Goal: Task Accomplishment & Management: Use online tool/utility

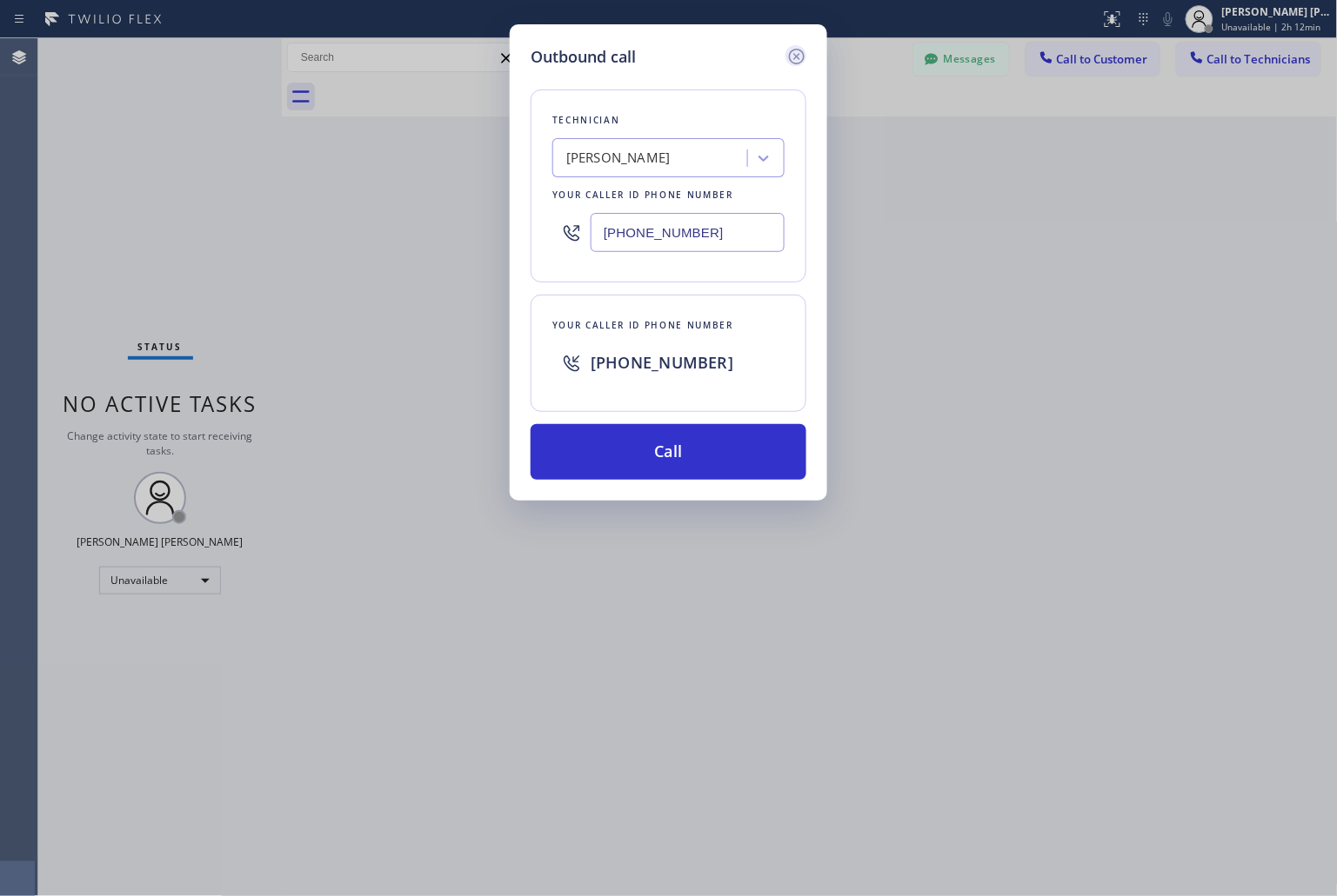
click at [792, 53] on icon at bounding box center [797, 57] width 21 height 21
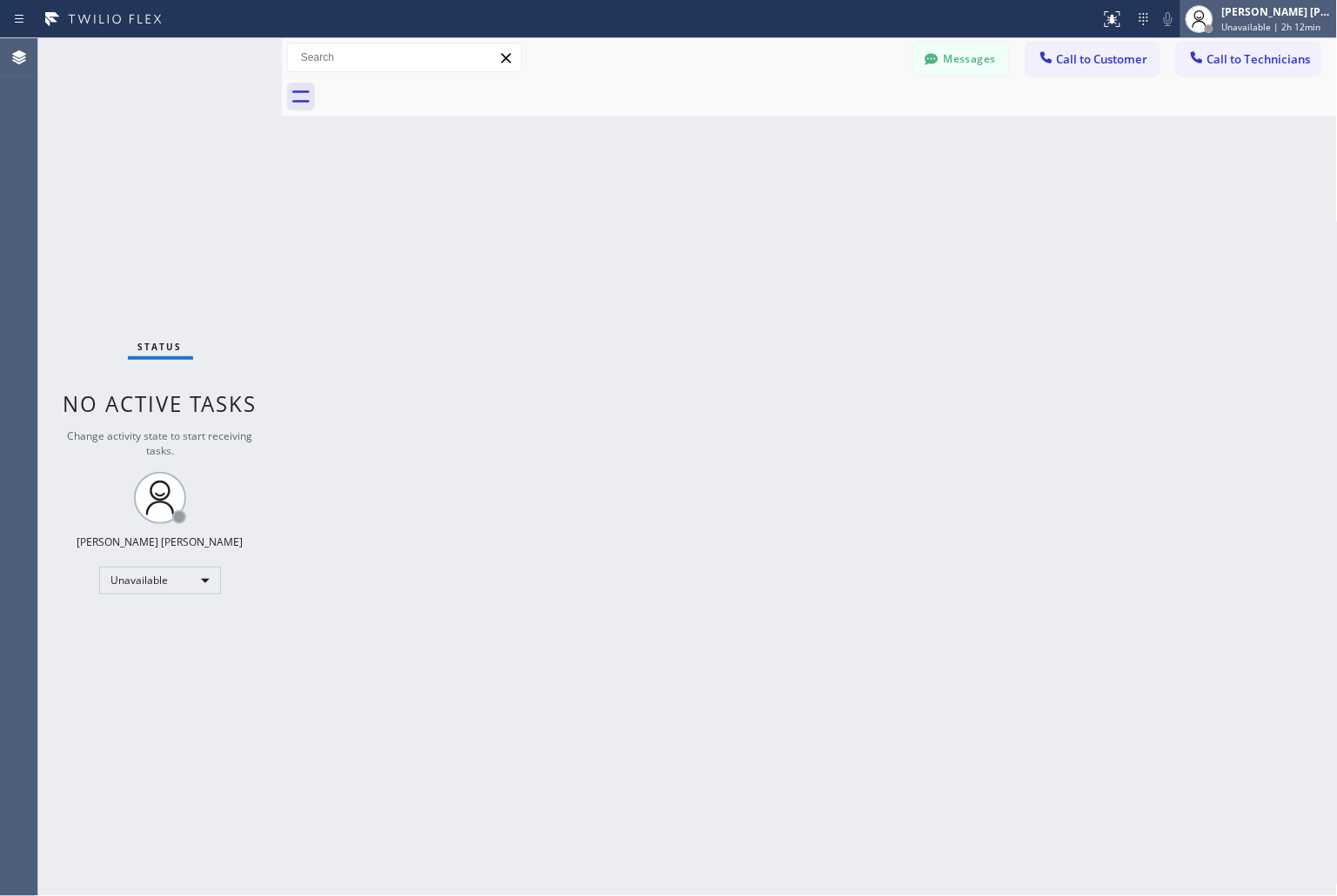
click at [1249, 30] on span "Unavailable | 2h 12min" at bounding box center [1271, 27] width 99 height 13
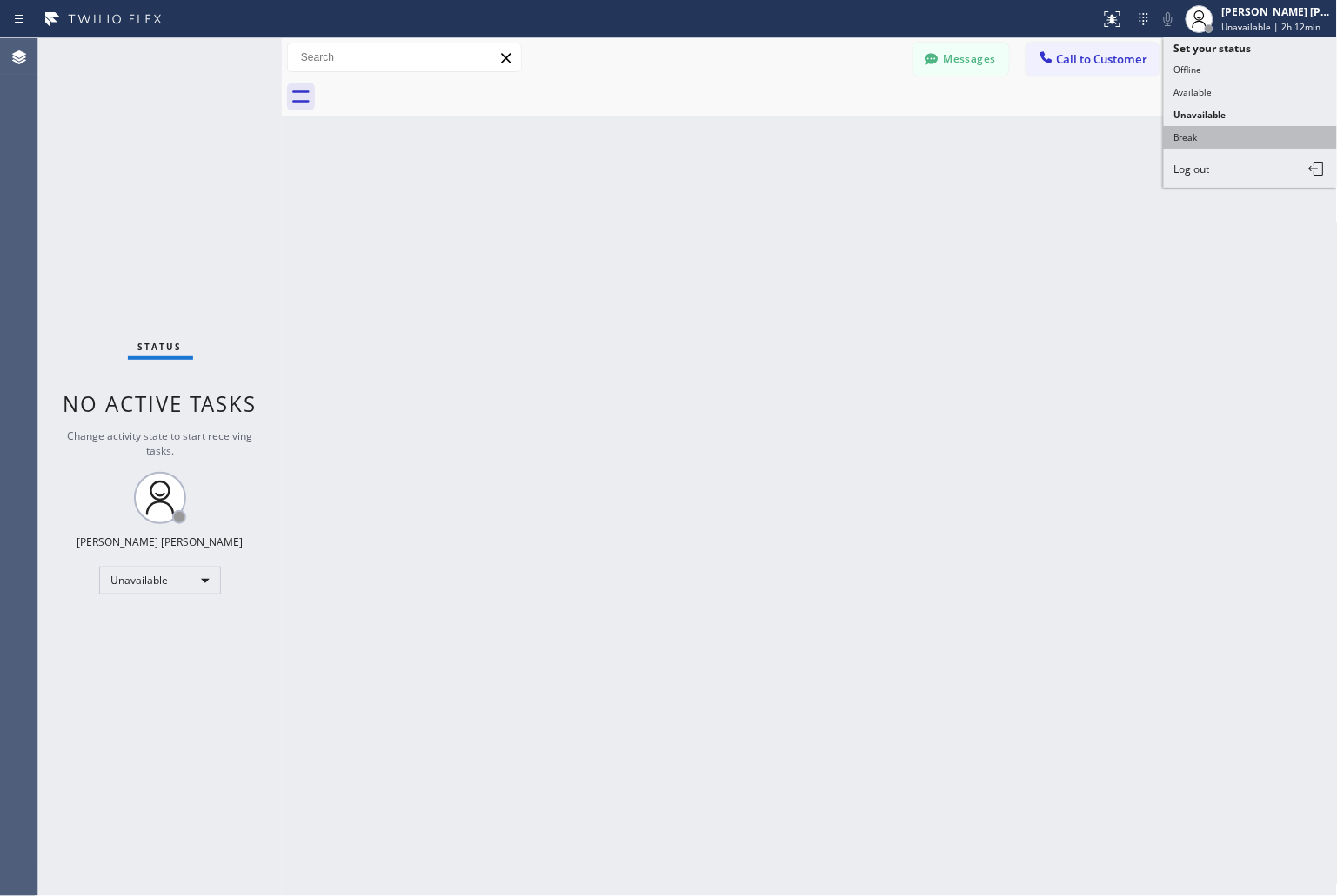
click at [1236, 139] on button "Break" at bounding box center [1251, 136] width 174 height 22
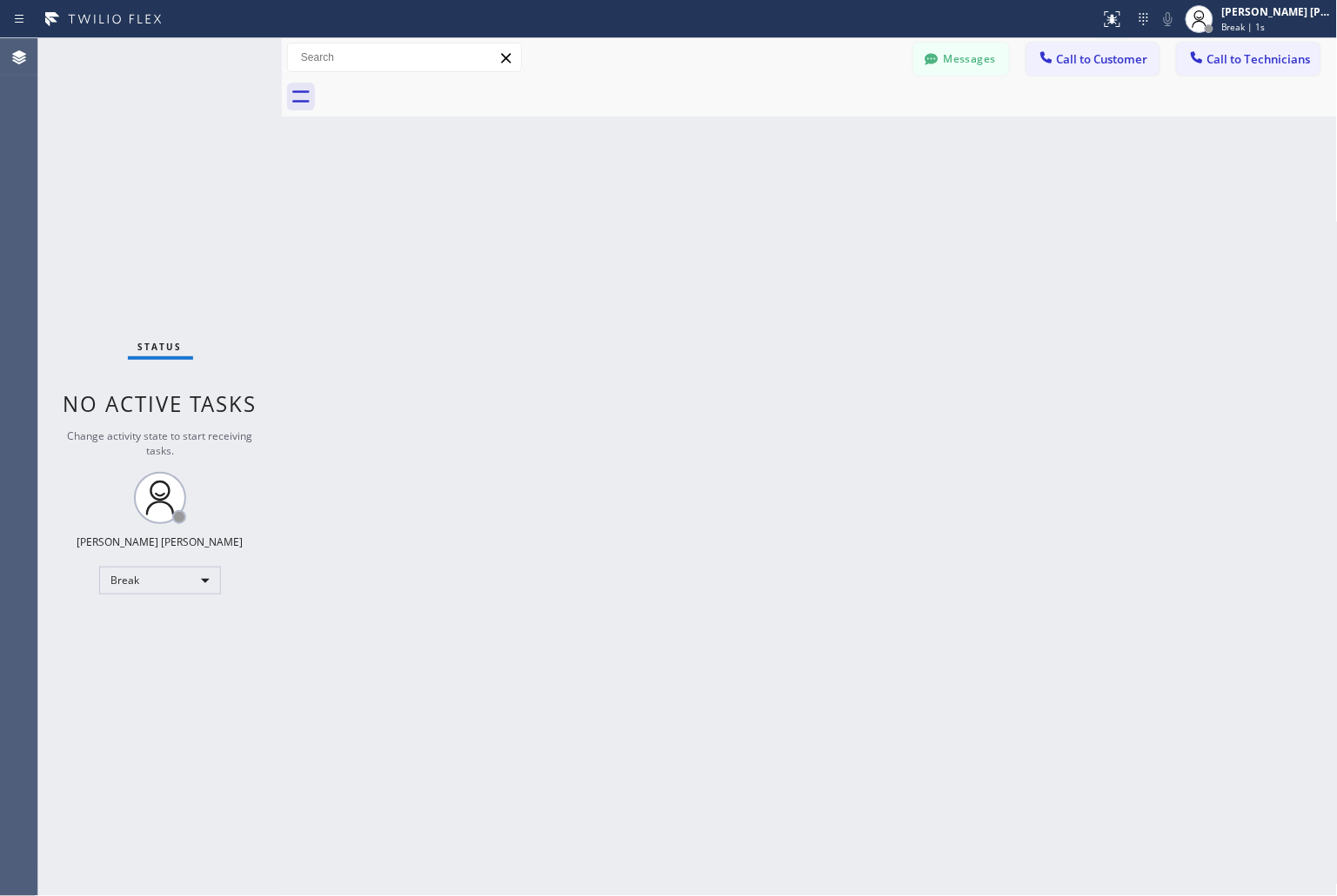
click at [635, 211] on div "Back to Dashboard Change Sender ID Customers Technicians KD Krissy Do [DATE] 02…" at bounding box center [809, 467] width 1056 height 858
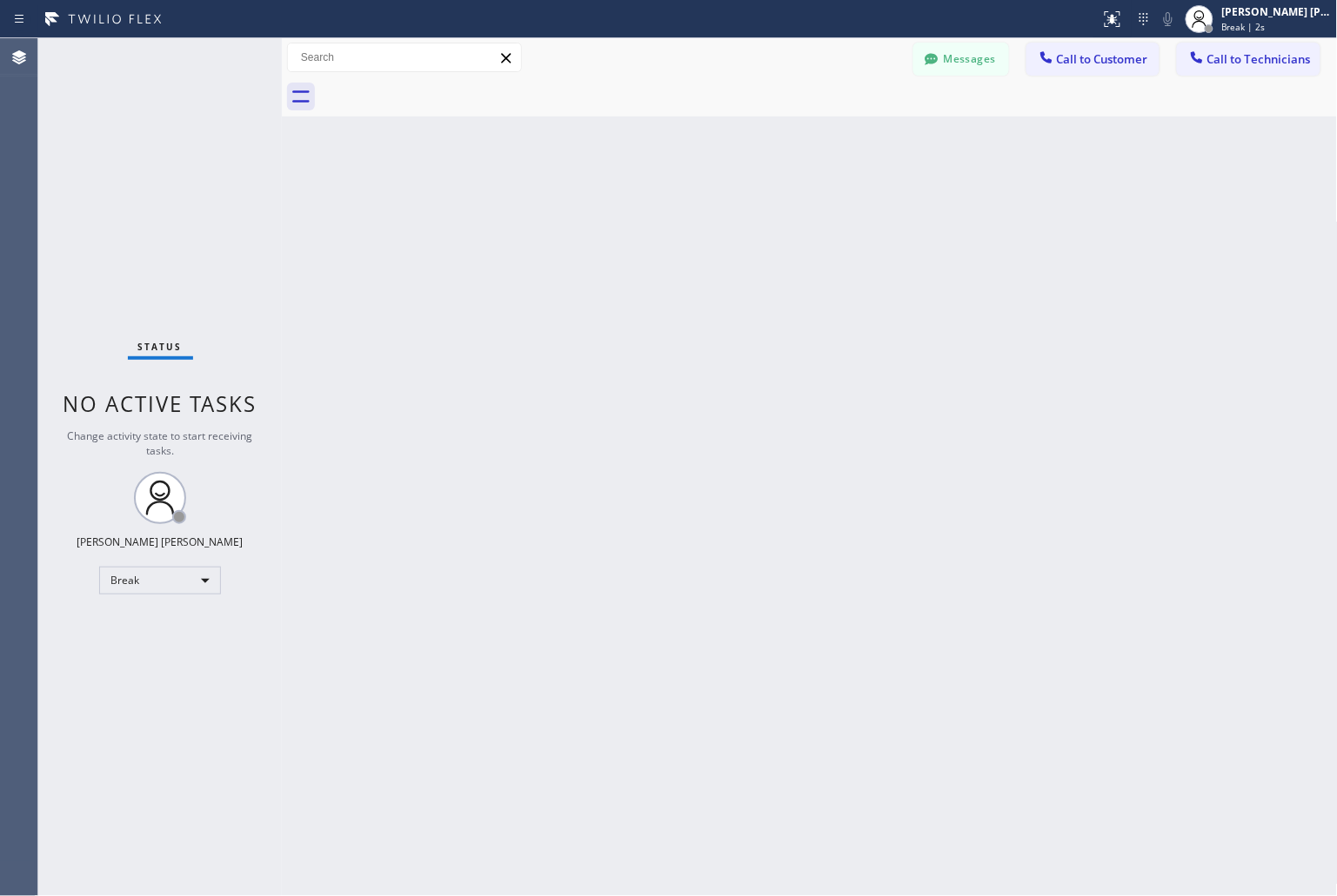
click at [635, 211] on div "Back to Dashboard Change Sender ID Customers Technicians KD Krissy Do [DATE] 02…" at bounding box center [809, 467] width 1056 height 858
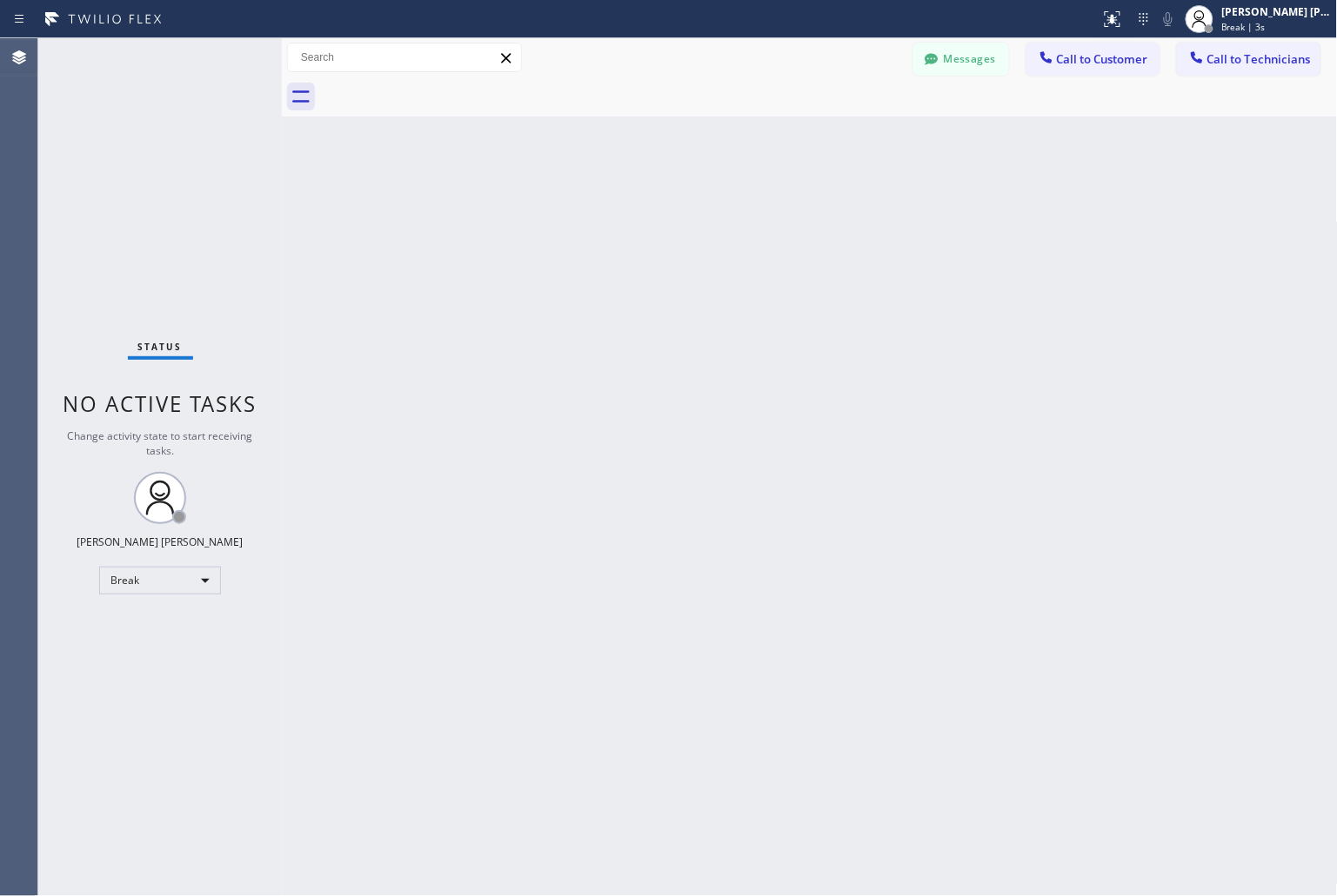
click at [635, 211] on div "Back to Dashboard Change Sender ID Customers Technicians KD Krissy Do [DATE] 02…" at bounding box center [809, 467] width 1056 height 858
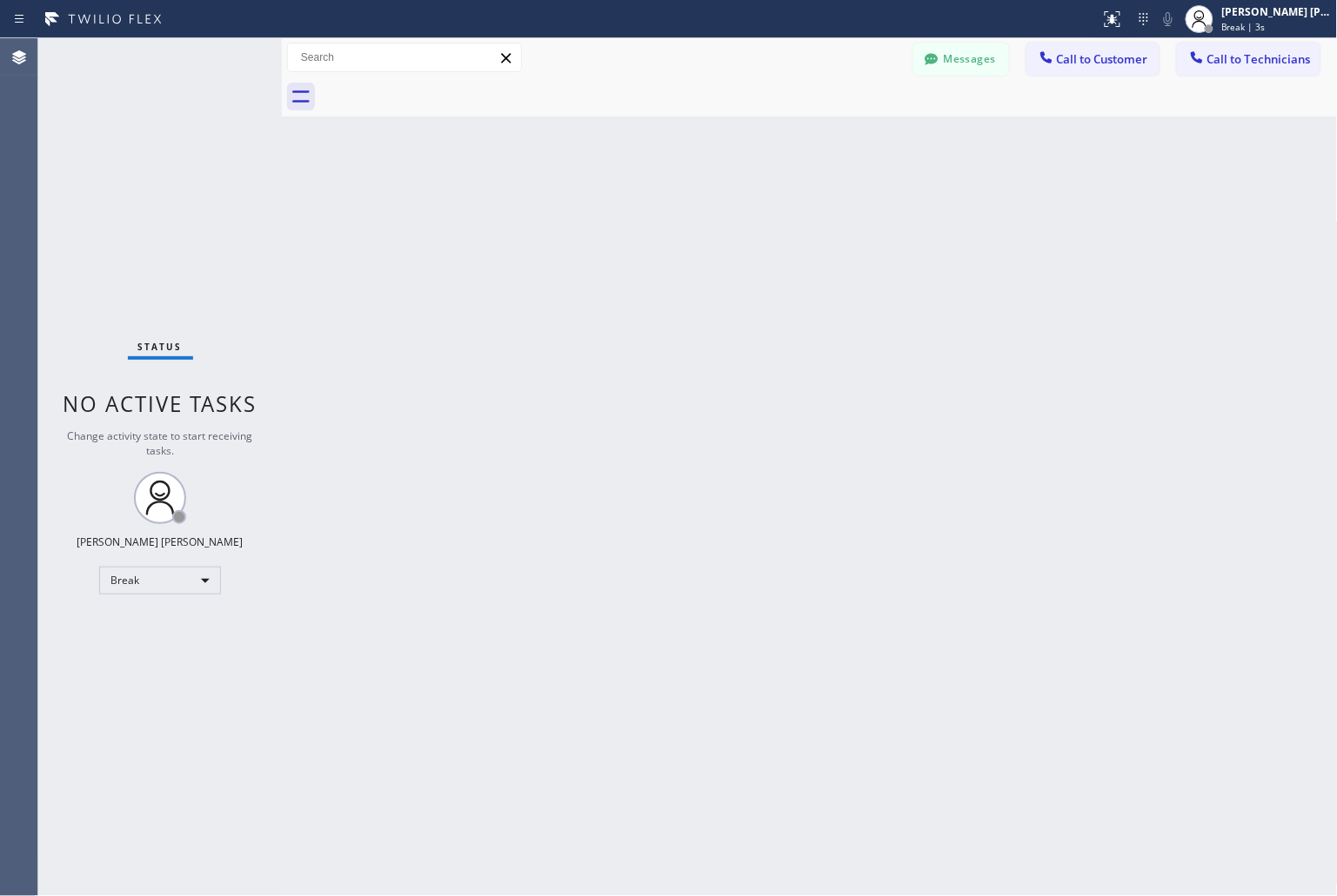
click at [635, 211] on div "Back to Dashboard Change Sender ID Customers Technicians KD Krissy Do [DATE] 02…" at bounding box center [809, 467] width 1056 height 858
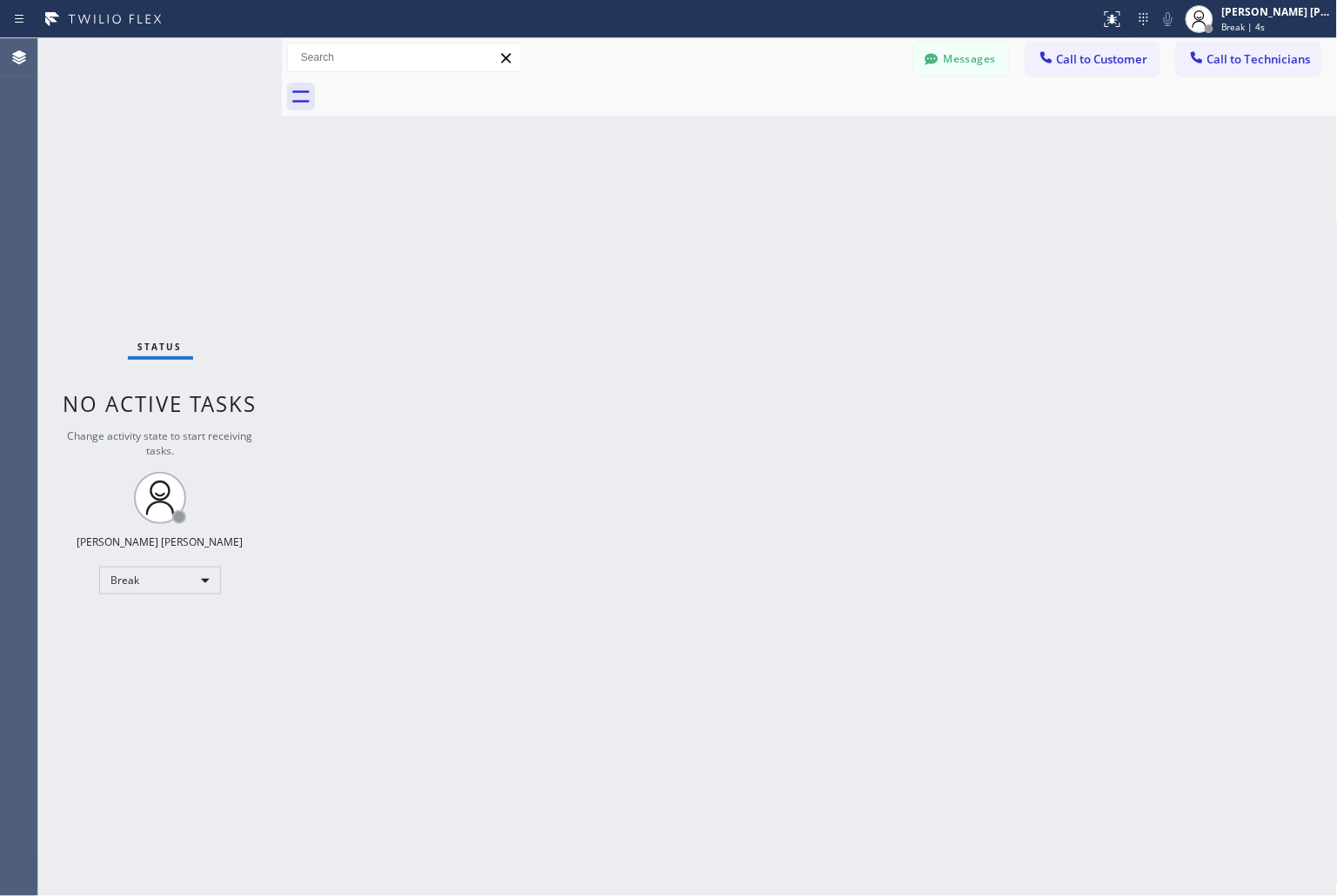
click at [635, 211] on div "Back to Dashboard Change Sender ID Customers Technicians KD Krissy Do [DATE] 02…" at bounding box center [809, 467] width 1056 height 858
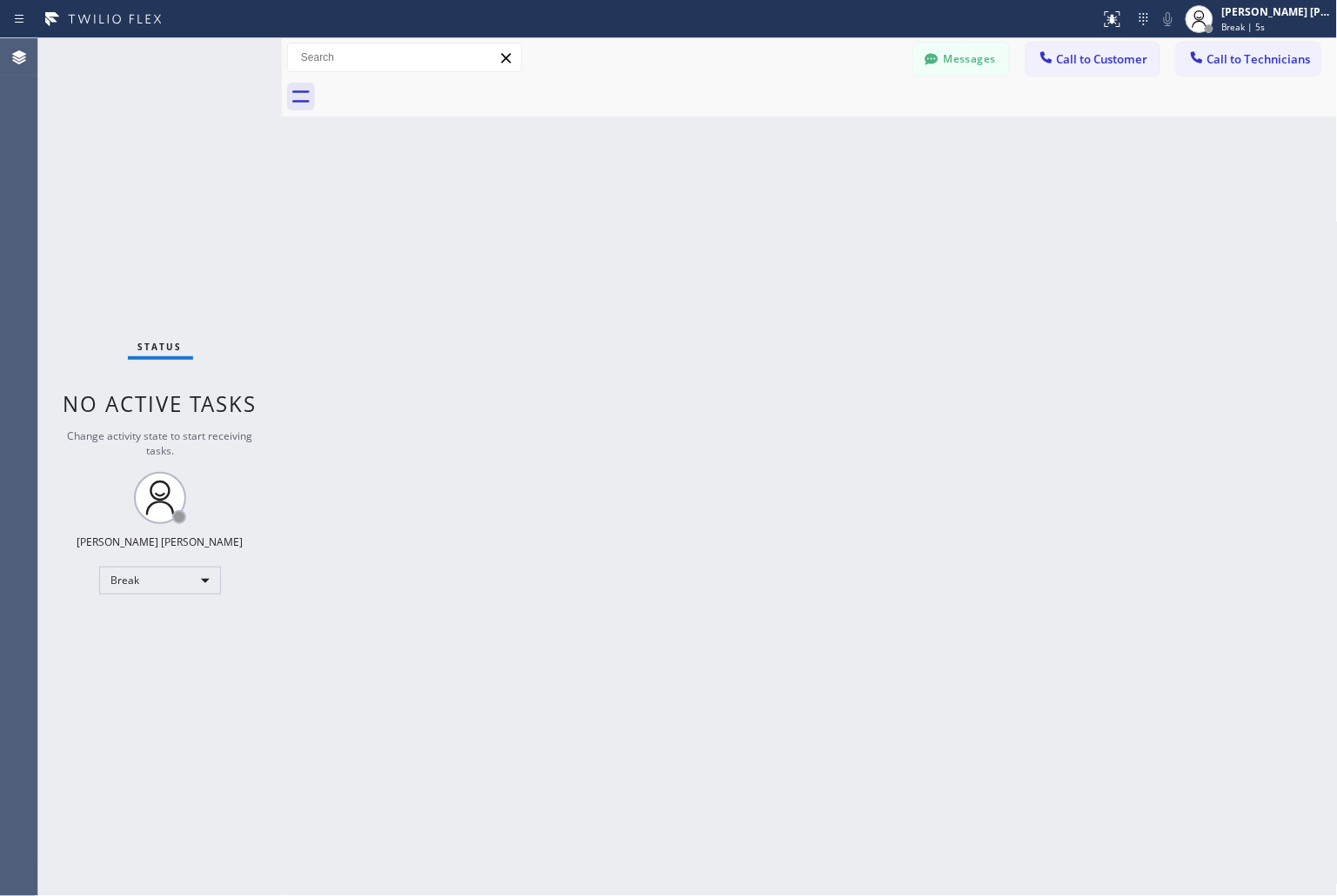
click at [635, 211] on div "Back to Dashboard Change Sender ID Customers Technicians KD Krissy Do [DATE] 02…" at bounding box center [809, 467] width 1056 height 858
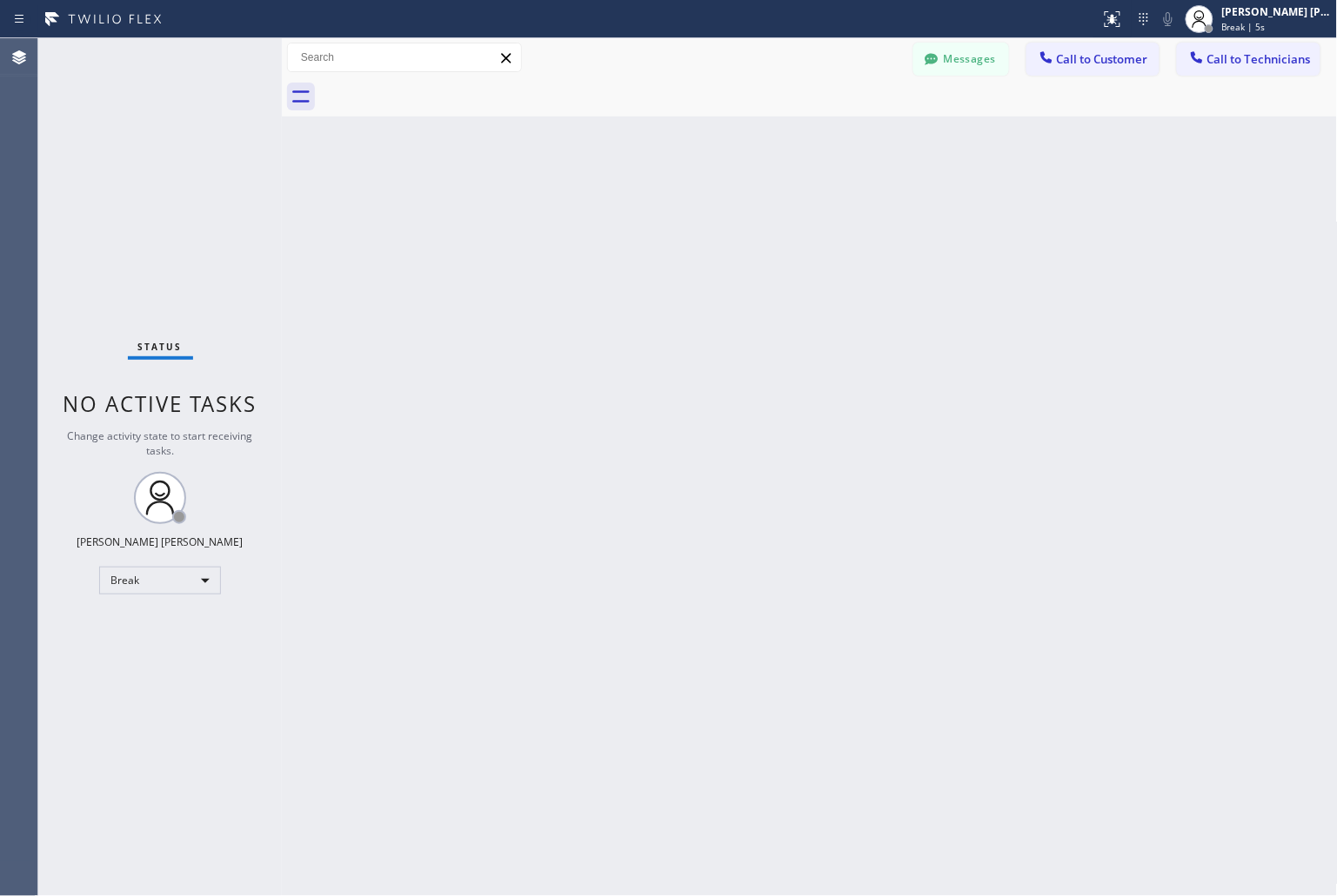
click at [635, 211] on div "Back to Dashboard Change Sender ID Customers Technicians KD Krissy Do [DATE] 02…" at bounding box center [809, 467] width 1056 height 858
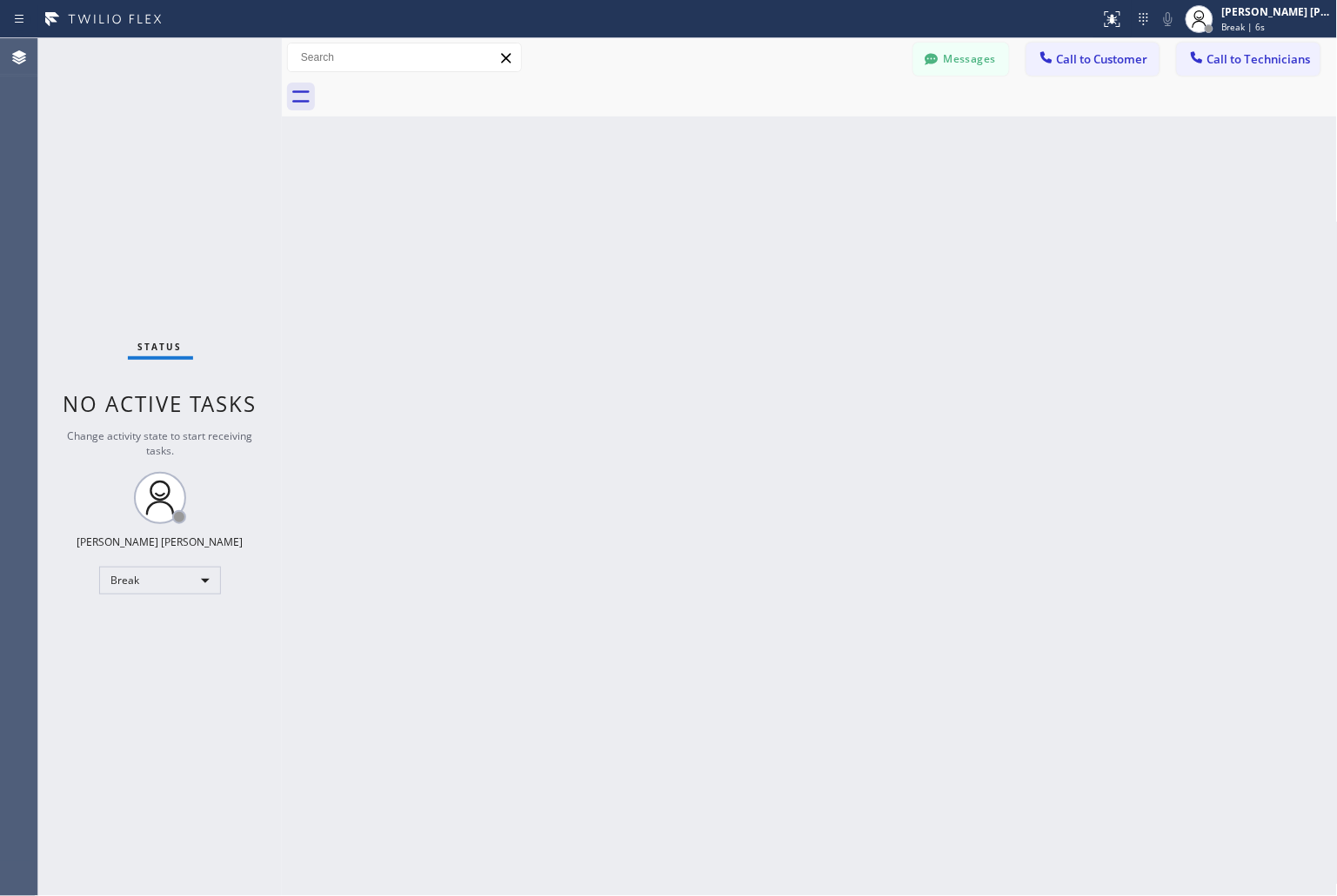
click at [635, 211] on div "Back to Dashboard Change Sender ID Customers Technicians KD Krissy Do [DATE] 02…" at bounding box center [809, 467] width 1056 height 858
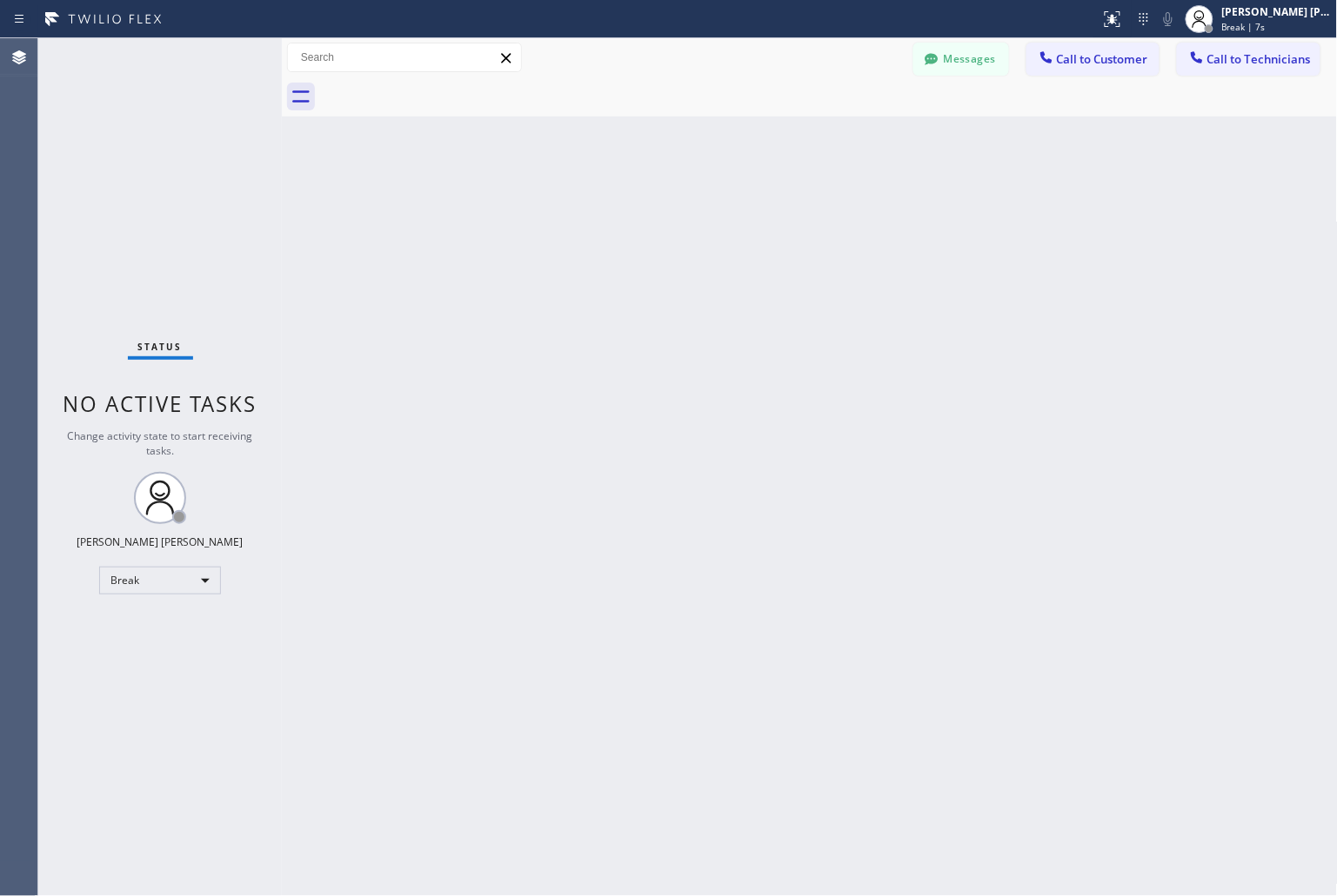
click at [635, 211] on div "Back to Dashboard Change Sender ID Customers Technicians KD Krissy Do [DATE] 02…" at bounding box center [809, 467] width 1056 height 858
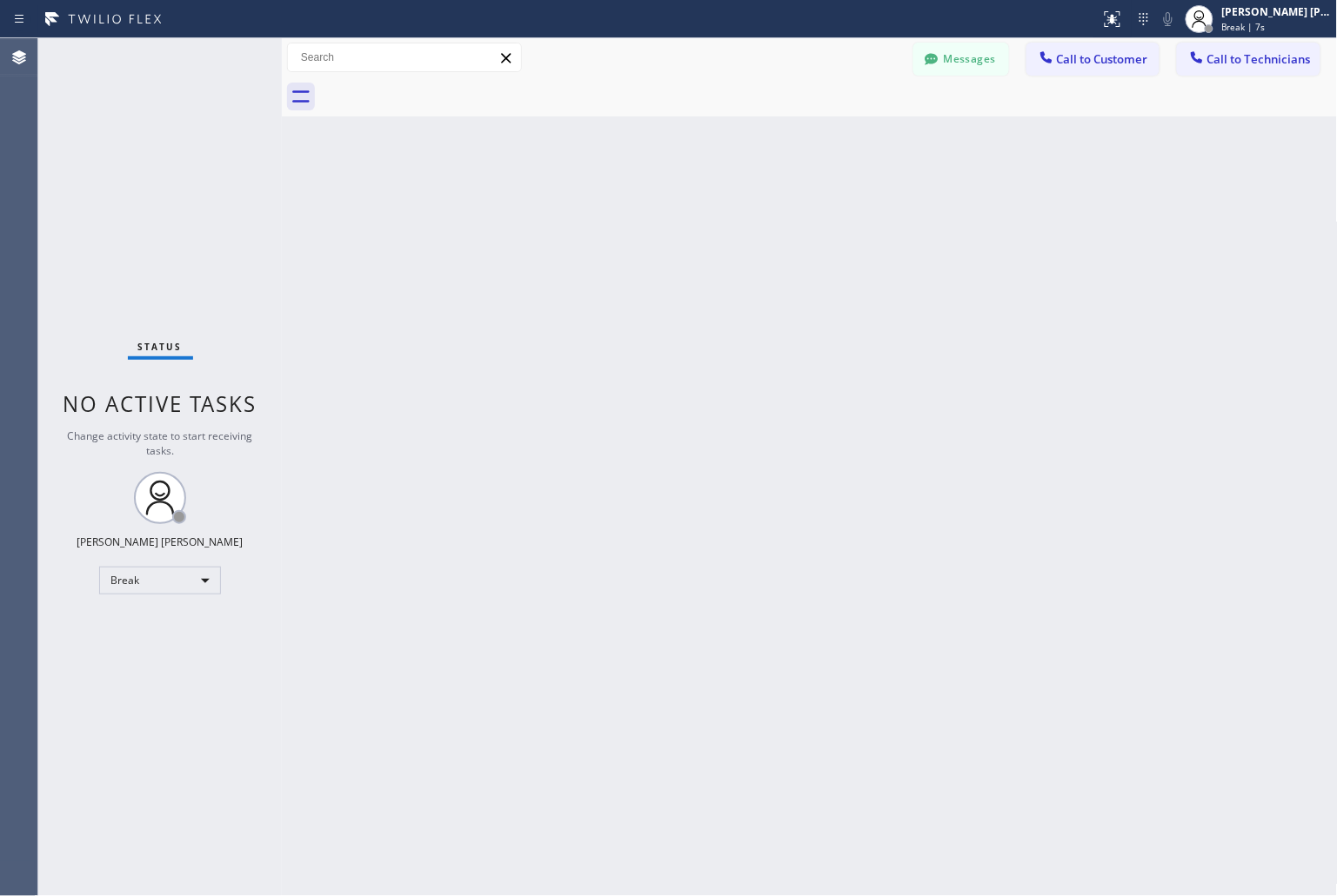
click at [635, 211] on div "Back to Dashboard Change Sender ID Customers Technicians KD Krissy Do [DATE] 02…" at bounding box center [809, 467] width 1056 height 858
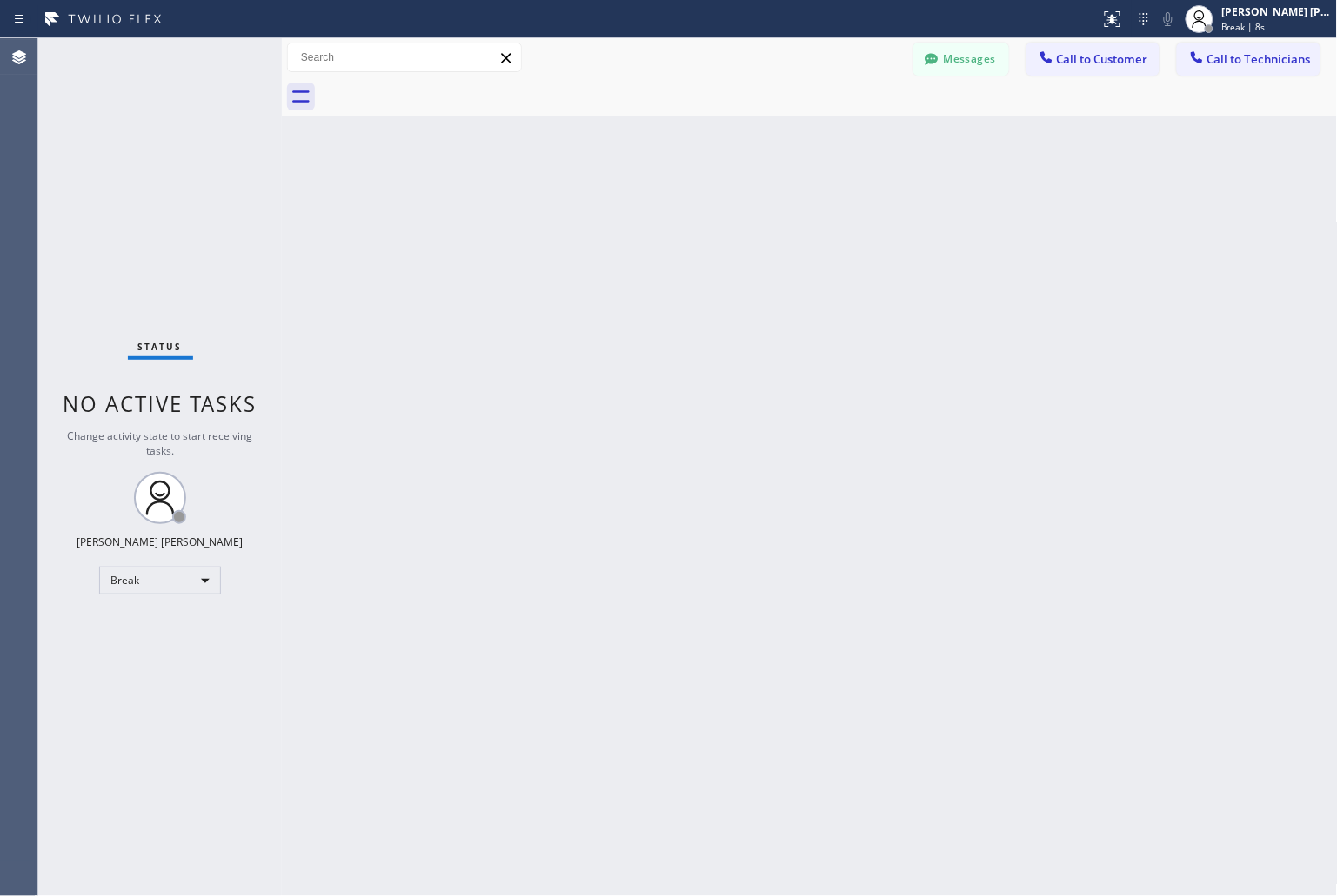
click at [635, 211] on div "Back to Dashboard Change Sender ID Customers Technicians KD Krissy Do [DATE] 02…" at bounding box center [809, 467] width 1056 height 858
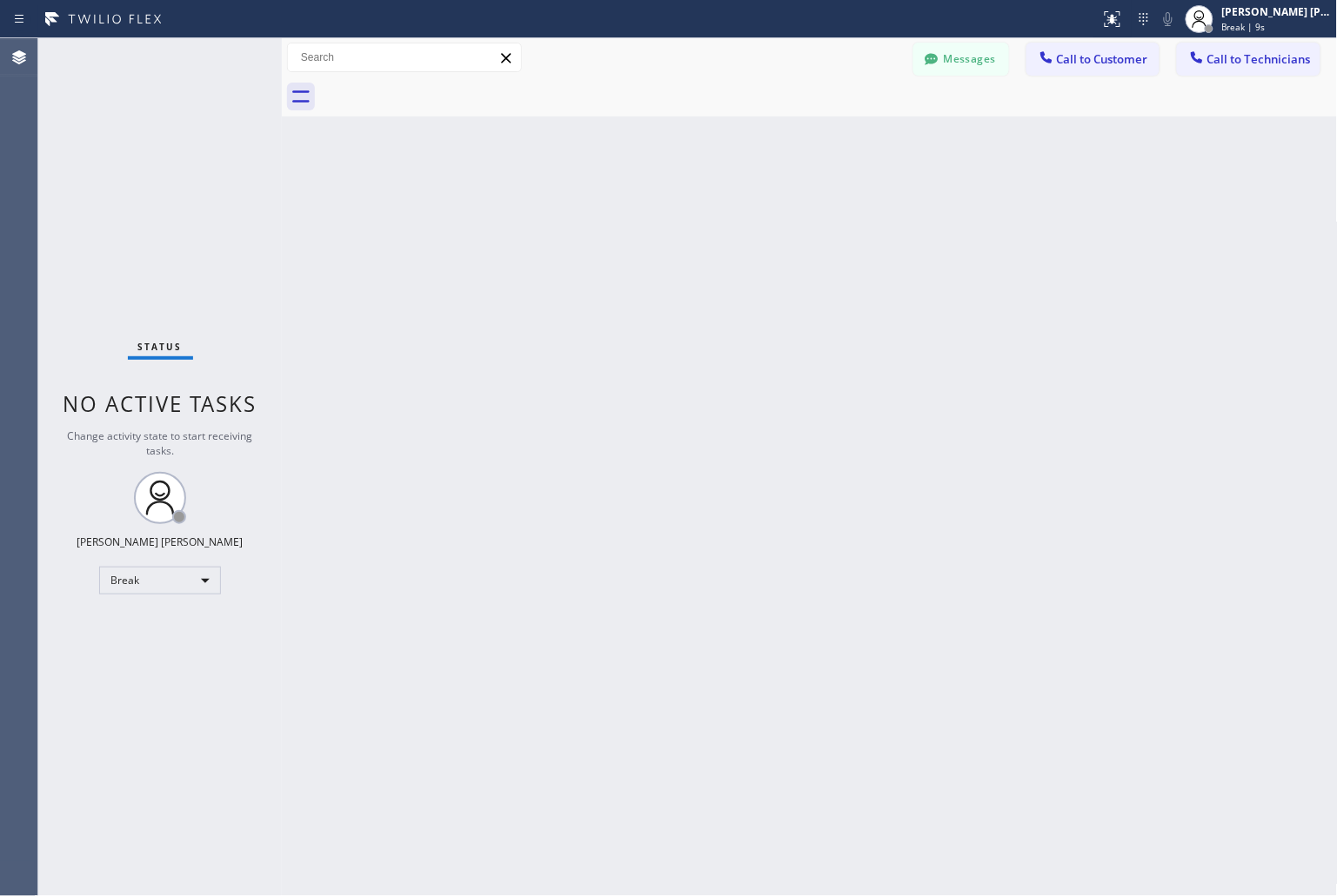
click at [635, 211] on div "Back to Dashboard Change Sender ID Customers Technicians KD Krissy Do [DATE] 02…" at bounding box center [809, 467] width 1056 height 858
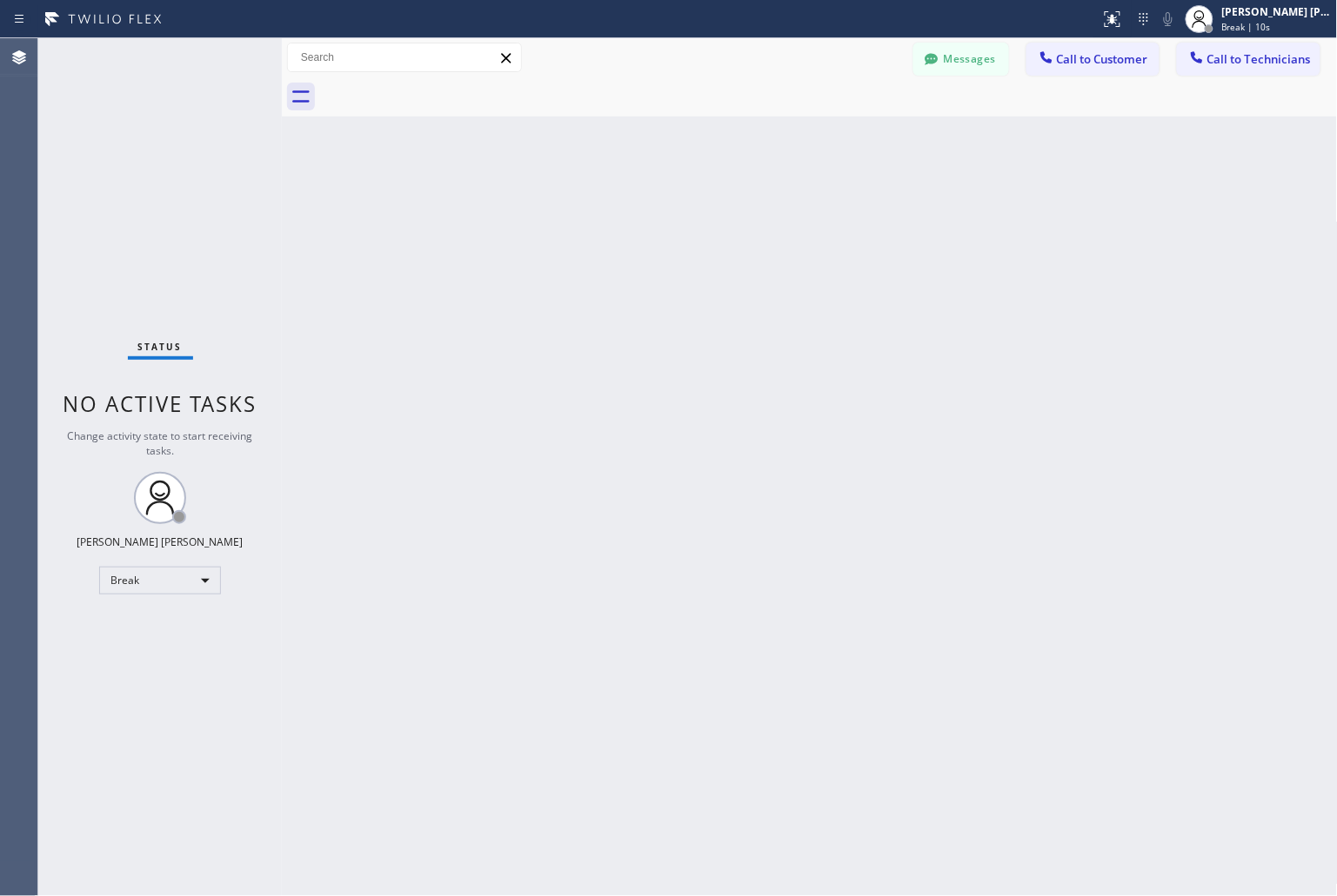
click at [635, 211] on div "Back to Dashboard Change Sender ID Customers Technicians KD Krissy Do [DATE] 02…" at bounding box center [809, 467] width 1056 height 858
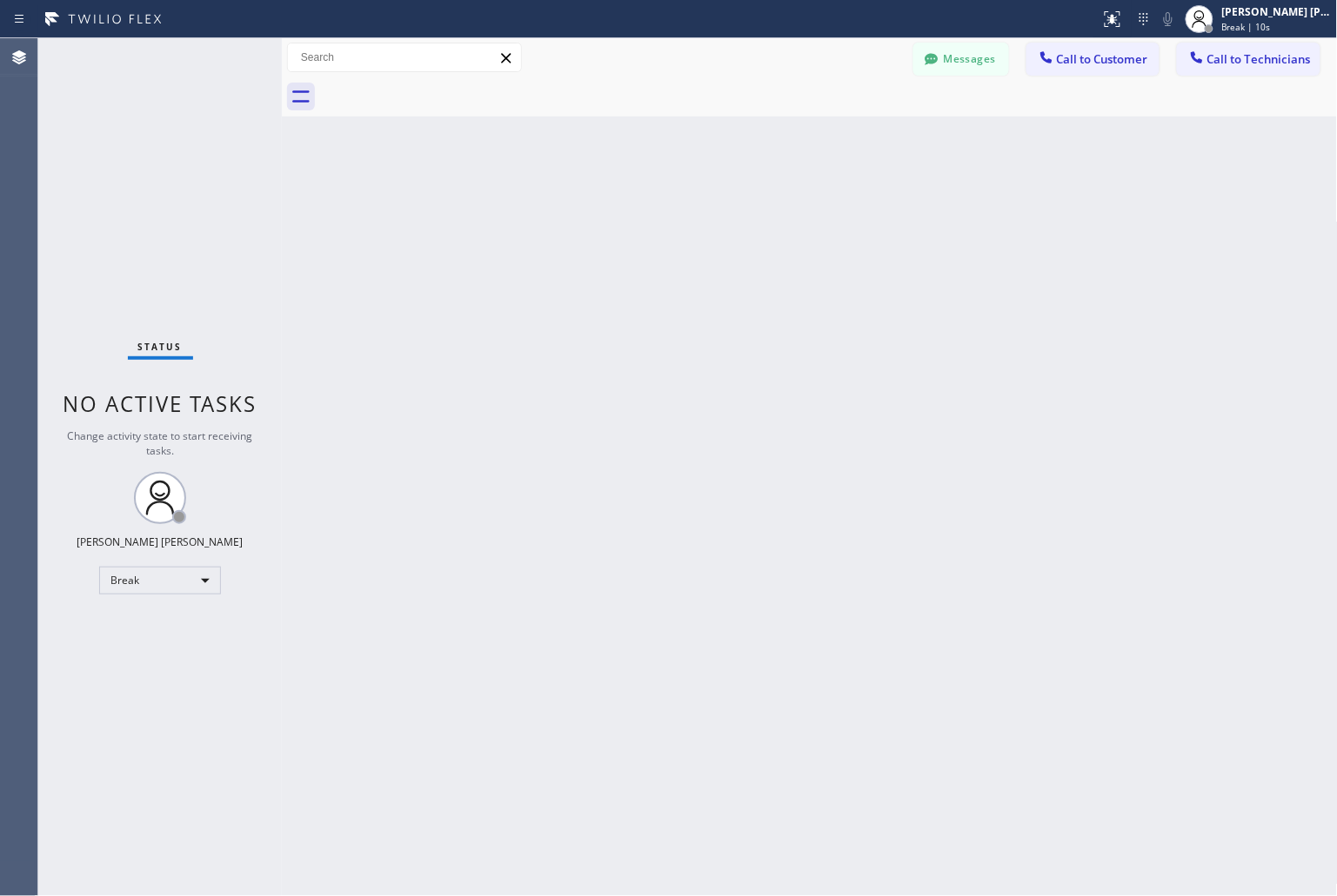
click at [635, 211] on div "Back to Dashboard Change Sender ID Customers Technicians KD Krissy Do [DATE] 02…" at bounding box center [809, 467] width 1056 height 858
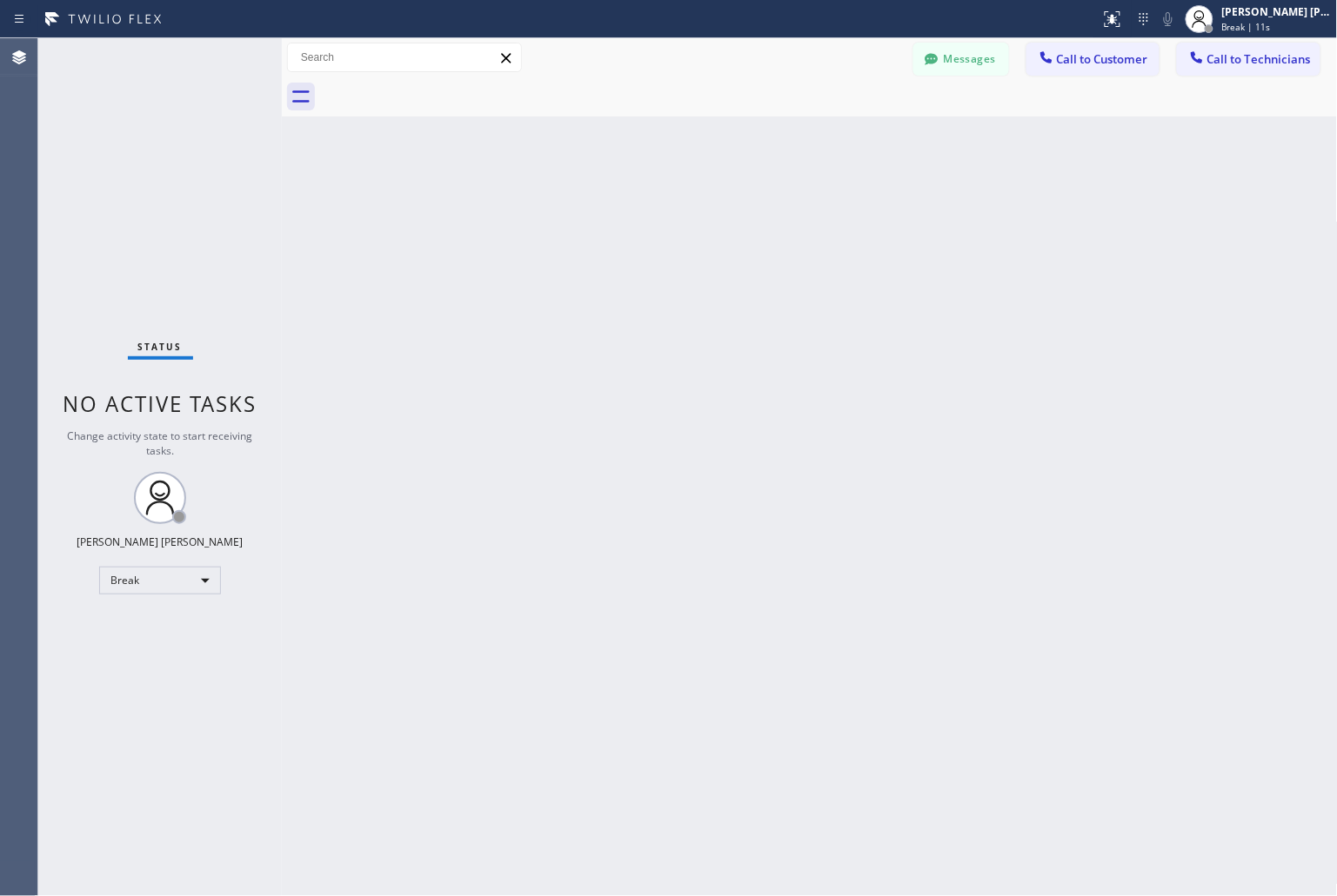
click at [635, 211] on div "Back to Dashboard Change Sender ID Customers Technicians KD Krissy Do [DATE] 02…" at bounding box center [809, 467] width 1056 height 858
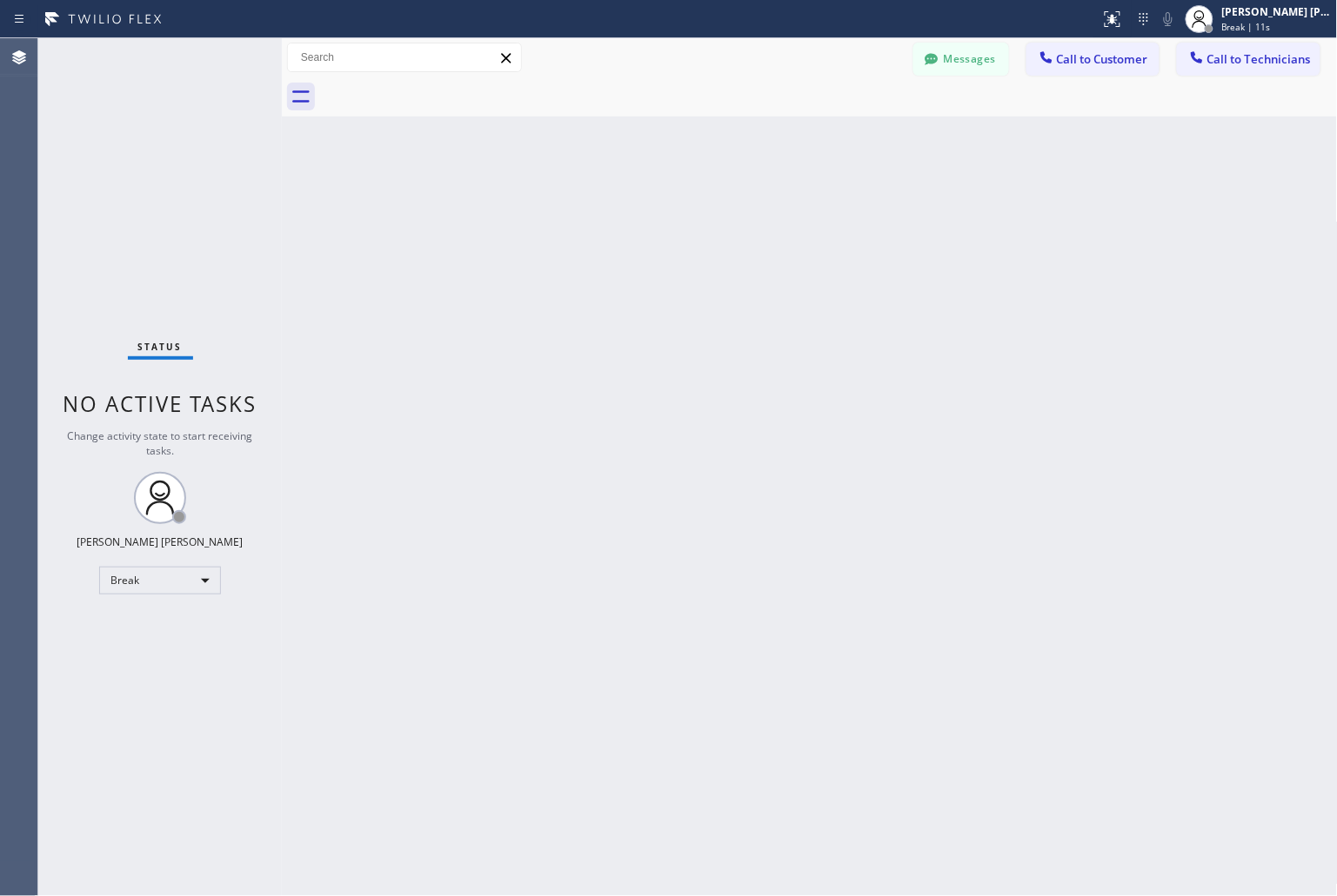
click at [635, 211] on div "Back to Dashboard Change Sender ID Customers Technicians KD Krissy Do [DATE] 02…" at bounding box center [809, 467] width 1056 height 858
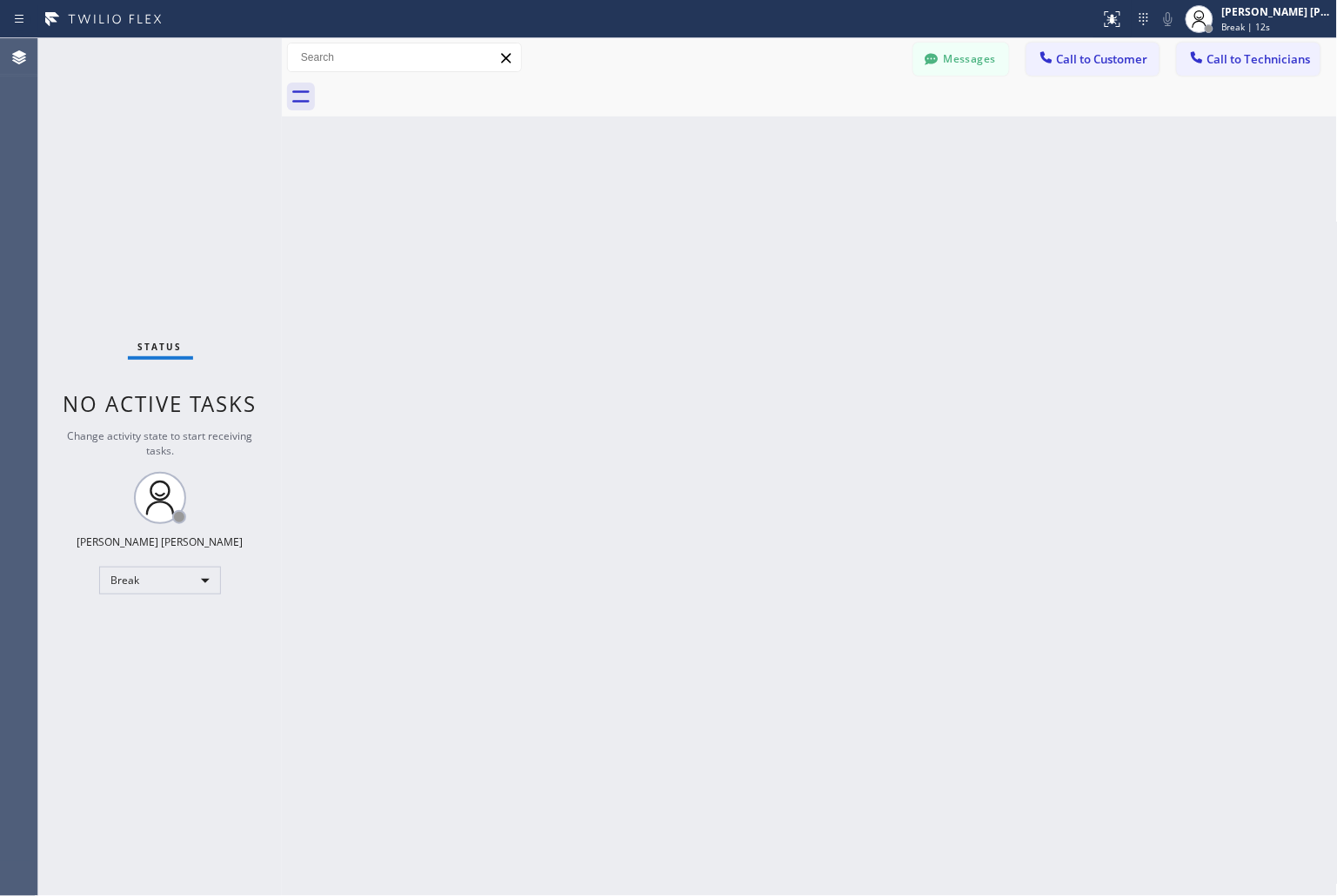
click at [635, 211] on div "Back to Dashboard Change Sender ID Customers Technicians KD Krissy Do [DATE] 02…" at bounding box center [809, 467] width 1056 height 858
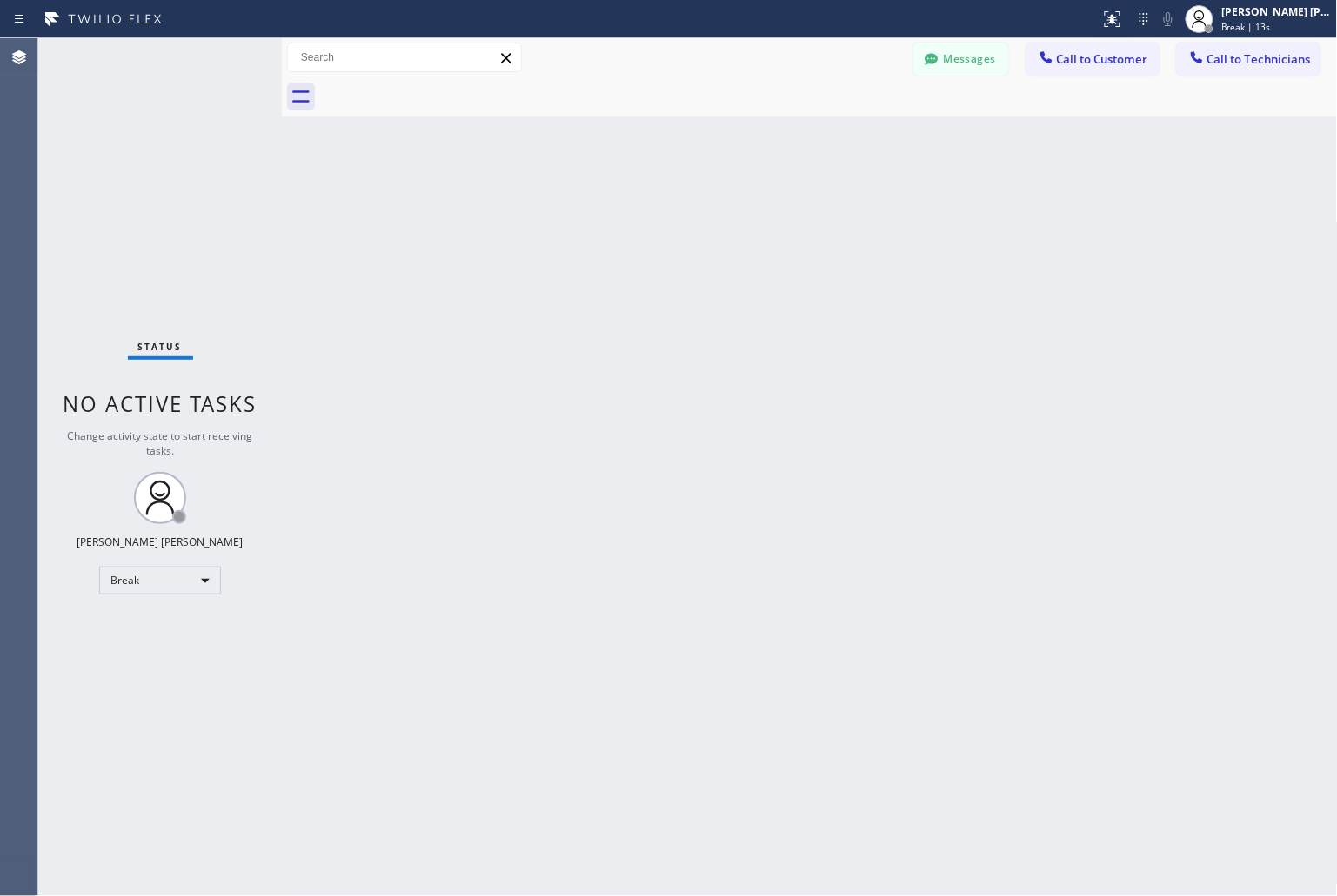
click at [635, 211] on div "Back to Dashboard Change Sender ID Customers Technicians KD Krissy Do [DATE] 02…" at bounding box center [809, 467] width 1056 height 858
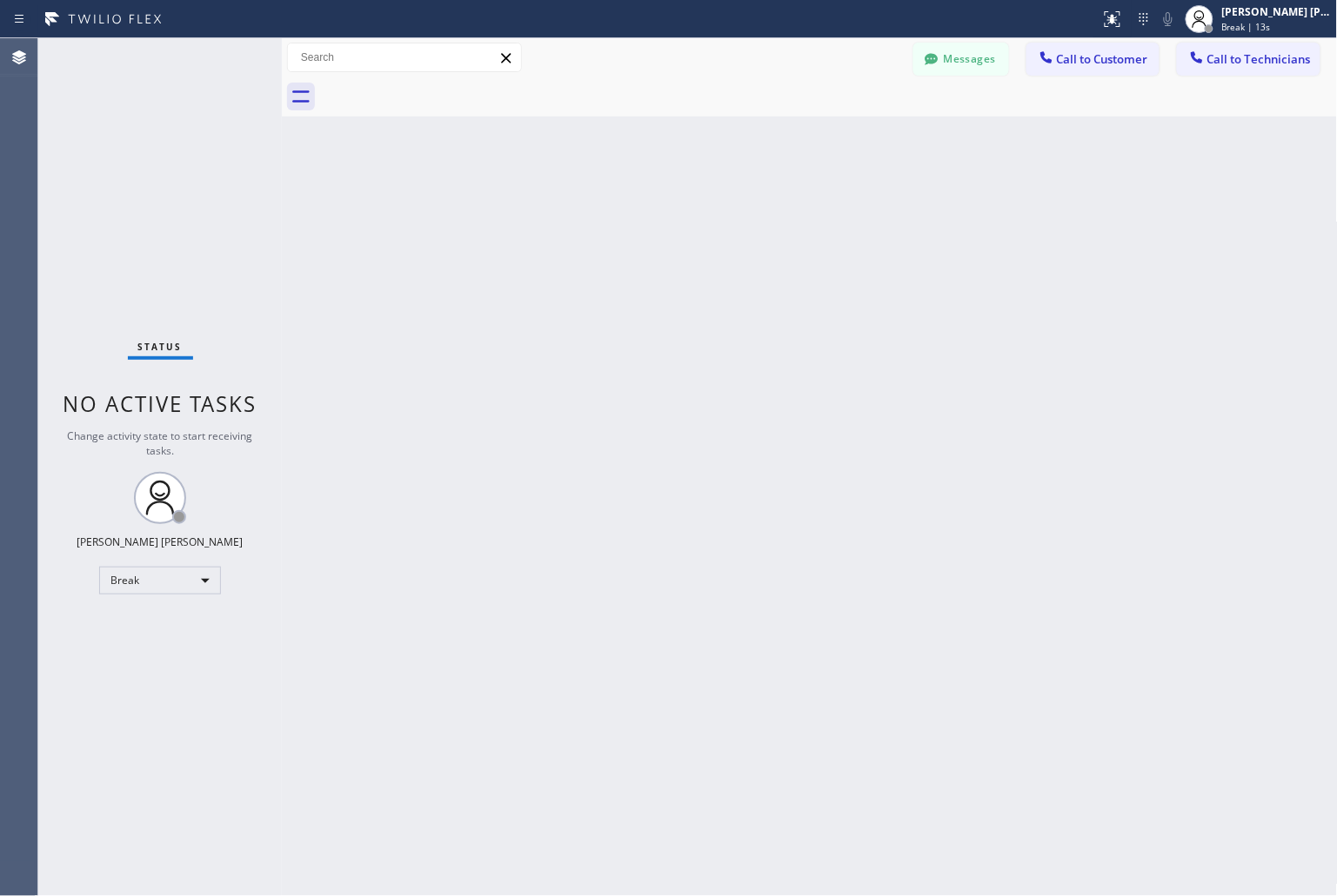
click at [635, 211] on div "Back to Dashboard Change Sender ID Customers Technicians KD Krissy Do [DATE] 02…" at bounding box center [809, 467] width 1056 height 858
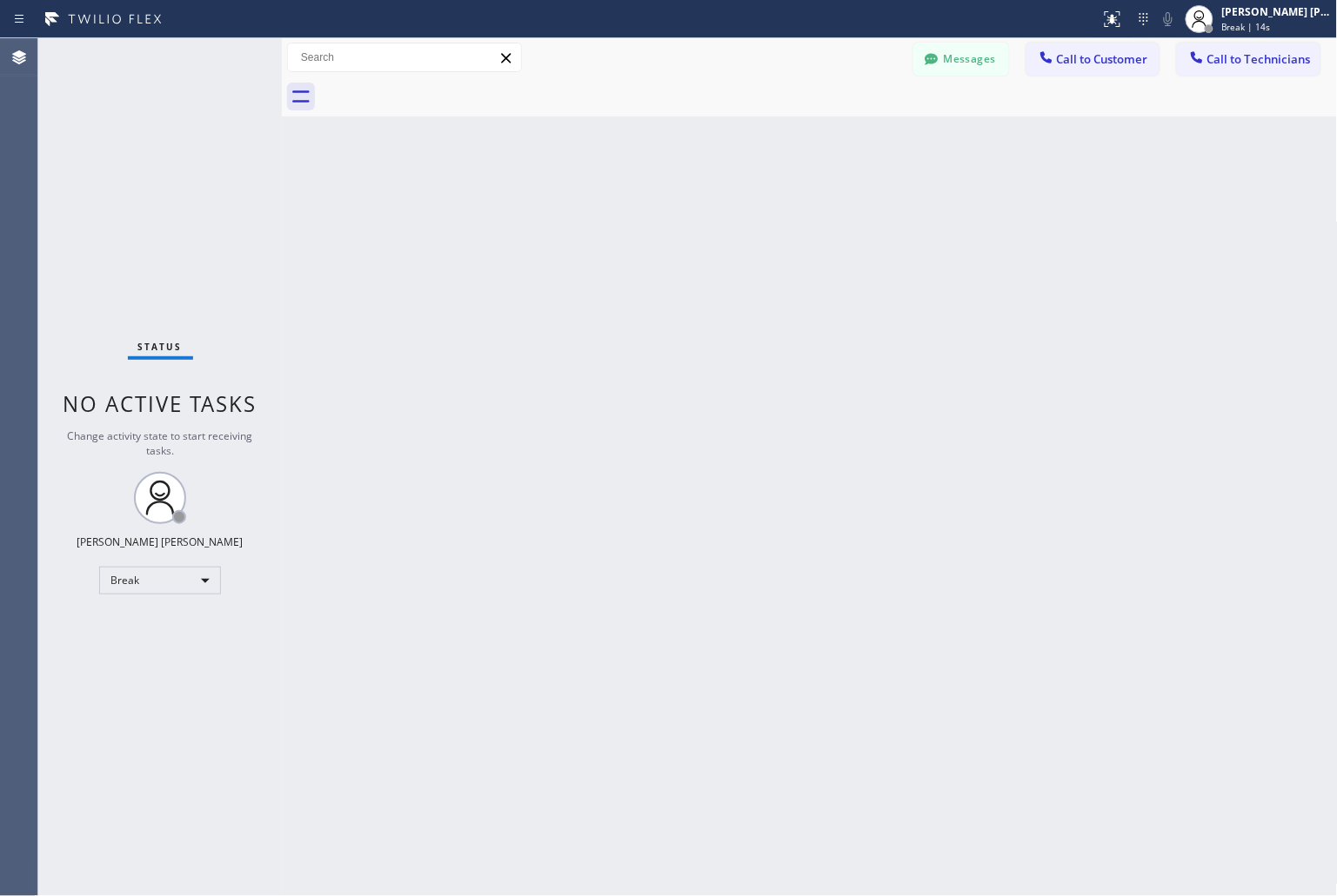
click at [635, 211] on div "Back to Dashboard Change Sender ID Customers Technicians KD Krissy Do [DATE] 02…" at bounding box center [809, 467] width 1056 height 858
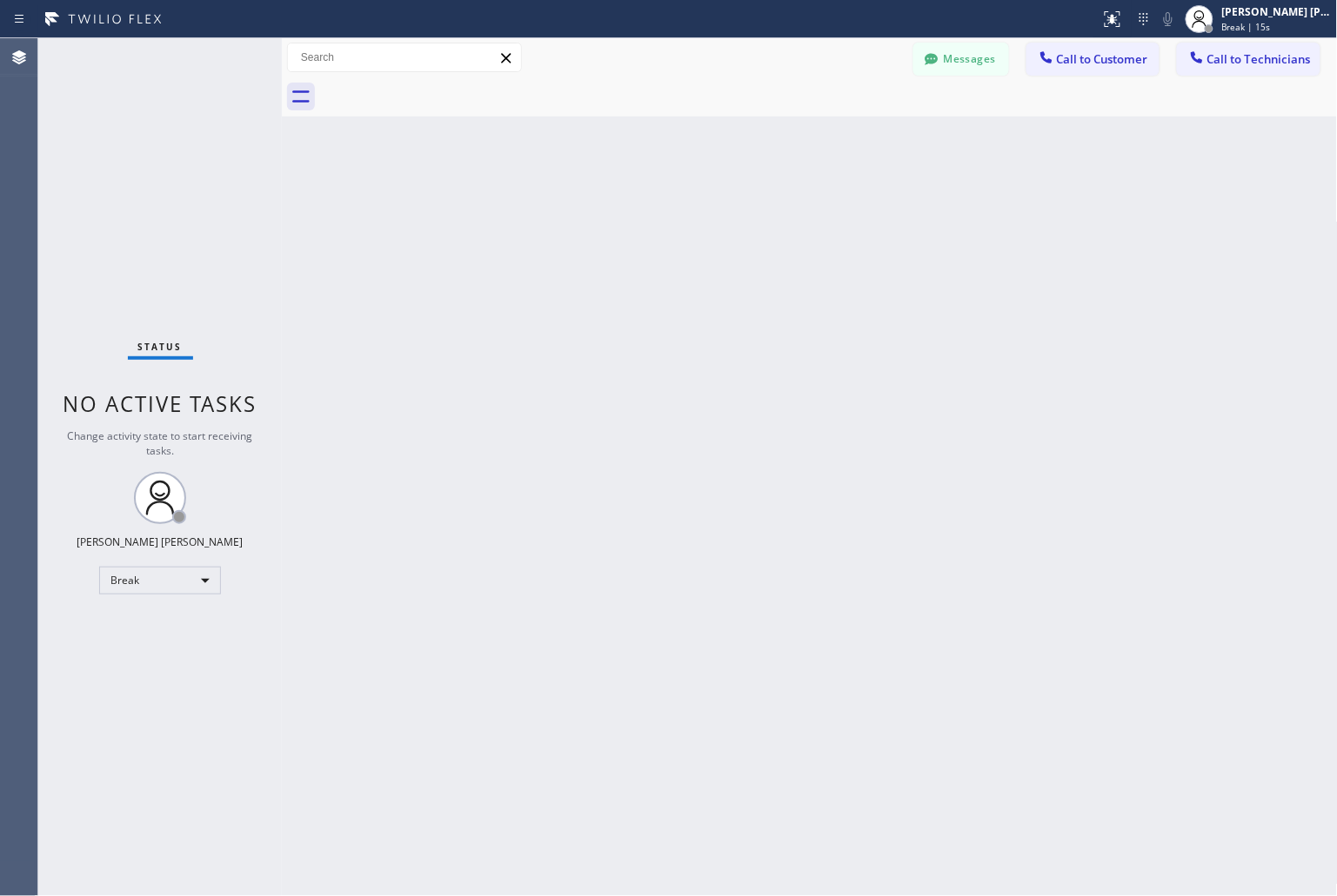
click at [635, 211] on div "Back to Dashboard Change Sender ID Customers Technicians KD Krissy Do [DATE] 02…" at bounding box center [809, 467] width 1056 height 858
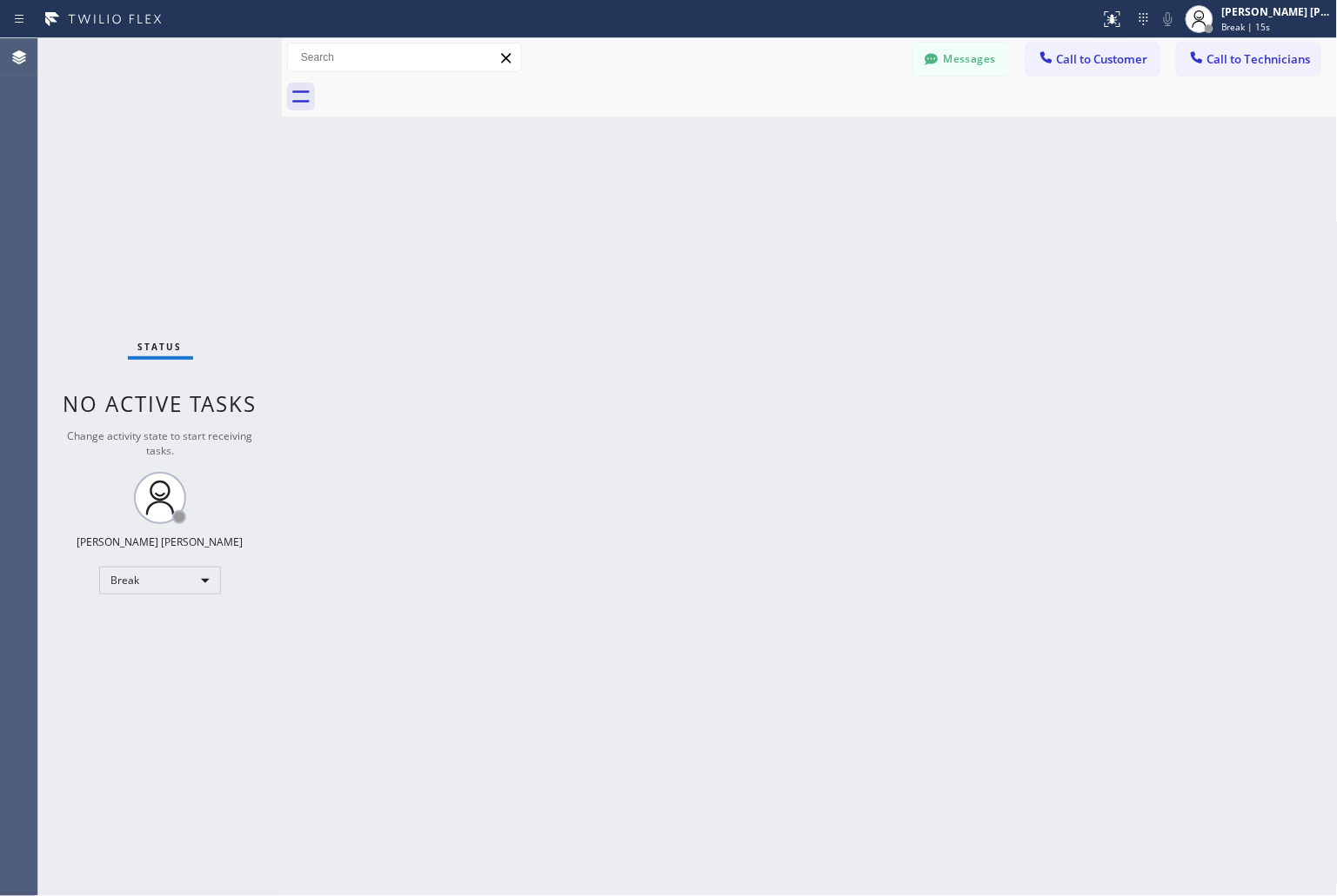
click at [635, 211] on div "Back to Dashboard Change Sender ID Customers Technicians KD Krissy Do [DATE] 02…" at bounding box center [809, 467] width 1056 height 858
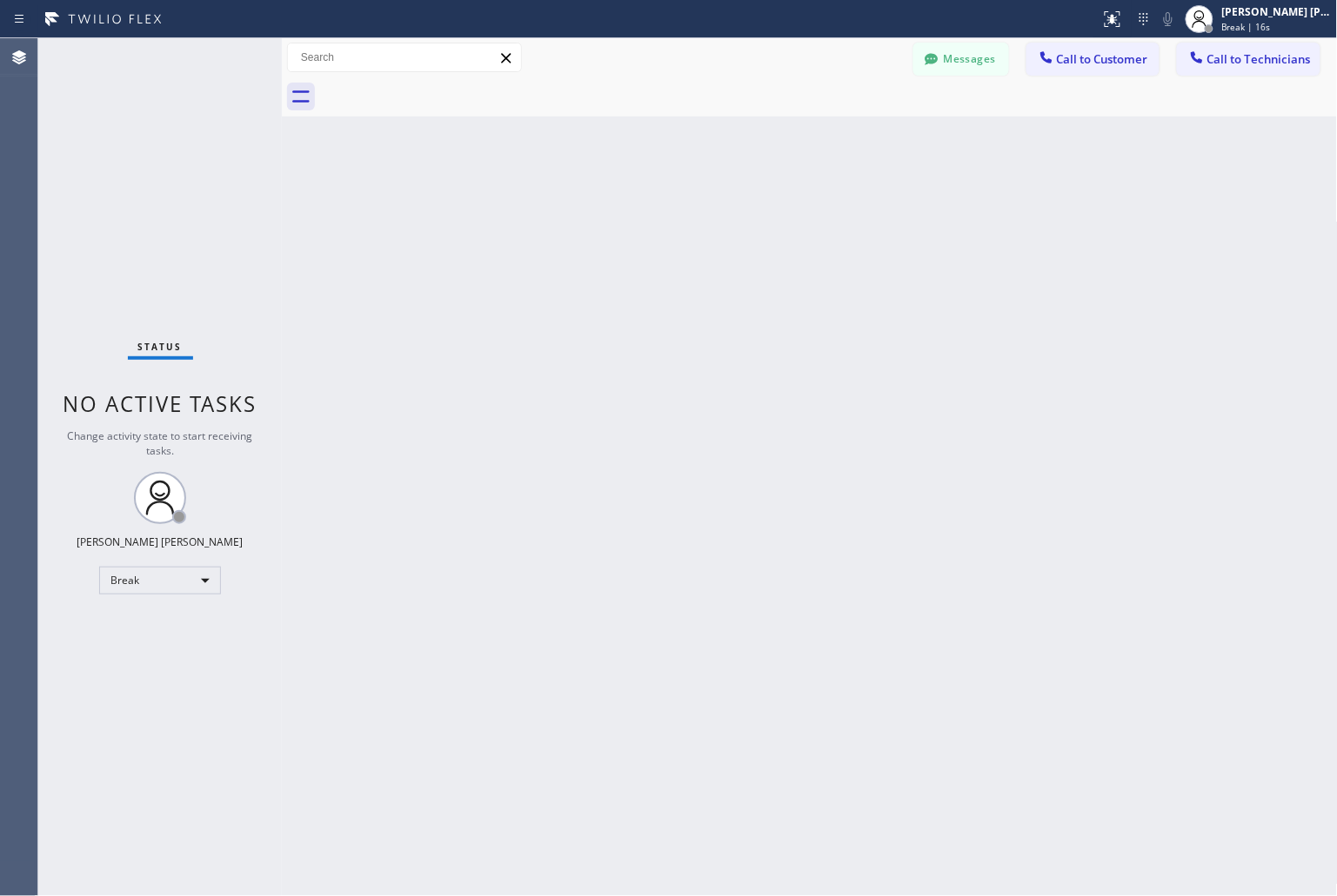
click at [635, 211] on div "Back to Dashboard Change Sender ID Customers Technicians KD Krissy Do [DATE] 02…" at bounding box center [809, 467] width 1056 height 858
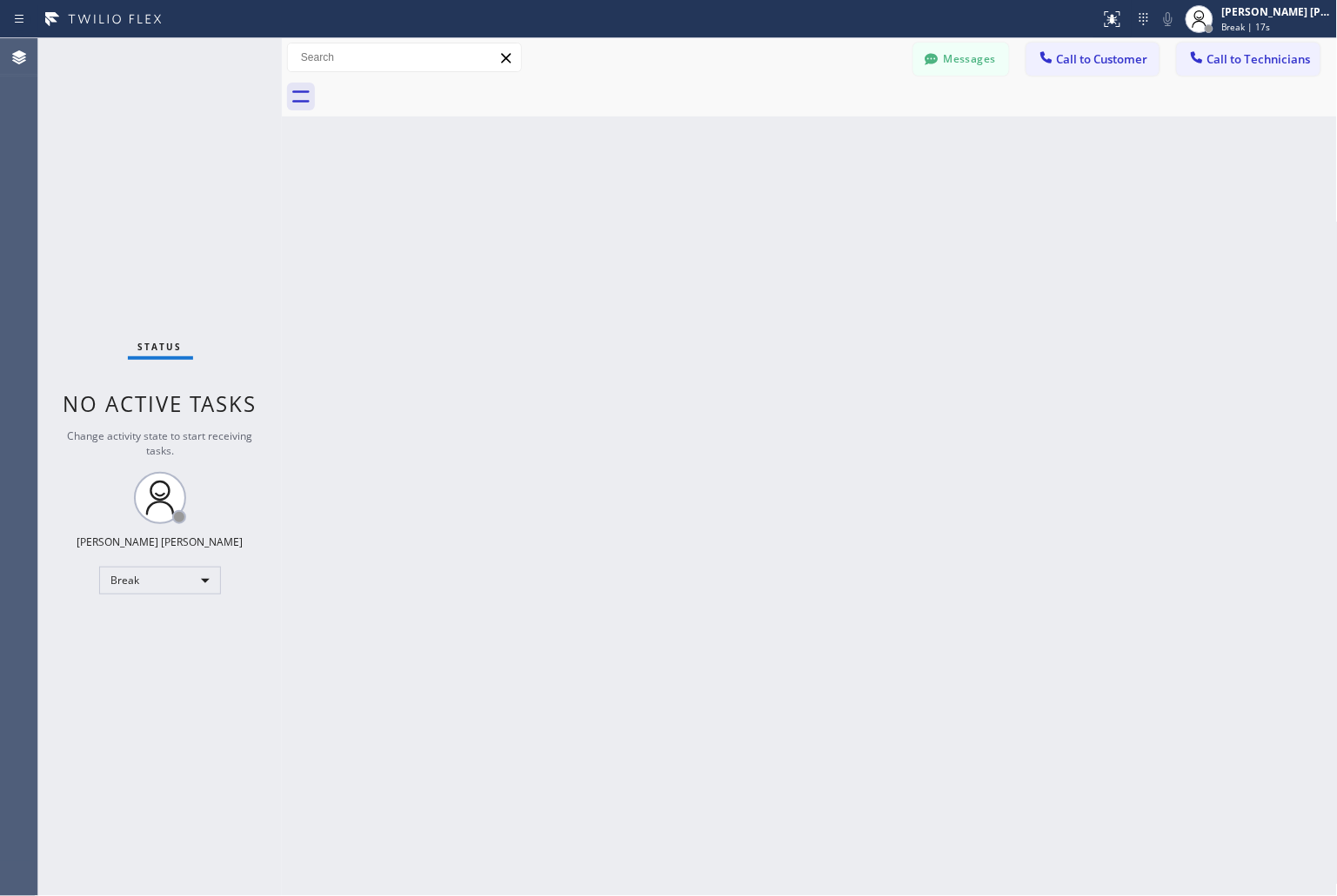
click at [635, 211] on div "Back to Dashboard Change Sender ID Customers Technicians KD Krissy Do [DATE] 02…" at bounding box center [809, 467] width 1056 height 858
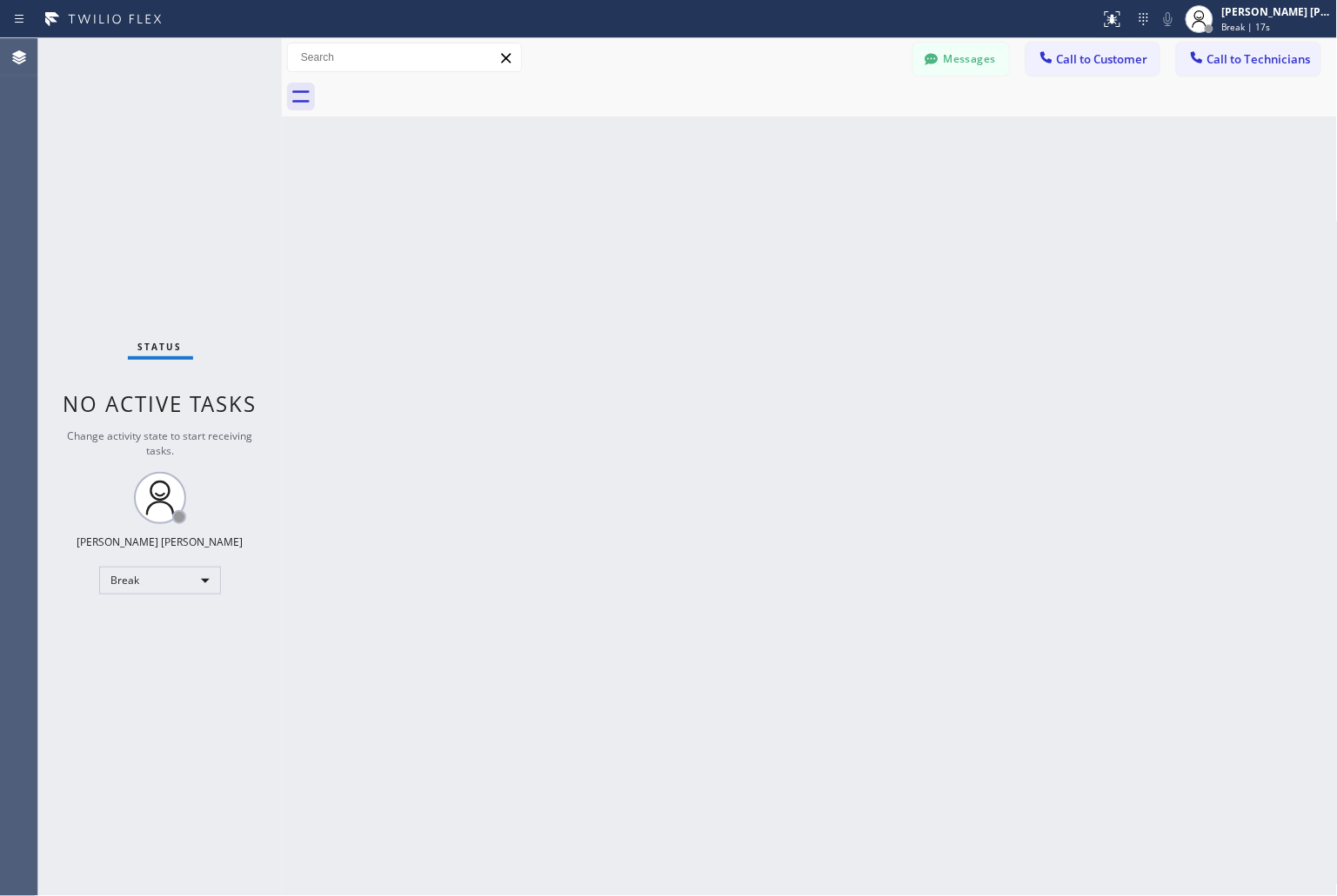
click at [635, 211] on div "Back to Dashboard Change Sender ID Customers Technicians KD Krissy Do [DATE] 02…" at bounding box center [809, 467] width 1056 height 858
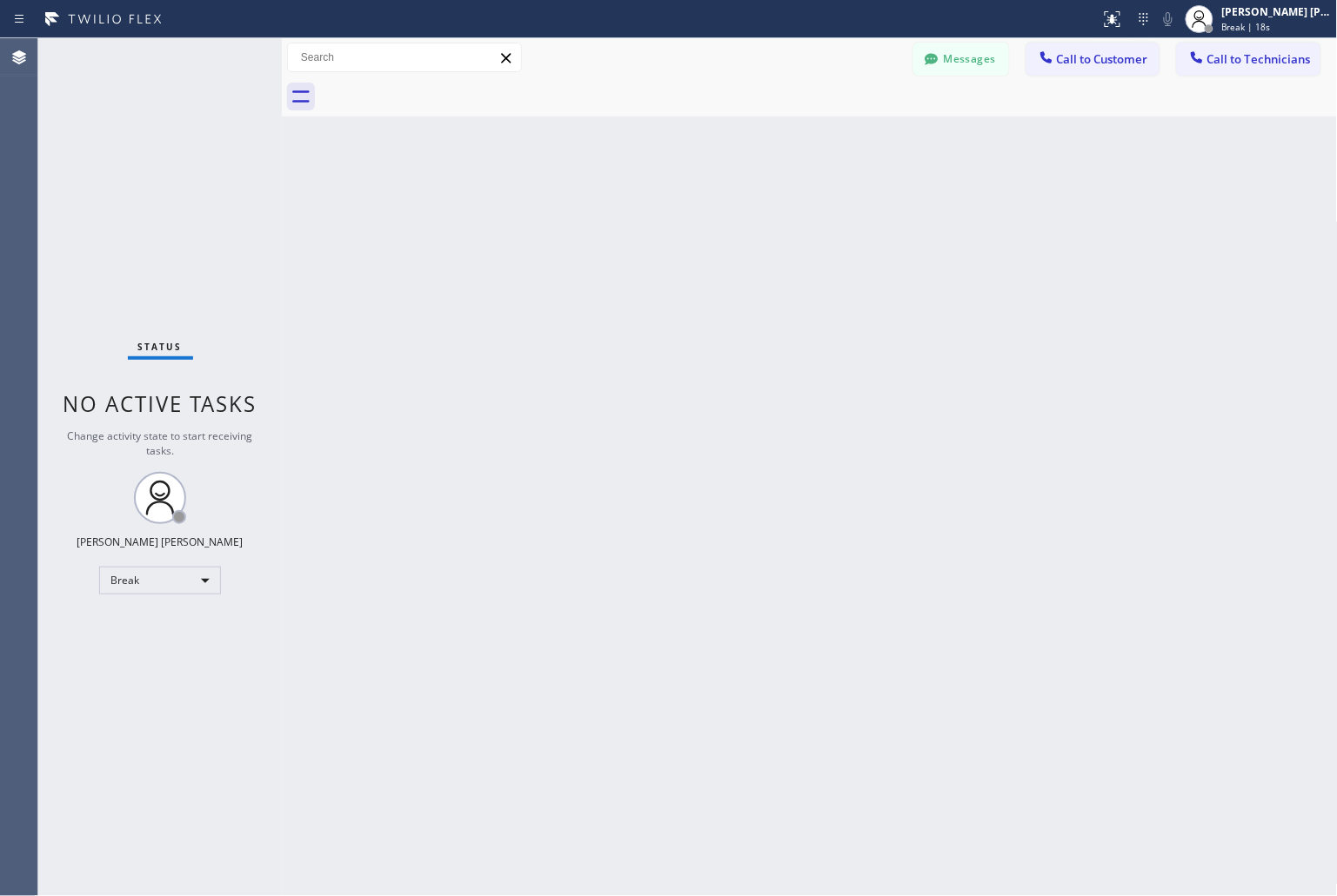
click at [635, 211] on div "Back to Dashboard Change Sender ID Customers Technicians KD Krissy Do [DATE] 02…" at bounding box center [809, 467] width 1056 height 858
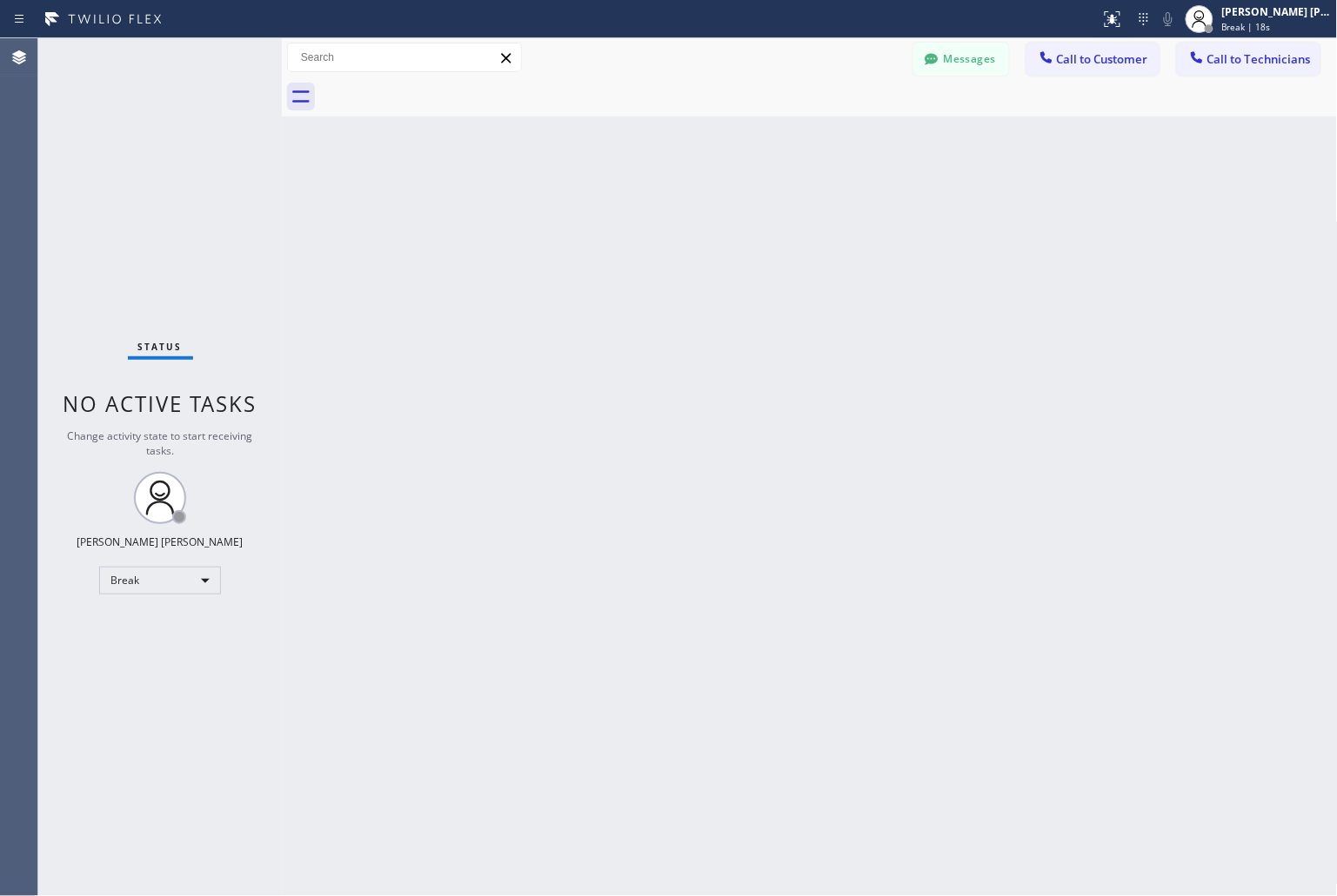
click at [635, 211] on div "Back to Dashboard Change Sender ID Customers Technicians KD Krissy Do [DATE] 02…" at bounding box center [809, 467] width 1056 height 858
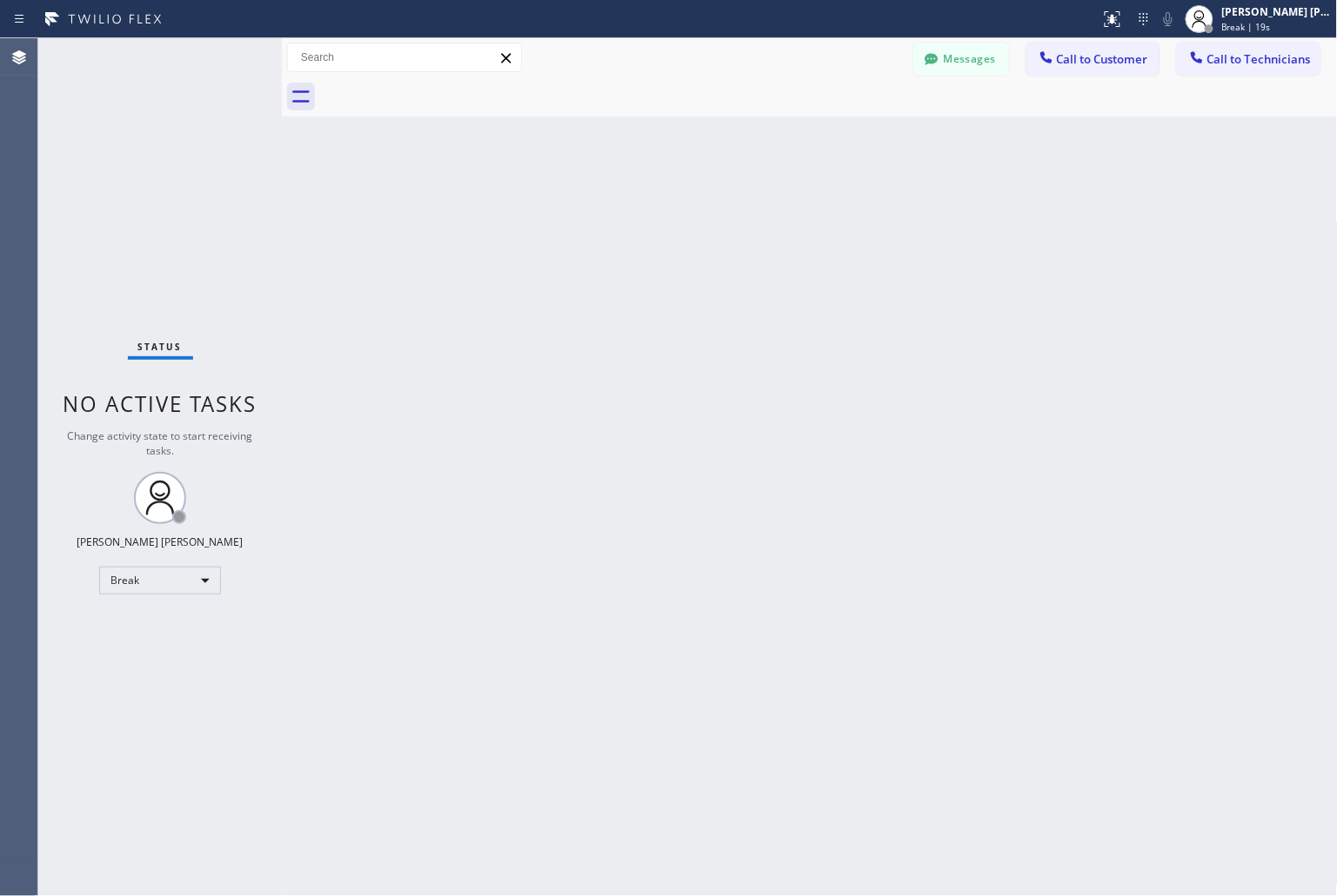
click at [635, 211] on div "Back to Dashboard Change Sender ID Customers Technicians KD Krissy Do [DATE] 02…" at bounding box center [809, 467] width 1056 height 858
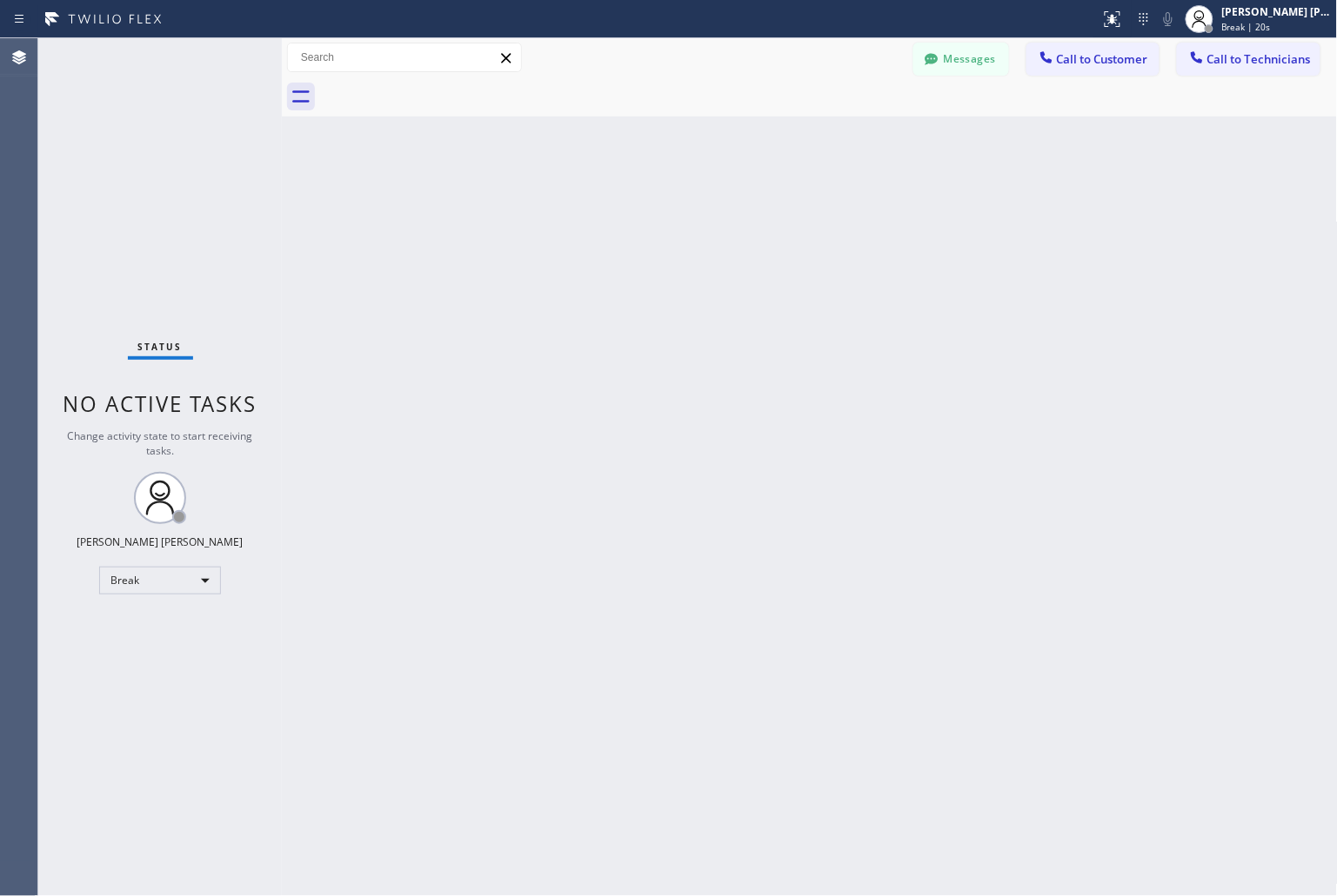
click at [635, 211] on div "Back to Dashboard Change Sender ID Customers Technicians KD Krissy Do [DATE] 02…" at bounding box center [809, 467] width 1056 height 858
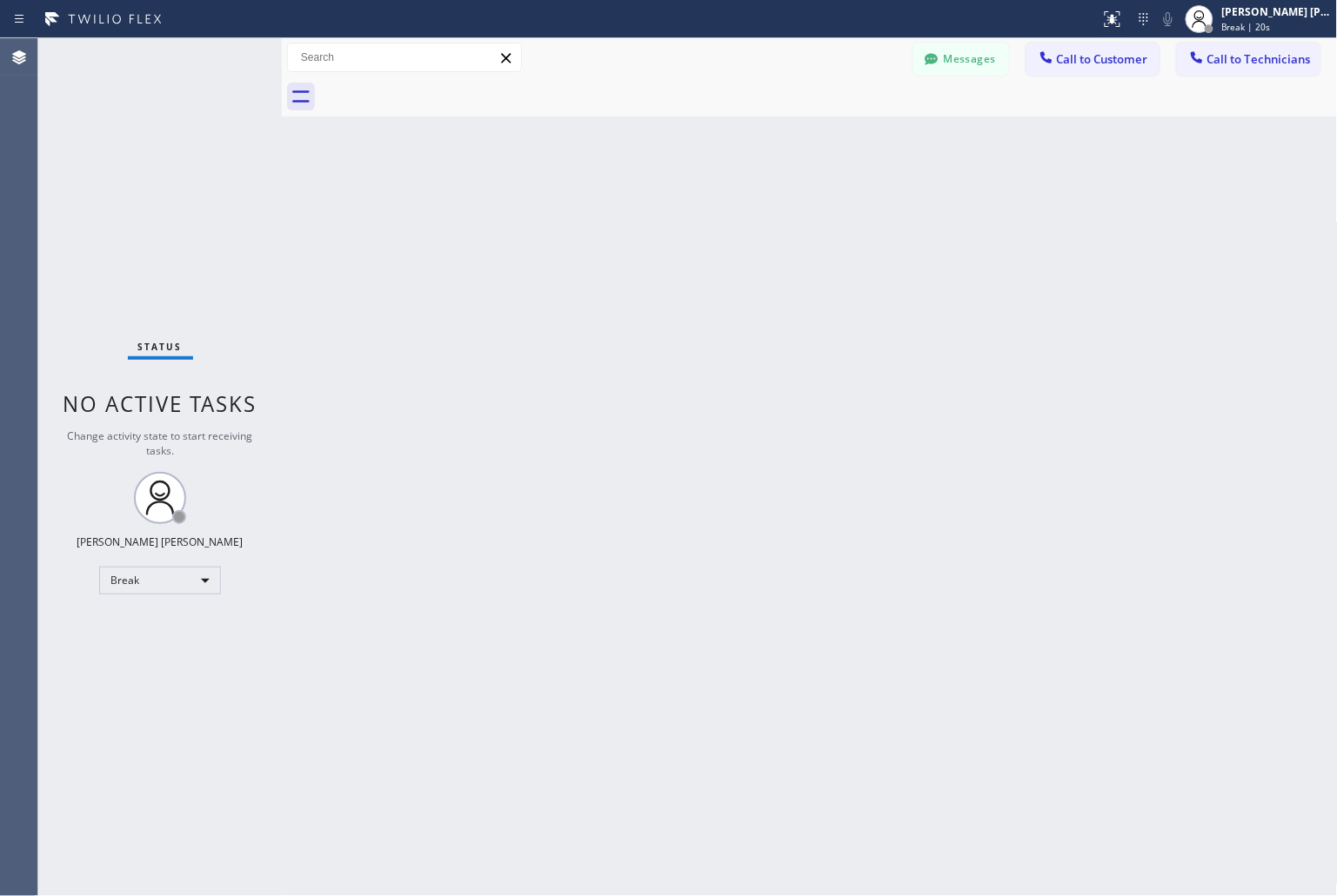
click at [635, 211] on div "Back to Dashboard Change Sender ID Customers Technicians KD Krissy Do [DATE] 02…" at bounding box center [809, 467] width 1056 height 858
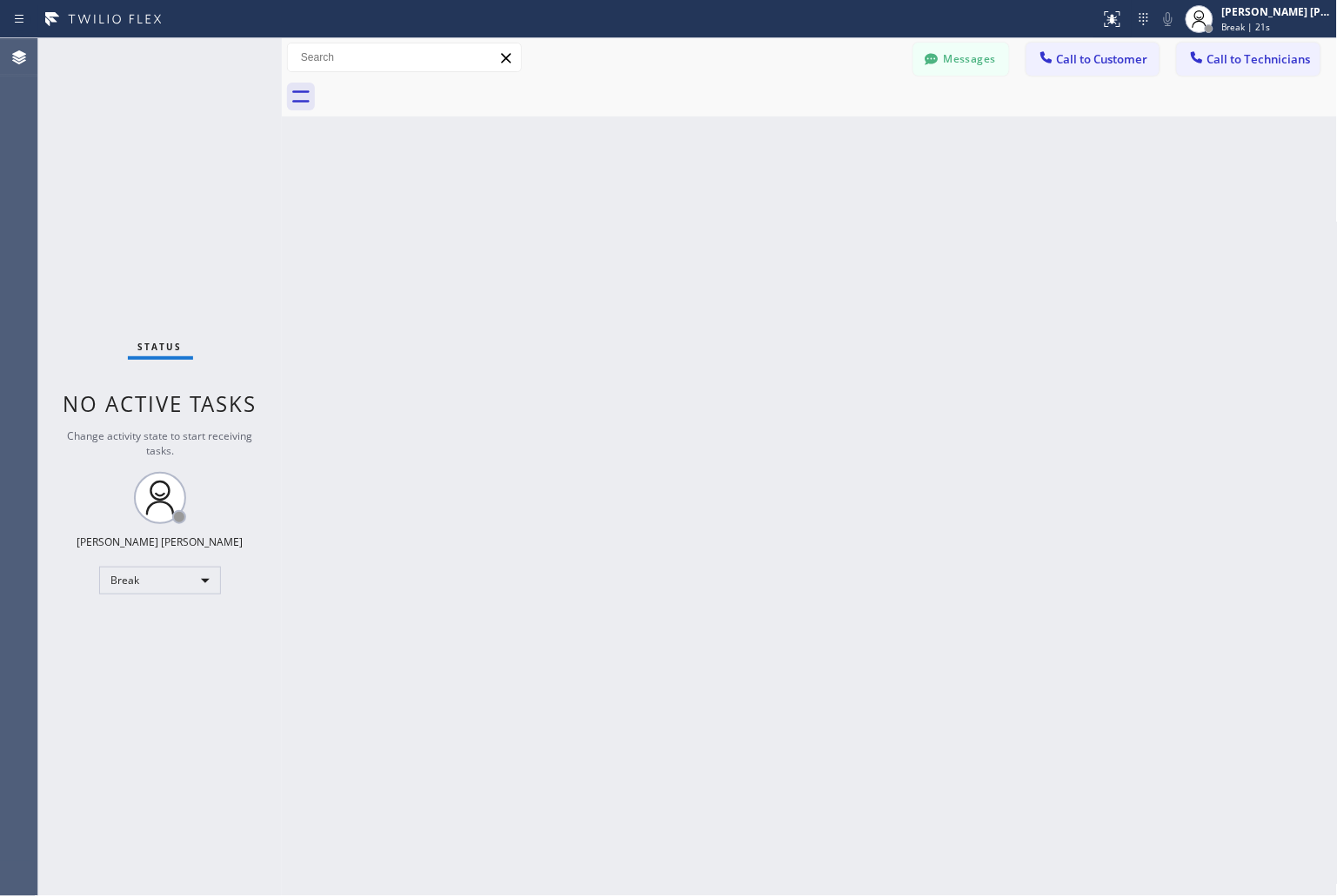
click at [635, 211] on div "Back to Dashboard Change Sender ID Customers Technicians KD Krissy Do [DATE] 02…" at bounding box center [809, 467] width 1056 height 858
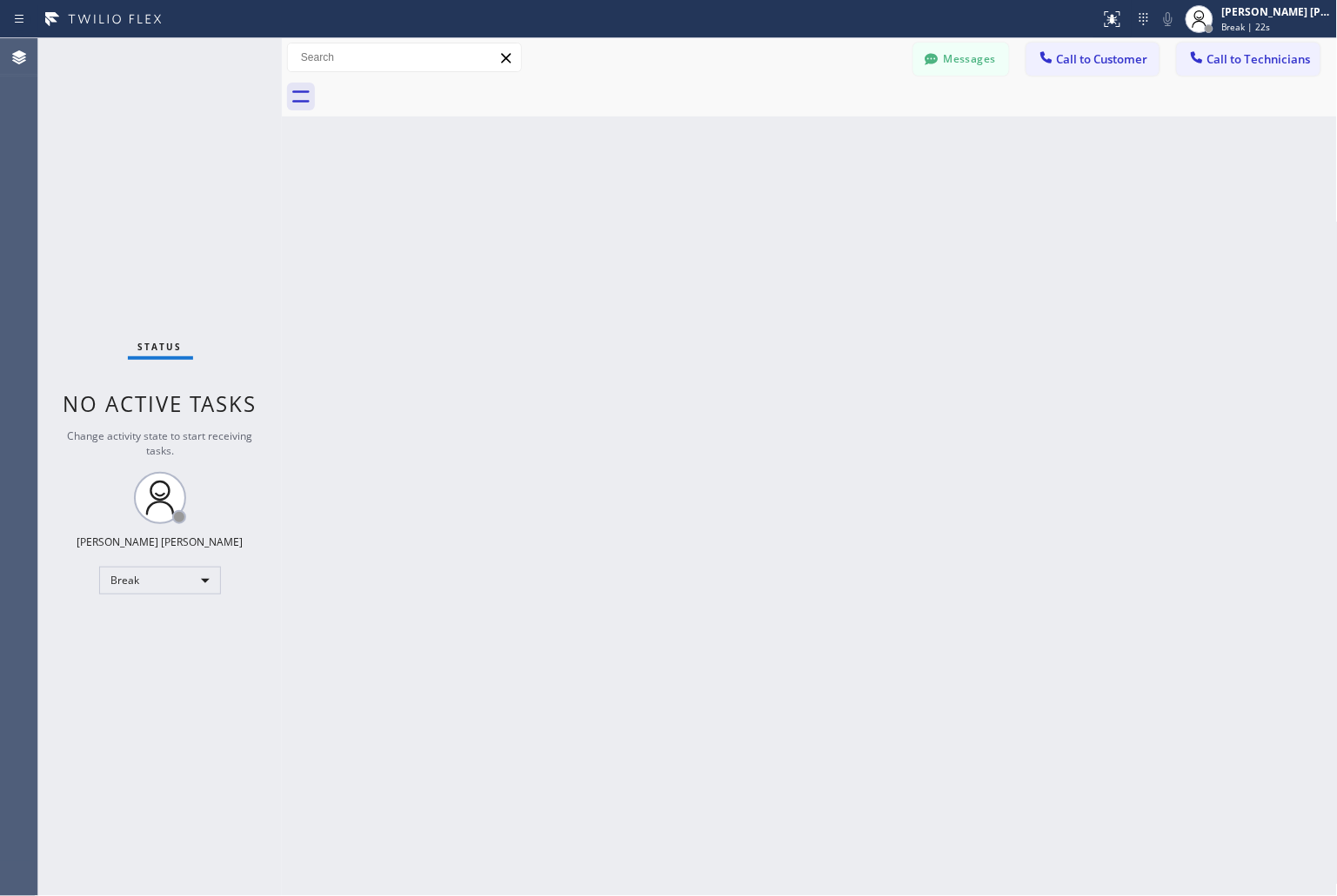
click at [635, 211] on div "Back to Dashboard Change Sender ID Customers Technicians KD Krissy Do [DATE] 02…" at bounding box center [809, 467] width 1056 height 858
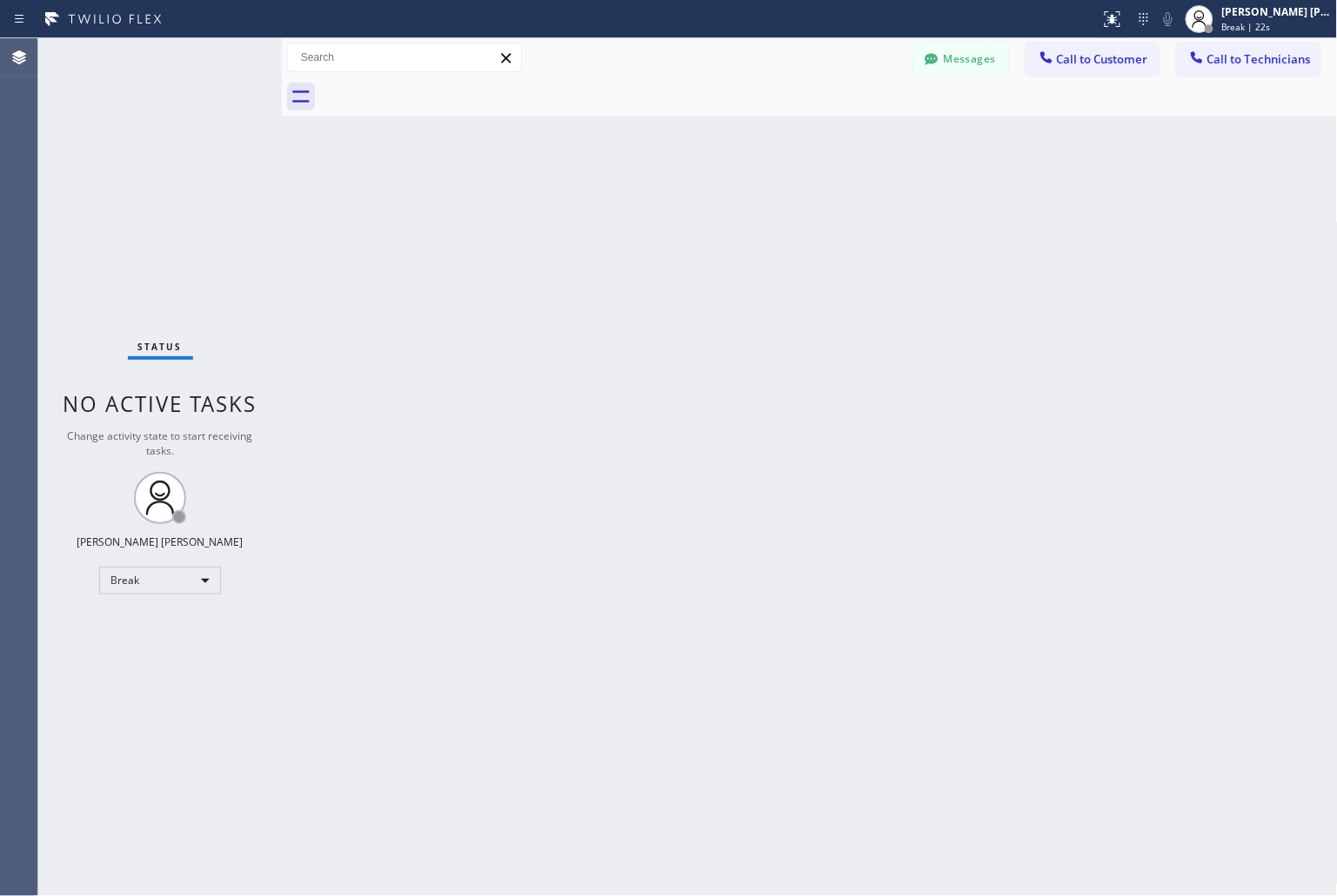
click at [635, 211] on div "Back to Dashboard Change Sender ID Customers Technicians KD Krissy Do [DATE] 02…" at bounding box center [809, 467] width 1056 height 858
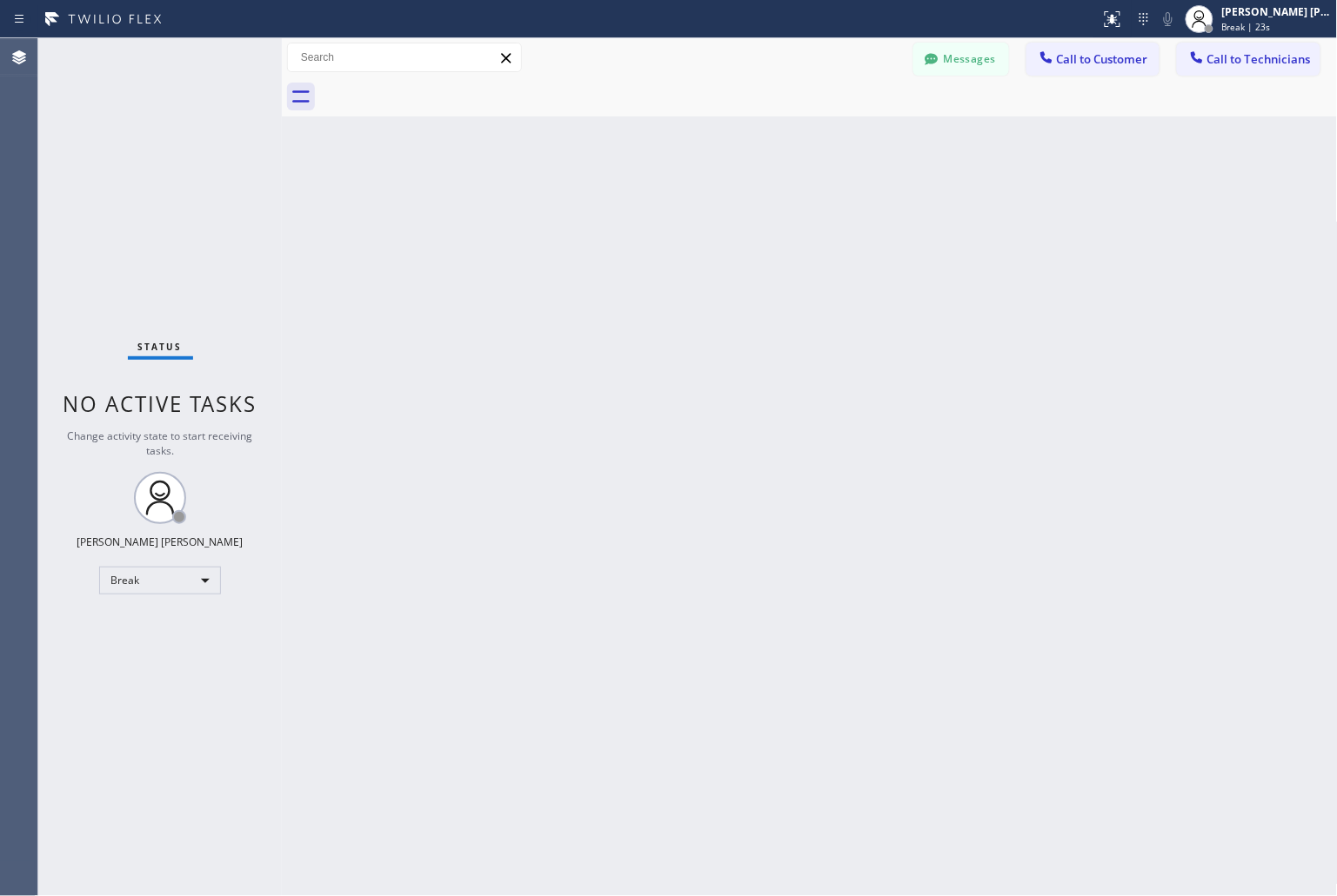
click at [635, 211] on div "Back to Dashboard Change Sender ID Customers Technicians KD Krissy Do [DATE] 02…" at bounding box center [809, 467] width 1056 height 858
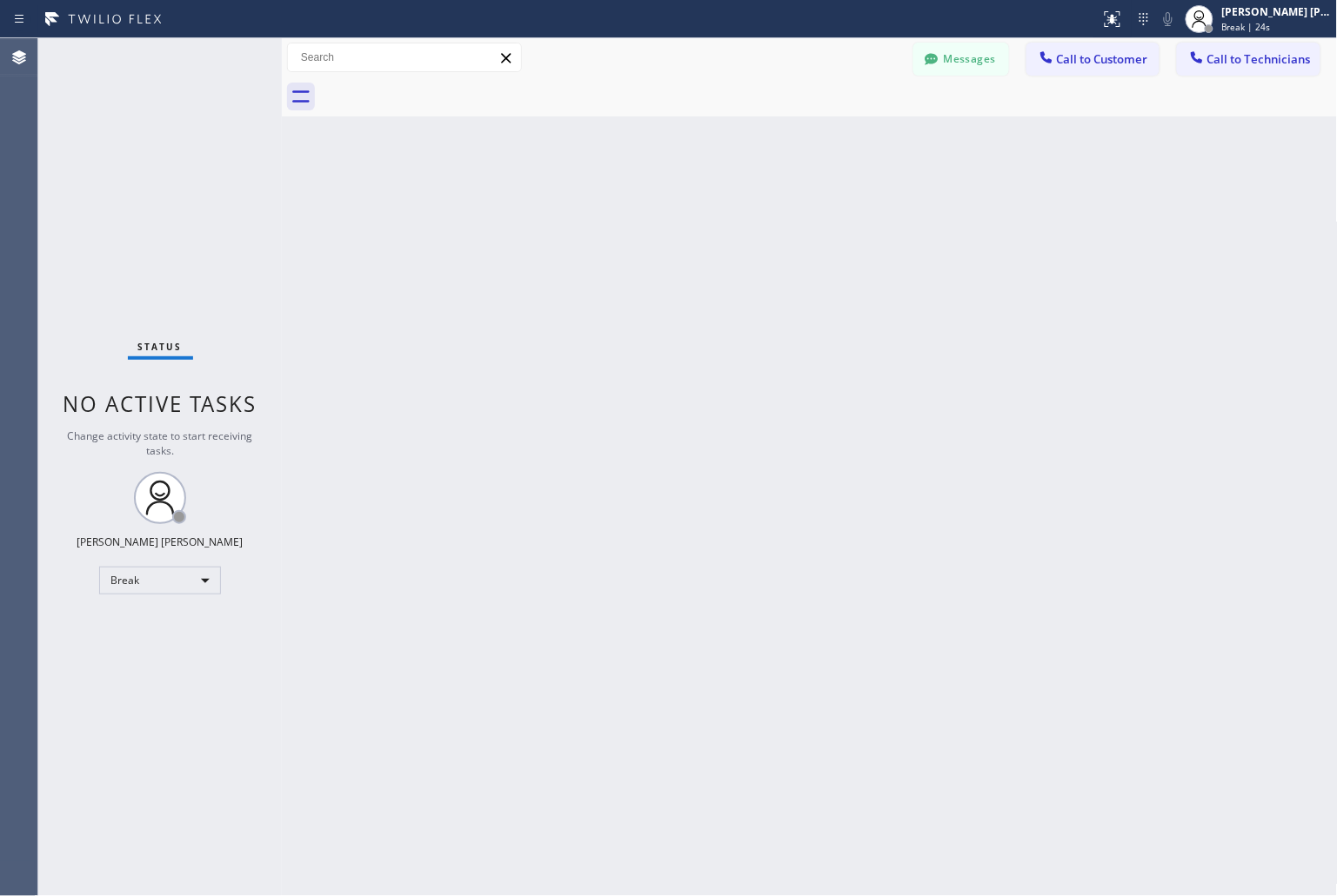
click at [635, 211] on div "Back to Dashboard Change Sender ID Customers Technicians KD Krissy Do [DATE] 02…" at bounding box center [809, 467] width 1056 height 858
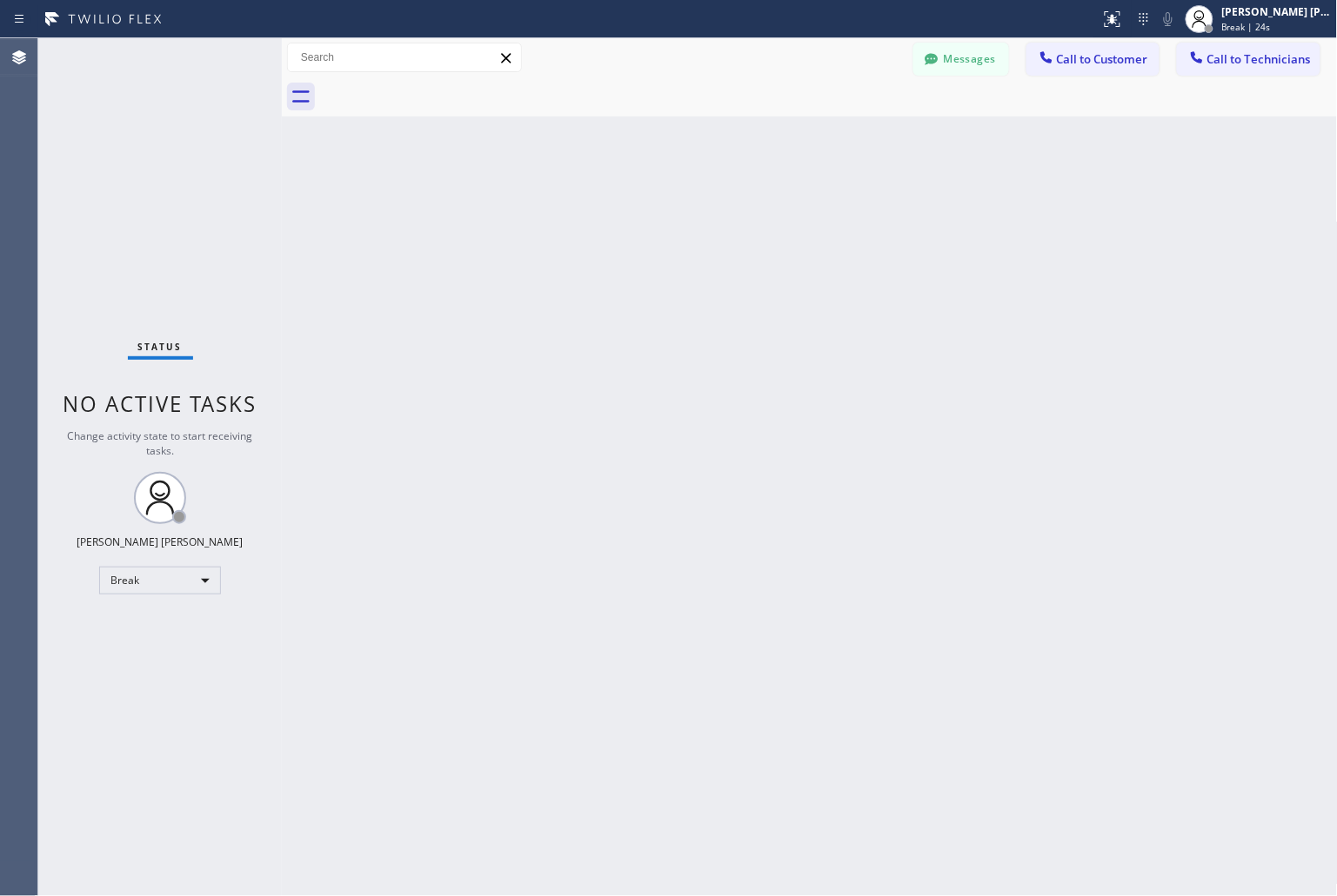
click at [635, 211] on div "Back to Dashboard Change Sender ID Customers Technicians KD Krissy Do [DATE] 02…" at bounding box center [809, 467] width 1056 height 858
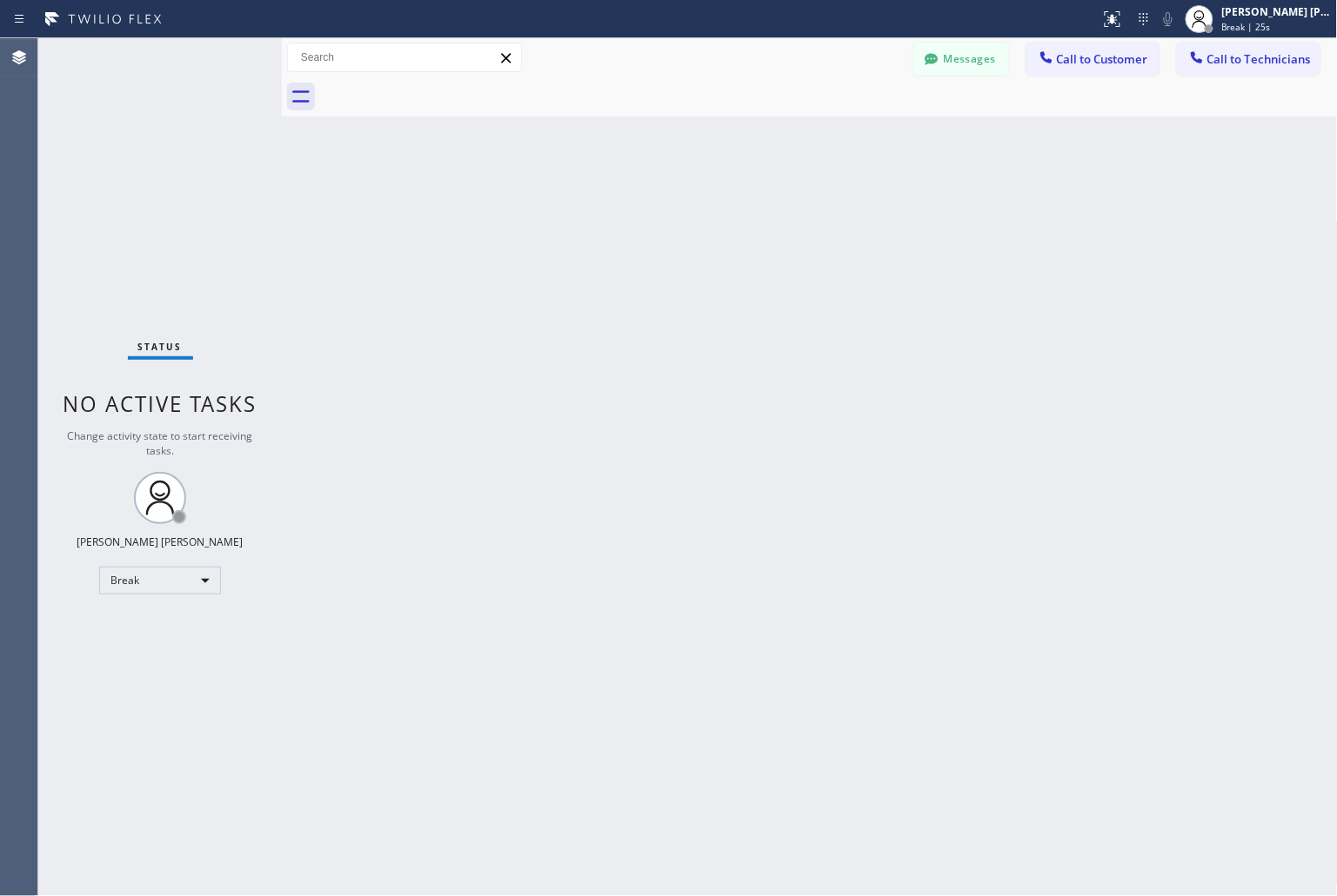
click at [635, 211] on div "Back to Dashboard Change Sender ID Customers Technicians KD Krissy Do [DATE] 02…" at bounding box center [809, 467] width 1056 height 858
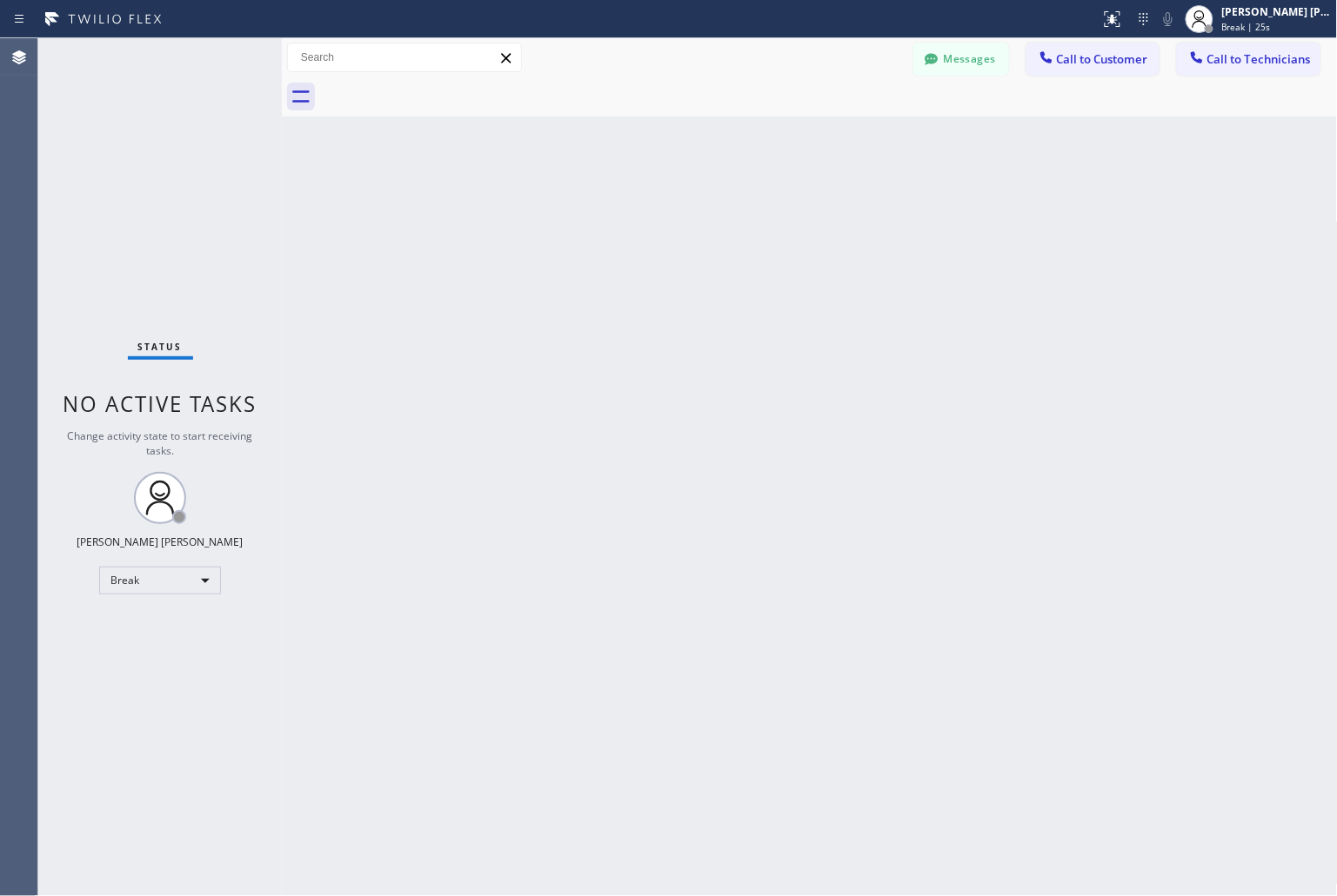
click at [635, 211] on div "Back to Dashboard Change Sender ID Customers Technicians KD Krissy Do [DATE] 02…" at bounding box center [809, 467] width 1056 height 858
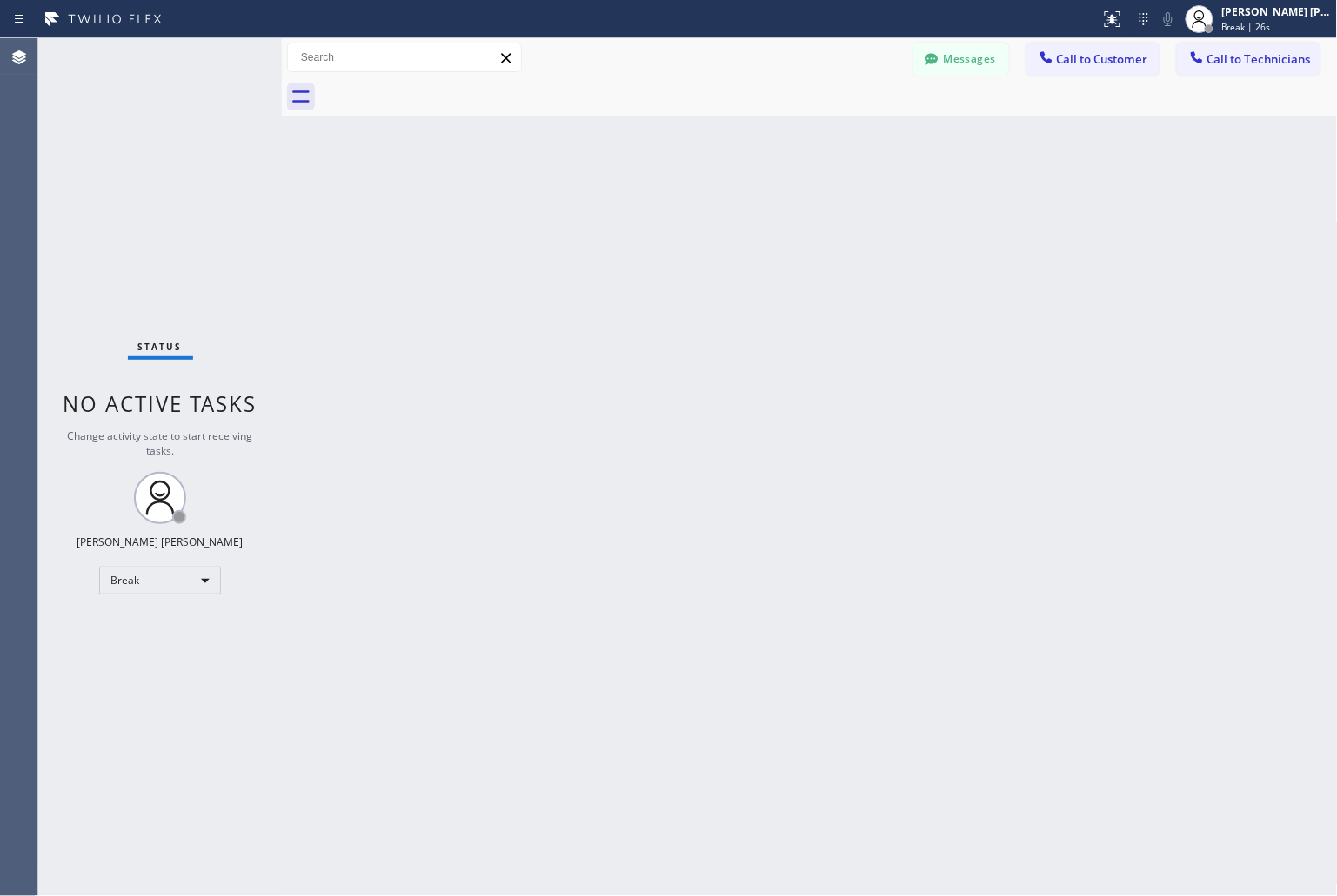
click at [635, 211] on div "Back to Dashboard Change Sender ID Customers Technicians KD Krissy Do [DATE] 02…" at bounding box center [809, 467] width 1056 height 858
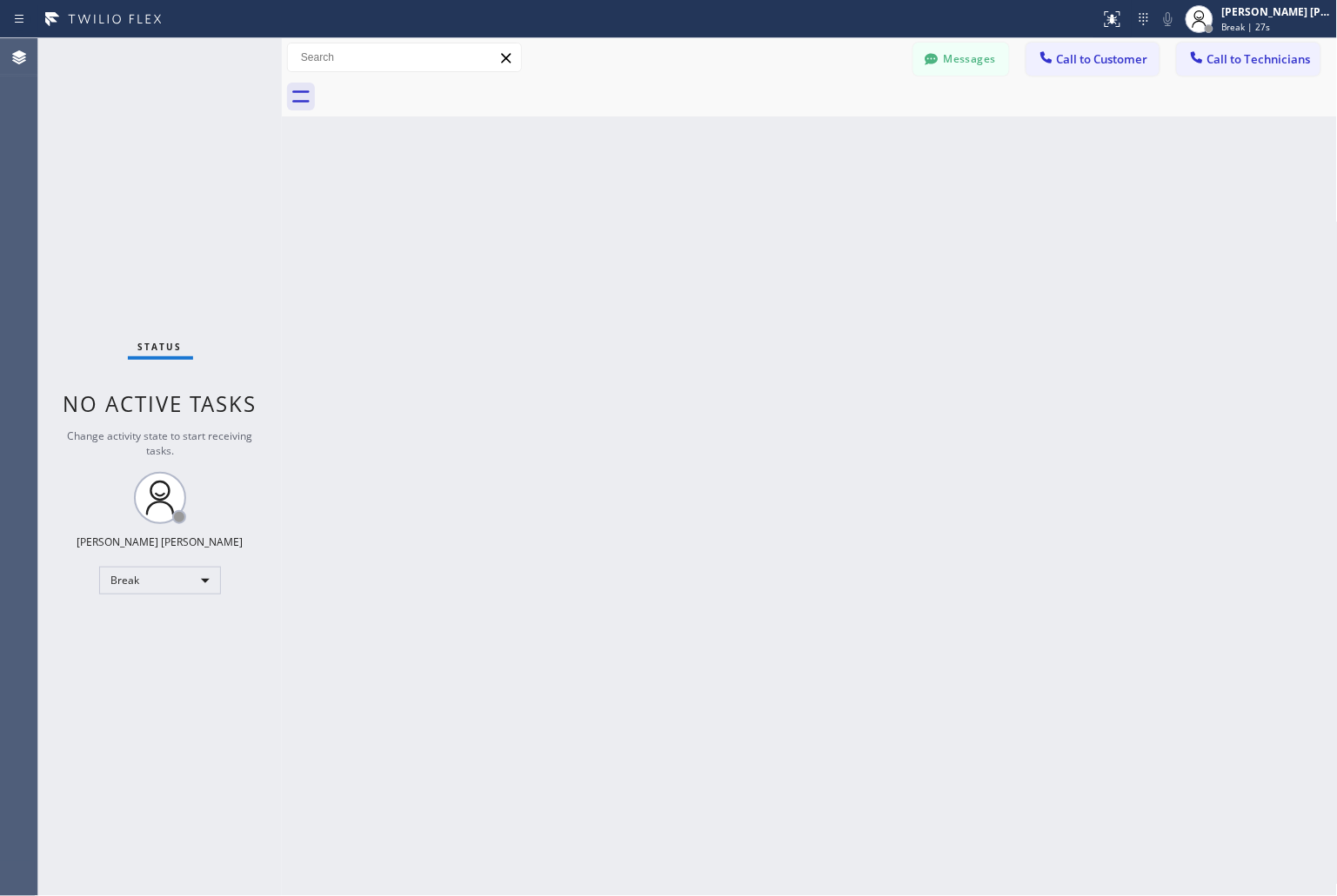
click at [635, 211] on div "Back to Dashboard Change Sender ID Customers Technicians KD Krissy Do [DATE] 02…" at bounding box center [809, 467] width 1056 height 858
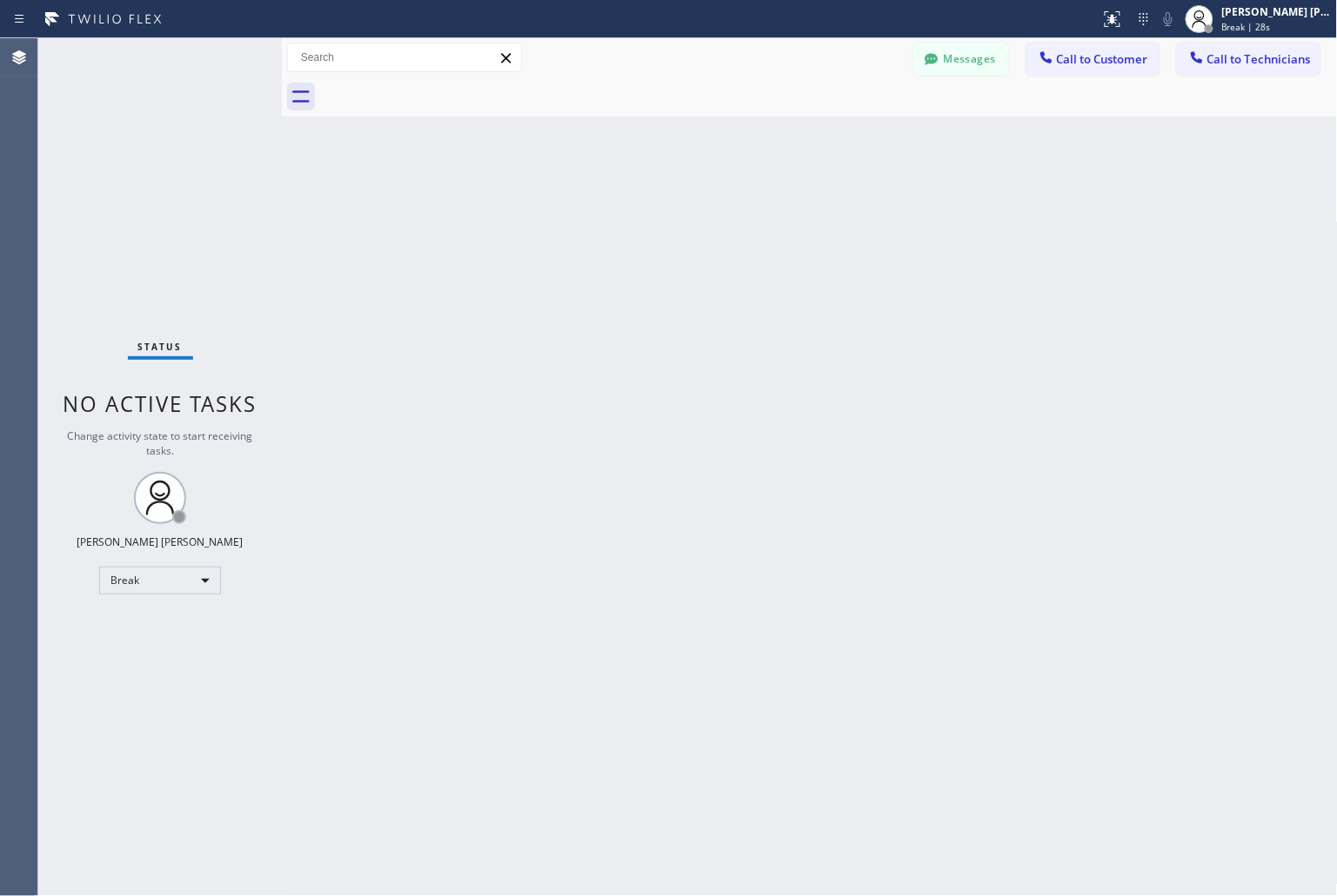
click at [635, 211] on div "Back to Dashboard Change Sender ID Customers Technicians KD Krissy Do [DATE] 02…" at bounding box center [809, 467] width 1056 height 858
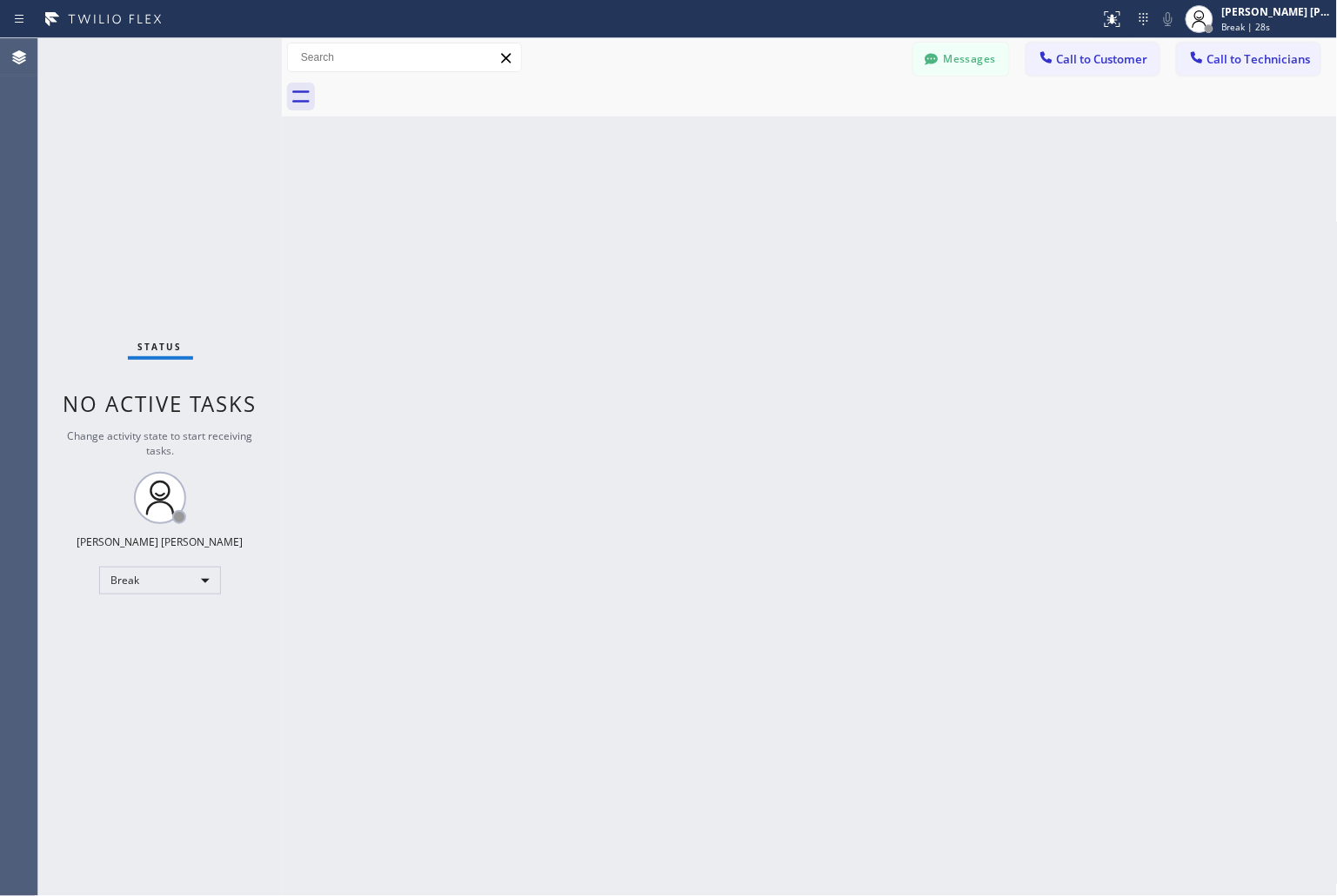
click at [635, 211] on div "Back to Dashboard Change Sender ID Customers Technicians KD Krissy Do [DATE] 02…" at bounding box center [809, 467] width 1056 height 858
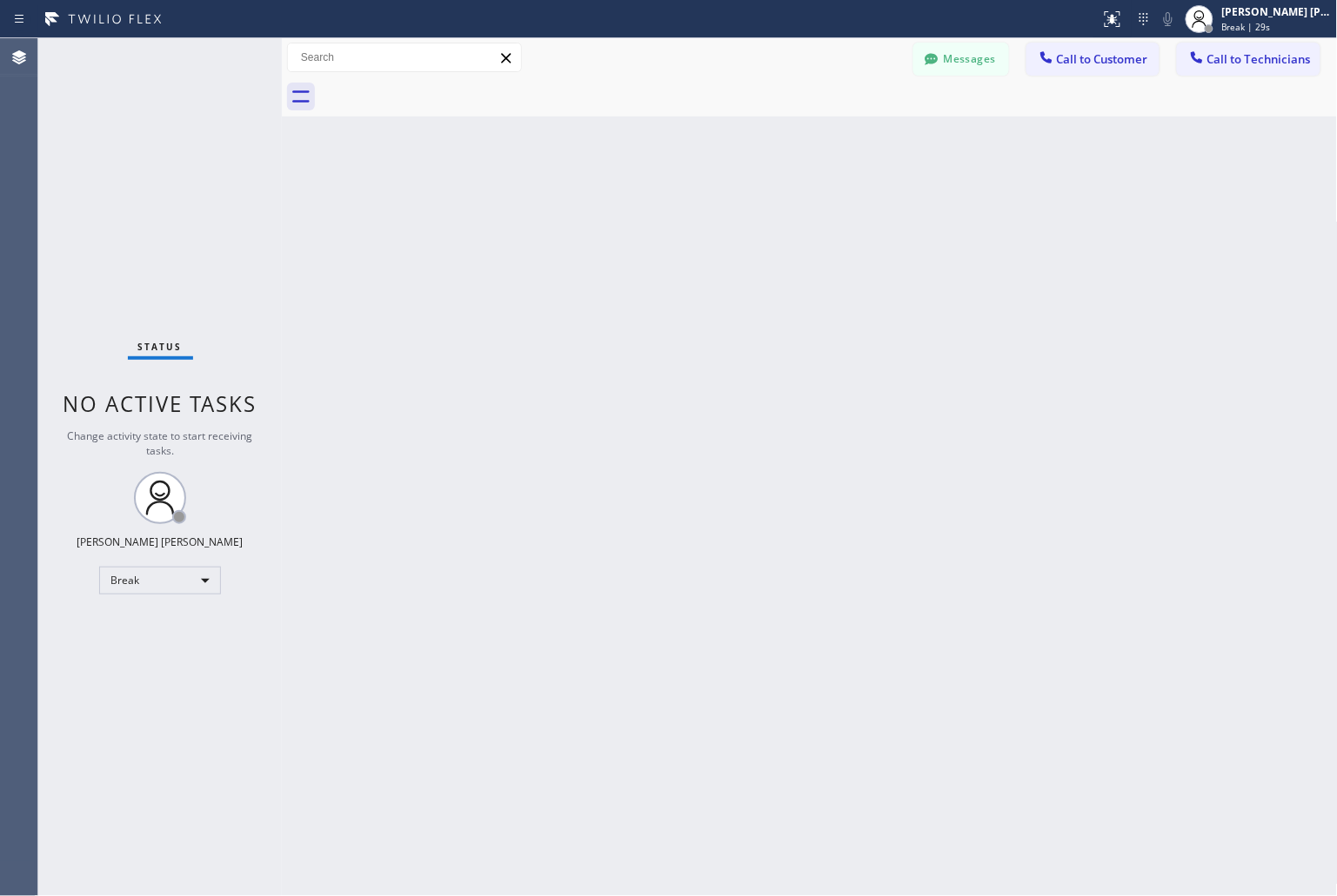
click at [635, 211] on div "Back to Dashboard Change Sender ID Customers Technicians KD Krissy Do [DATE] 02…" at bounding box center [809, 467] width 1056 height 858
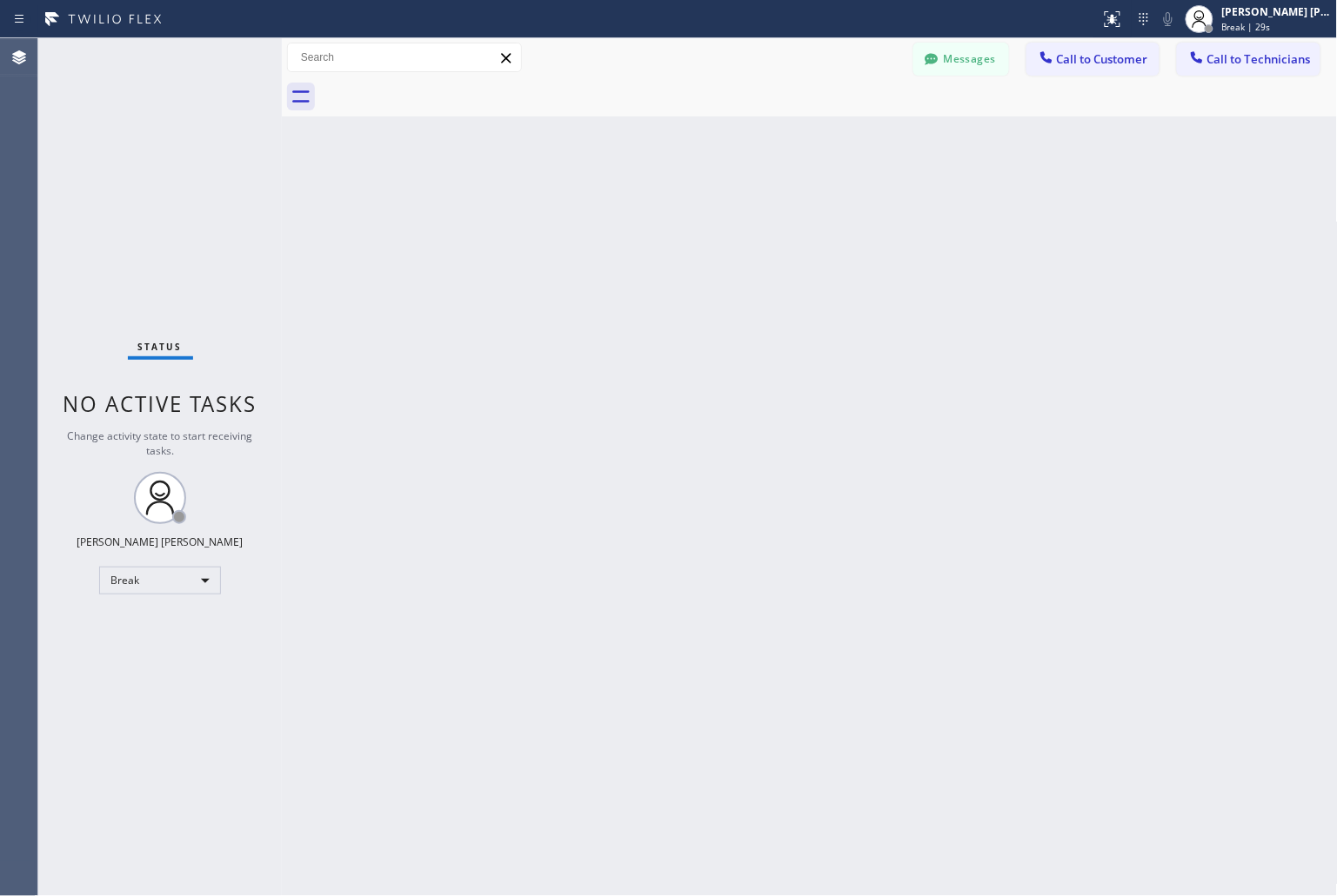
click at [635, 211] on div "Back to Dashboard Change Sender ID Customers Technicians KD Krissy Do [DATE] 02…" at bounding box center [809, 467] width 1056 height 858
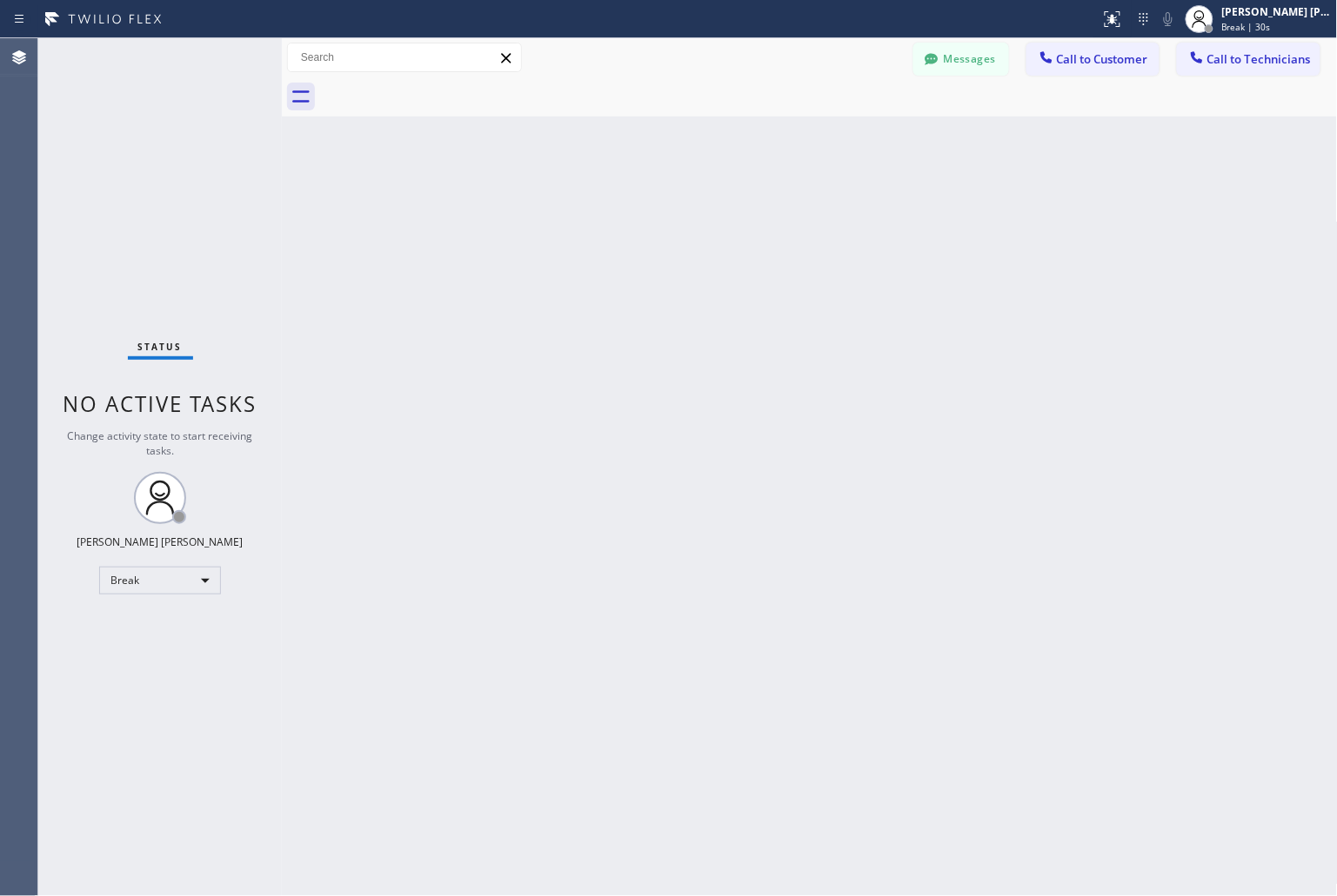
click at [635, 211] on div "Back to Dashboard Change Sender ID Customers Technicians KD Krissy Do [DATE] 02…" at bounding box center [809, 467] width 1056 height 858
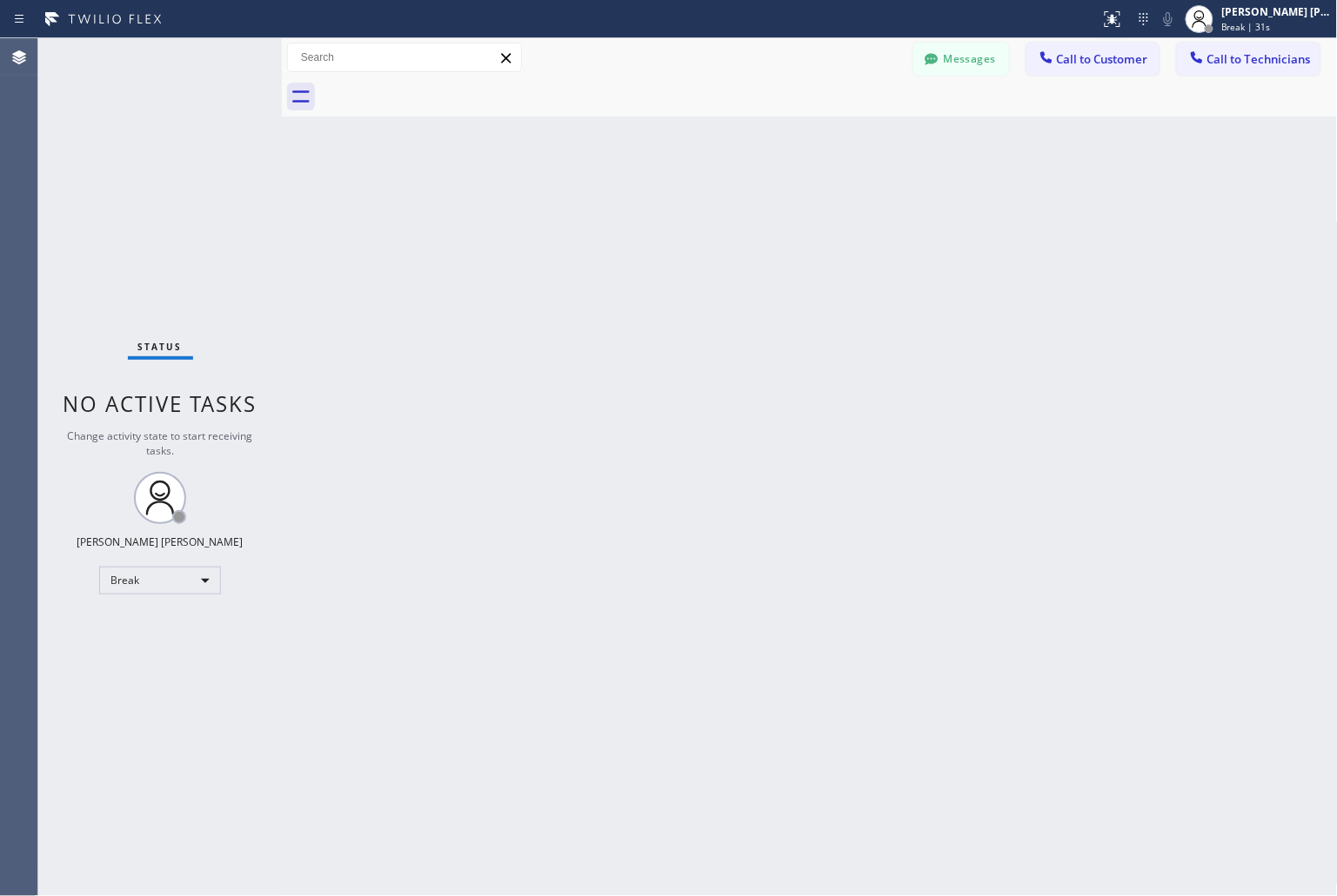
click at [635, 211] on div "Back to Dashboard Change Sender ID Customers Technicians KD Krissy Do [DATE] 02…" at bounding box center [809, 467] width 1056 height 858
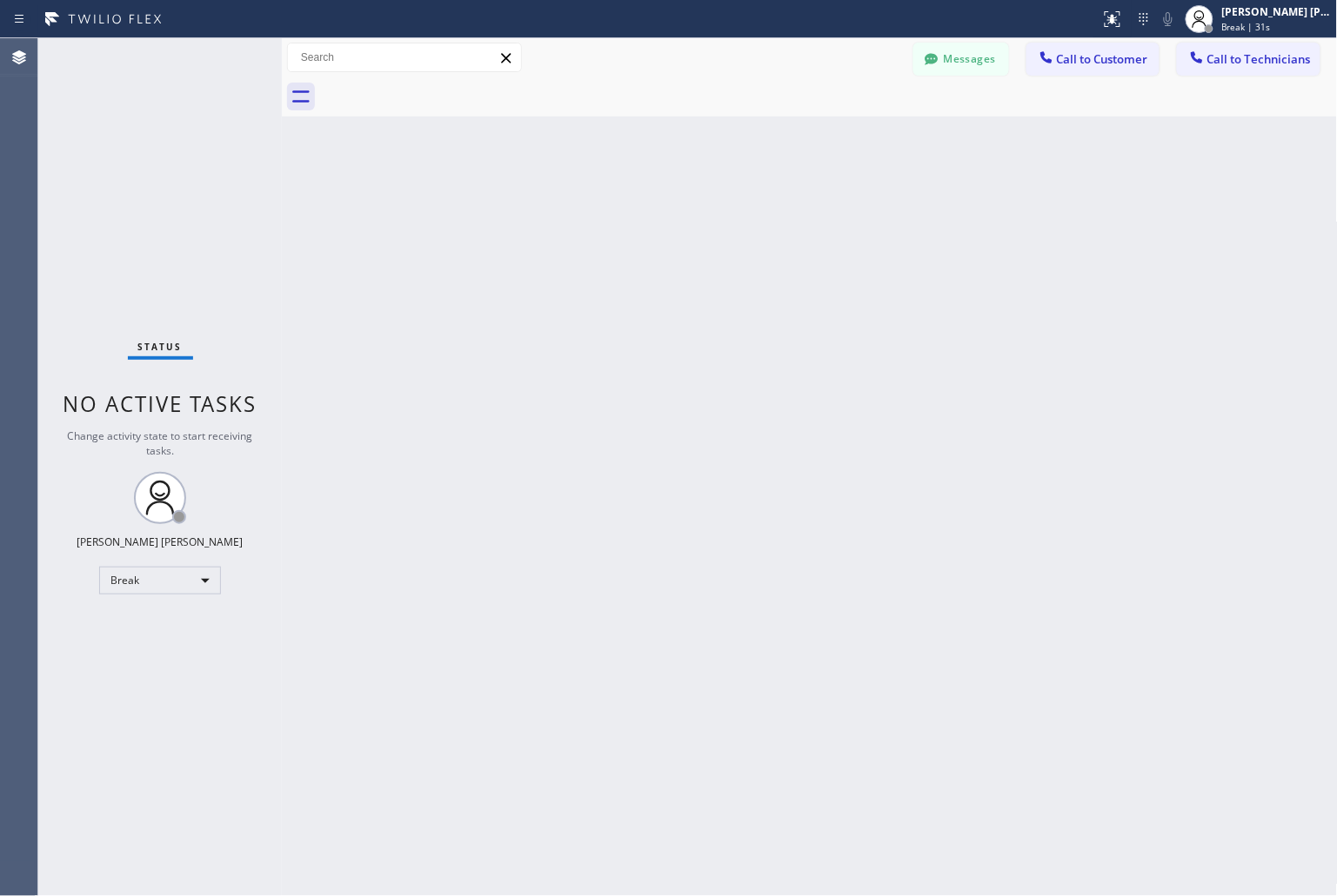
click at [635, 211] on div "Back to Dashboard Change Sender ID Customers Technicians KD Krissy Do [DATE] 02…" at bounding box center [809, 467] width 1056 height 858
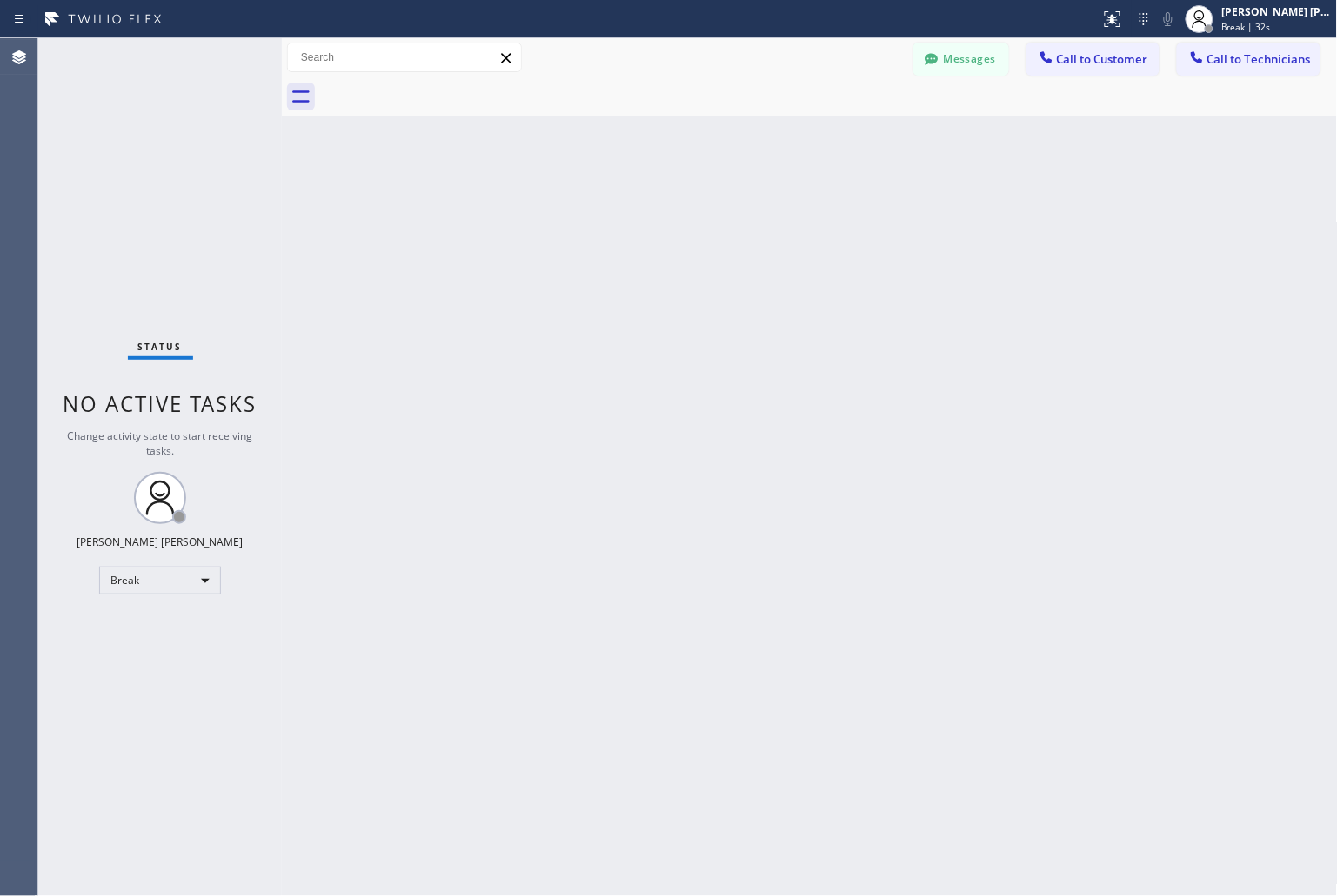
click at [635, 211] on div "Back to Dashboard Change Sender ID Customers Technicians KD Krissy Do [DATE] 02…" at bounding box center [809, 467] width 1056 height 858
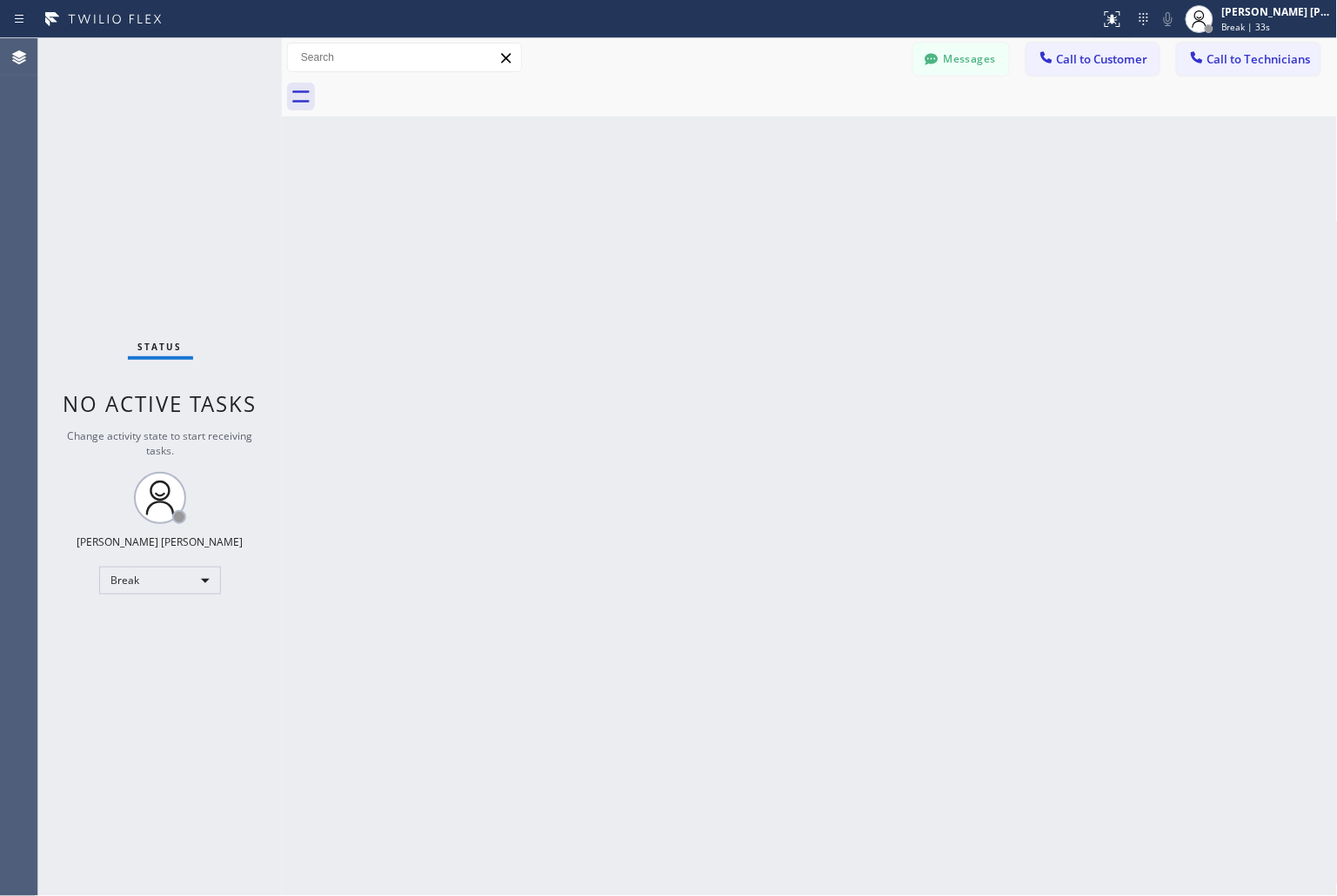
click at [635, 211] on div "Back to Dashboard Change Sender ID Customers Technicians KD Krissy Do [DATE] 02…" at bounding box center [809, 467] width 1056 height 858
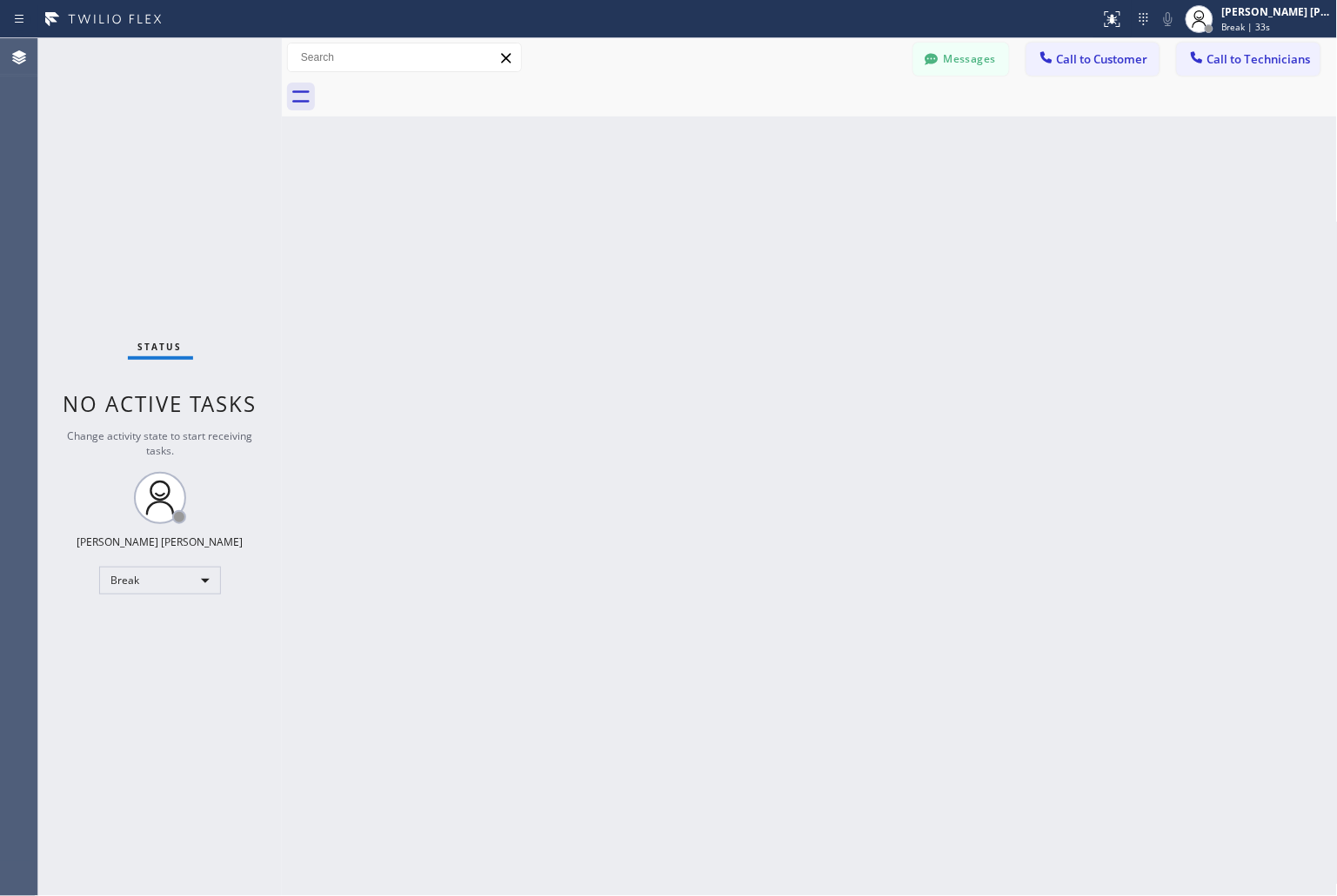
click at [635, 211] on div "Back to Dashboard Change Sender ID Customers Technicians KD Krissy Do [DATE] 02…" at bounding box center [809, 467] width 1056 height 858
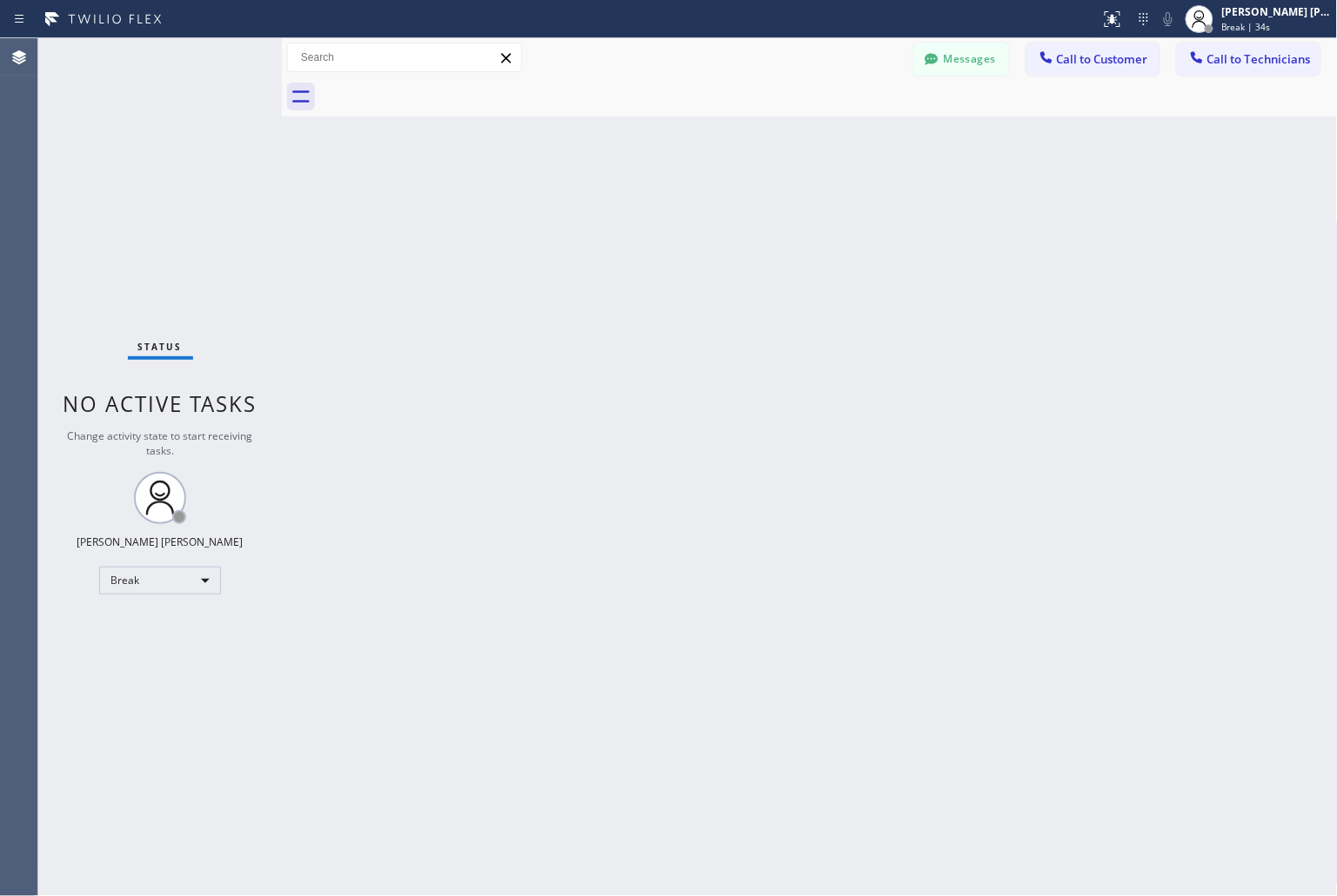
click at [635, 211] on div "Back to Dashboard Change Sender ID Customers Technicians KD Krissy Do [DATE] 02…" at bounding box center [809, 467] width 1056 height 858
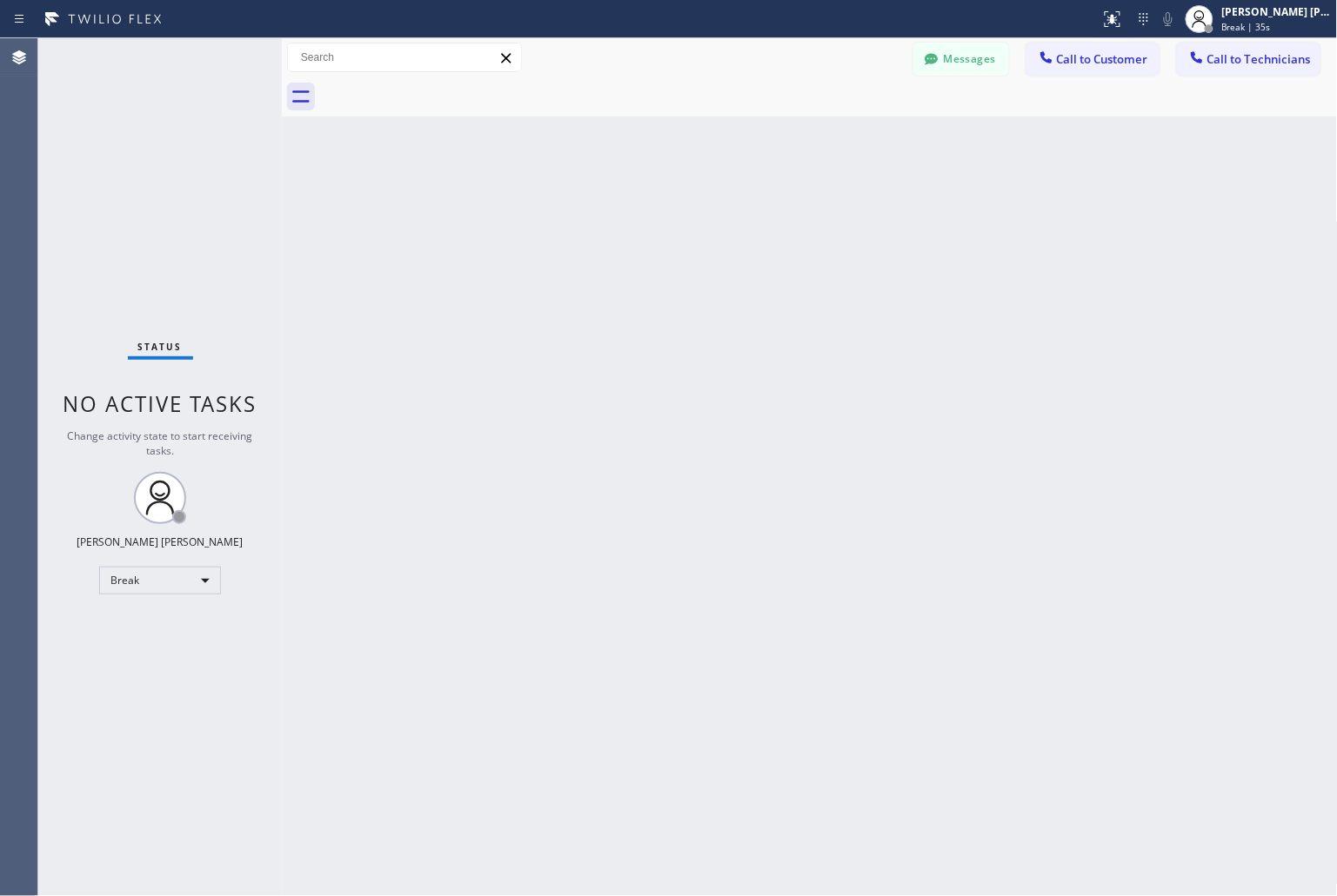
click at [635, 211] on div "Back to Dashboard Change Sender ID Customers Technicians KD Krissy Do [DATE] 02…" at bounding box center [809, 467] width 1056 height 858
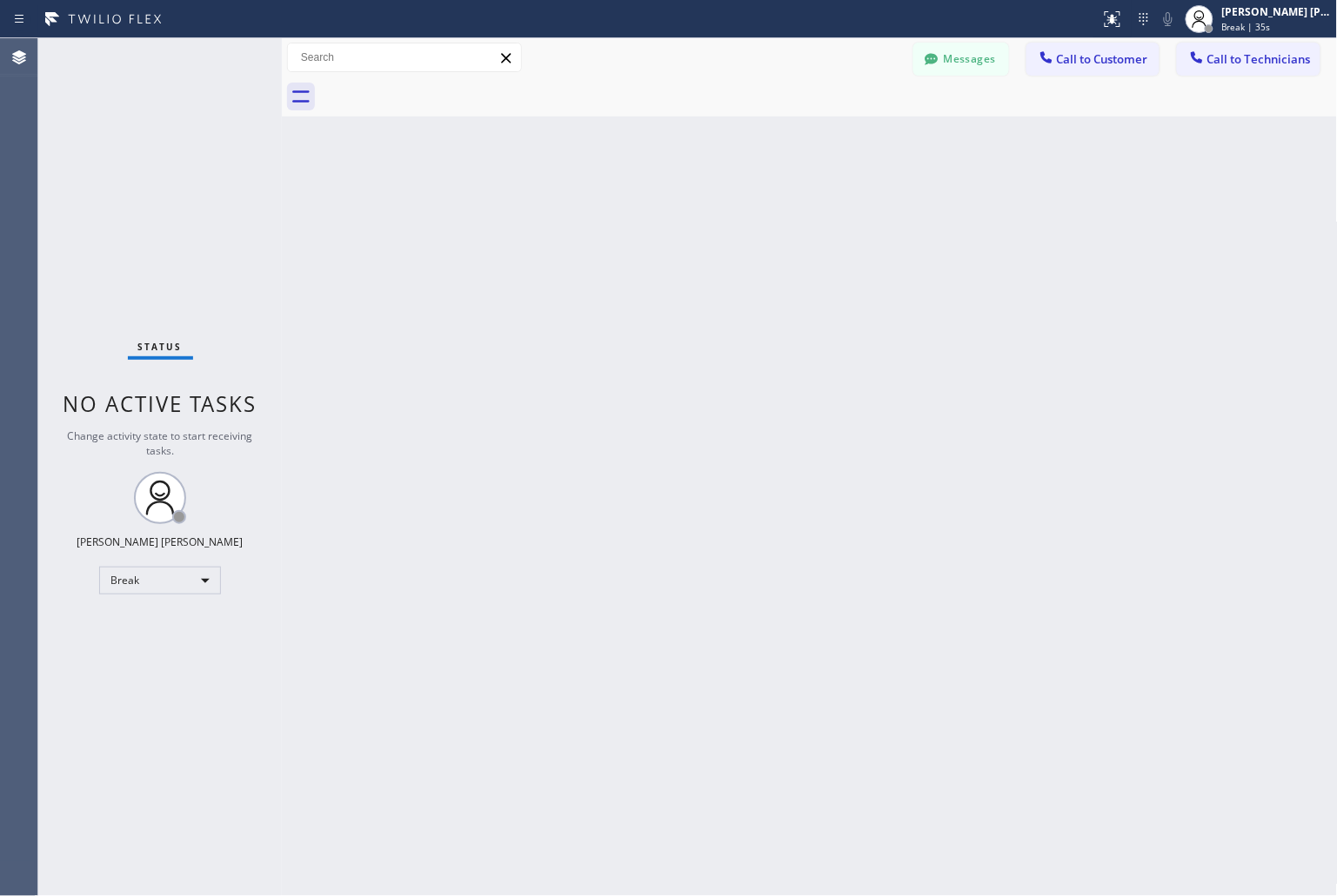
click at [635, 211] on div "Back to Dashboard Change Sender ID Customers Technicians KD Krissy Do [DATE] 02…" at bounding box center [809, 467] width 1056 height 858
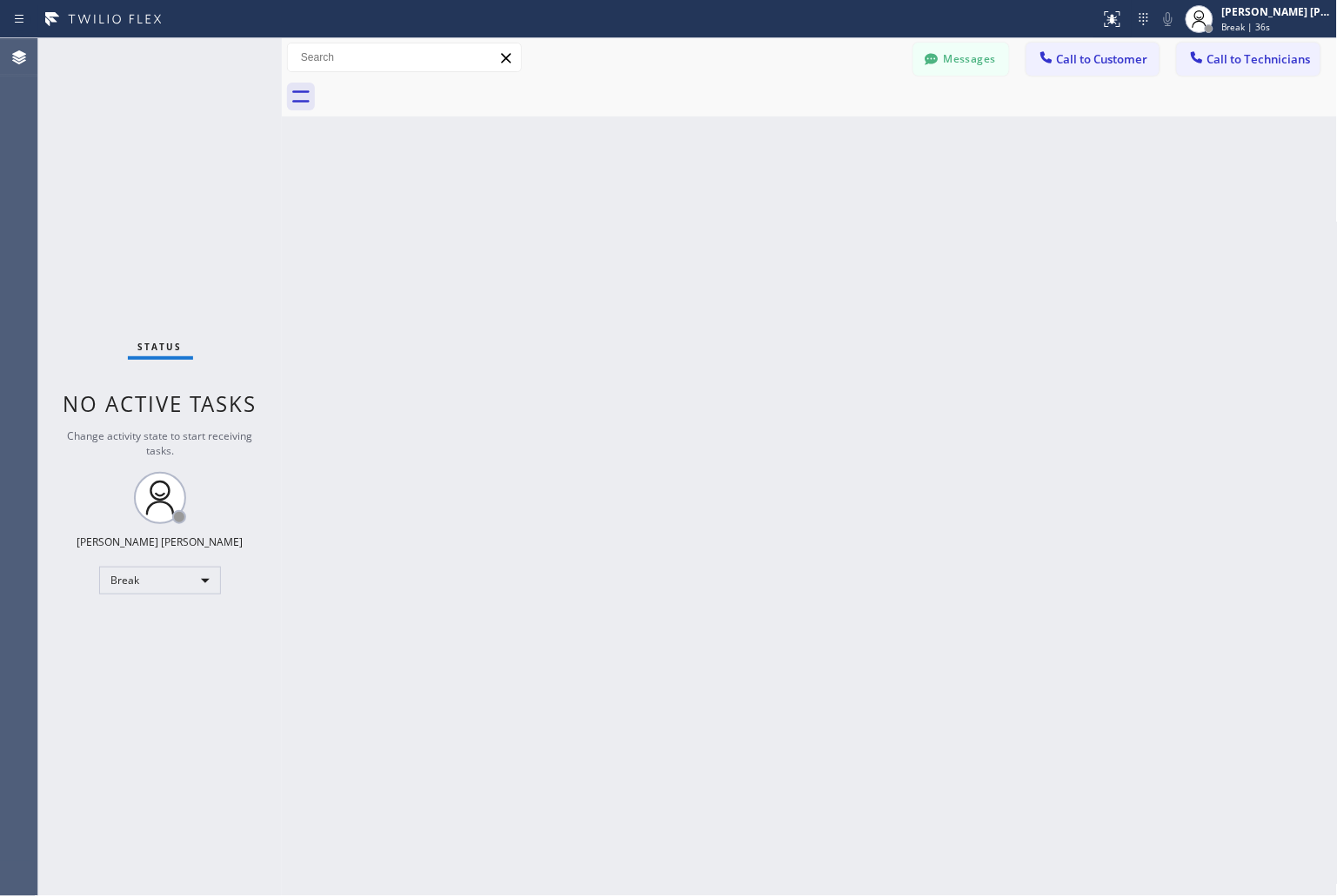
click at [635, 211] on div "Back to Dashboard Change Sender ID Customers Technicians KD Krissy Do [DATE] 02…" at bounding box center [809, 467] width 1056 height 858
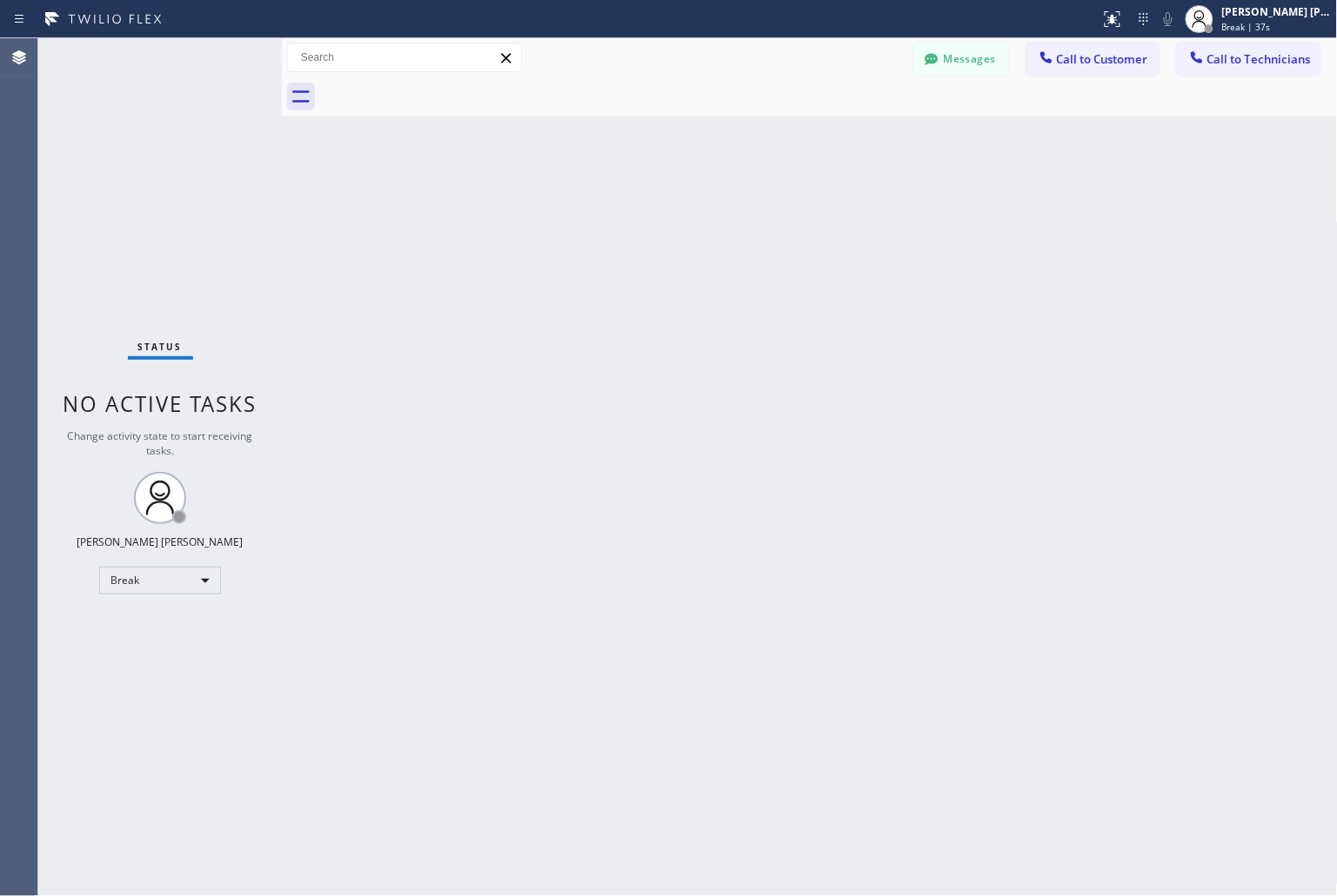
click at [635, 211] on div "Back to Dashboard Change Sender ID Customers Technicians KD Krissy Do [DATE] 02…" at bounding box center [809, 467] width 1056 height 858
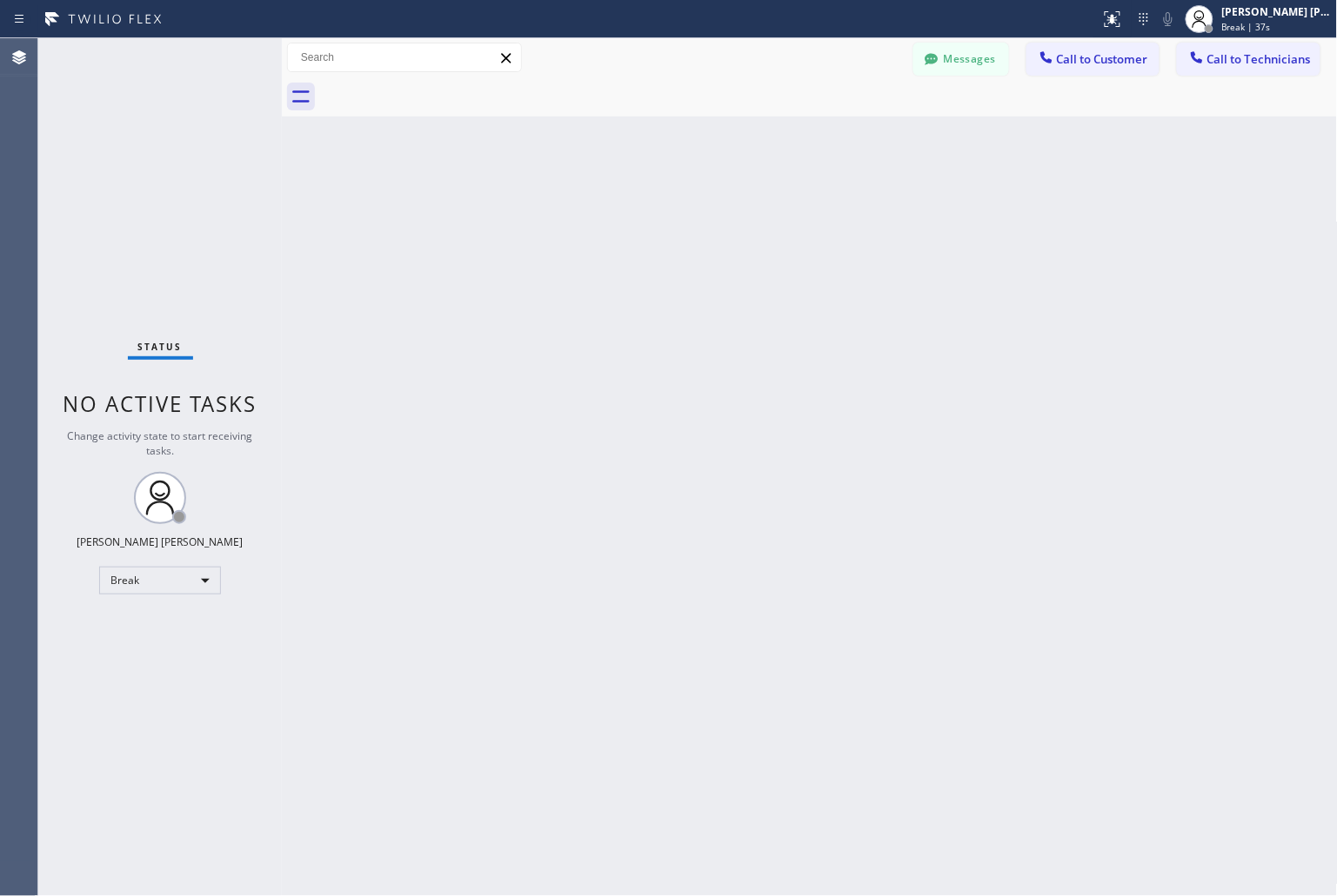
click at [635, 211] on div "Back to Dashboard Change Sender ID Customers Technicians KD Krissy Do [DATE] 02…" at bounding box center [809, 467] width 1056 height 858
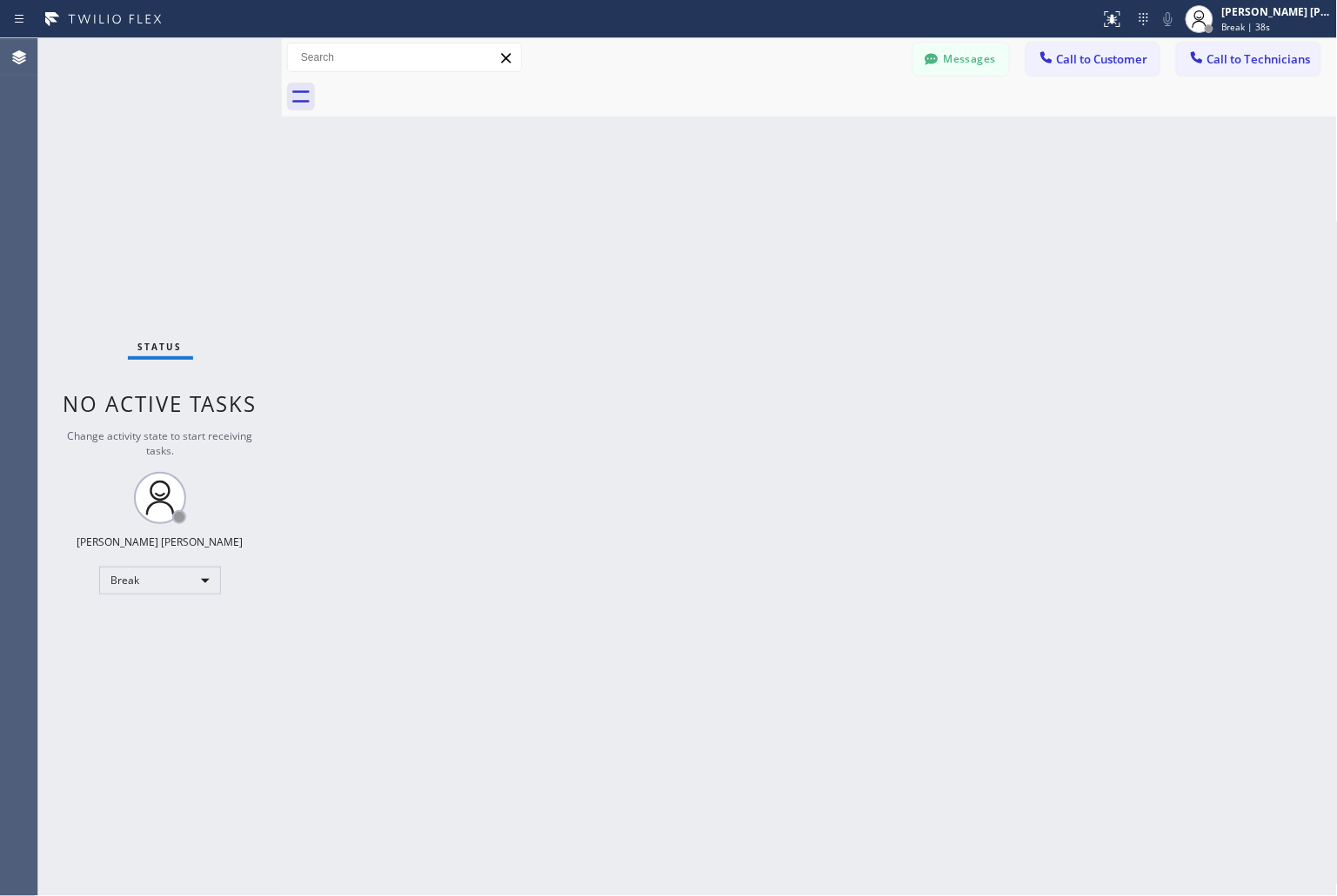
click at [635, 211] on div "Back to Dashboard Change Sender ID Customers Technicians KD Krissy Do [DATE] 02…" at bounding box center [809, 467] width 1056 height 858
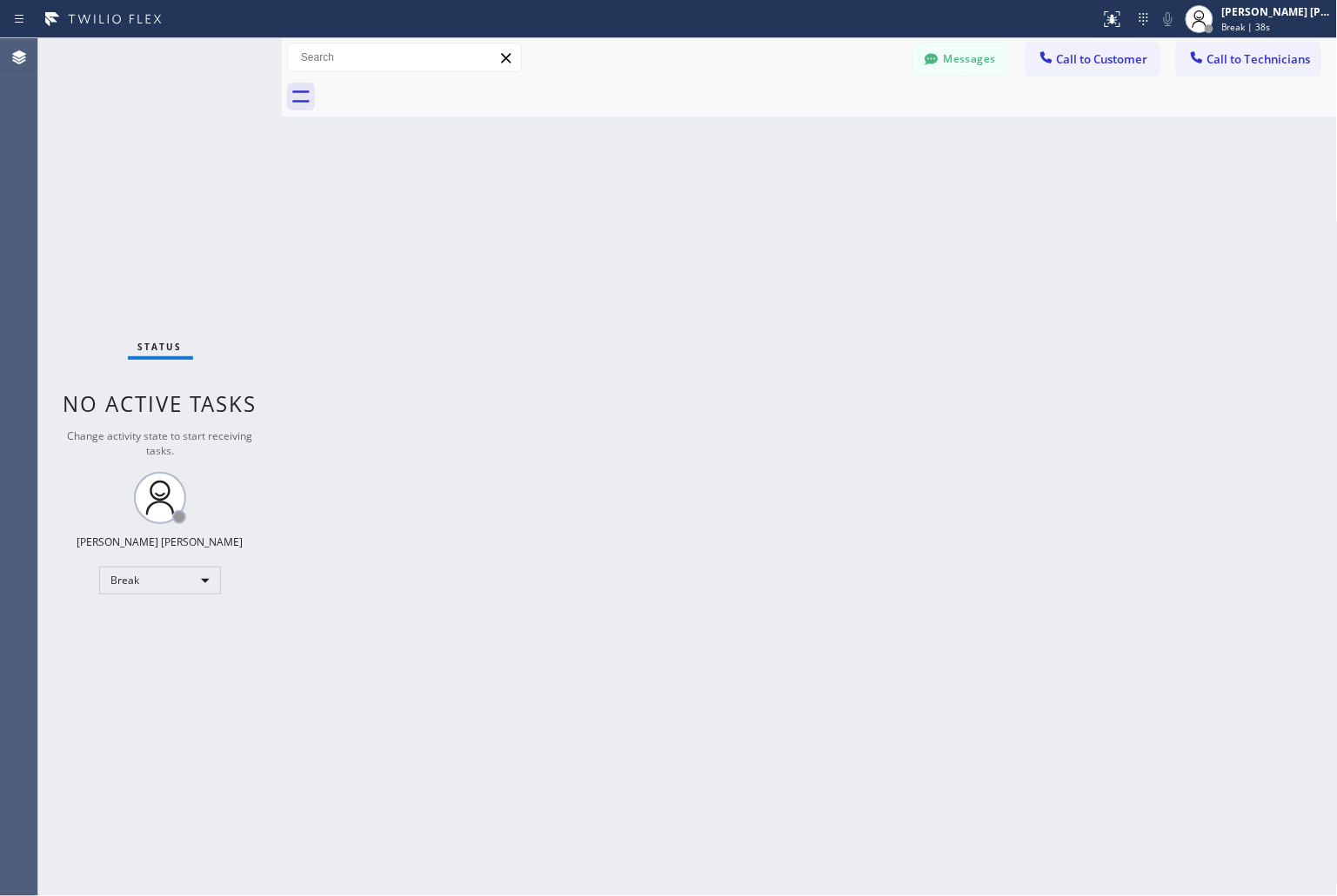
click at [635, 211] on div "Back to Dashboard Change Sender ID Customers Technicians KD Krissy Do [DATE] 02…" at bounding box center [809, 467] width 1056 height 858
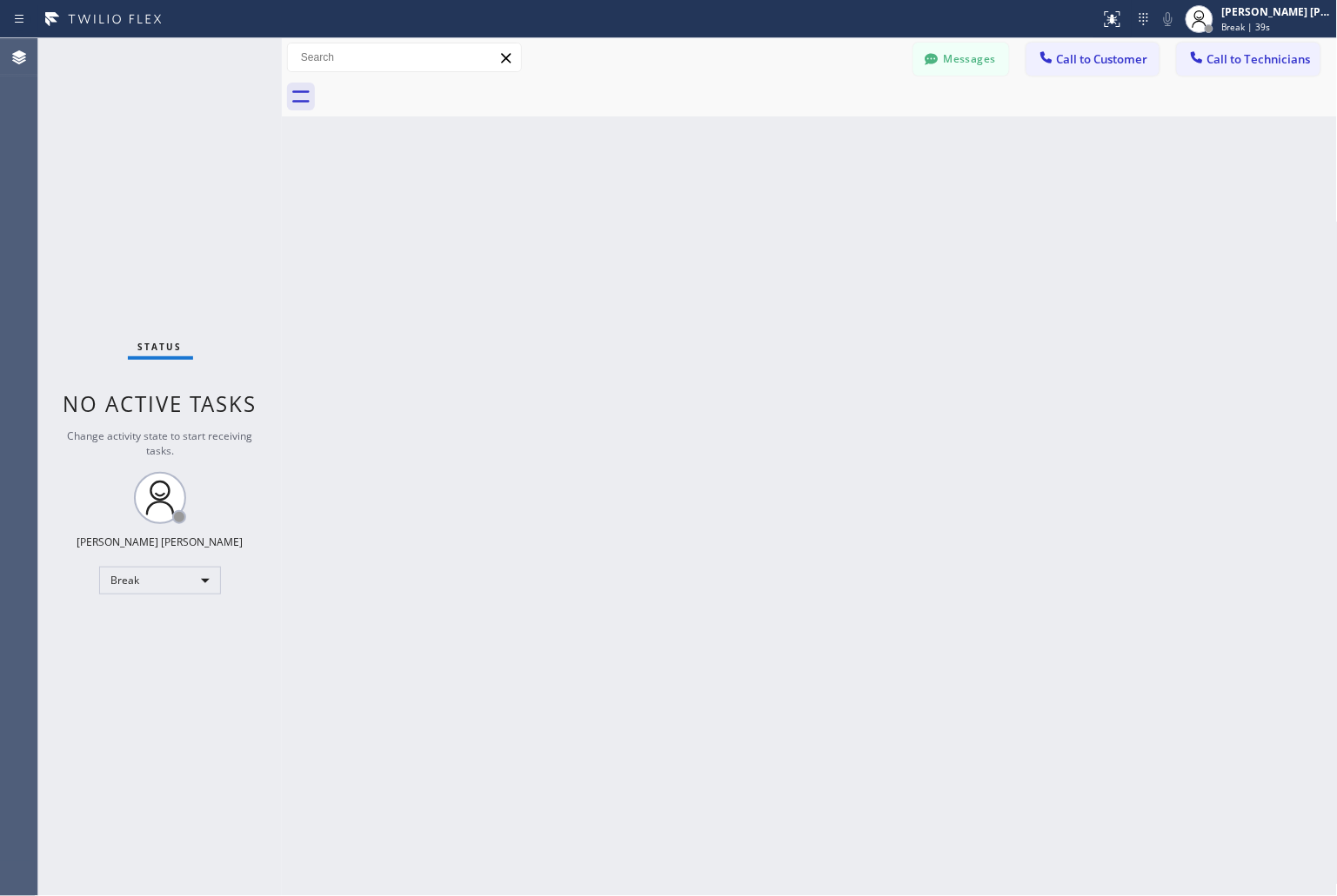
click at [635, 211] on div "Back to Dashboard Change Sender ID Customers Technicians KD Krissy Do [DATE] 02…" at bounding box center [809, 467] width 1056 height 858
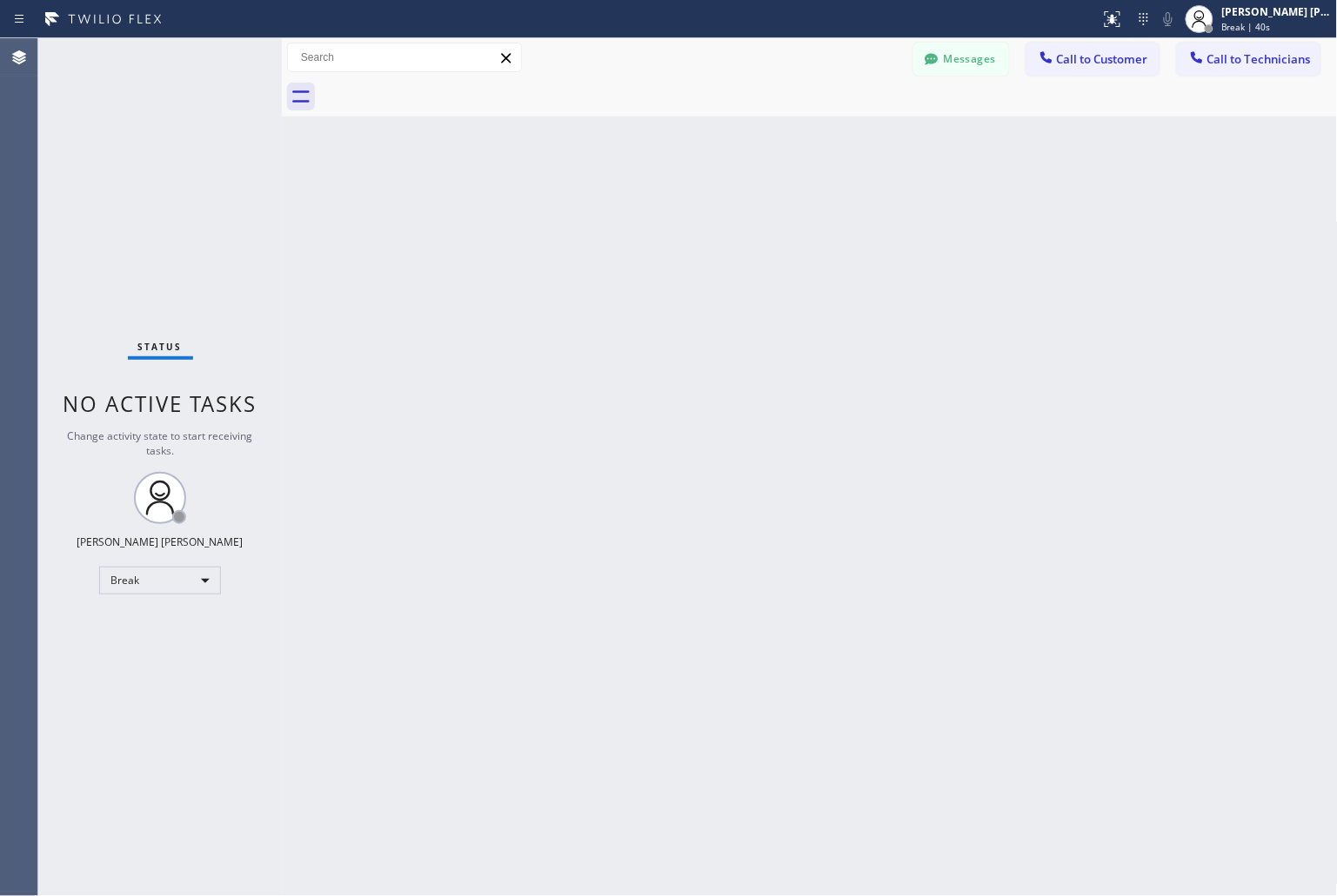
click at [635, 211] on div "Back to Dashboard Change Sender ID Customers Technicians KD Krissy Do [DATE] 02…" at bounding box center [809, 467] width 1056 height 858
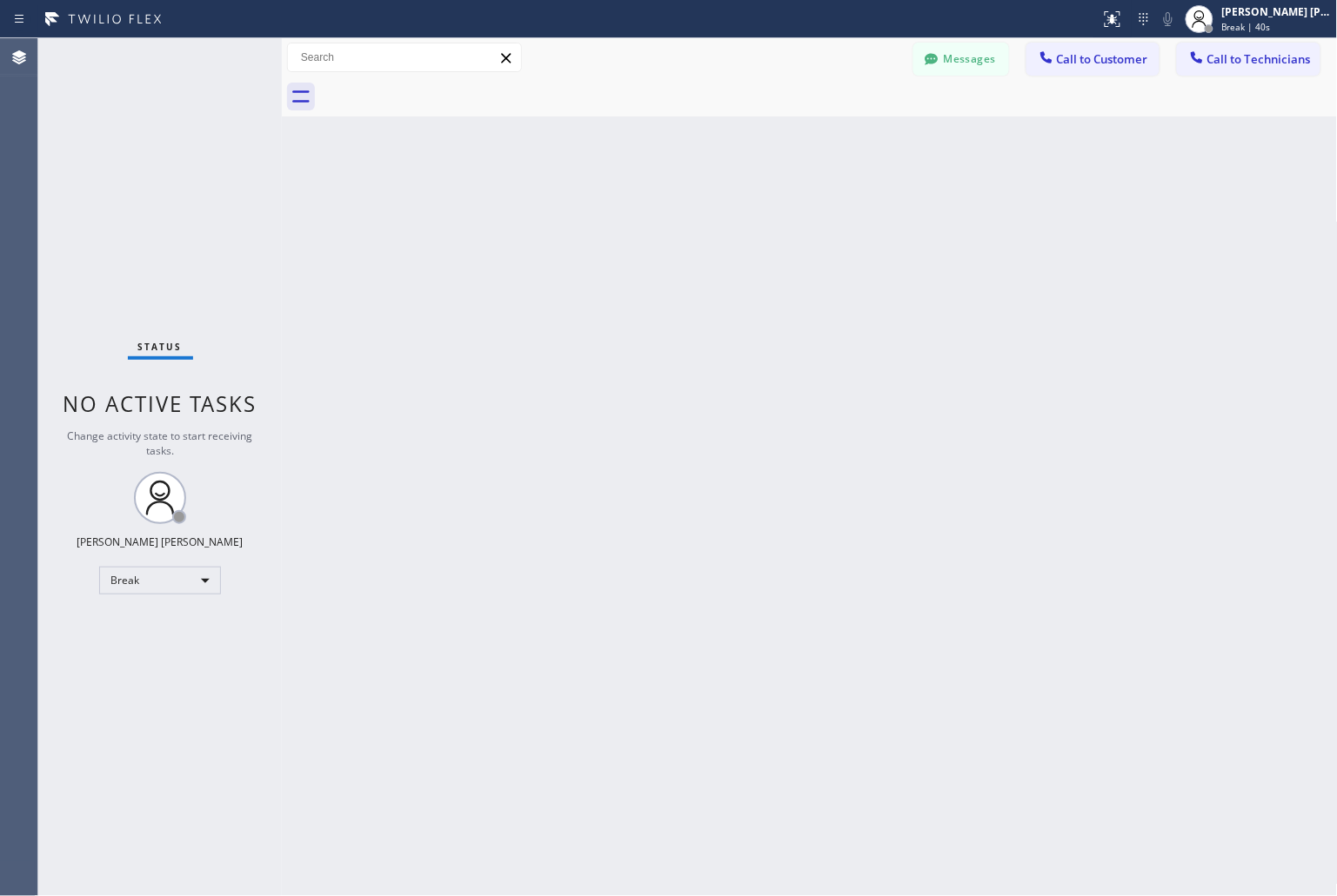
click at [635, 211] on div "Back to Dashboard Change Sender ID Customers Technicians KD Krissy Do [DATE] 02…" at bounding box center [809, 467] width 1056 height 858
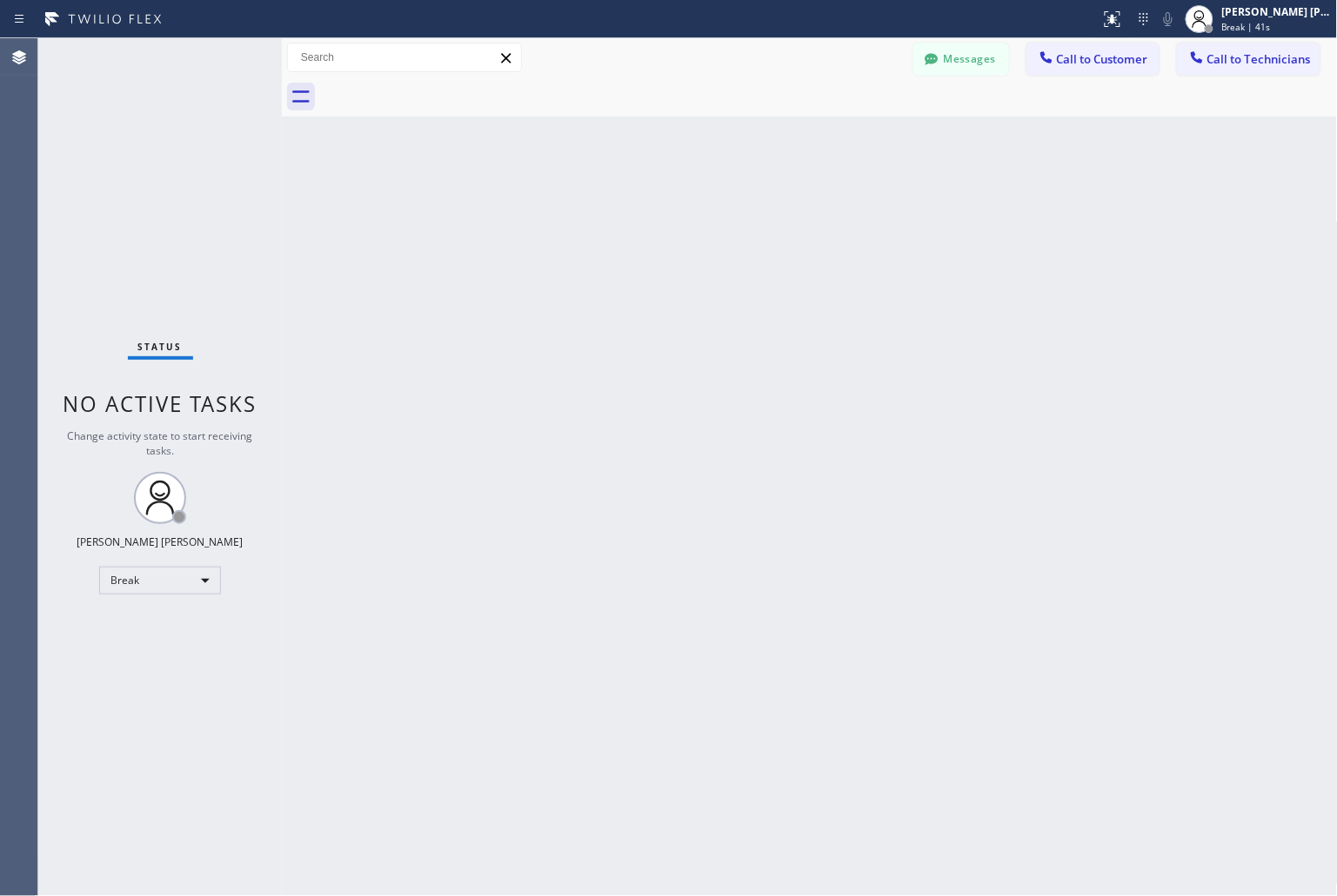
click at [635, 211] on div "Back to Dashboard Change Sender ID Customers Technicians KD Krissy Do [DATE] 02…" at bounding box center [809, 467] width 1056 height 858
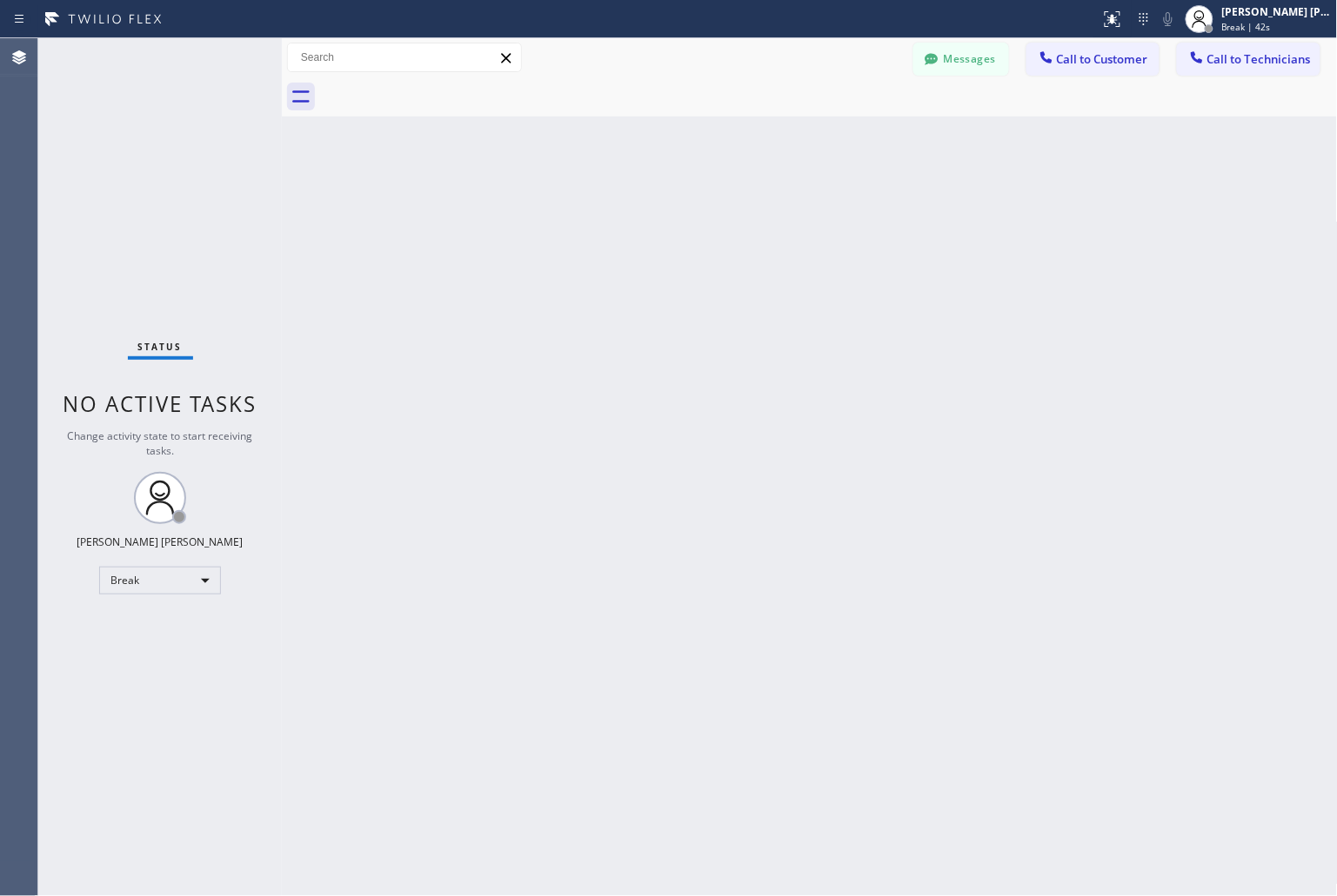
click at [635, 211] on div "Back to Dashboard Change Sender ID Customers Technicians KD Krissy Do [DATE] 02…" at bounding box center [809, 467] width 1056 height 858
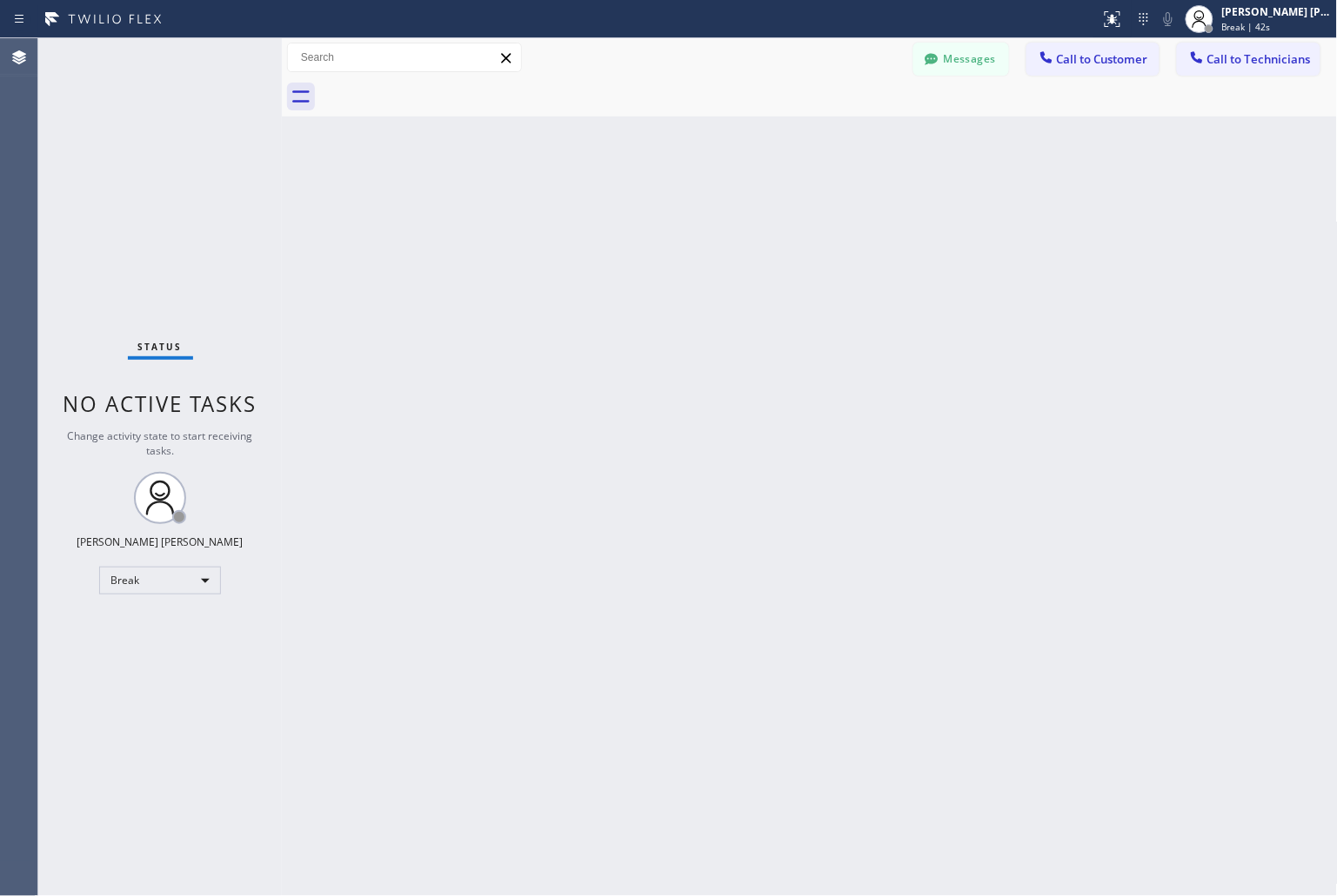
click at [635, 211] on div "Back to Dashboard Change Sender ID Customers Technicians KD Krissy Do [DATE] 02…" at bounding box center [809, 467] width 1056 height 858
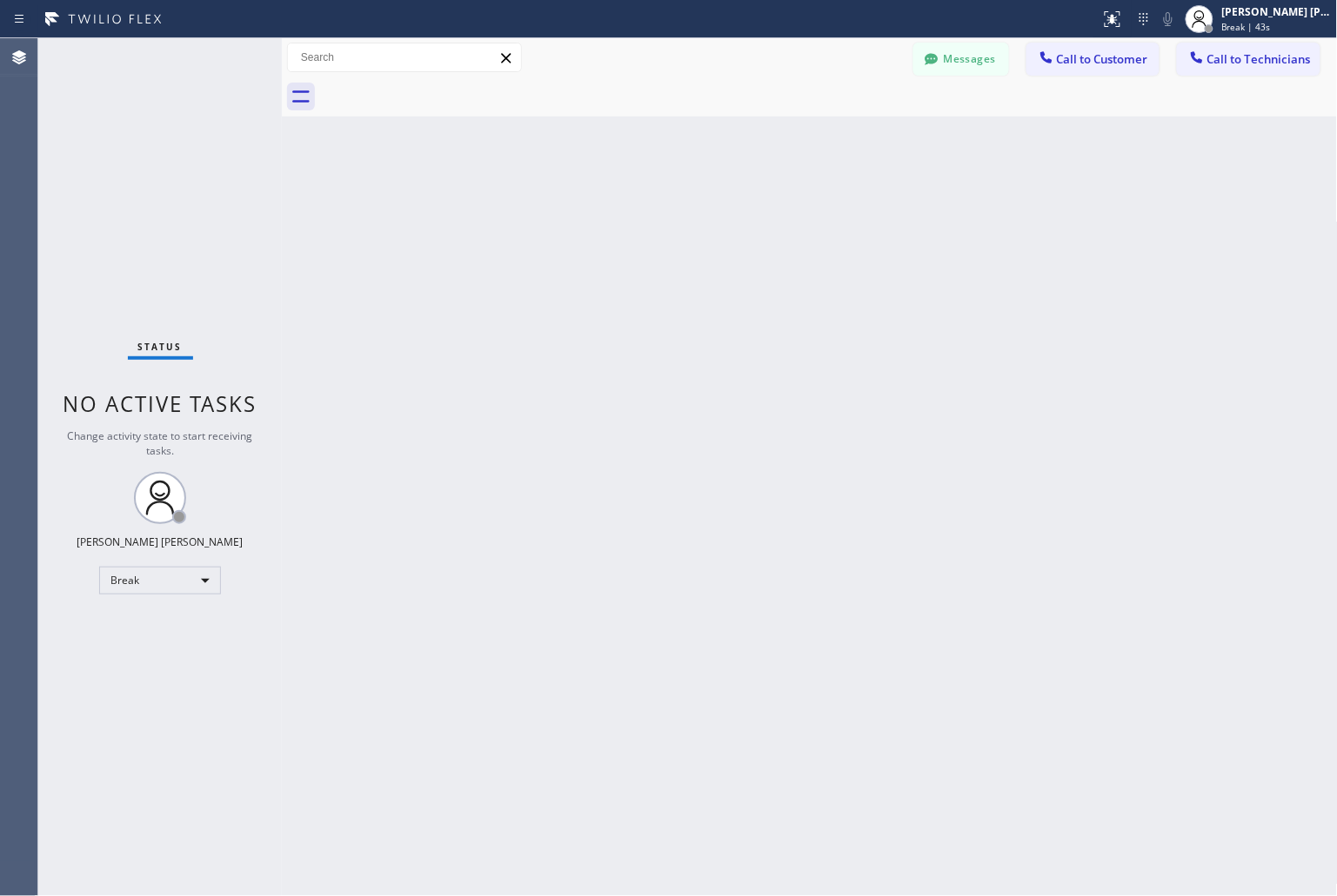
click at [635, 211] on div "Back to Dashboard Change Sender ID Customers Technicians KD Krissy Do [DATE] 02…" at bounding box center [809, 467] width 1056 height 858
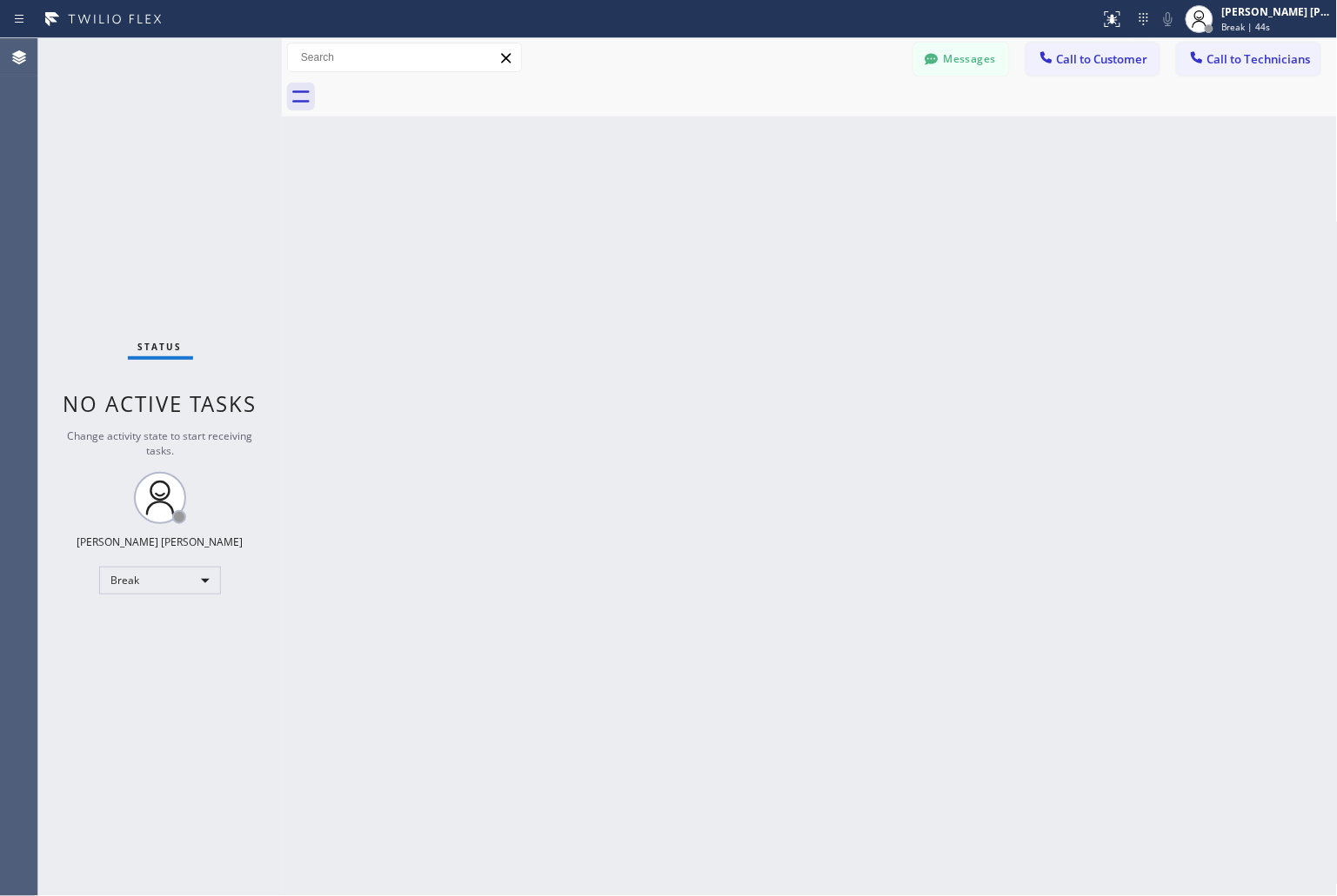
click at [635, 211] on div "Back to Dashboard Change Sender ID Customers Technicians KD Krissy Do [DATE] 02…" at bounding box center [809, 467] width 1056 height 858
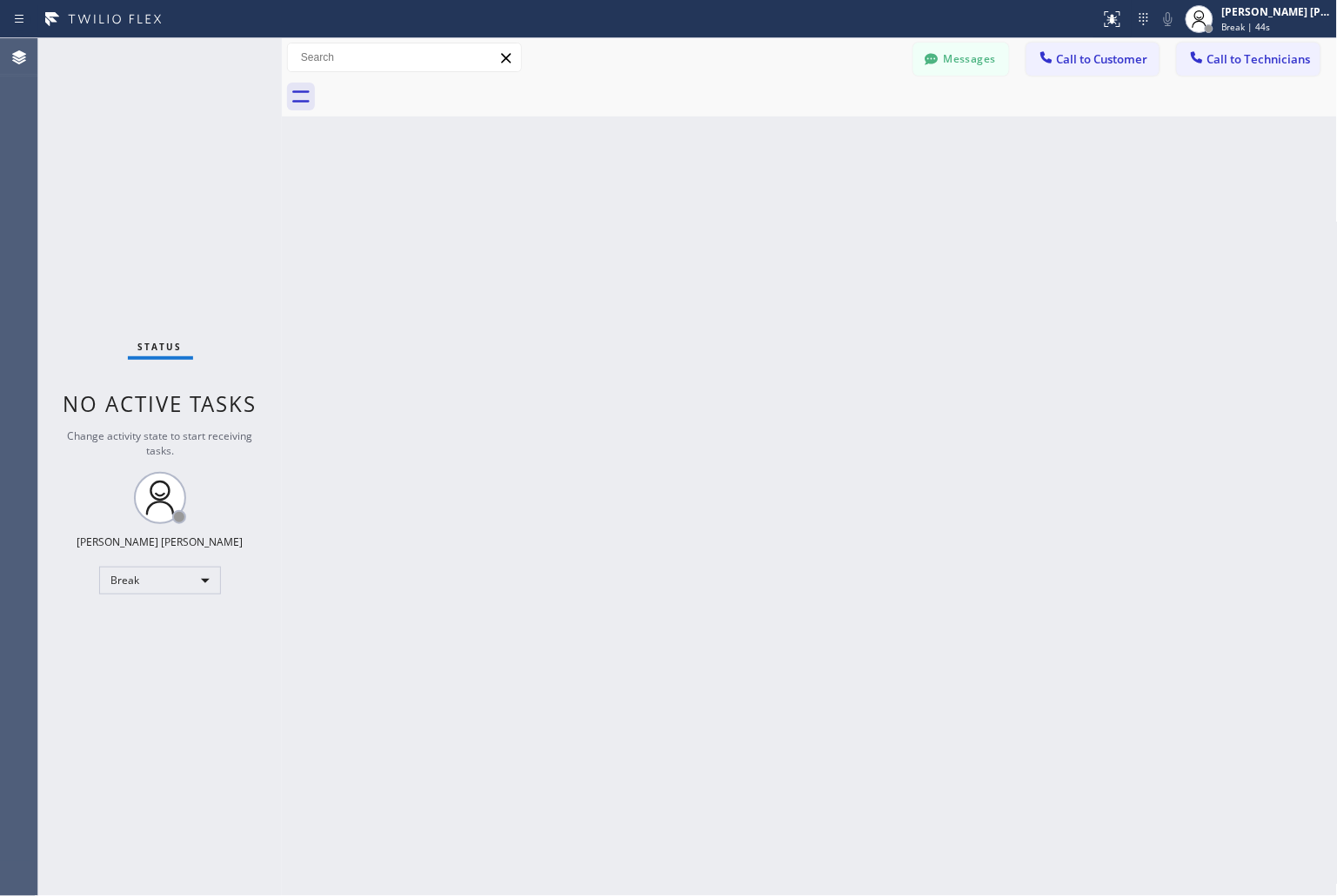
click at [635, 211] on div "Back to Dashboard Change Sender ID Customers Technicians KD Krissy Do [DATE] 02…" at bounding box center [809, 467] width 1056 height 858
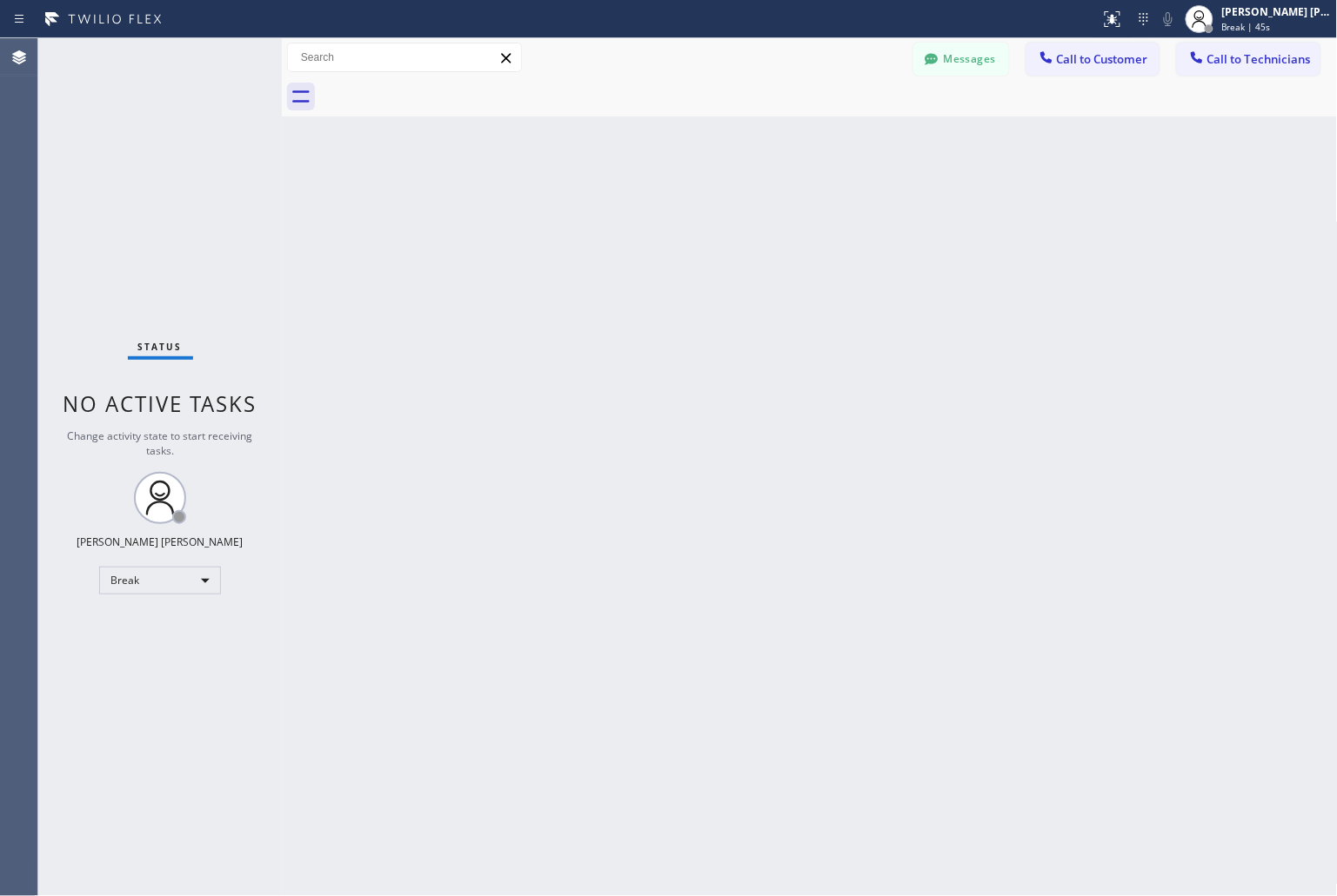
click at [635, 211] on div "Back to Dashboard Change Sender ID Customers Technicians KD Krissy Do [DATE] 02…" at bounding box center [809, 467] width 1056 height 858
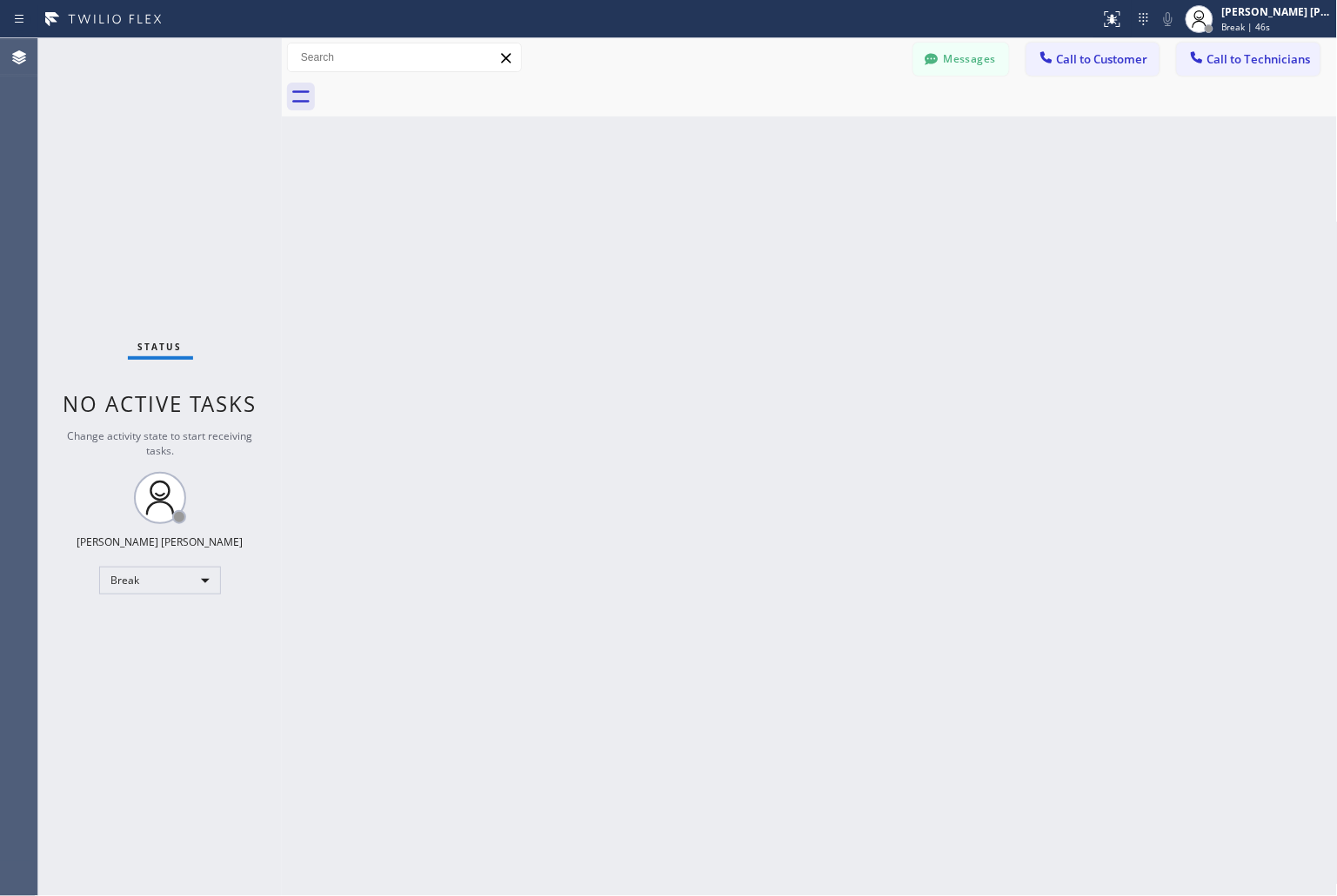
click at [635, 211] on div "Back to Dashboard Change Sender ID Customers Technicians KD Krissy Do [DATE] 02…" at bounding box center [809, 467] width 1056 height 858
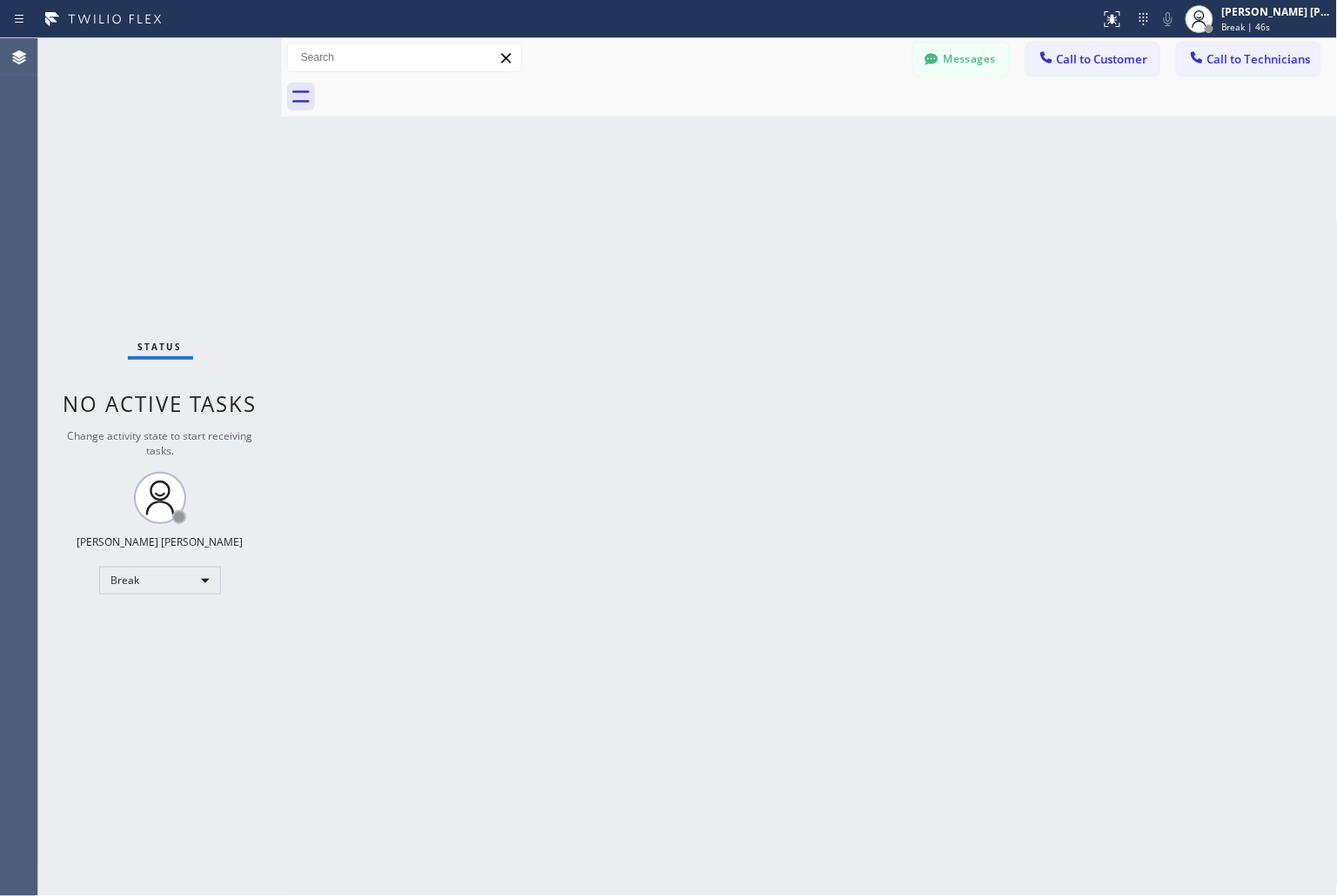
click at [635, 211] on div "Back to Dashboard Change Sender ID Customers Technicians KD Krissy Do [DATE] 02…" at bounding box center [809, 467] width 1056 height 858
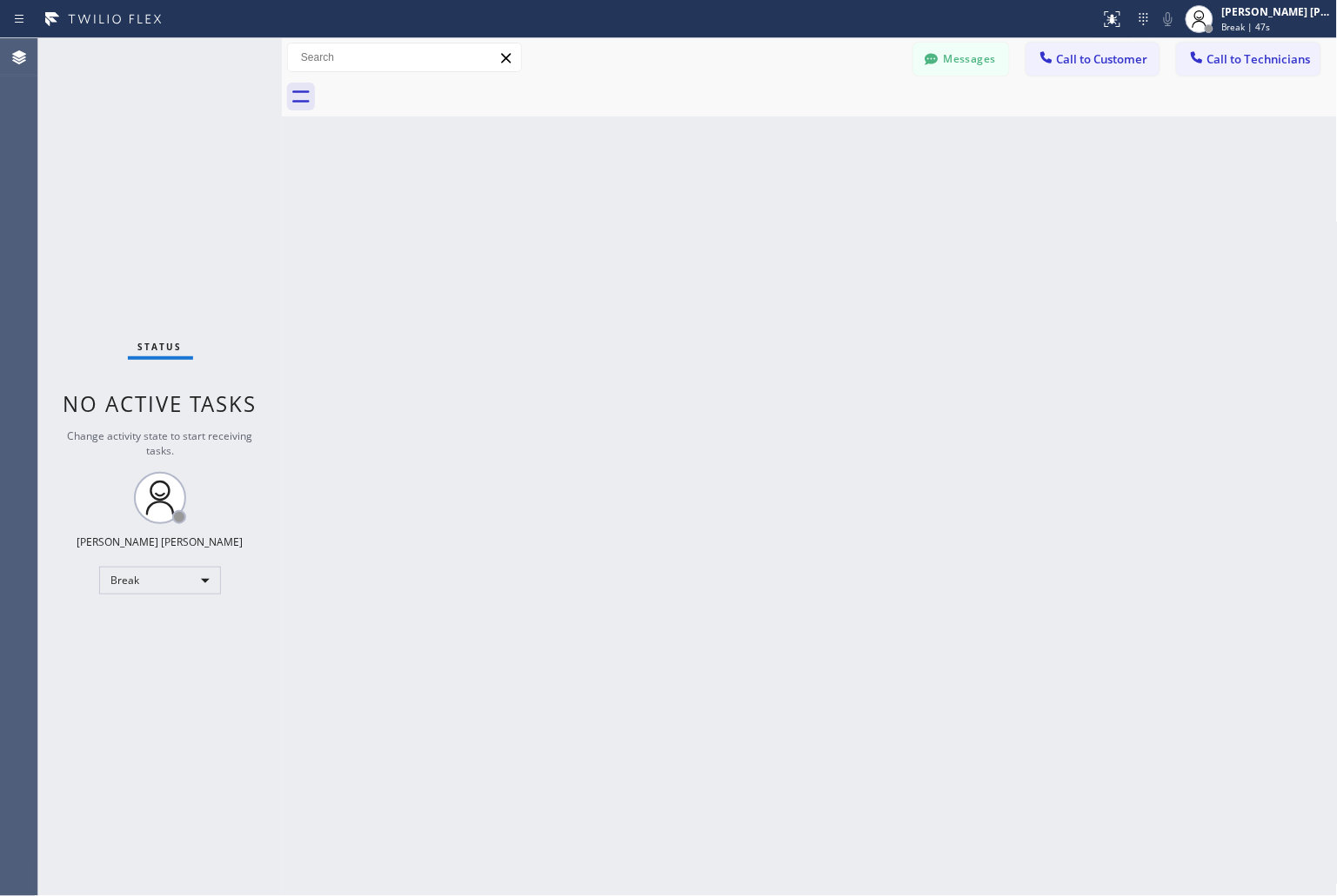
click at [635, 211] on div "Back to Dashboard Change Sender ID Customers Technicians KD Krissy Do [DATE] 02…" at bounding box center [809, 467] width 1056 height 858
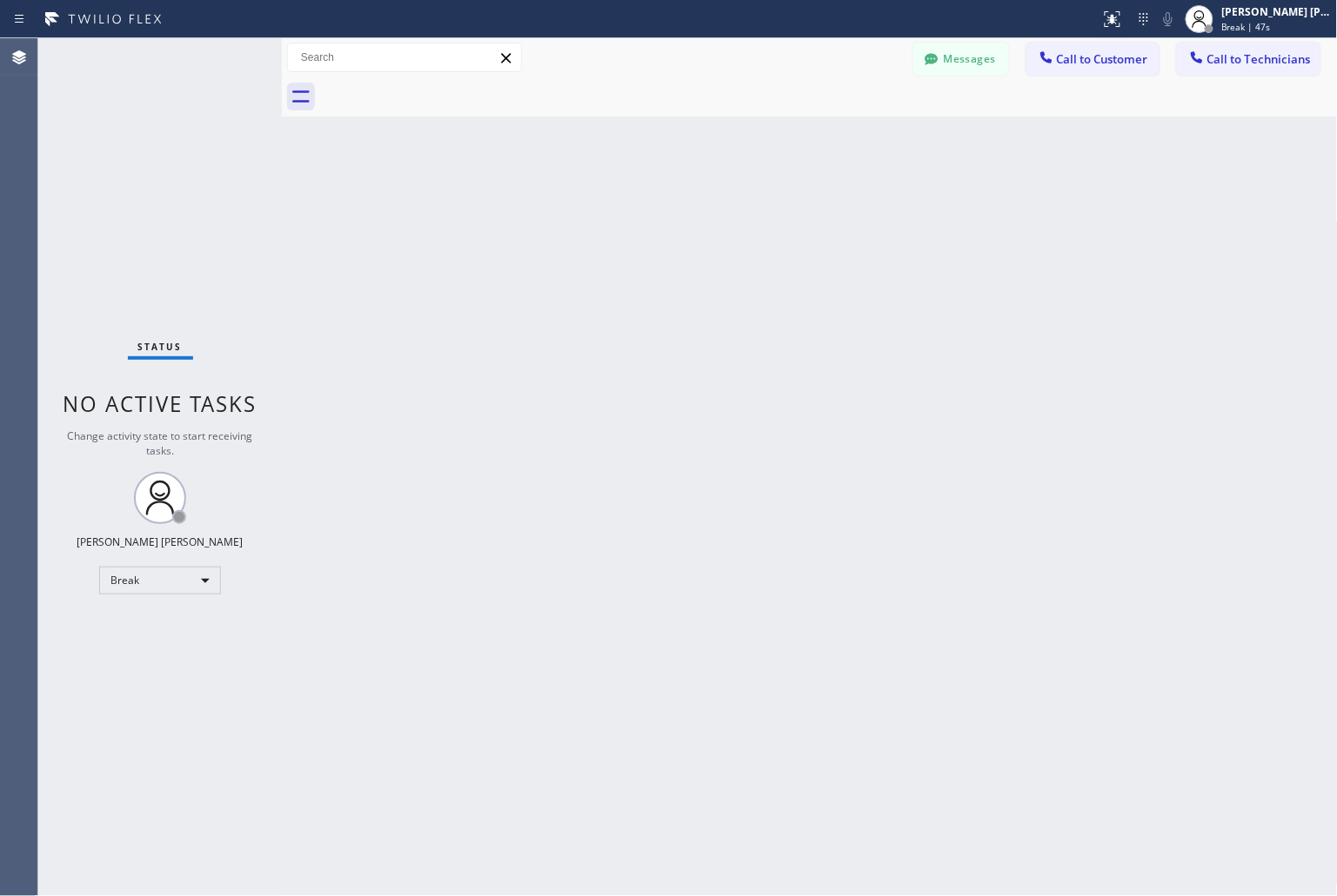
click at [635, 211] on div "Back to Dashboard Change Sender ID Customers Technicians KD Krissy Do [DATE] 02…" at bounding box center [809, 467] width 1056 height 858
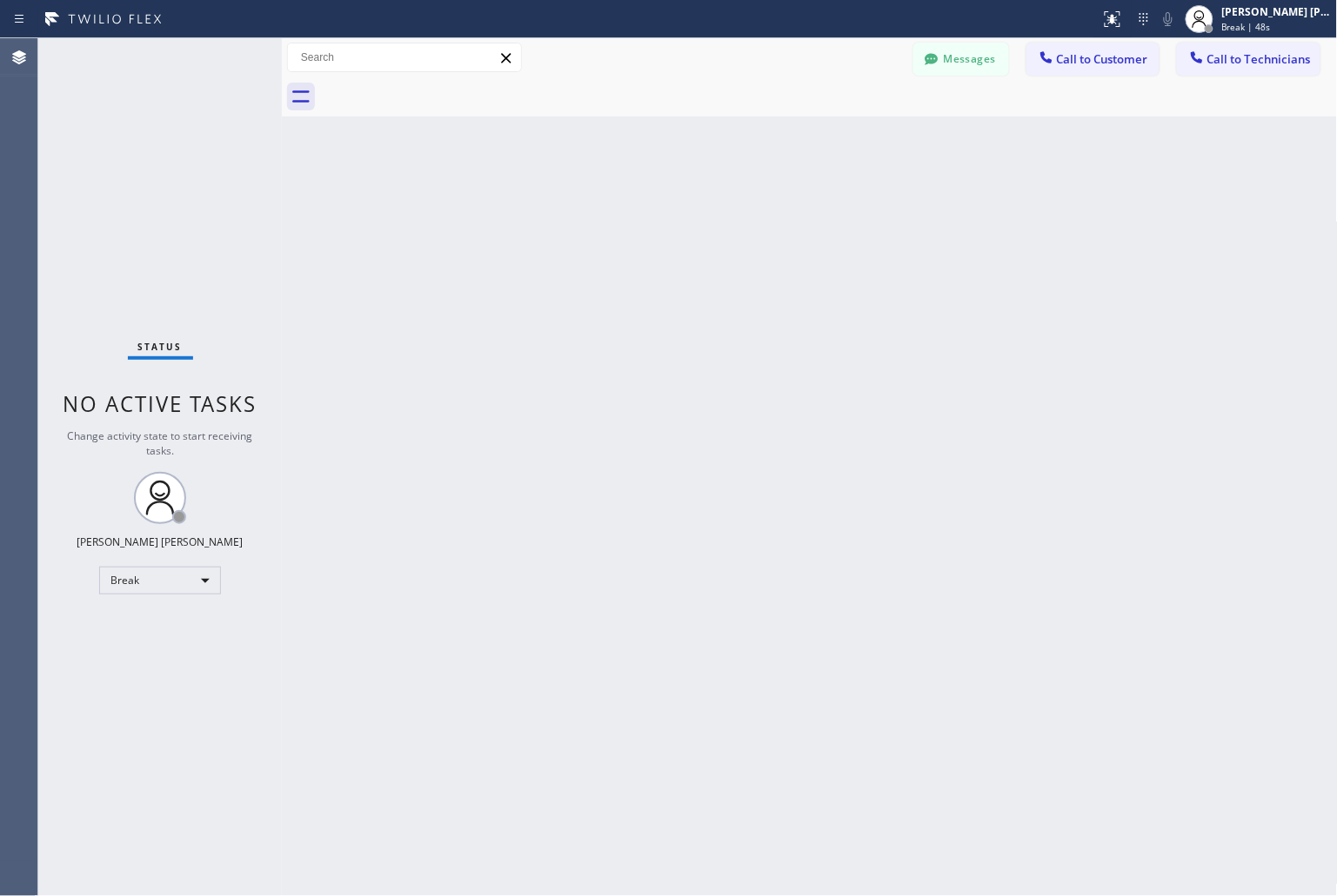
click at [635, 211] on div "Back to Dashboard Change Sender ID Customers Technicians KD Krissy Do [DATE] 02…" at bounding box center [809, 467] width 1056 height 858
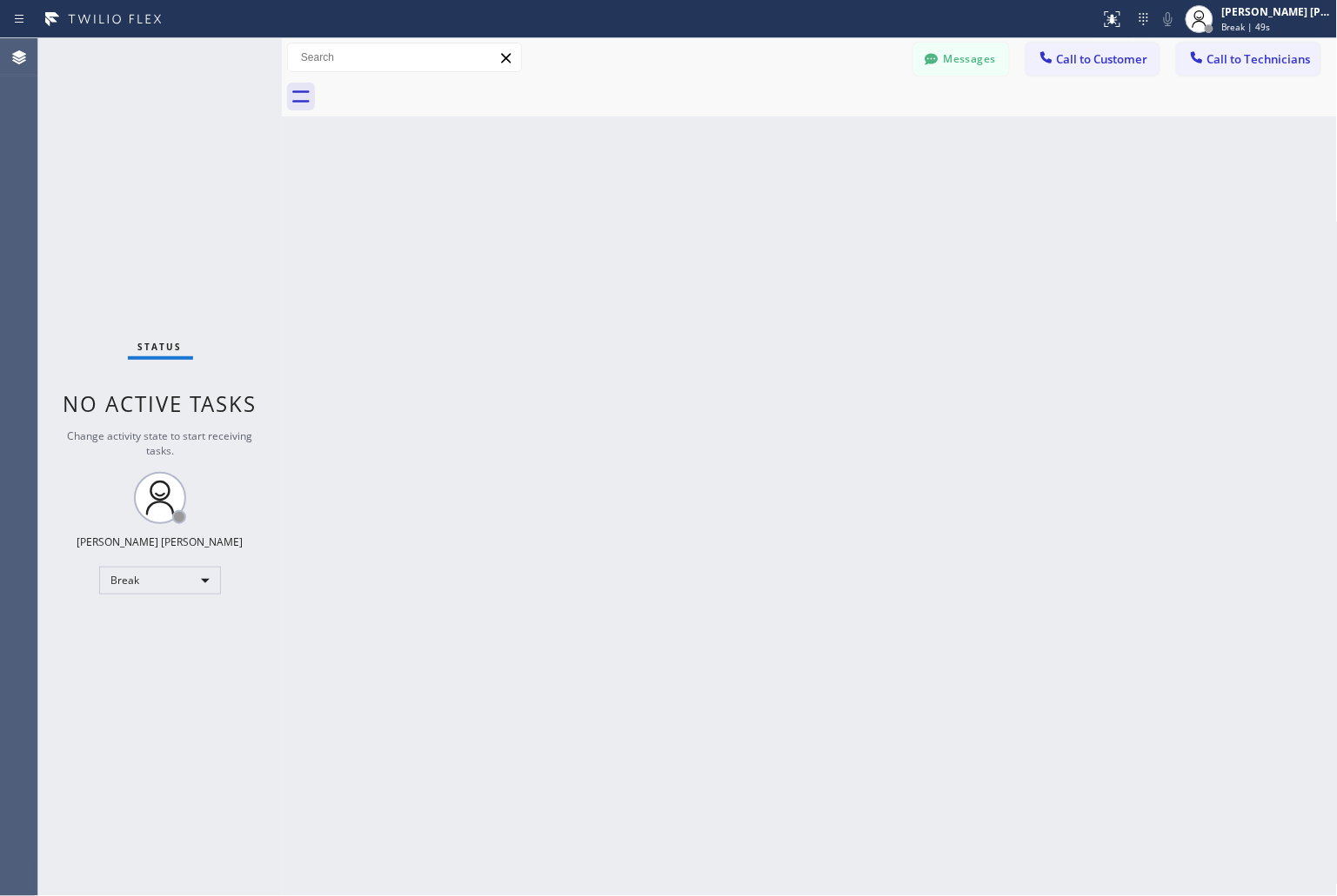
click at [635, 211] on div "Back to Dashboard Change Sender ID Customers Technicians KD Krissy Do [DATE] 02…" at bounding box center [809, 467] width 1056 height 858
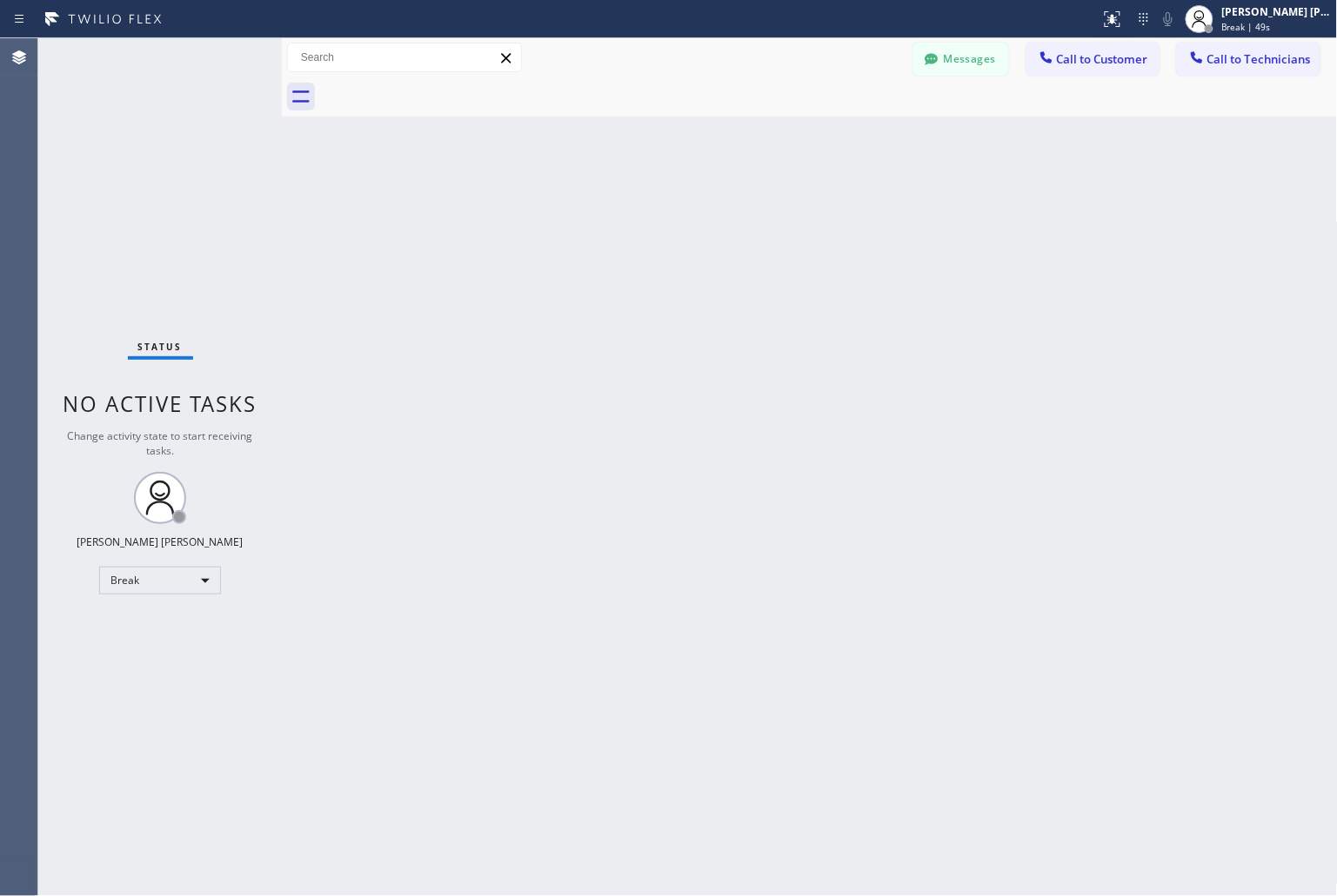
click at [635, 211] on div "Back to Dashboard Change Sender ID Customers Technicians KD Krissy Do [DATE] 02…" at bounding box center [809, 467] width 1056 height 858
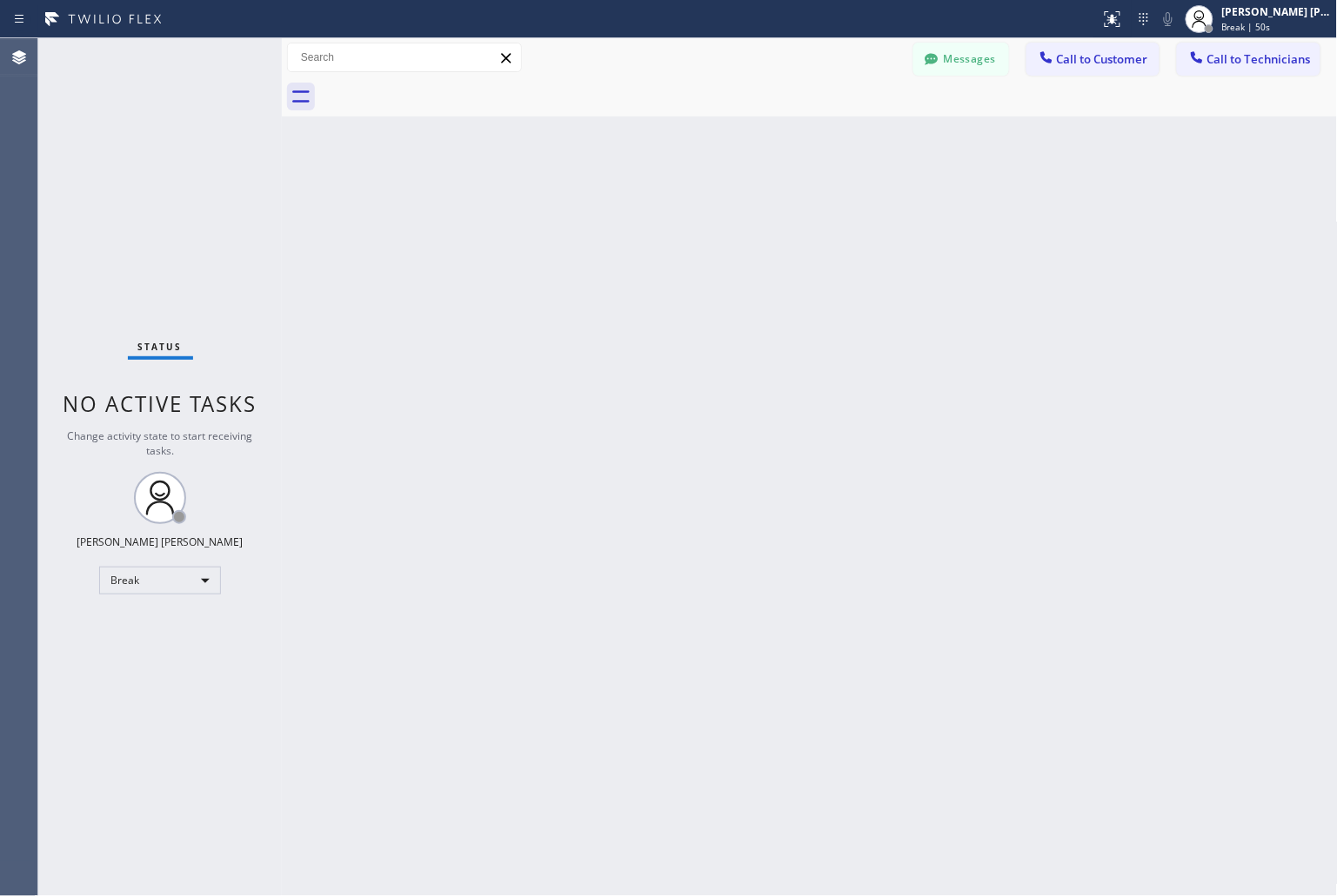
click at [635, 211] on div "Back to Dashboard Change Sender ID Customers Technicians KD Krissy Do [DATE] 02…" at bounding box center [809, 467] width 1056 height 858
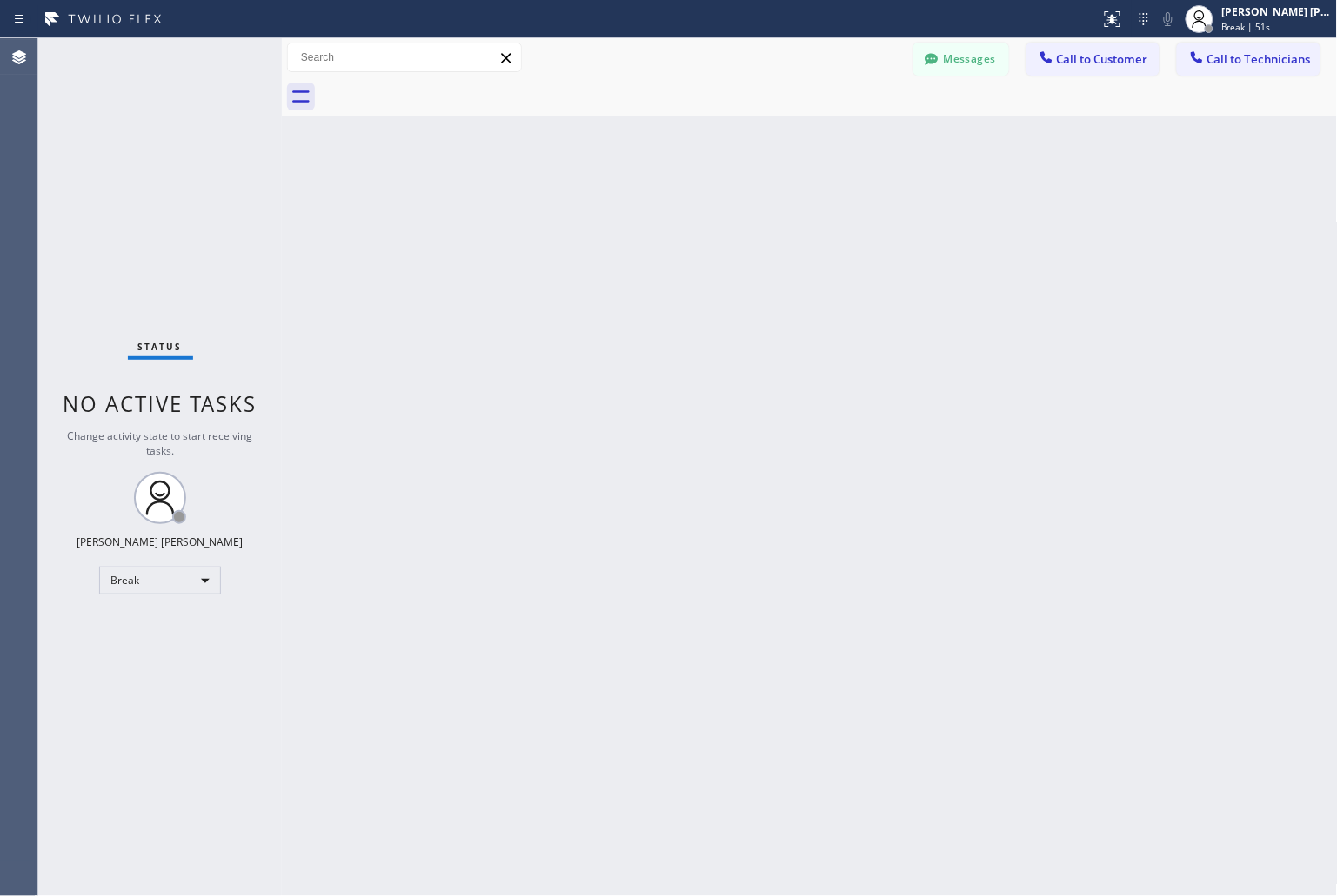
click at [635, 211] on div "Back to Dashboard Change Sender ID Customers Technicians KD Krissy Do [DATE] 02…" at bounding box center [809, 467] width 1056 height 858
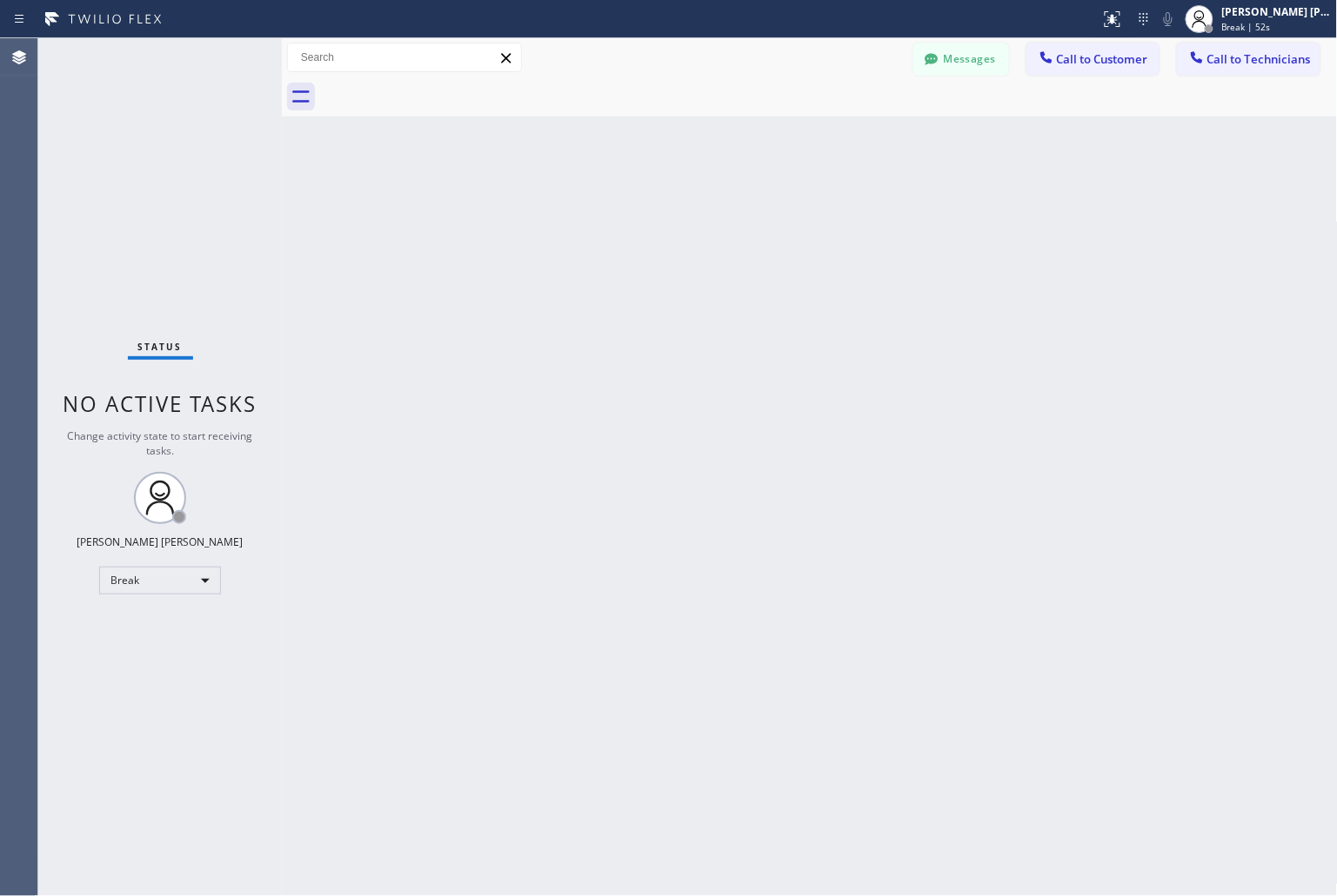
click at [635, 211] on div "Back to Dashboard Change Sender ID Customers Technicians KD Krissy Do [DATE] 02…" at bounding box center [809, 467] width 1056 height 858
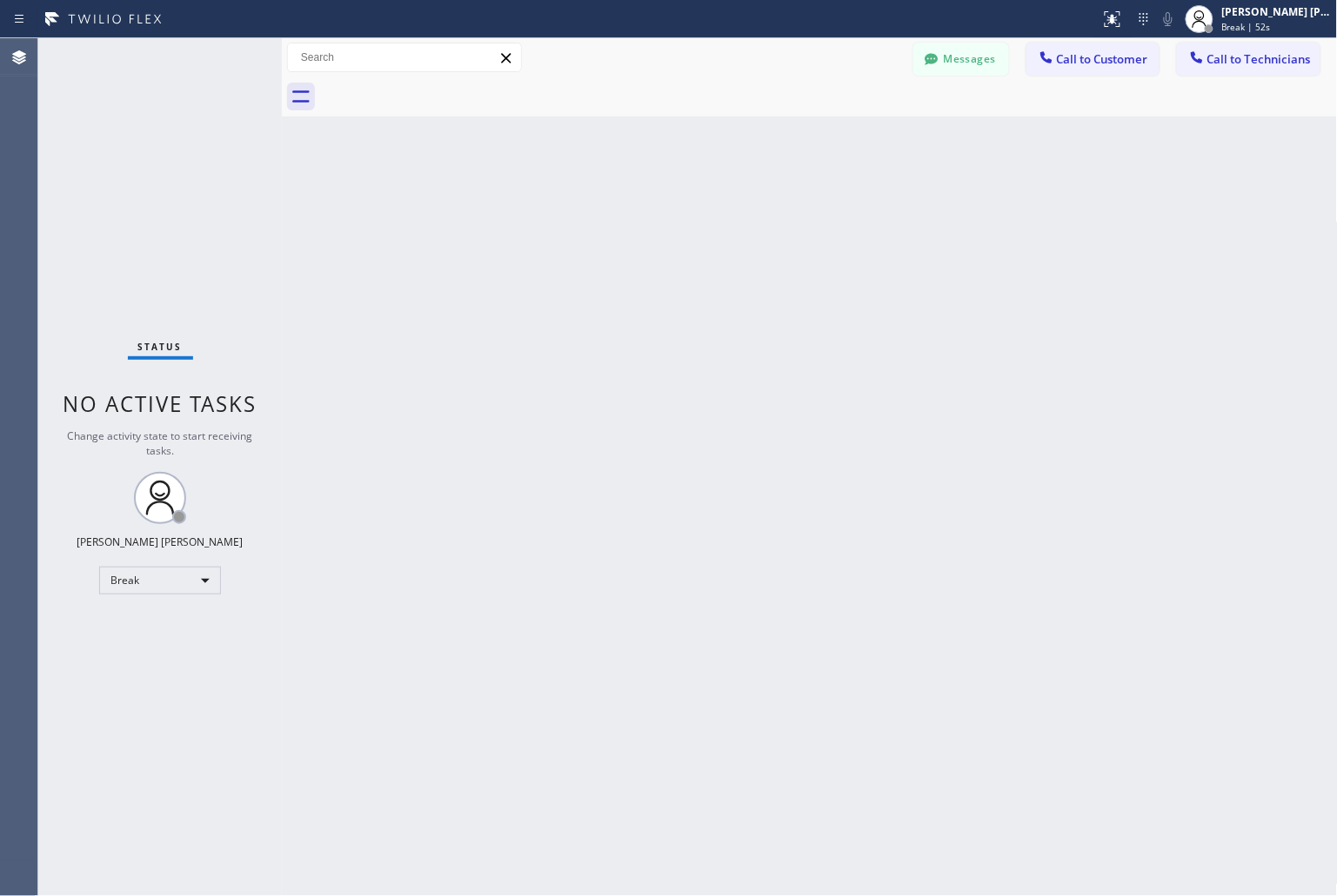
click at [635, 211] on div "Back to Dashboard Change Sender ID Customers Technicians KD Krissy Do [DATE] 02…" at bounding box center [809, 467] width 1056 height 858
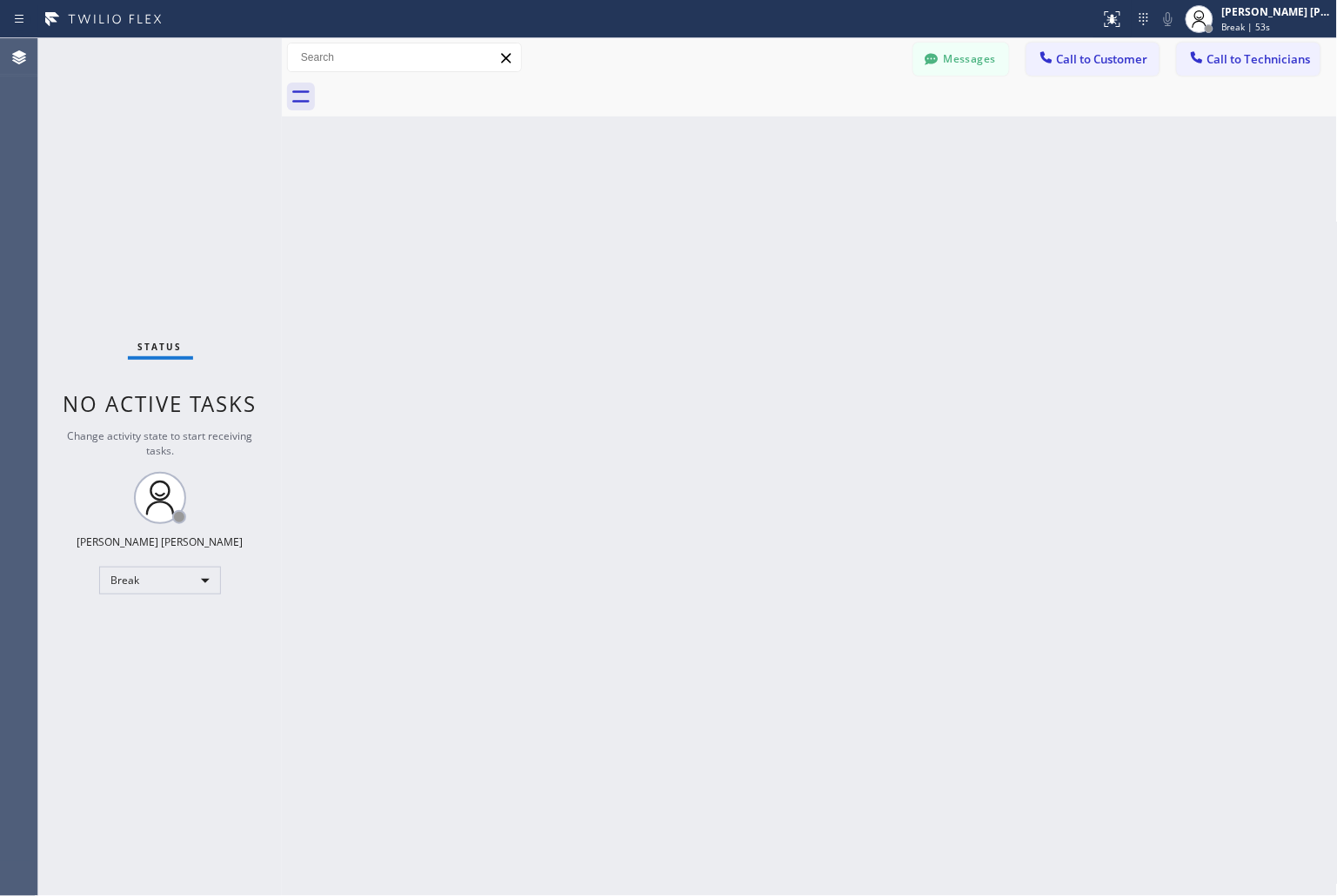
click at [635, 211] on div "Back to Dashboard Change Sender ID Customers Technicians KD Krissy Do [DATE] 02…" at bounding box center [809, 467] width 1056 height 858
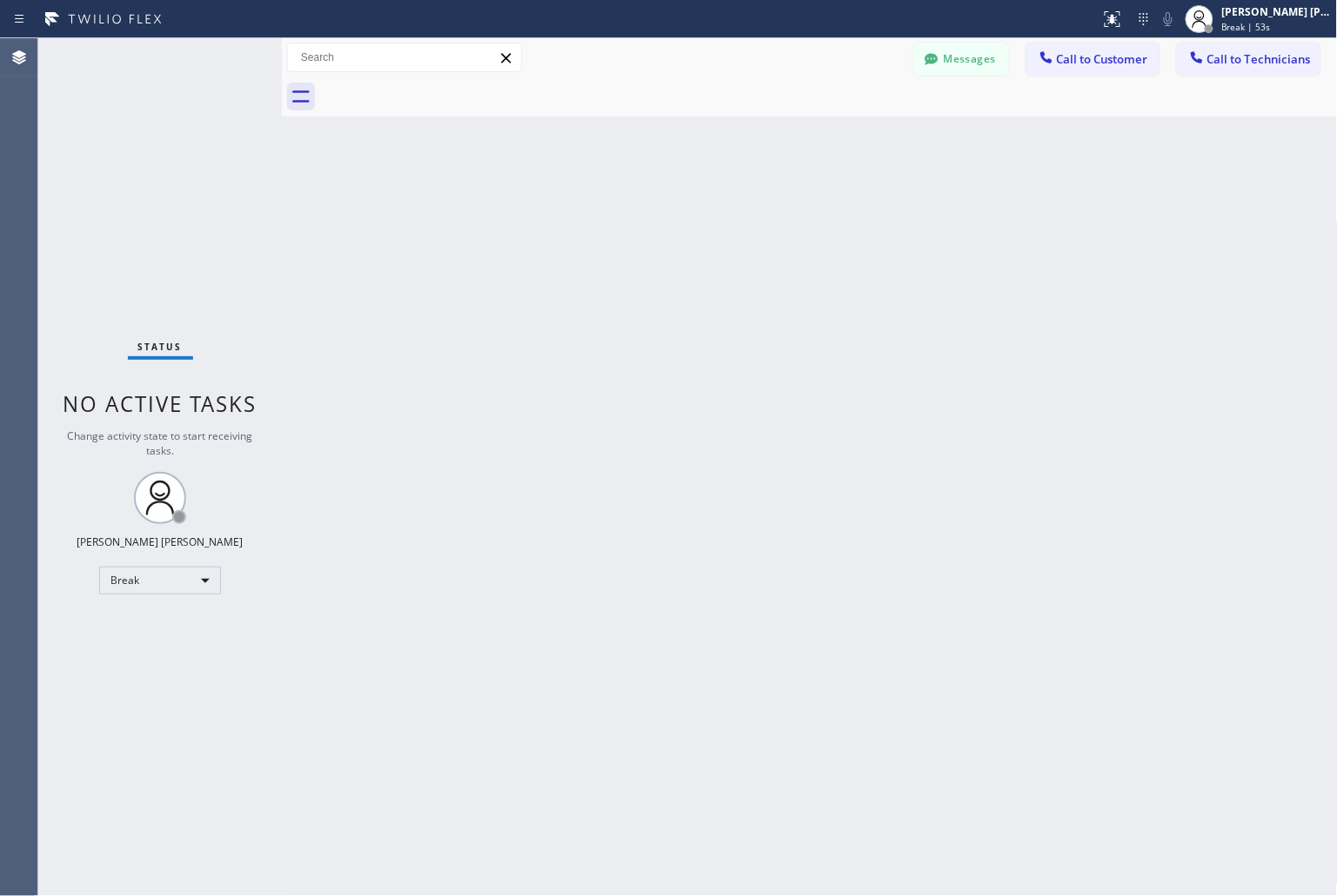
click at [635, 211] on div "Back to Dashboard Change Sender ID Customers Technicians KD Krissy Do [DATE] 02…" at bounding box center [809, 467] width 1056 height 858
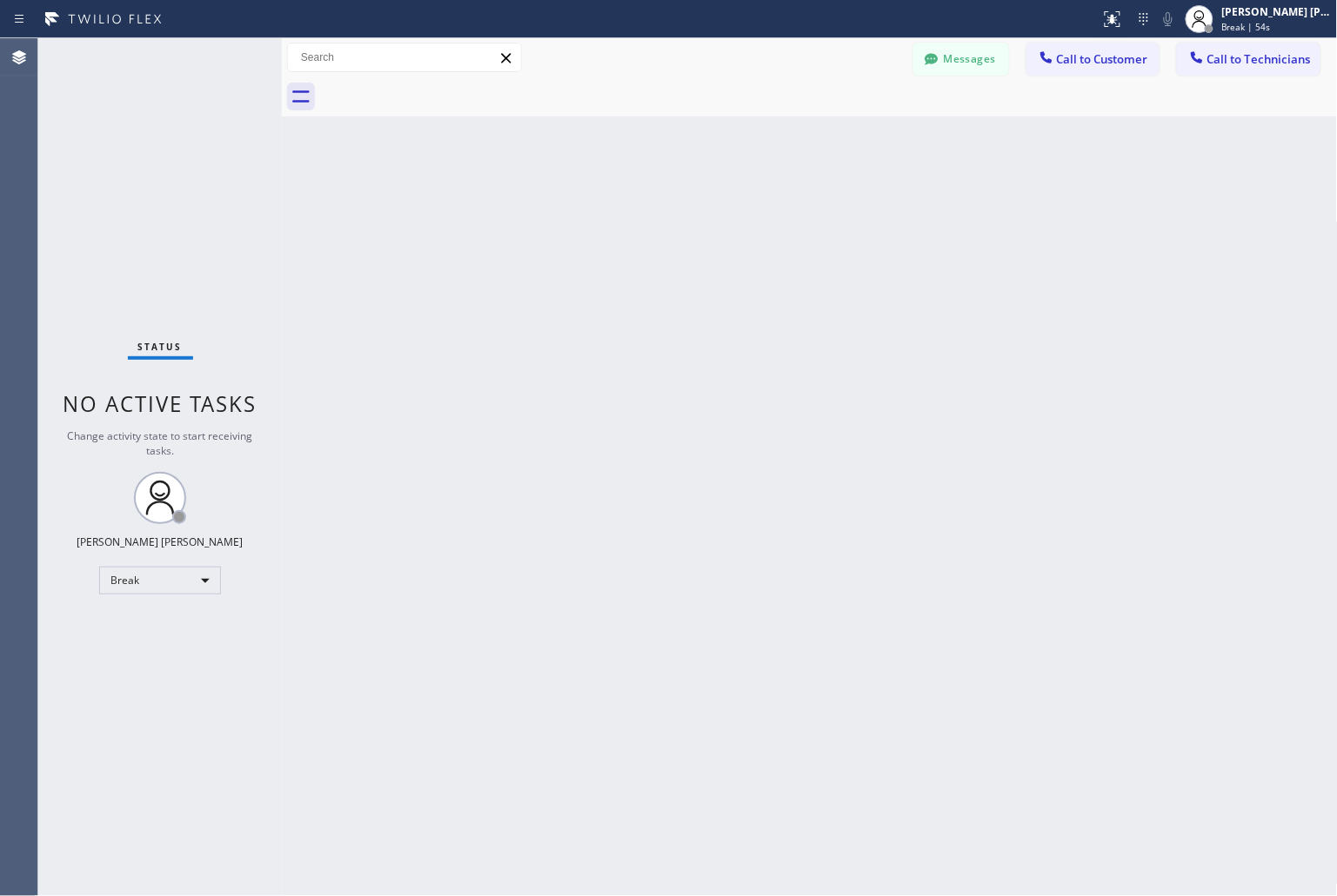
click at [635, 211] on div "Back to Dashboard Change Sender ID Customers Technicians KD Krissy Do [DATE] 02…" at bounding box center [809, 467] width 1056 height 858
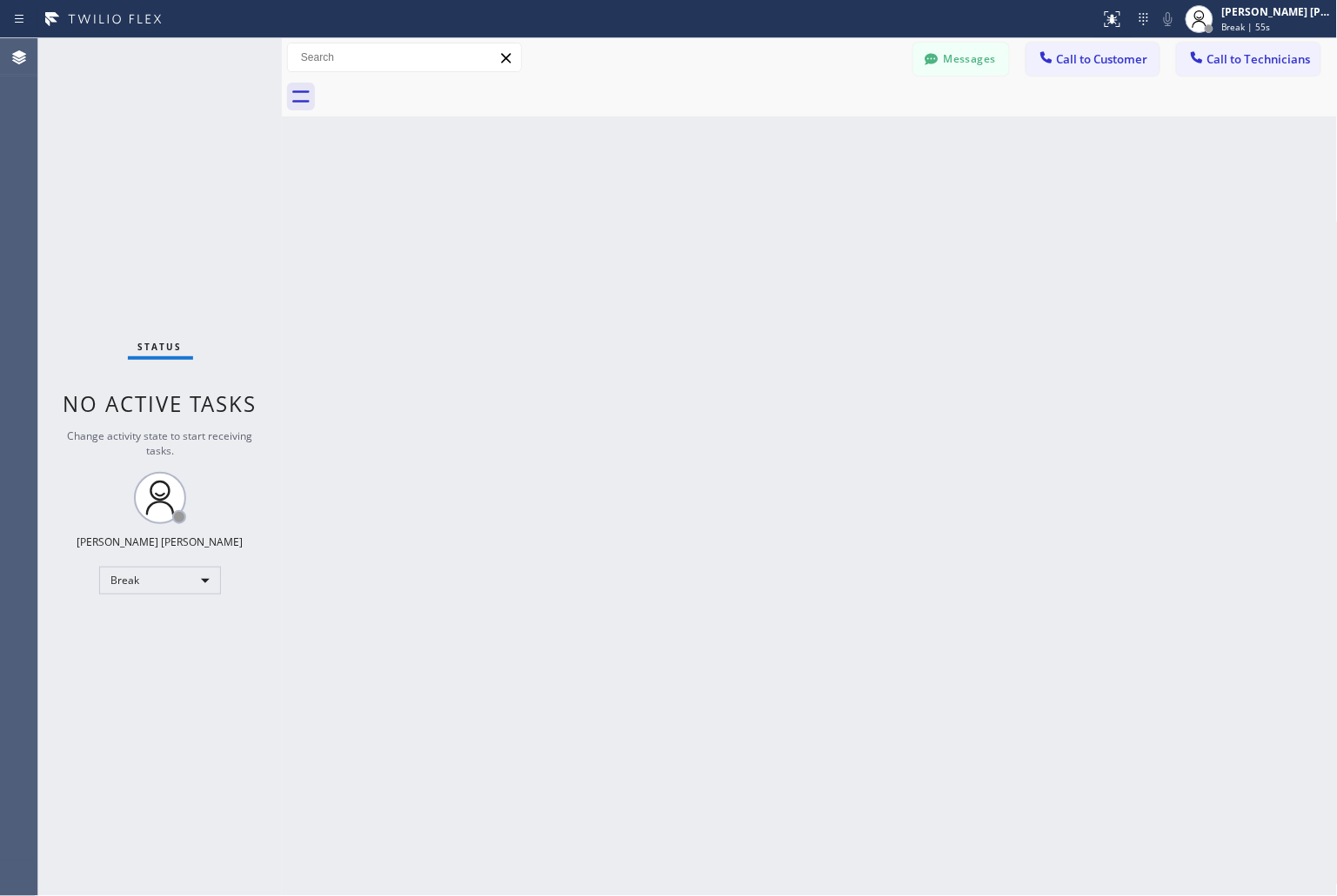
click at [635, 211] on div "Back to Dashboard Change Sender ID Customers Technicians KD Krissy Do [DATE] 02…" at bounding box center [809, 467] width 1056 height 858
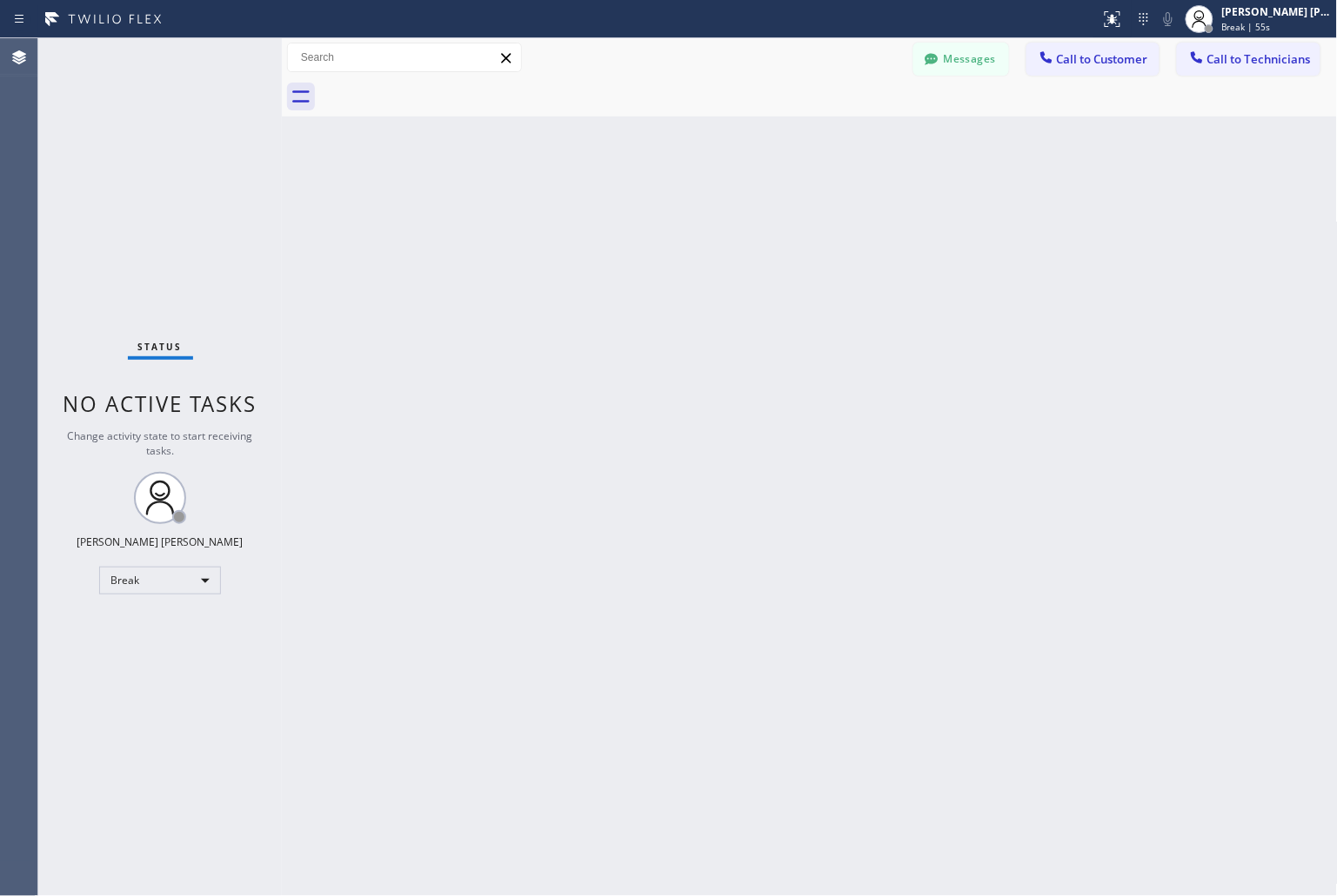
click at [635, 211] on div "Back to Dashboard Change Sender ID Customers Technicians KD Krissy Do [DATE] 02…" at bounding box center [809, 467] width 1056 height 858
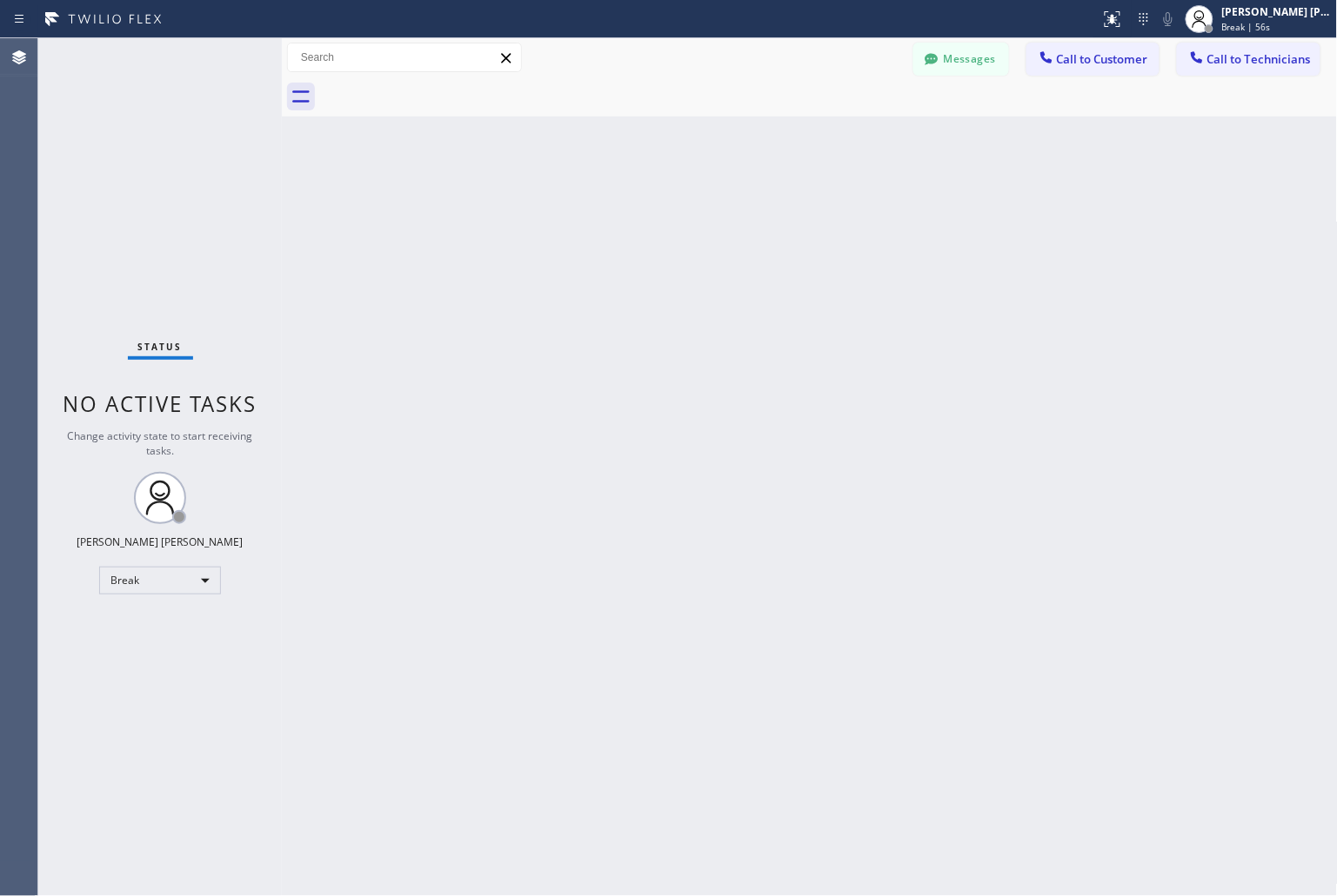
click at [635, 211] on div "Back to Dashboard Change Sender ID Customers Technicians KD Krissy Do [DATE] 02…" at bounding box center [809, 467] width 1056 height 858
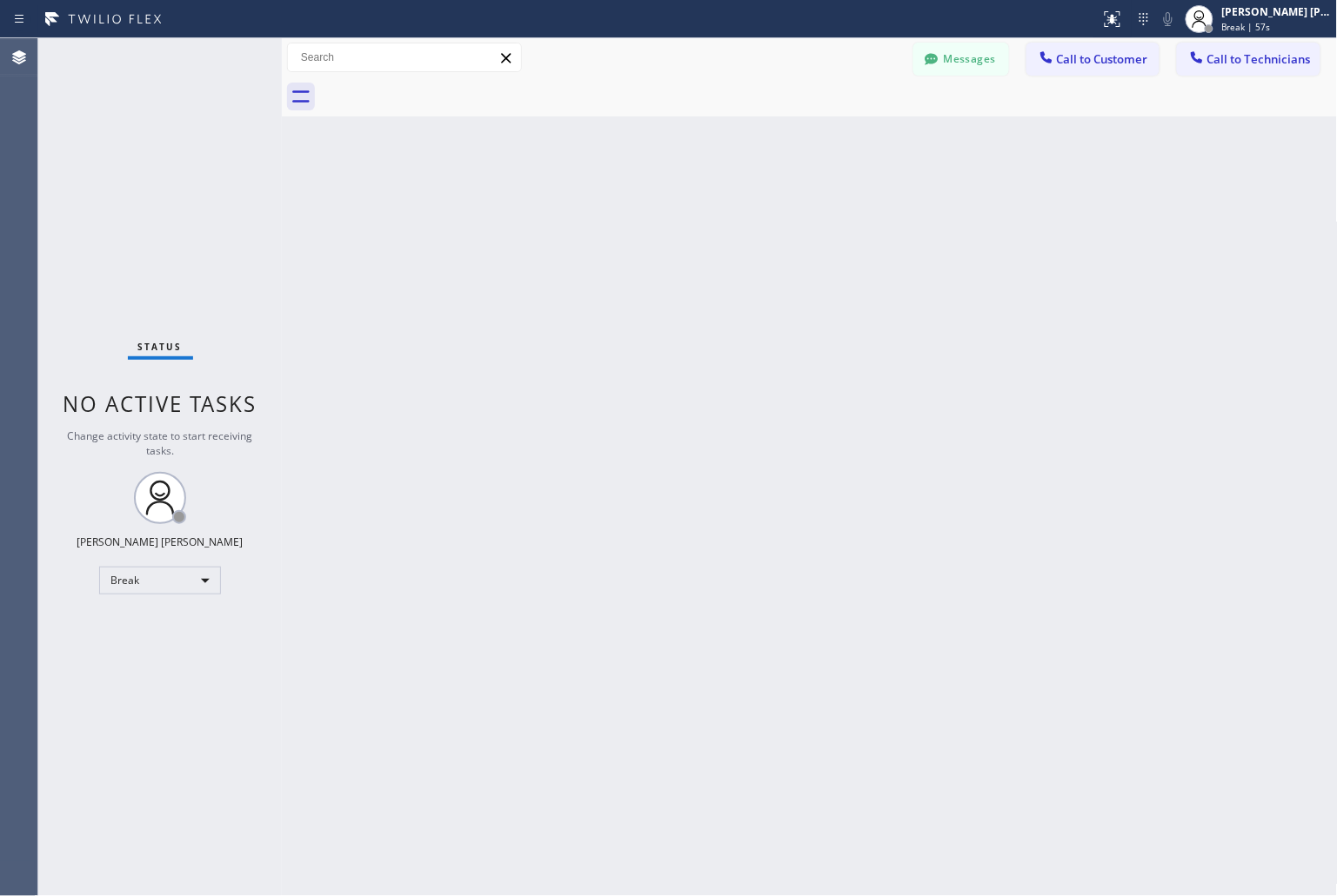
click at [635, 211] on div "Back to Dashboard Change Sender ID Customers Technicians KD Krissy Do [DATE] 02…" at bounding box center [809, 467] width 1056 height 858
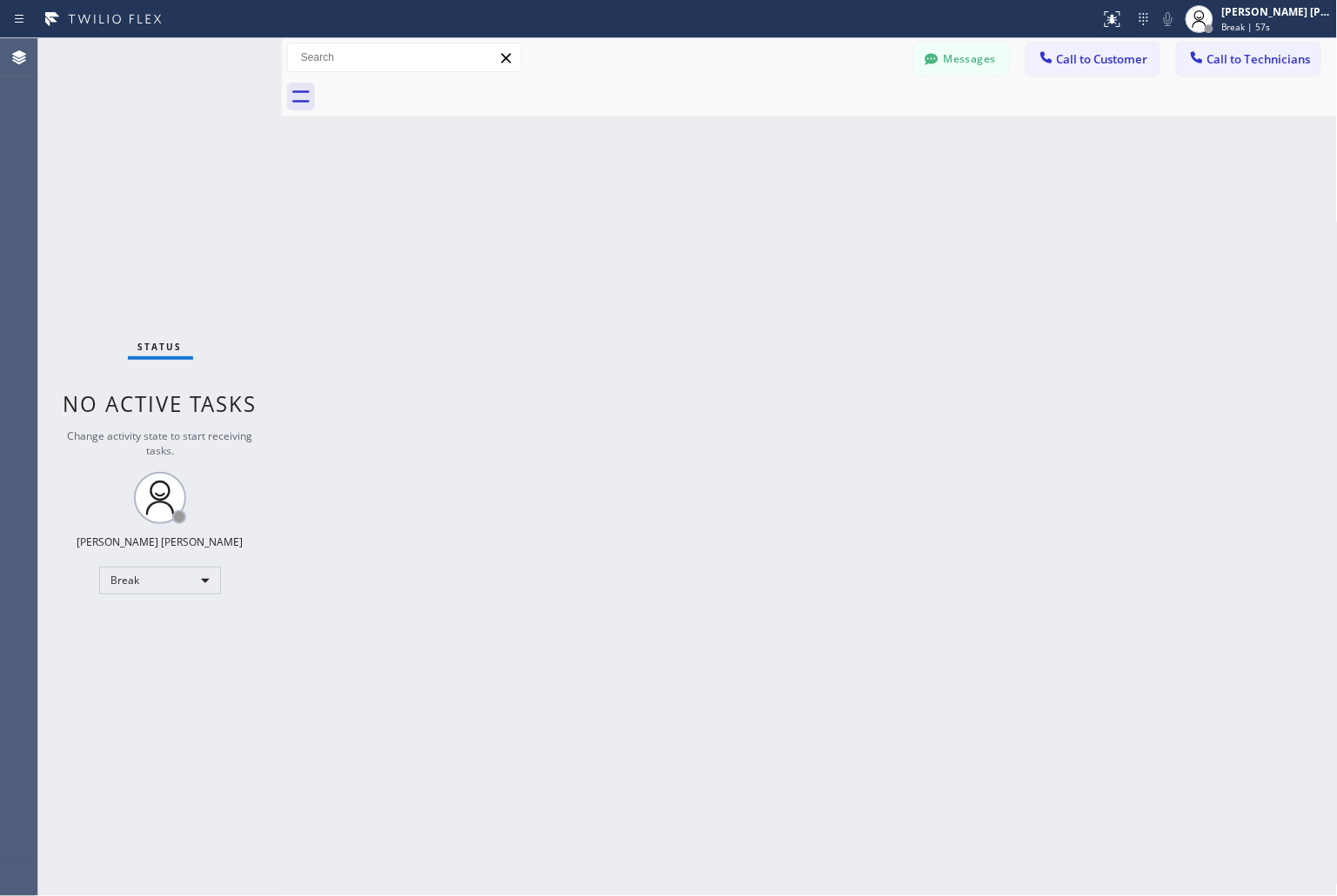
click at [635, 211] on div "Back to Dashboard Change Sender ID Customers Technicians KD Krissy Do [DATE] 02…" at bounding box center [809, 467] width 1056 height 858
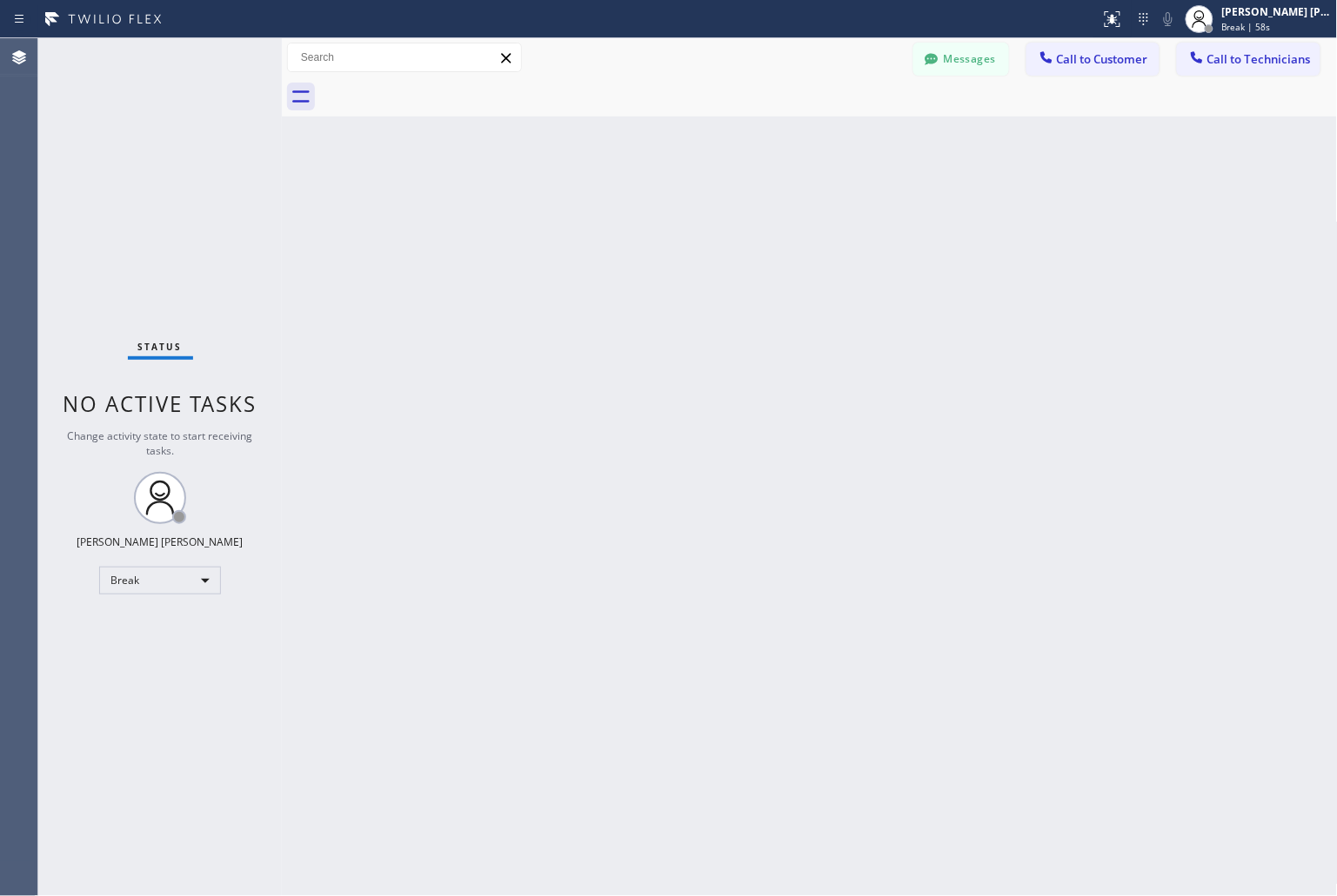
click at [635, 211] on div "Back to Dashboard Change Sender ID Customers Technicians KD Krissy Do [DATE] 02…" at bounding box center [809, 467] width 1056 height 858
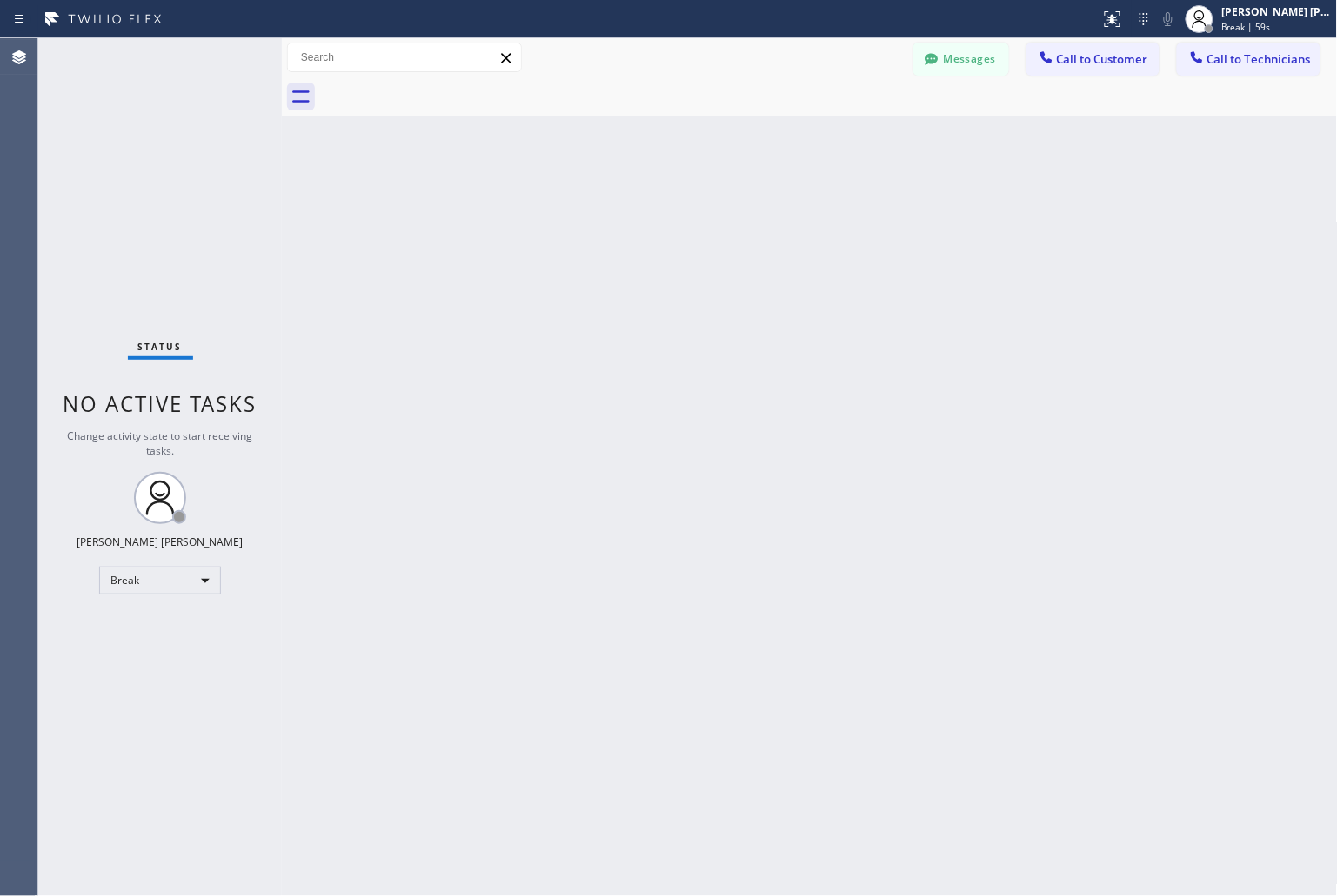
click at [635, 211] on div "Back to Dashboard Change Sender ID Customers Technicians KD Krissy Do [DATE] 02…" at bounding box center [809, 467] width 1056 height 858
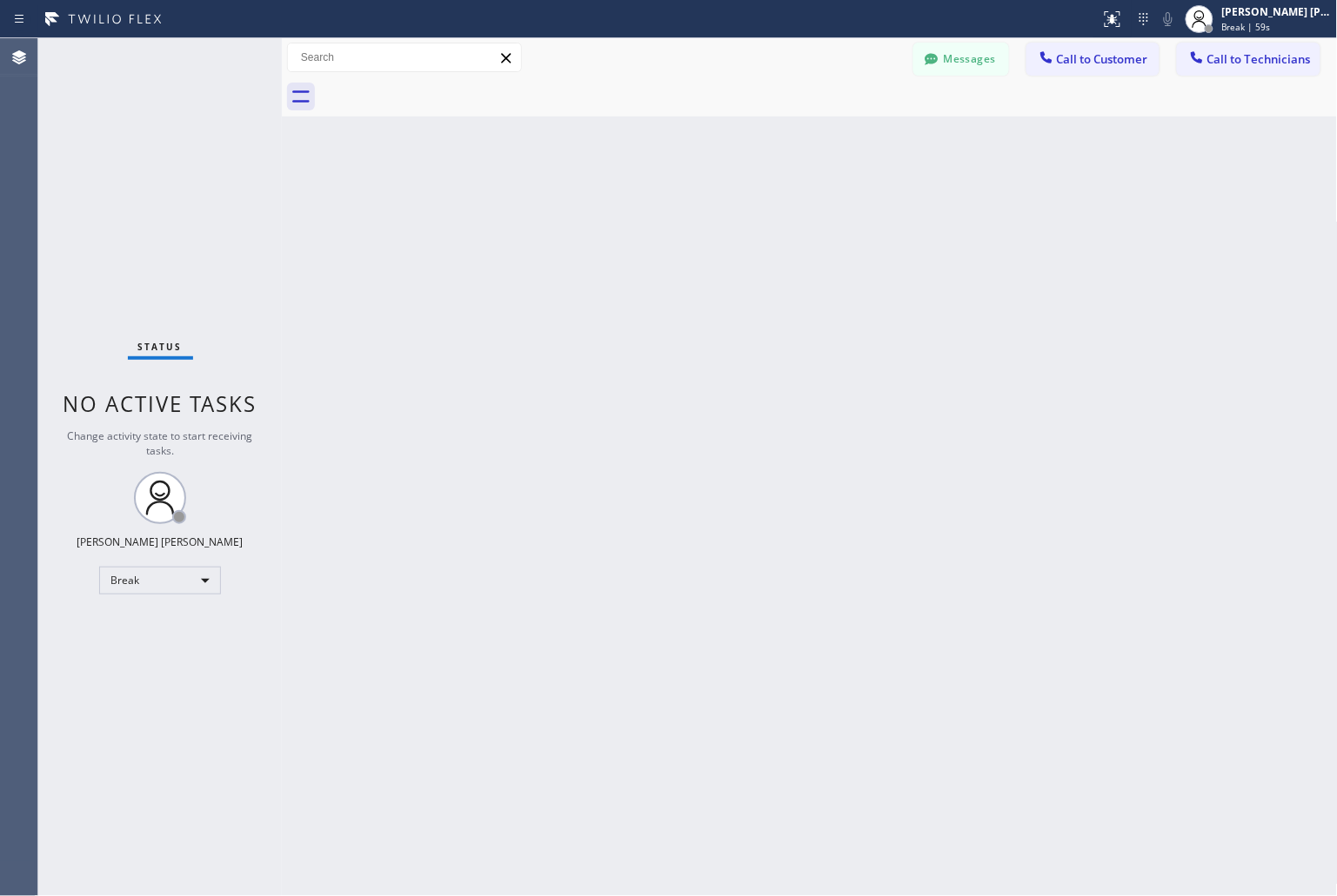
click at [635, 211] on div "Back to Dashboard Change Sender ID Customers Technicians KD Krissy Do [DATE] 02…" at bounding box center [809, 467] width 1056 height 858
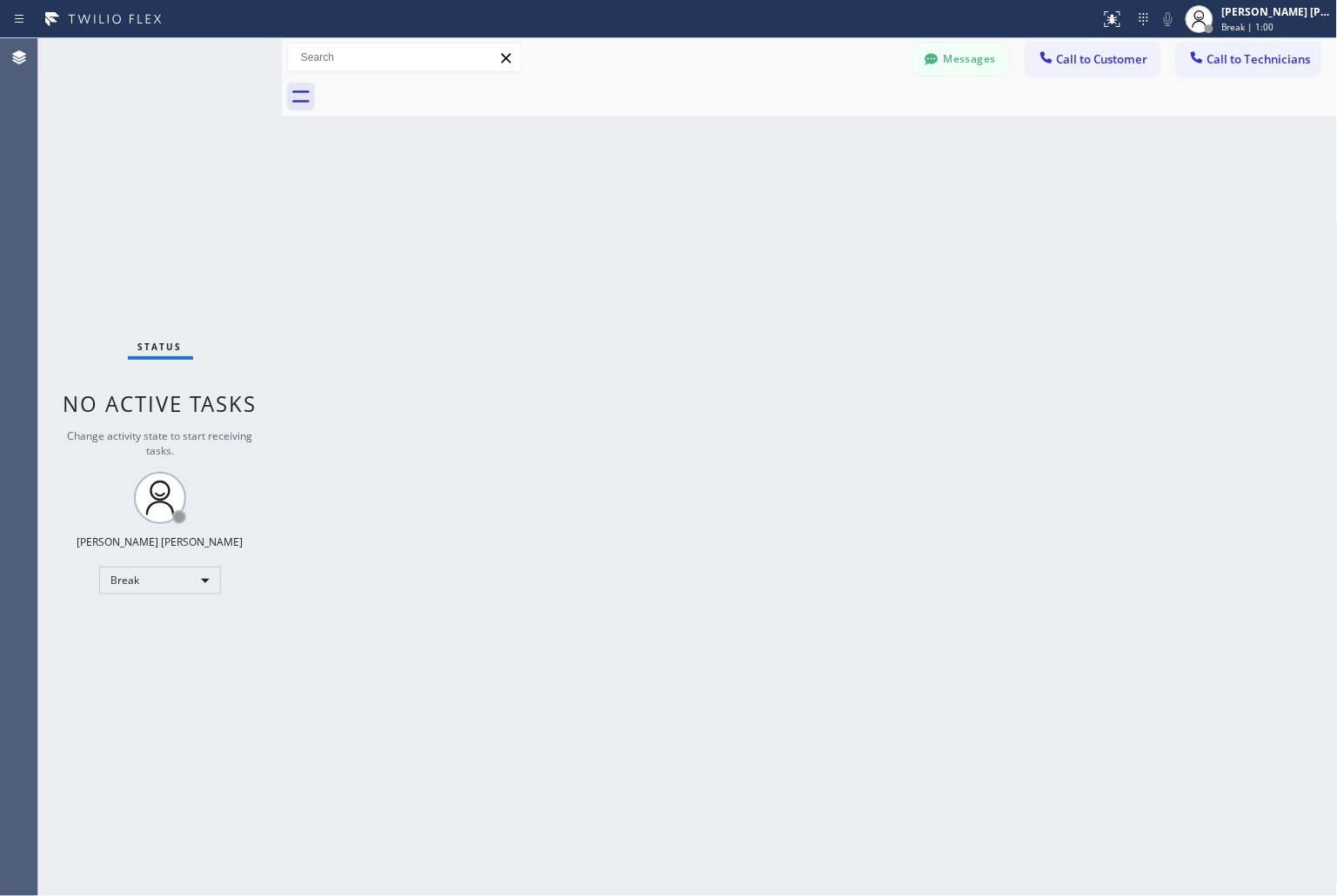
click at [635, 211] on div "Back to Dashboard Change Sender ID Customers Technicians KD Krissy Do [DATE] 02…" at bounding box center [809, 467] width 1056 height 858
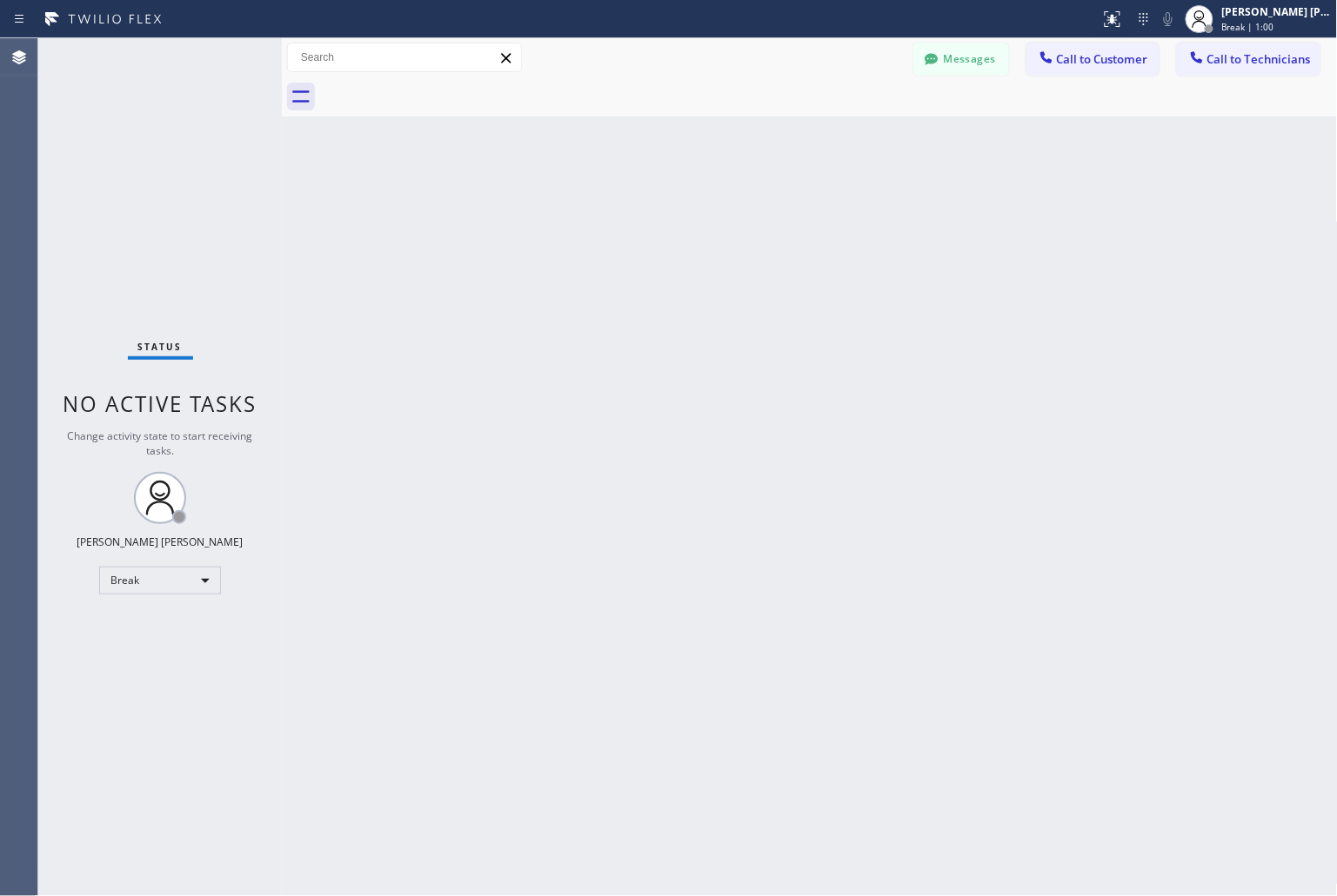
click at [635, 211] on div "Back to Dashboard Change Sender ID Customers Technicians KD Krissy Do [DATE] 02…" at bounding box center [809, 467] width 1056 height 858
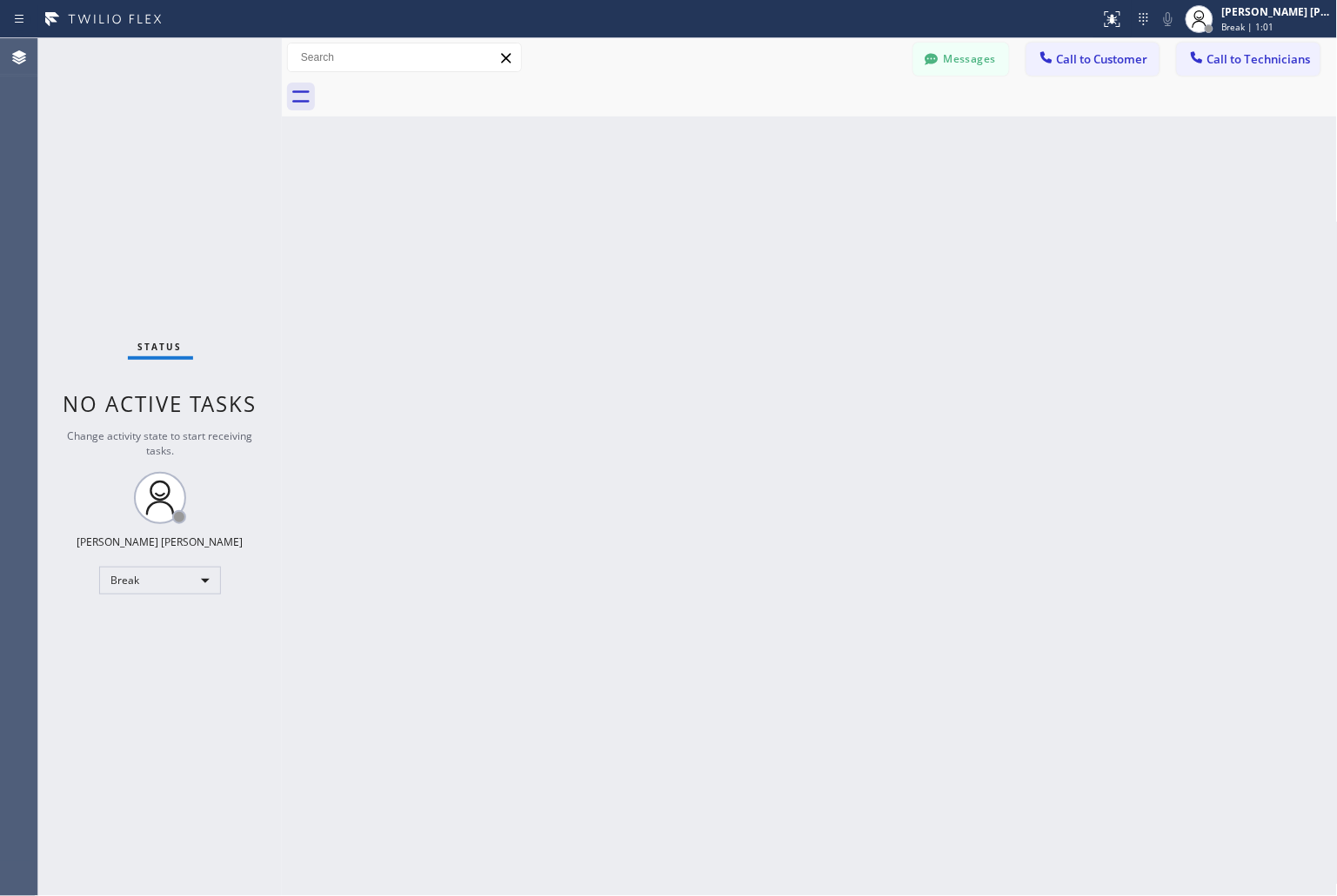
click at [635, 211] on div "Back to Dashboard Change Sender ID Customers Technicians KD Krissy Do [DATE] 02…" at bounding box center [809, 467] width 1056 height 858
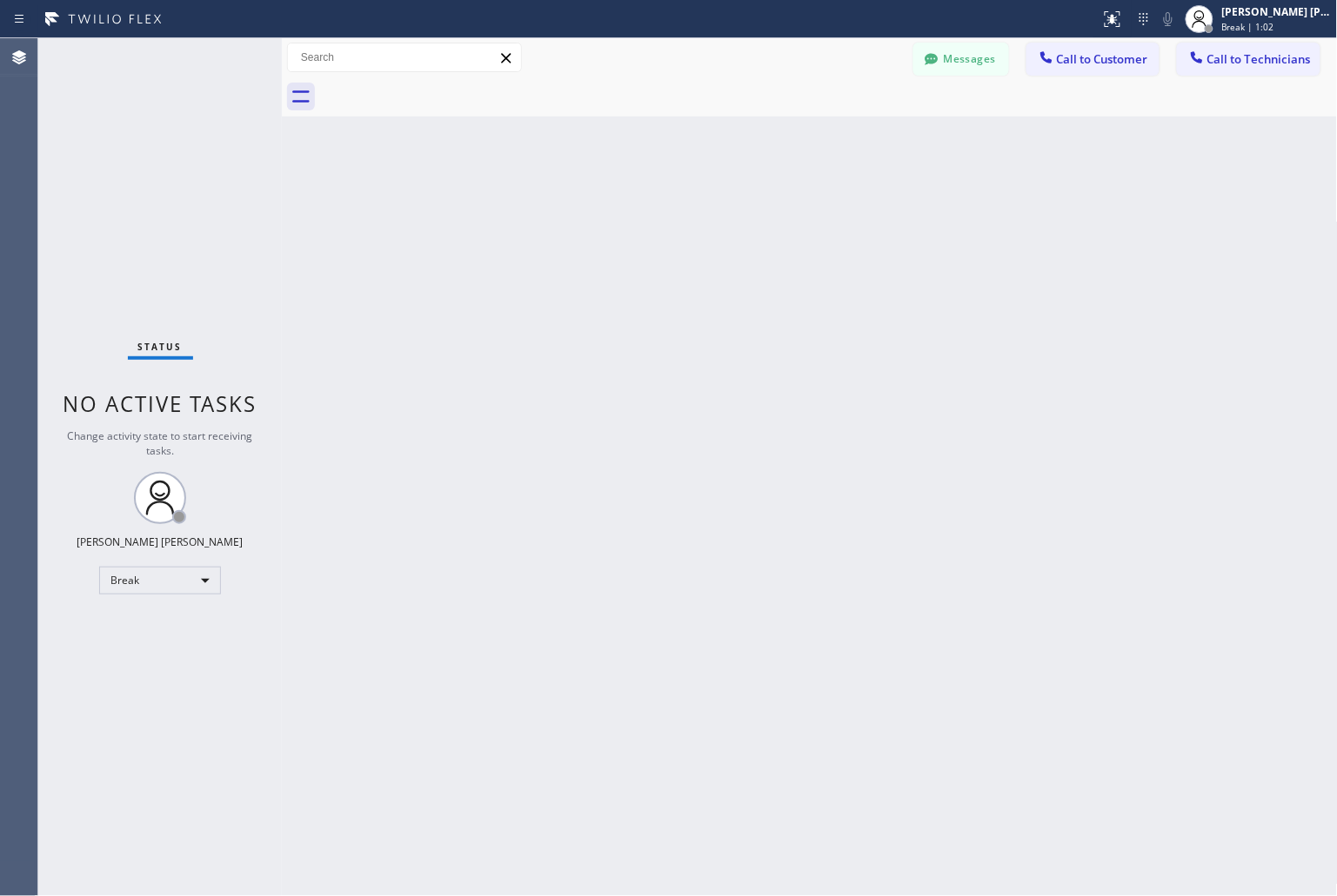
click at [635, 211] on div "Back to Dashboard Change Sender ID Customers Technicians KD Krissy Do [DATE] 02…" at bounding box center [809, 467] width 1056 height 858
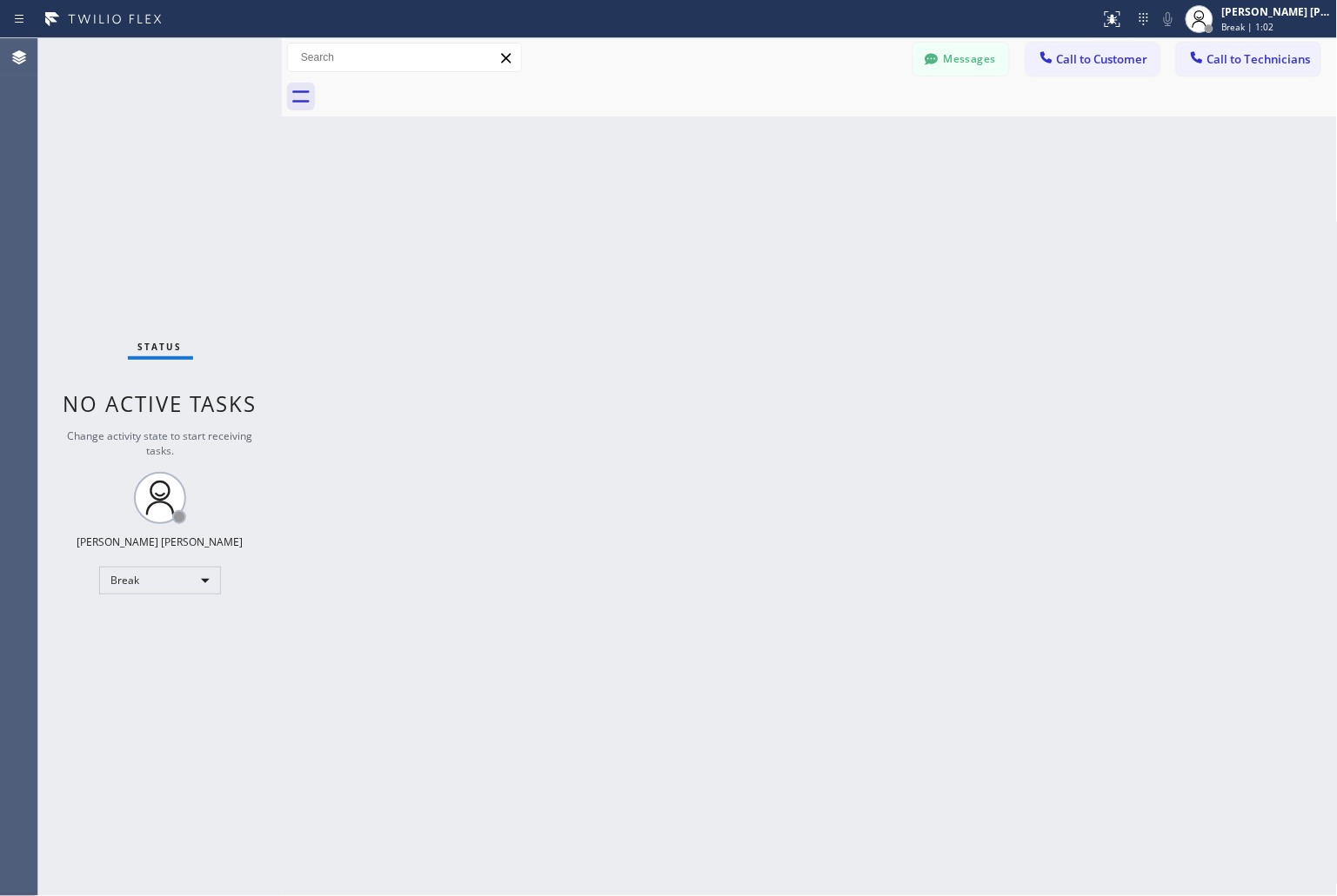
click at [635, 211] on div "Back to Dashboard Change Sender ID Customers Technicians KD Krissy Do [DATE] 02…" at bounding box center [809, 467] width 1056 height 858
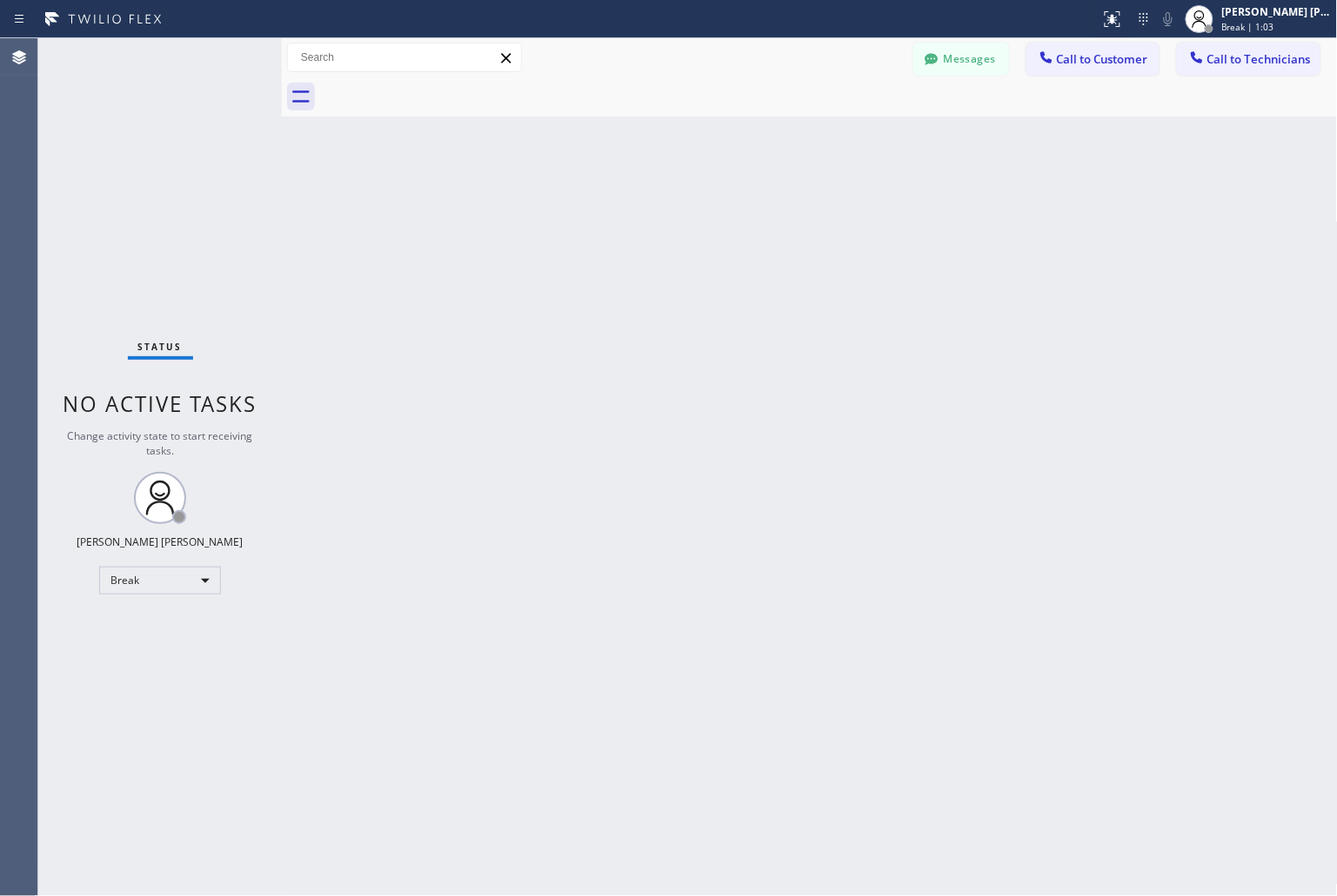
click at [635, 211] on div "Back to Dashboard Change Sender ID Customers Technicians KD Krissy Do [DATE] 02…" at bounding box center [809, 467] width 1056 height 858
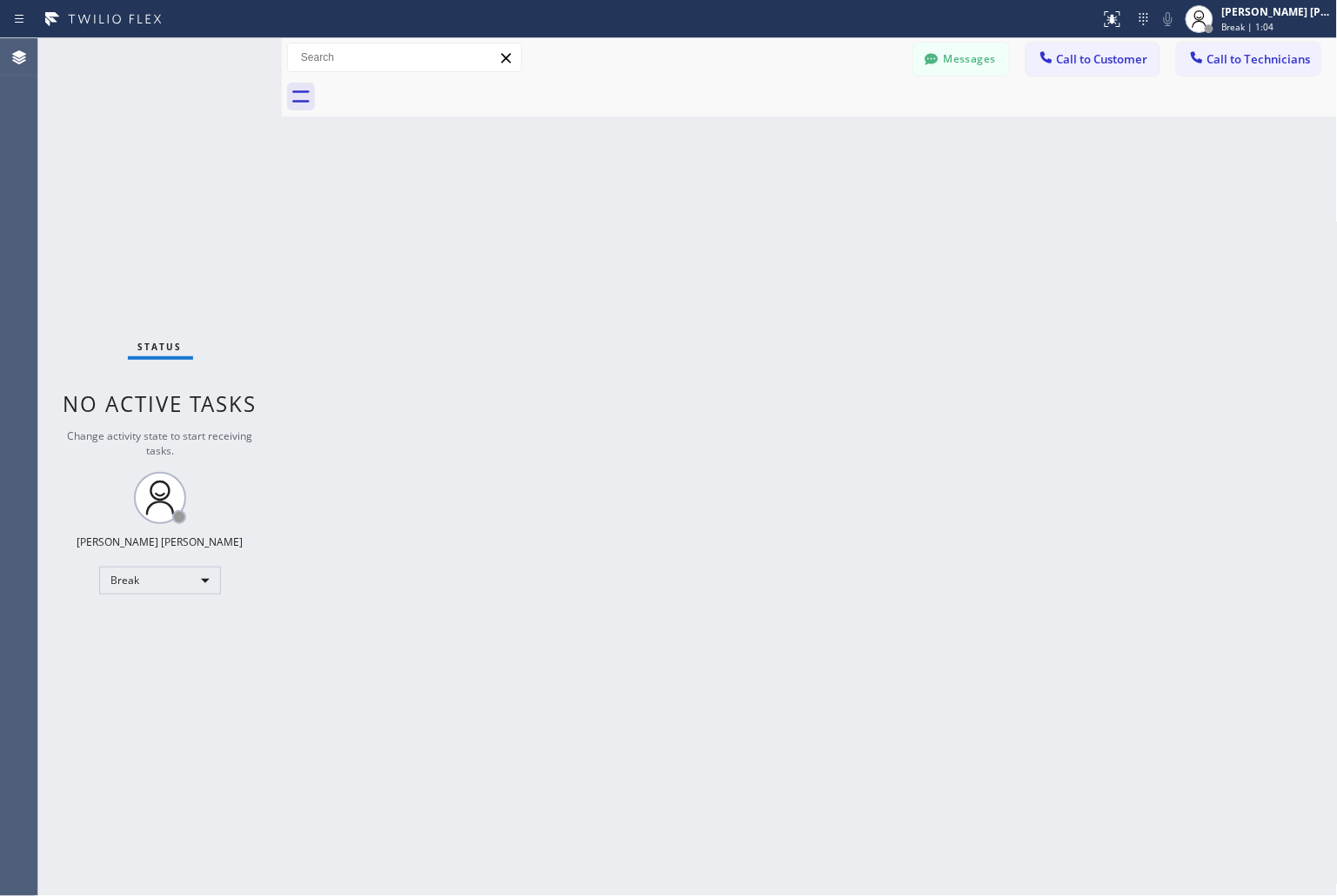
click at [635, 211] on div "Back to Dashboard Change Sender ID Customers Technicians KD Krissy Do [DATE] 02…" at bounding box center [809, 467] width 1056 height 858
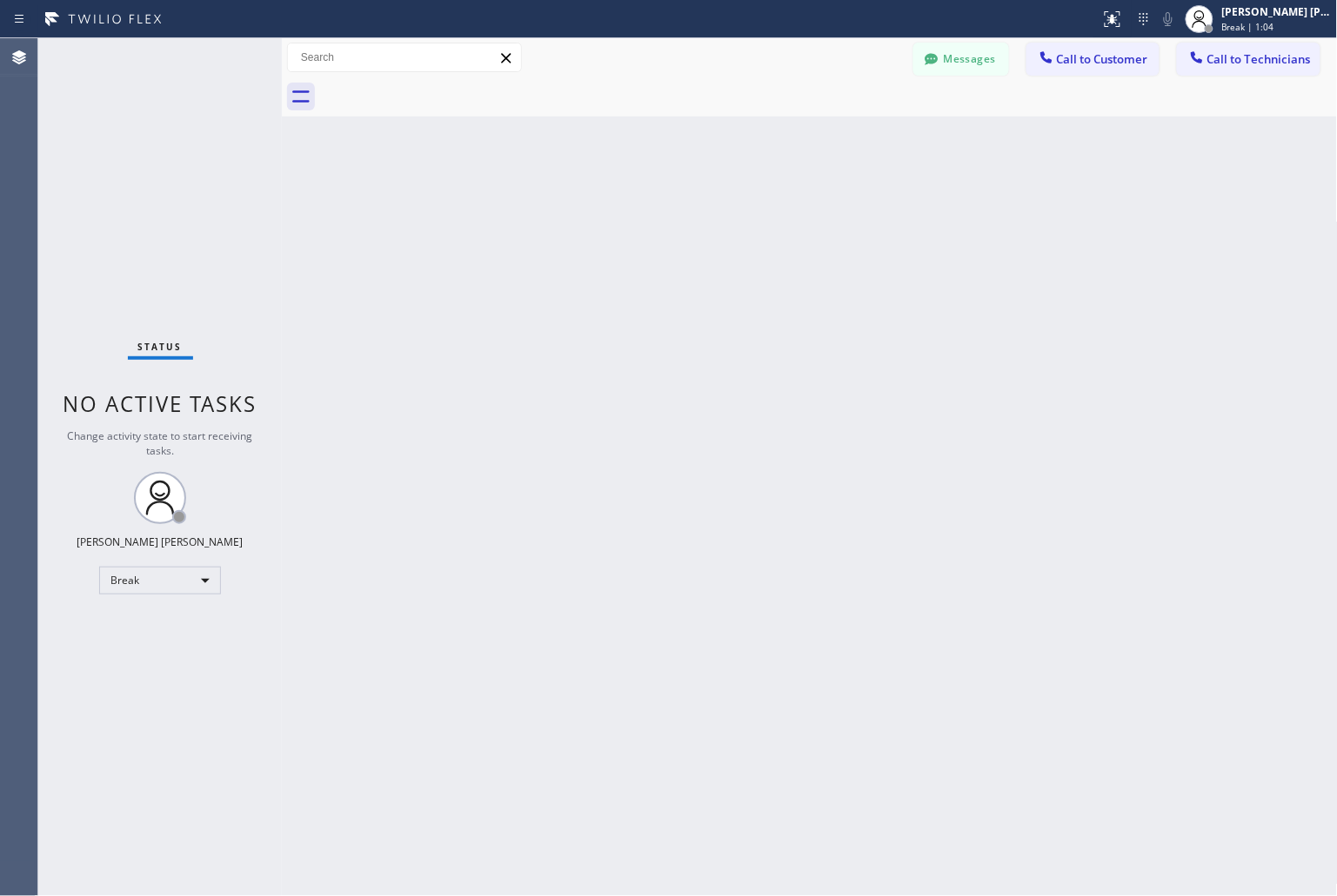
click at [635, 211] on div "Back to Dashboard Change Sender ID Customers Technicians KD Krissy Do [DATE] 02…" at bounding box center [809, 467] width 1056 height 858
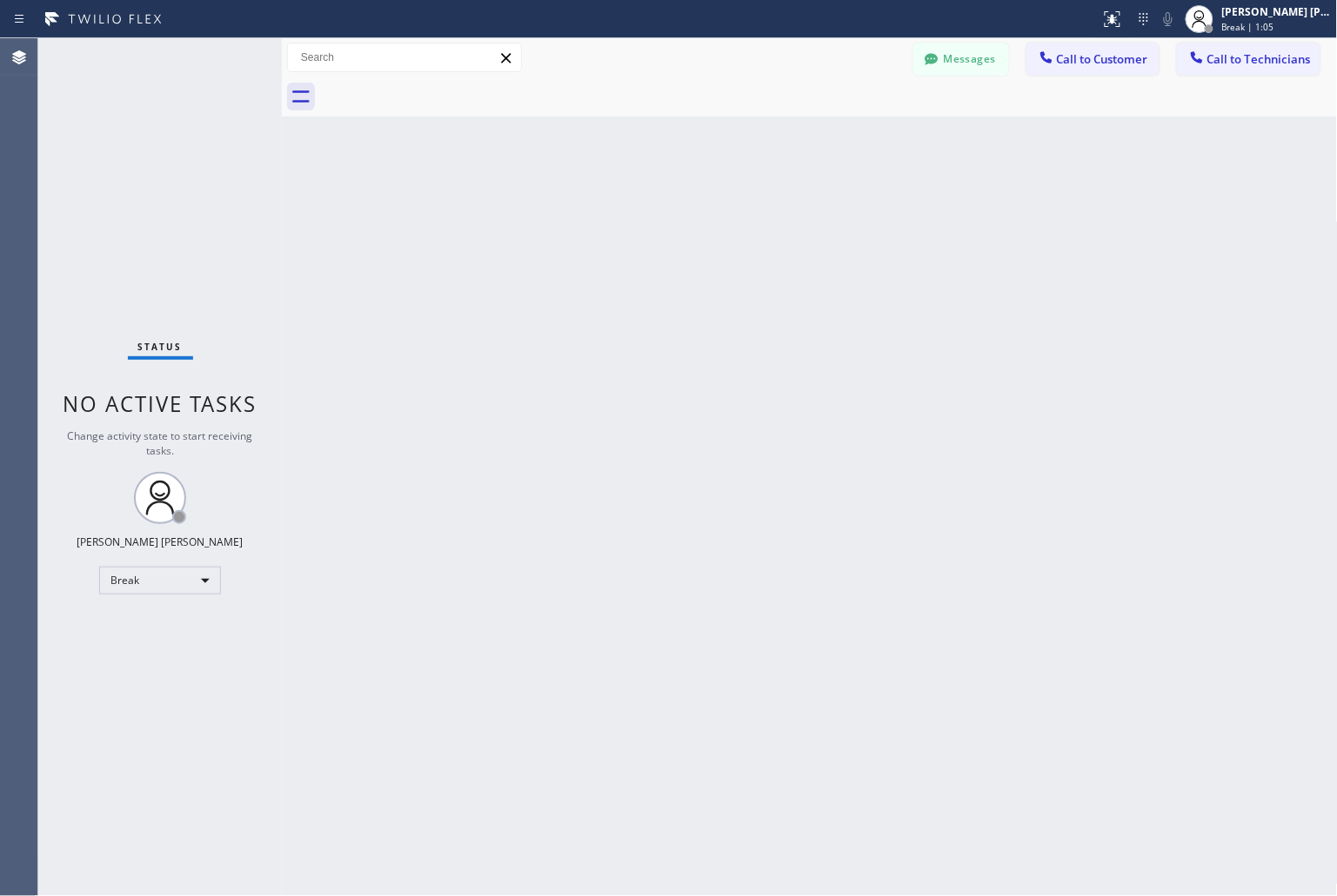
click at [635, 211] on div "Back to Dashboard Change Sender ID Customers Technicians KD Krissy Do [DATE] 02…" at bounding box center [809, 467] width 1056 height 858
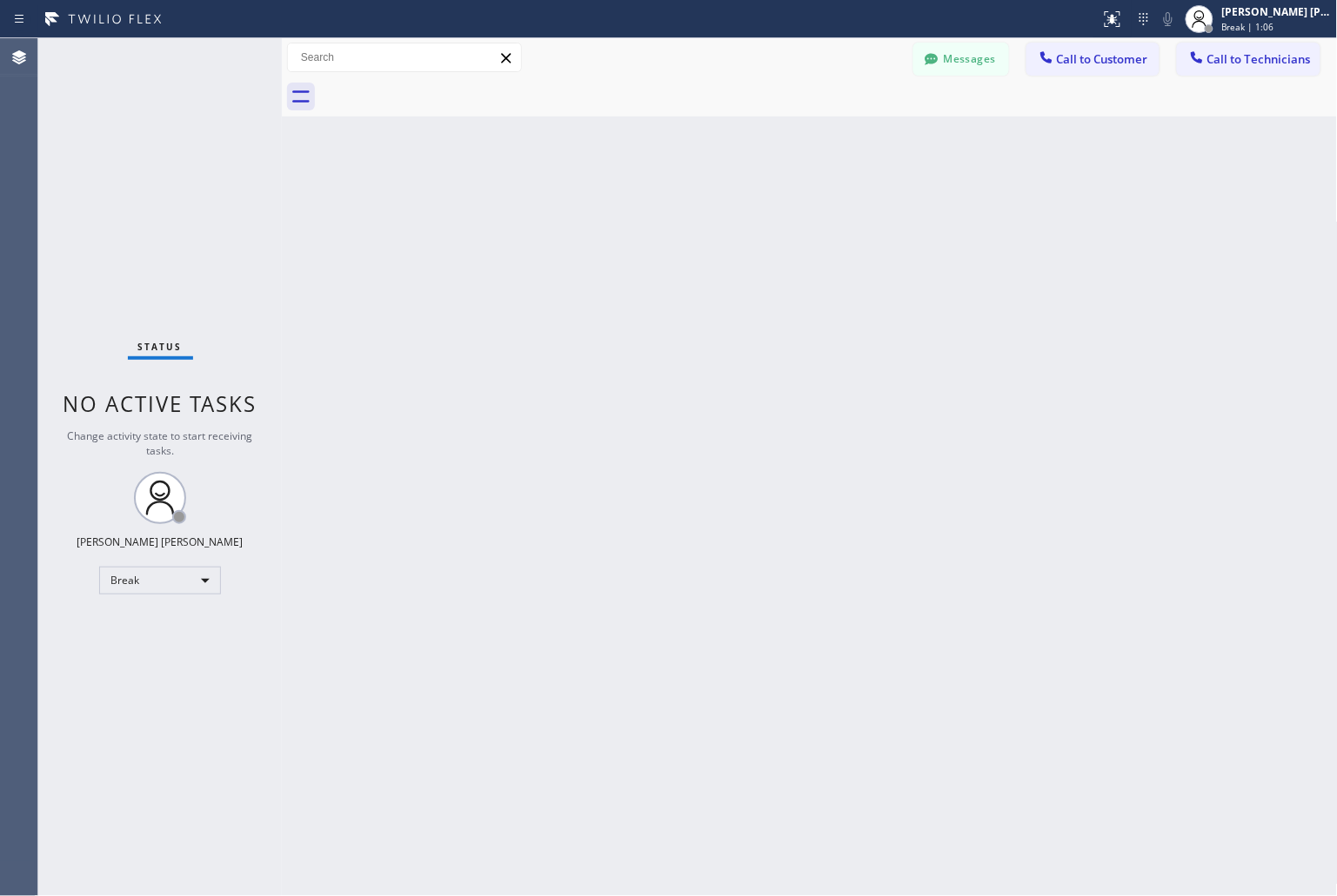
click at [635, 211] on div "Back to Dashboard Change Sender ID Customers Technicians KD Krissy Do [DATE] 02…" at bounding box center [809, 467] width 1056 height 858
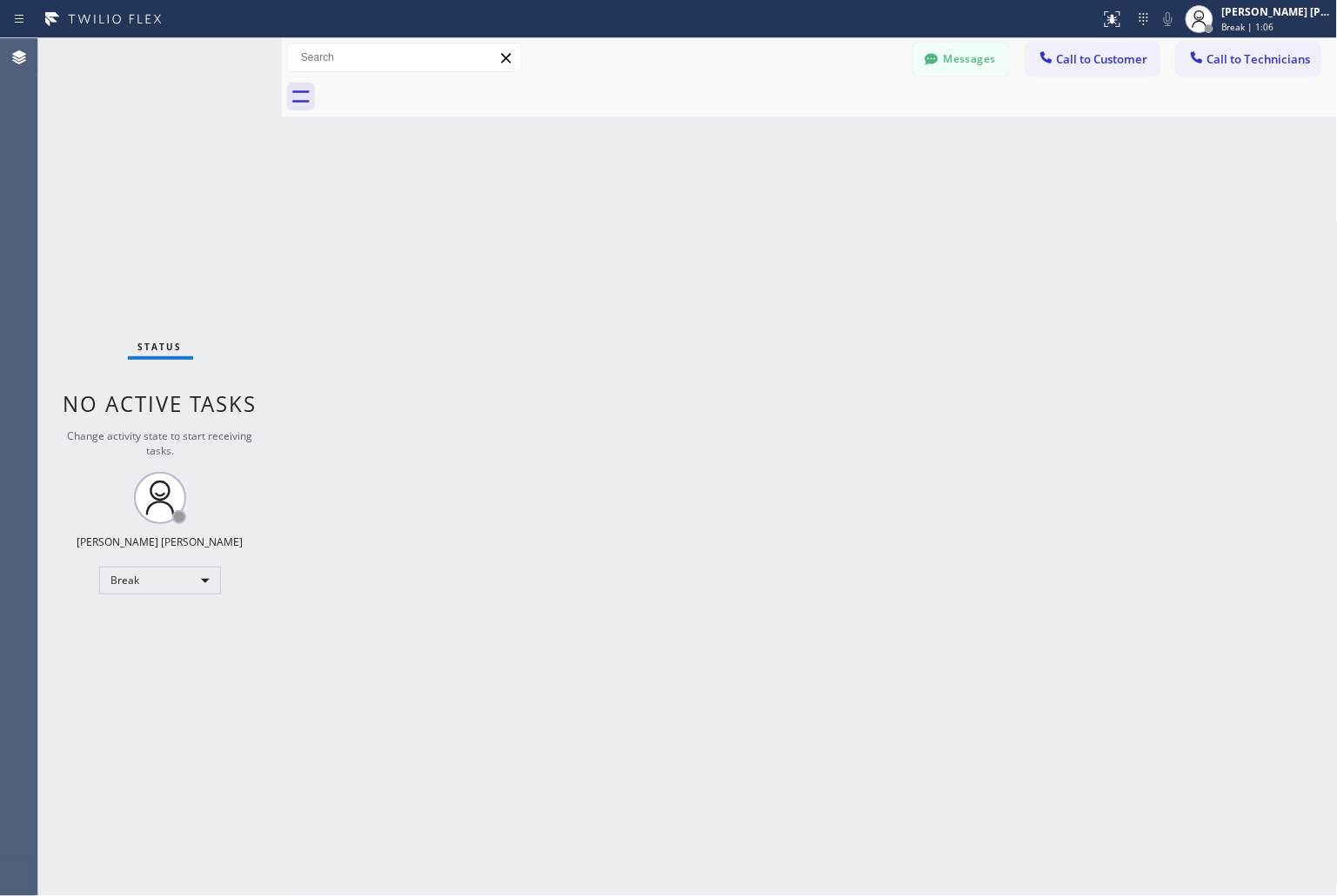
click at [635, 211] on div "Back to Dashboard Change Sender ID Customers Technicians KD Krissy Do [DATE] 02…" at bounding box center [809, 467] width 1056 height 858
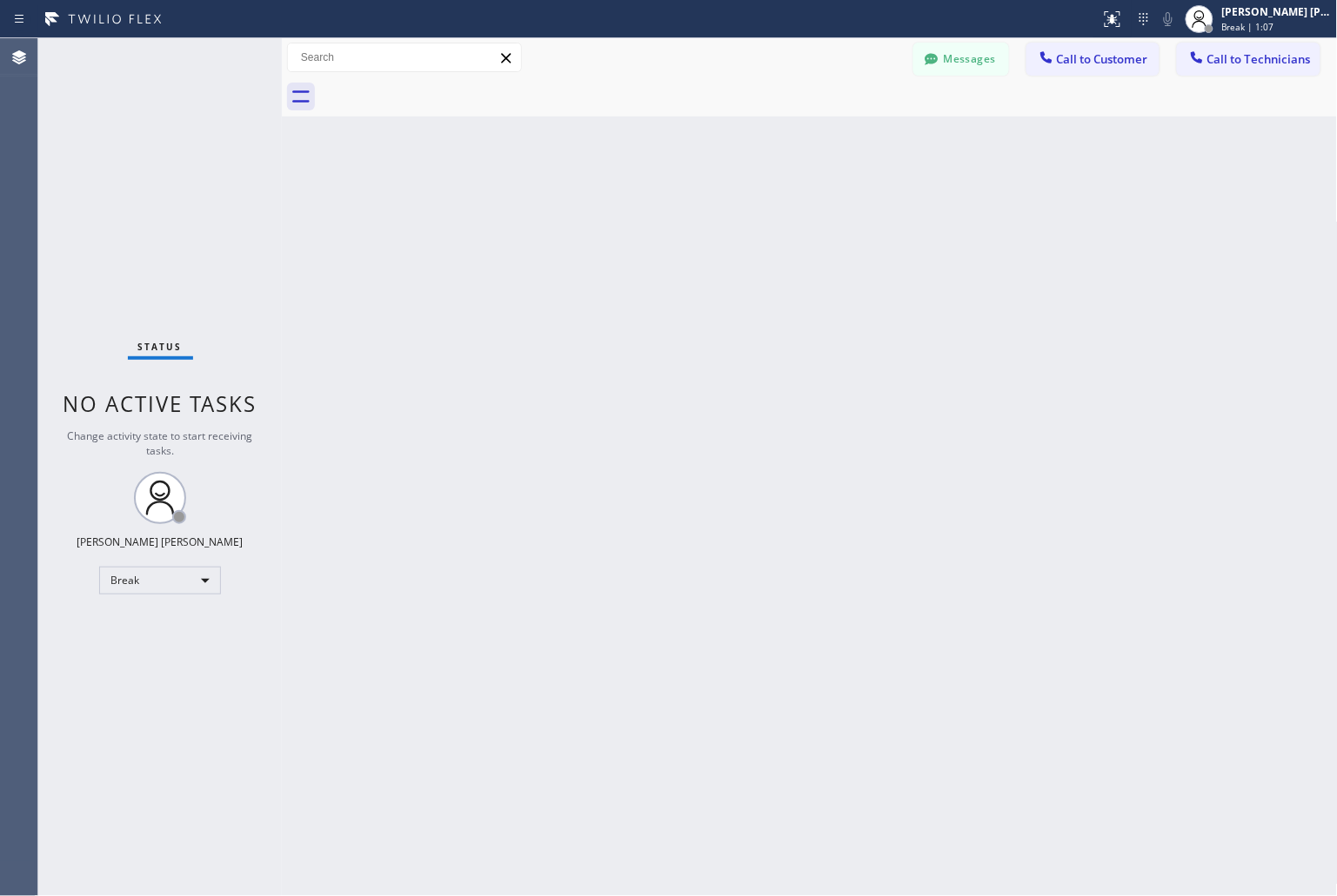
click at [635, 211] on div "Back to Dashboard Change Sender ID Customers Technicians KD Krissy Do [DATE] 02…" at bounding box center [809, 467] width 1056 height 858
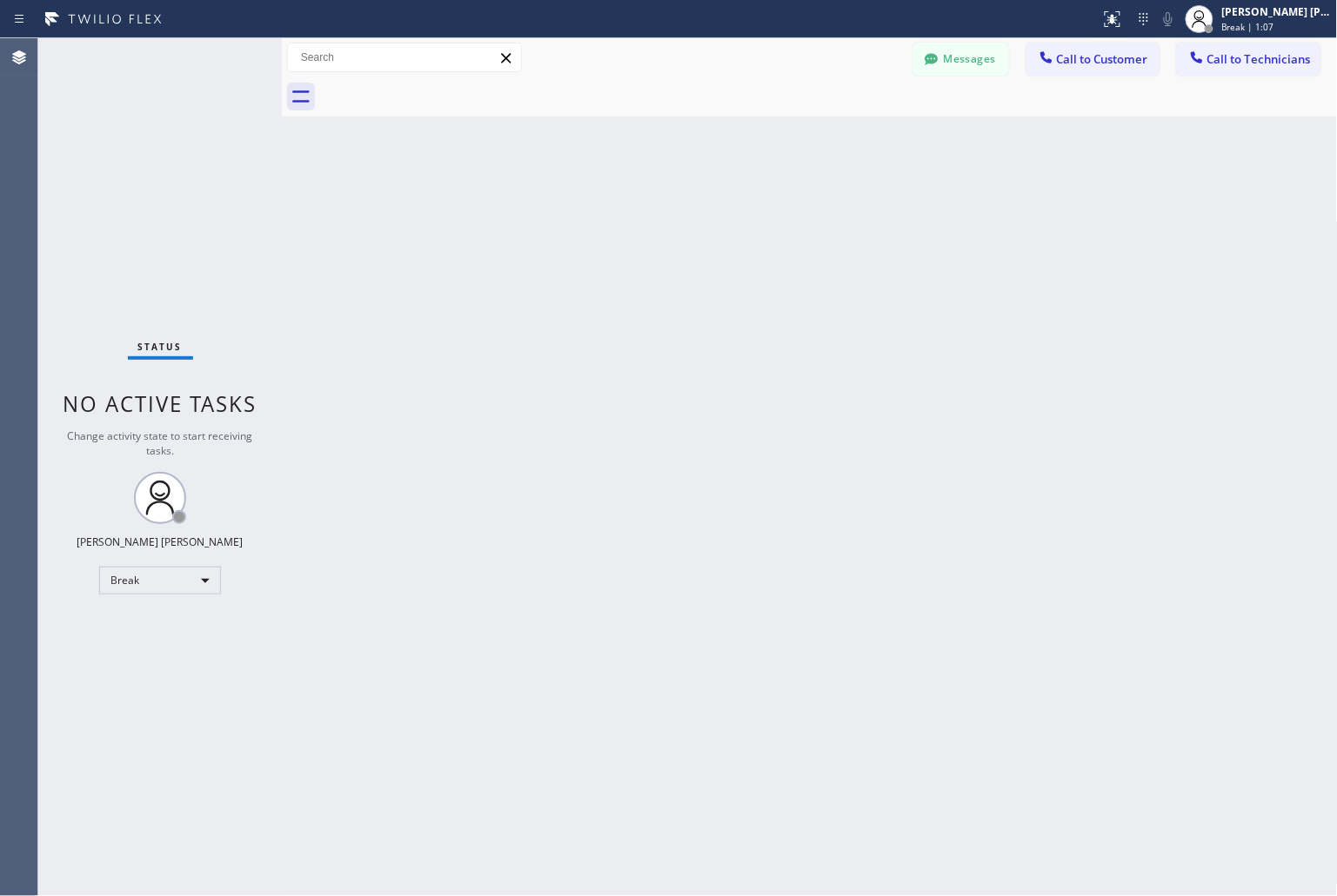
click at [635, 211] on div "Back to Dashboard Change Sender ID Customers Technicians KD Krissy Do [DATE] 02…" at bounding box center [809, 467] width 1056 height 858
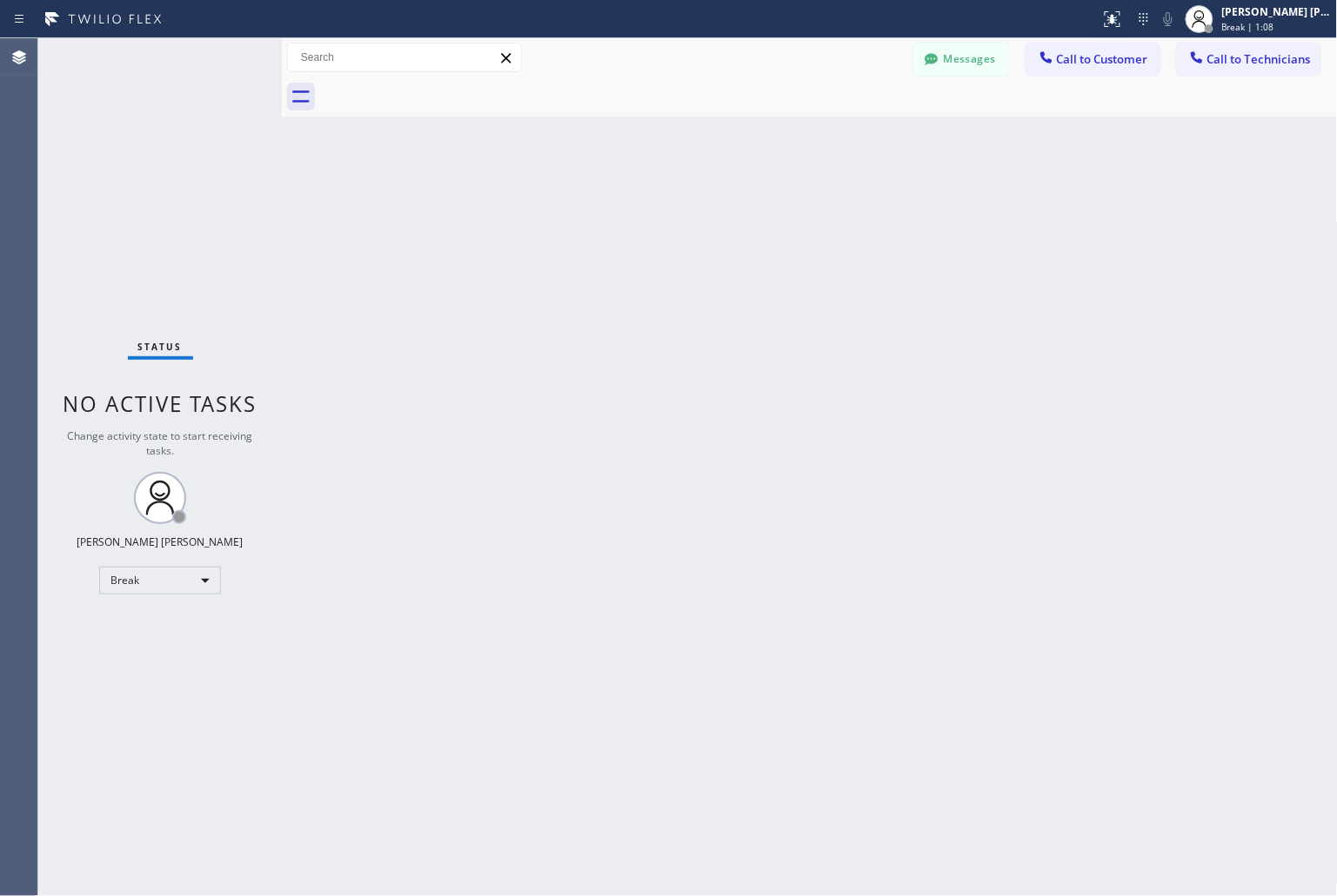
click at [635, 211] on div "Back to Dashboard Change Sender ID Customers Technicians KD Krissy Do [DATE] 02…" at bounding box center [809, 467] width 1056 height 858
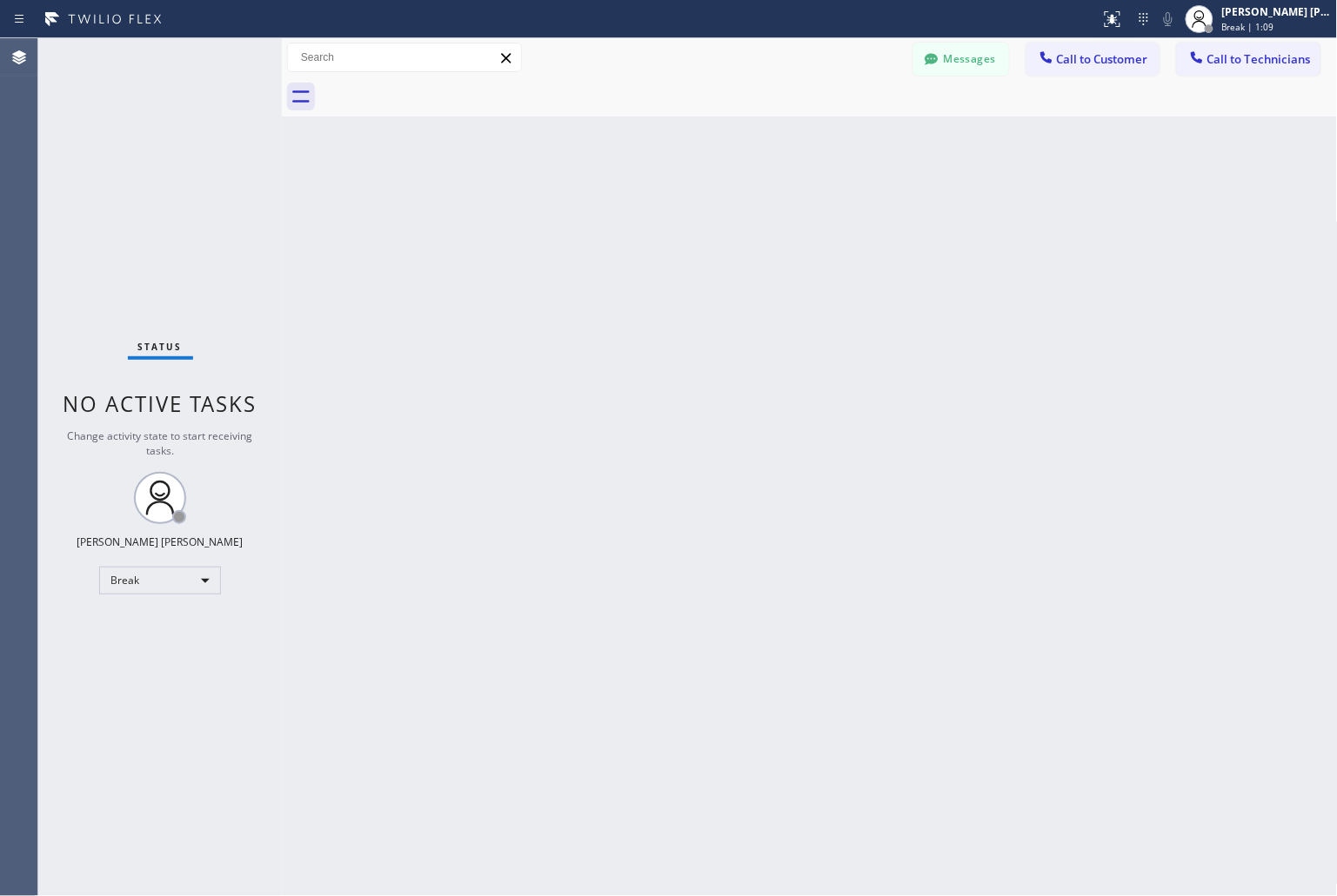
click at [635, 211] on div "Back to Dashboard Change Sender ID Customers Technicians KD Krissy Do [DATE] 02…" at bounding box center [809, 467] width 1056 height 858
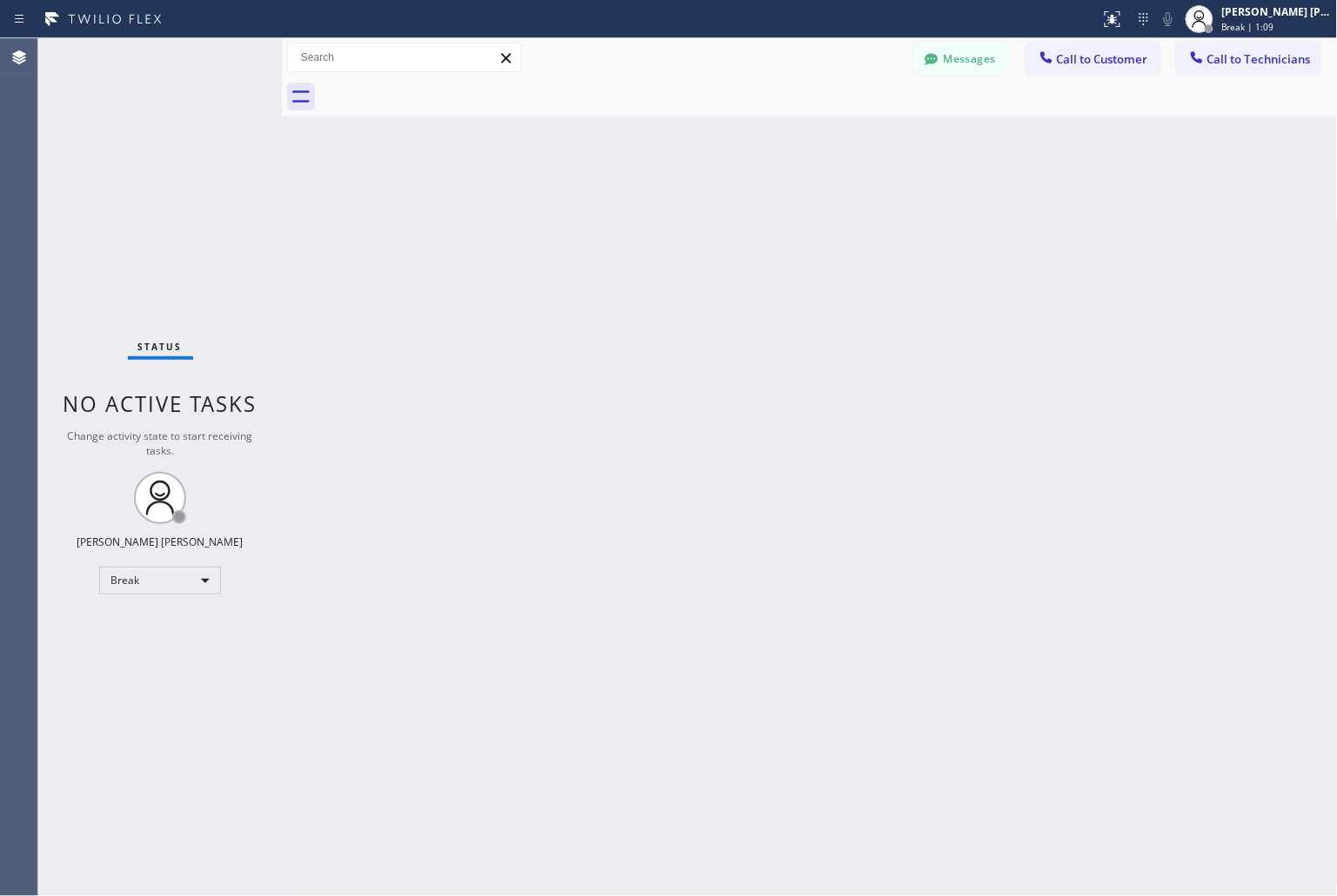
click at [635, 211] on div "Back to Dashboard Change Sender ID Customers Technicians KD Krissy Do [DATE] 02…" at bounding box center [809, 467] width 1056 height 858
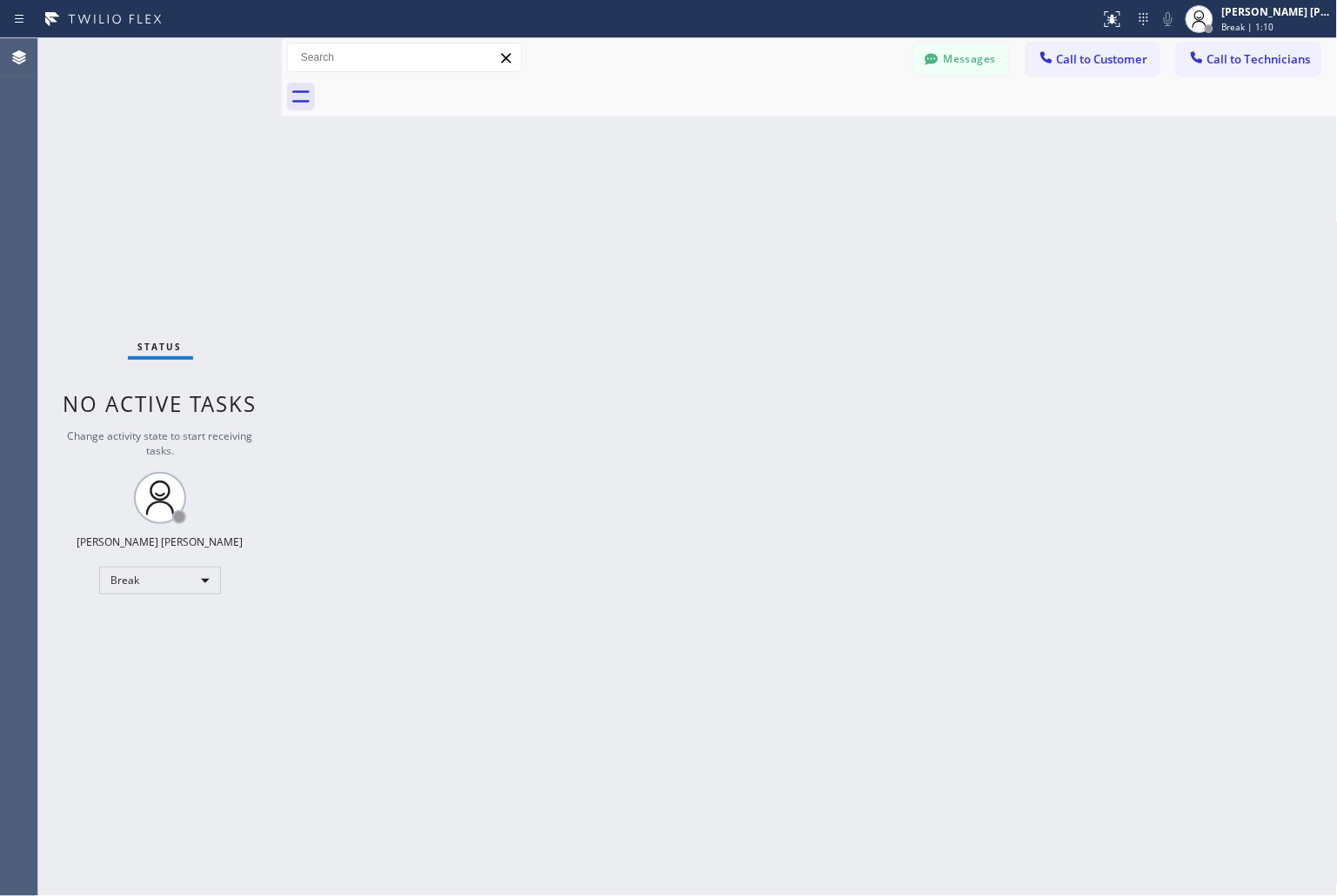
click at [635, 211] on div "Back to Dashboard Change Sender ID Customers Technicians KD Krissy Do [DATE] 02…" at bounding box center [809, 467] width 1056 height 858
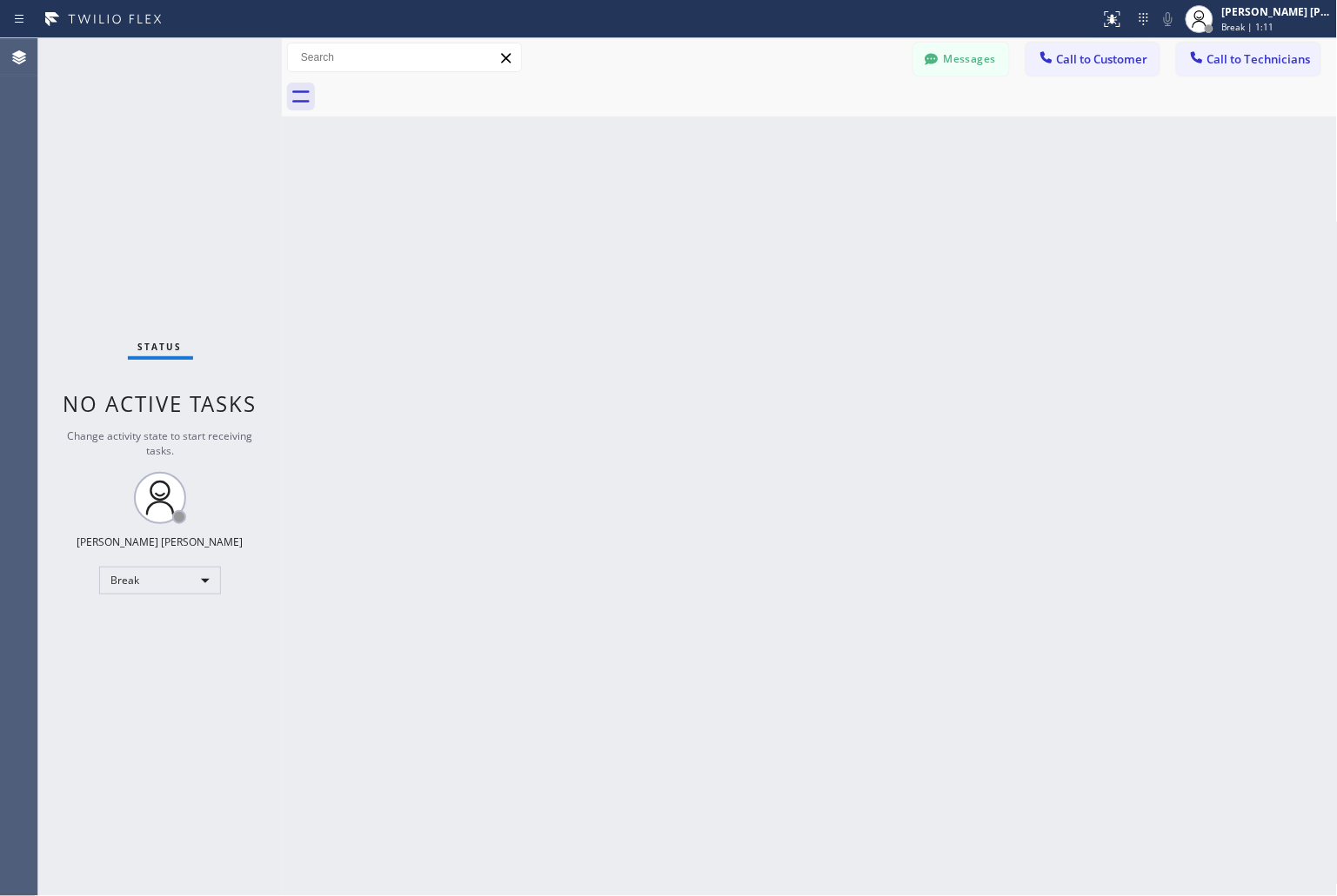
click at [635, 211] on div "Back to Dashboard Change Sender ID Customers Technicians KD Krissy Do [DATE] 02…" at bounding box center [809, 467] width 1056 height 858
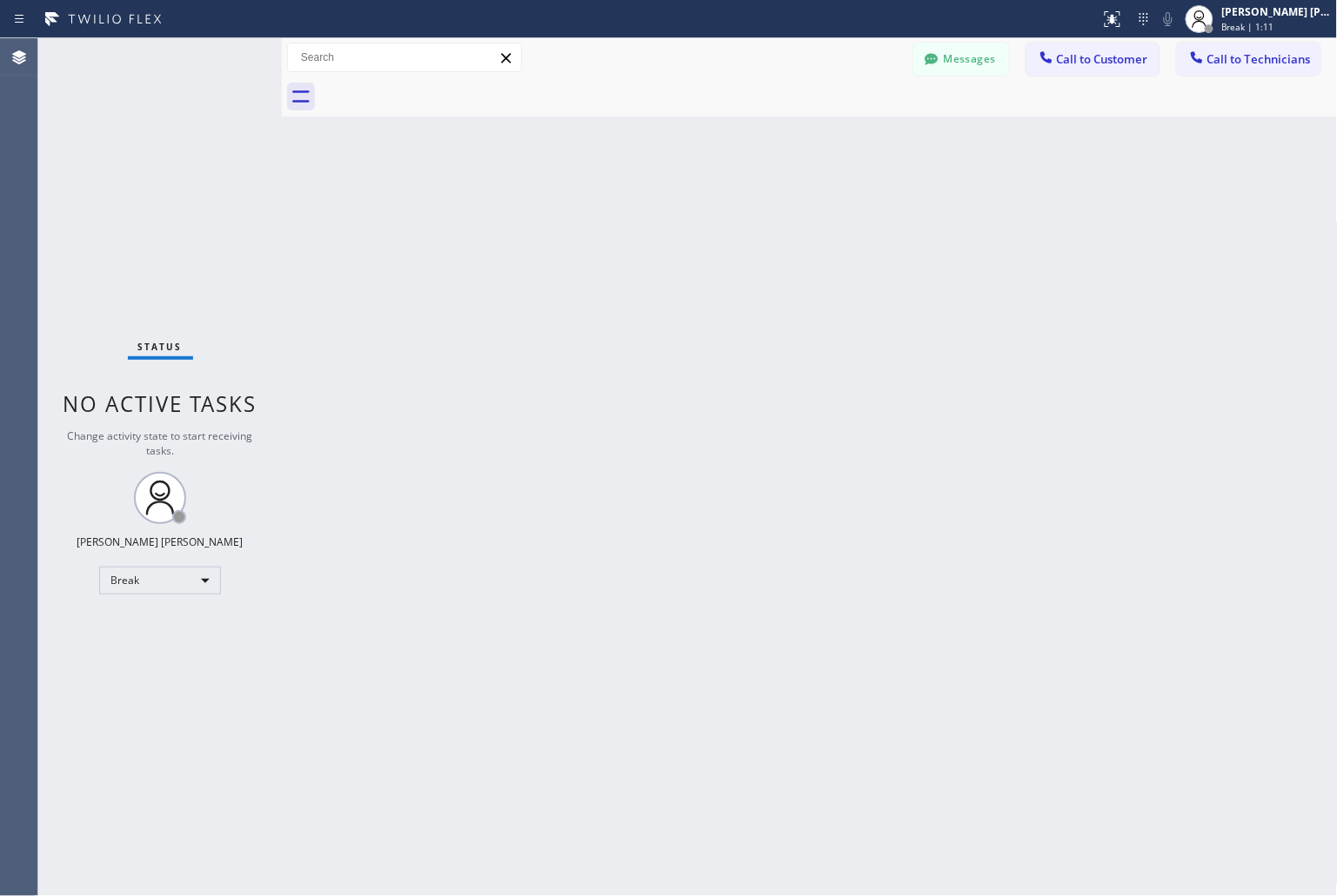
click at [635, 211] on div "Back to Dashboard Change Sender ID Customers Technicians KD Krissy Do [DATE] 02…" at bounding box center [809, 467] width 1056 height 858
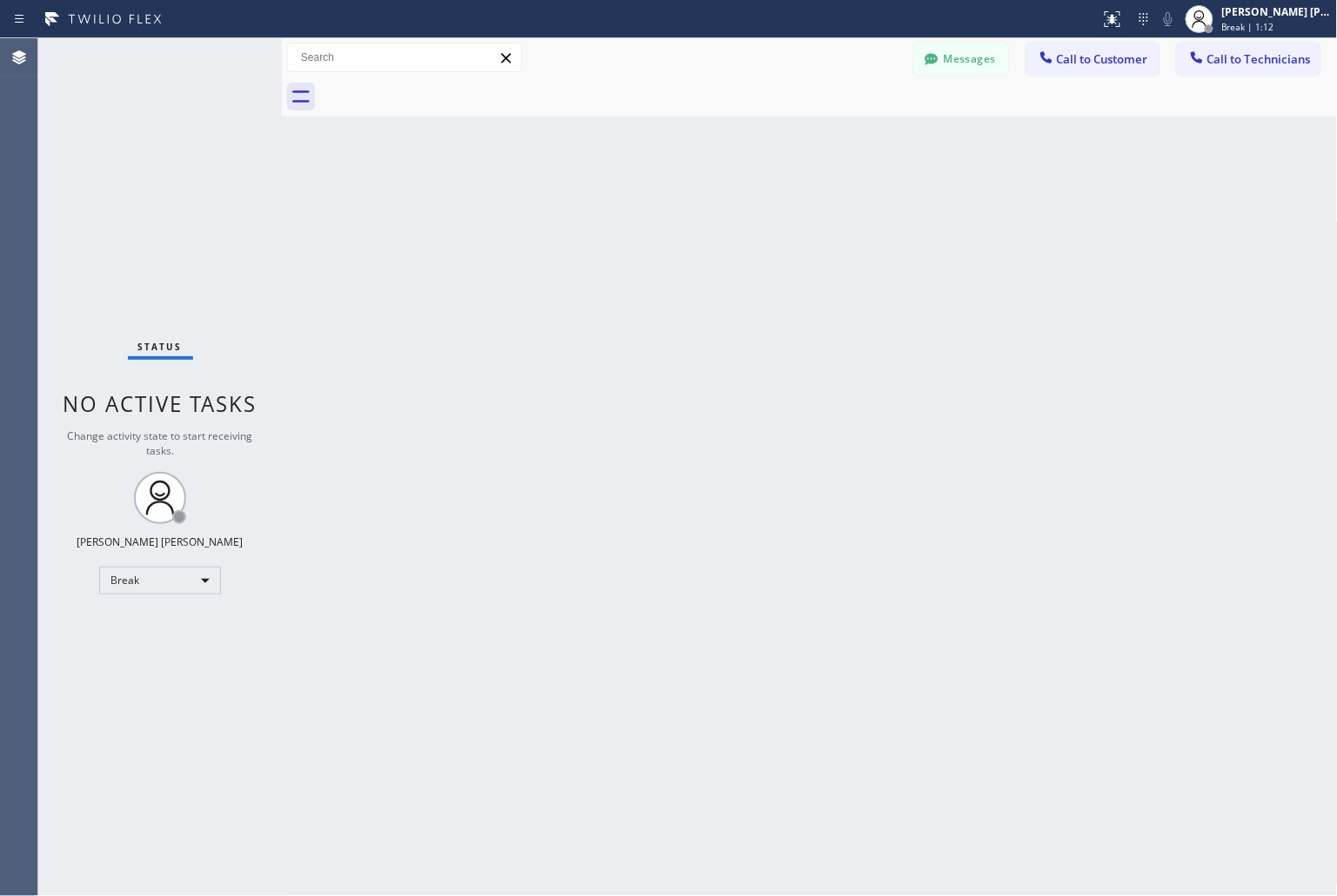
click at [635, 211] on div "Back to Dashboard Change Sender ID Customers Technicians KD Krissy Do [DATE] 02…" at bounding box center [809, 467] width 1056 height 858
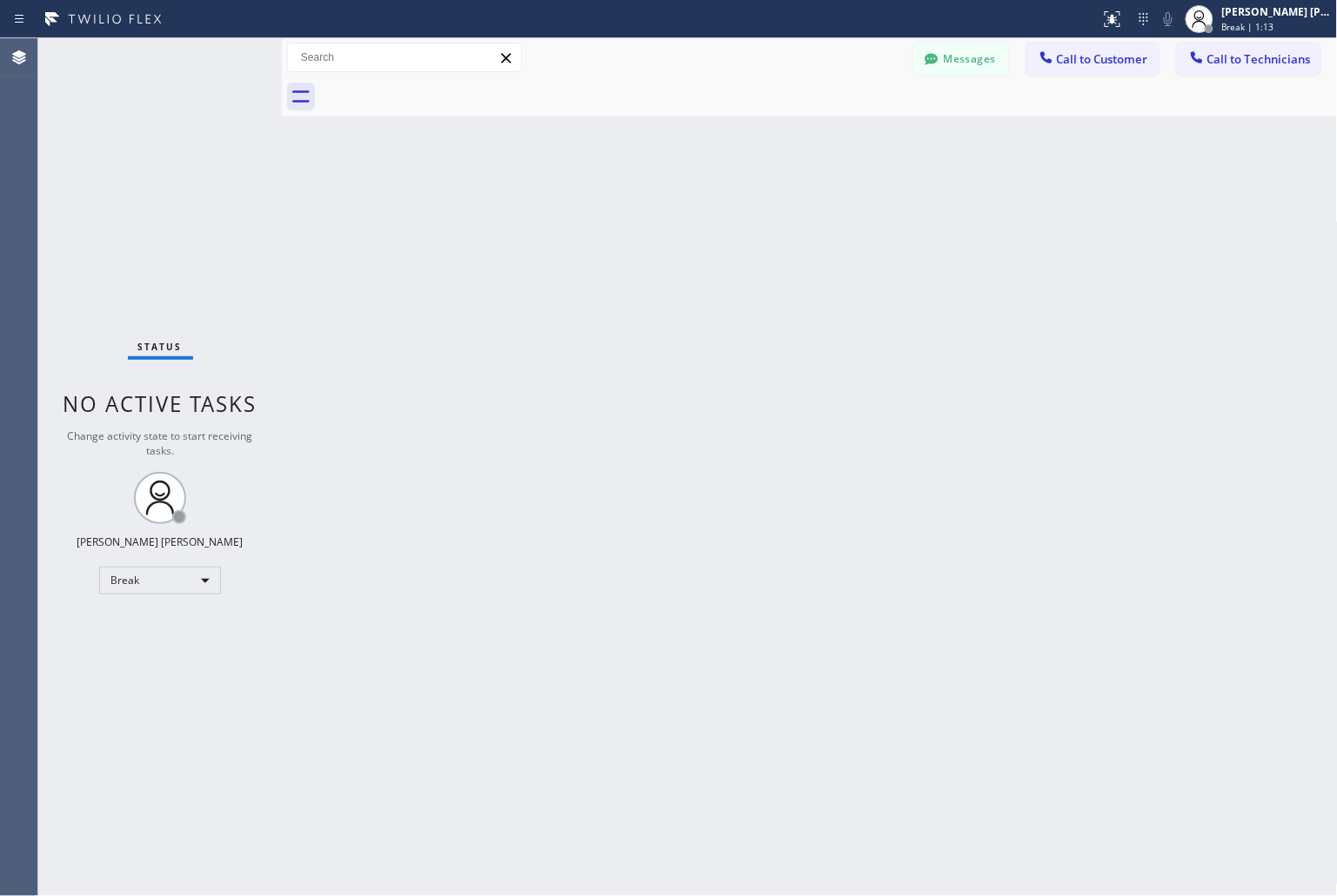
click at [635, 211] on div "Back to Dashboard Change Sender ID Customers Technicians KD Krissy Do [DATE] 02…" at bounding box center [809, 467] width 1056 height 858
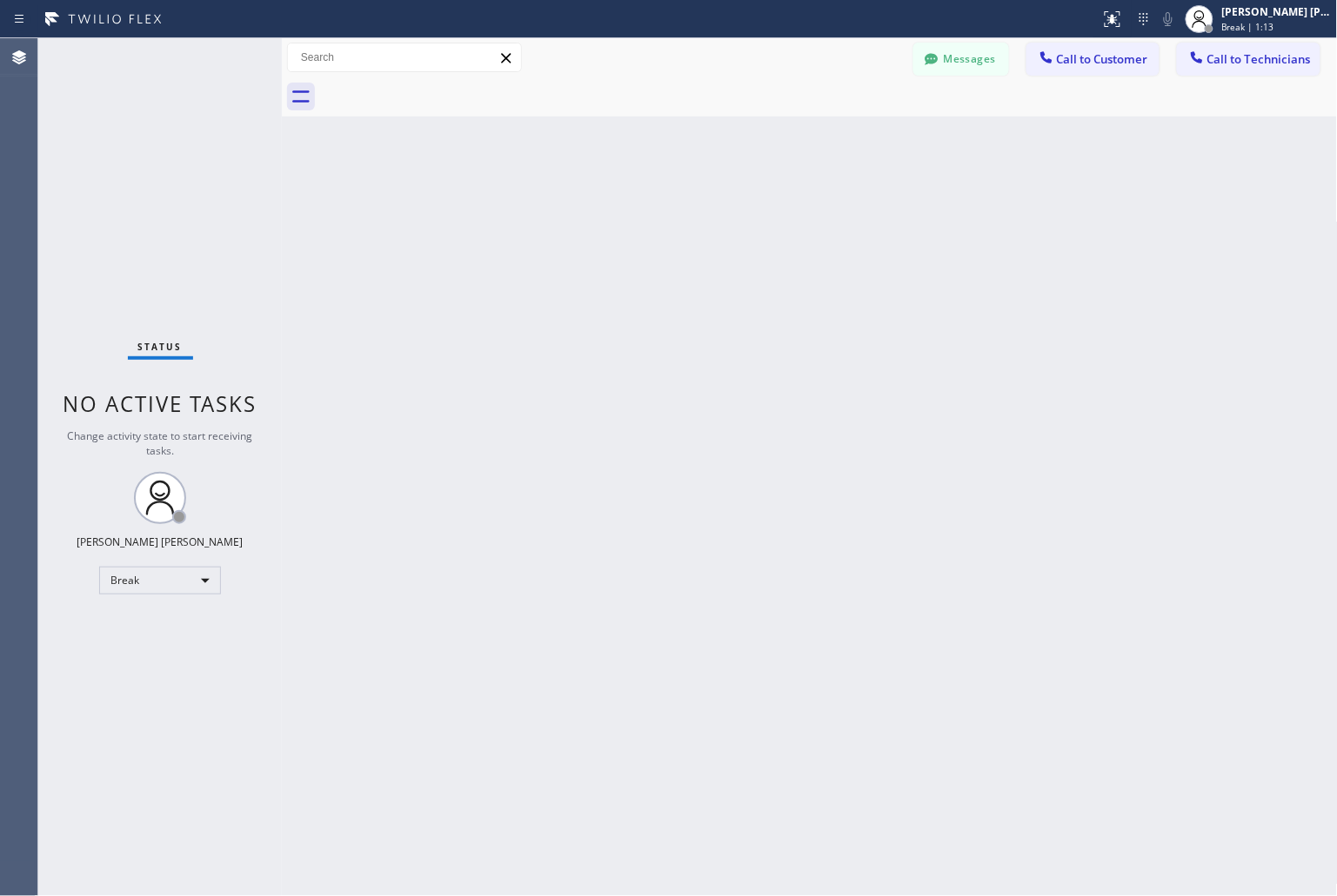
click at [635, 211] on div "Back to Dashboard Change Sender ID Customers Technicians KD Krissy Do [DATE] 02…" at bounding box center [809, 467] width 1056 height 858
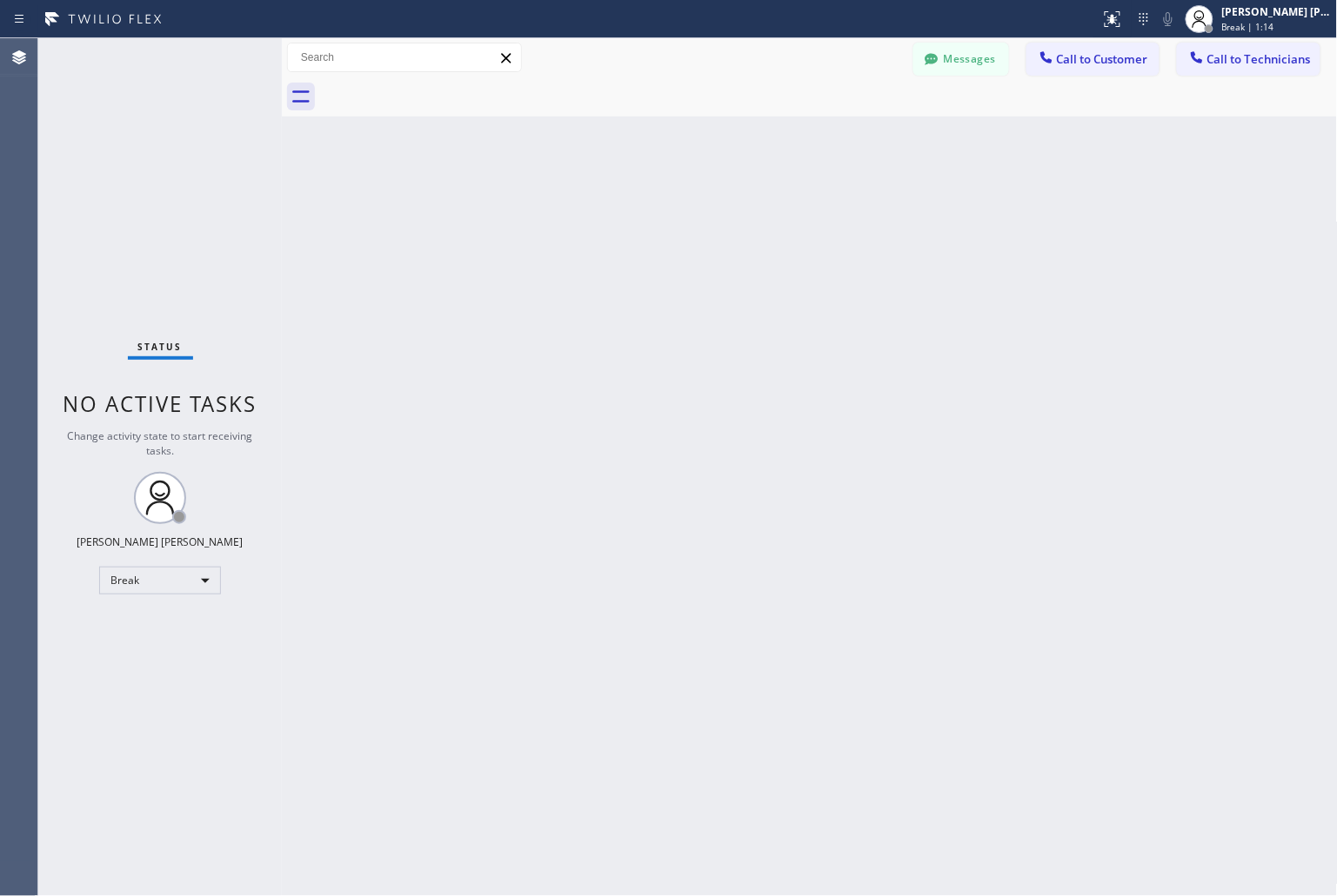
click at [635, 211] on div "Back to Dashboard Change Sender ID Customers Technicians KD Krissy Do [DATE] 02…" at bounding box center [809, 467] width 1056 height 858
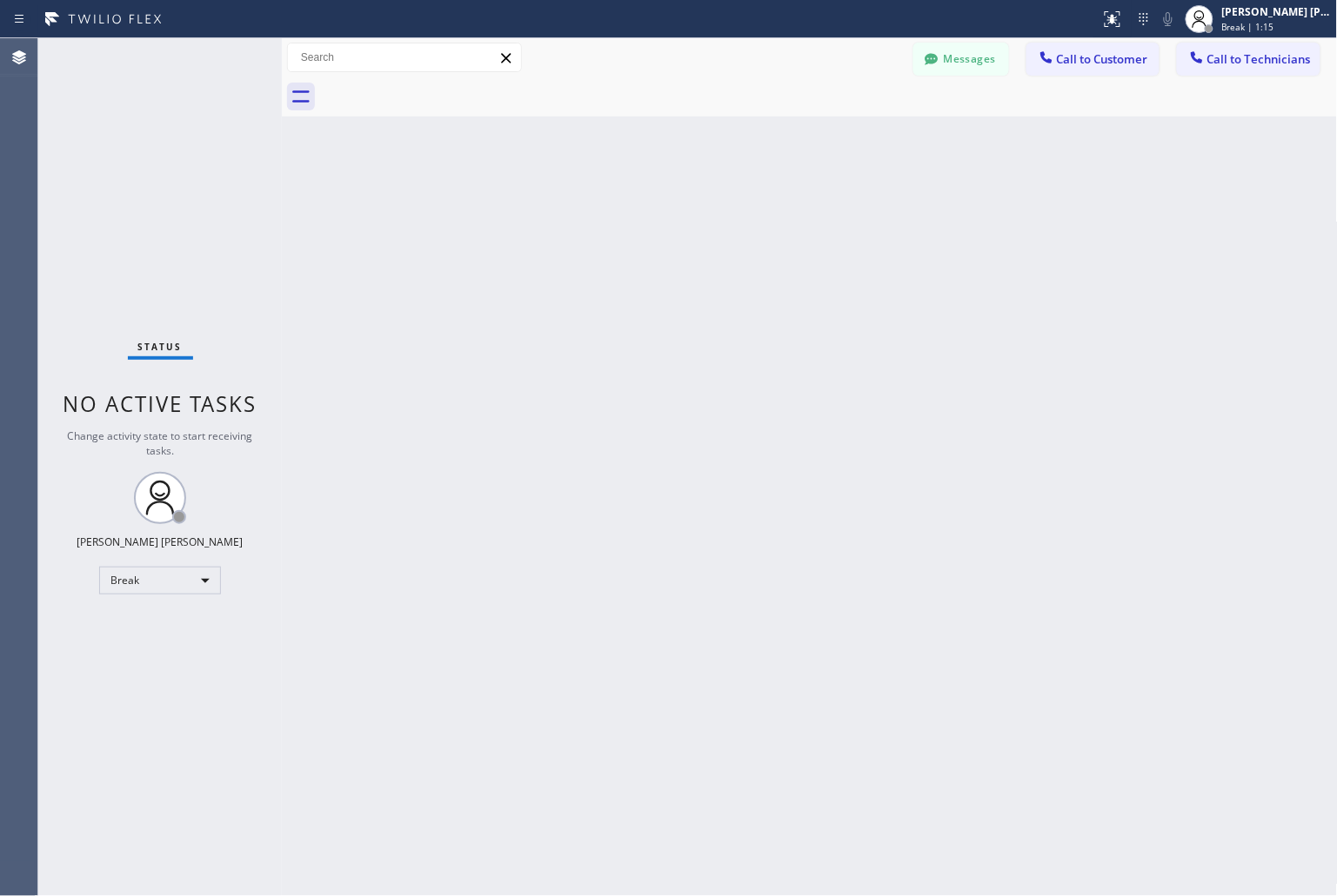
click at [635, 211] on div "Back to Dashboard Change Sender ID Customers Technicians KD Krissy Do [DATE] 02…" at bounding box center [809, 467] width 1056 height 858
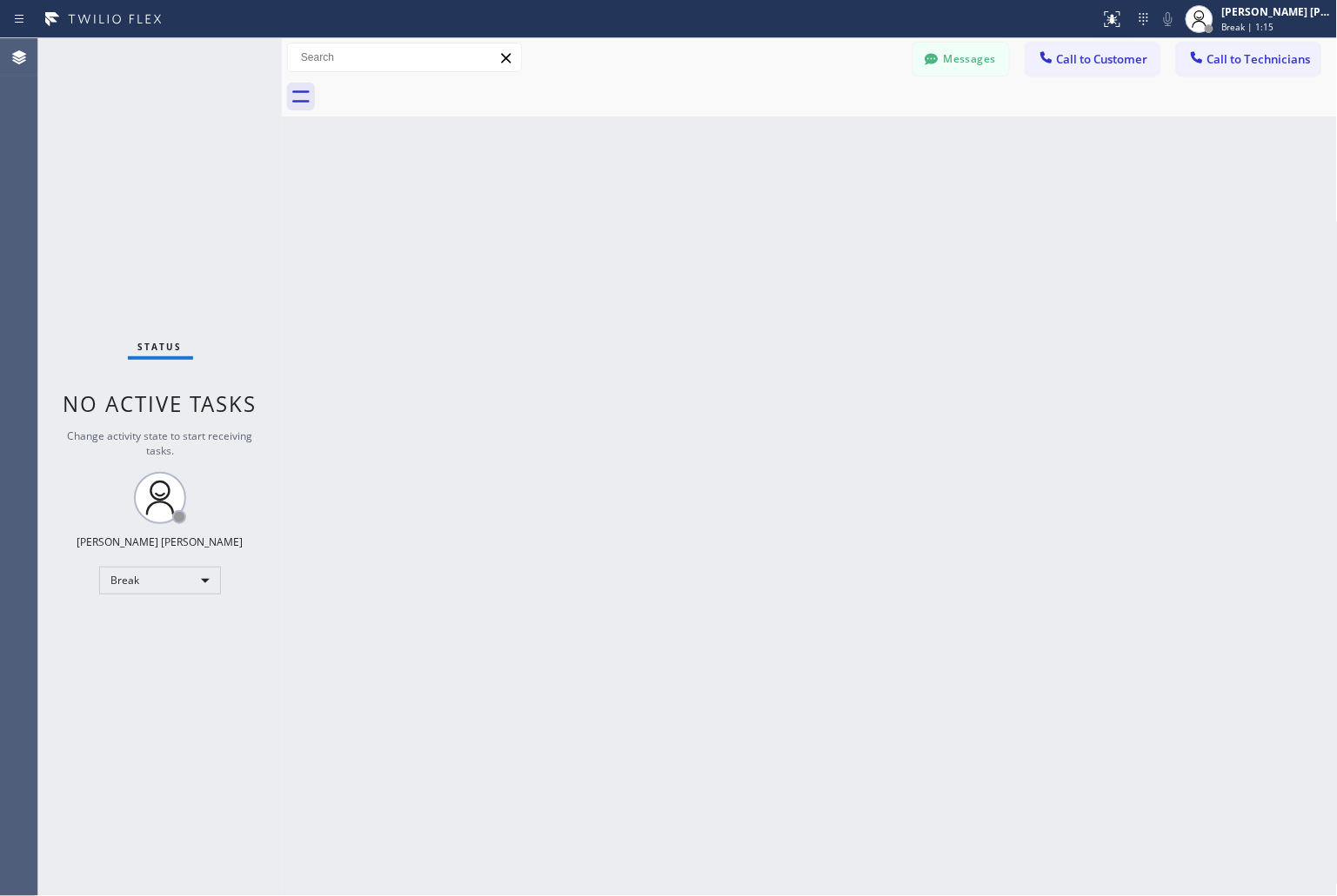
click at [635, 211] on div "Back to Dashboard Change Sender ID Customers Technicians KD Krissy Do [DATE] 02…" at bounding box center [809, 467] width 1056 height 858
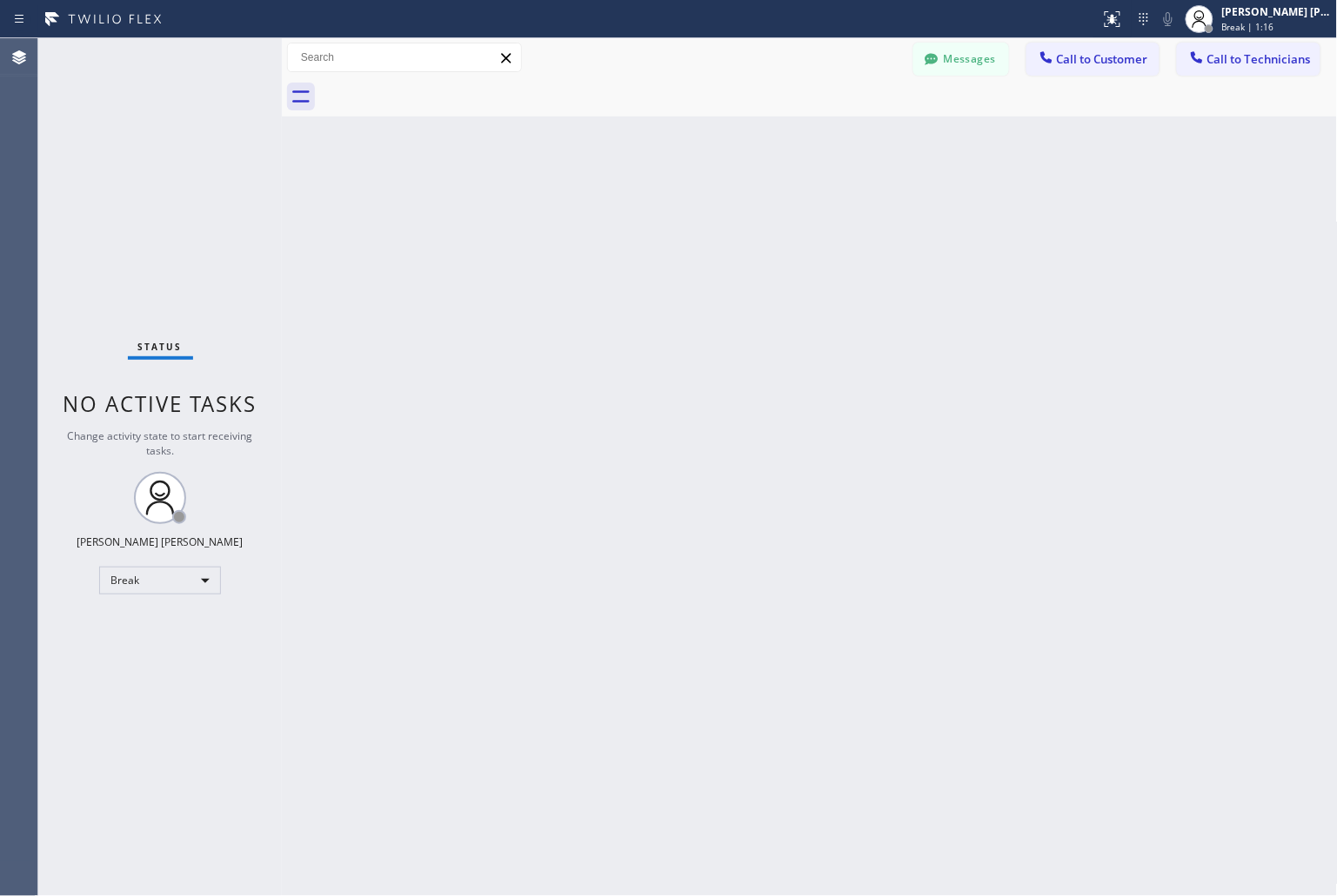
click at [635, 211] on div "Back to Dashboard Change Sender ID Customers Technicians KD Krissy Do [DATE] 02…" at bounding box center [809, 467] width 1056 height 858
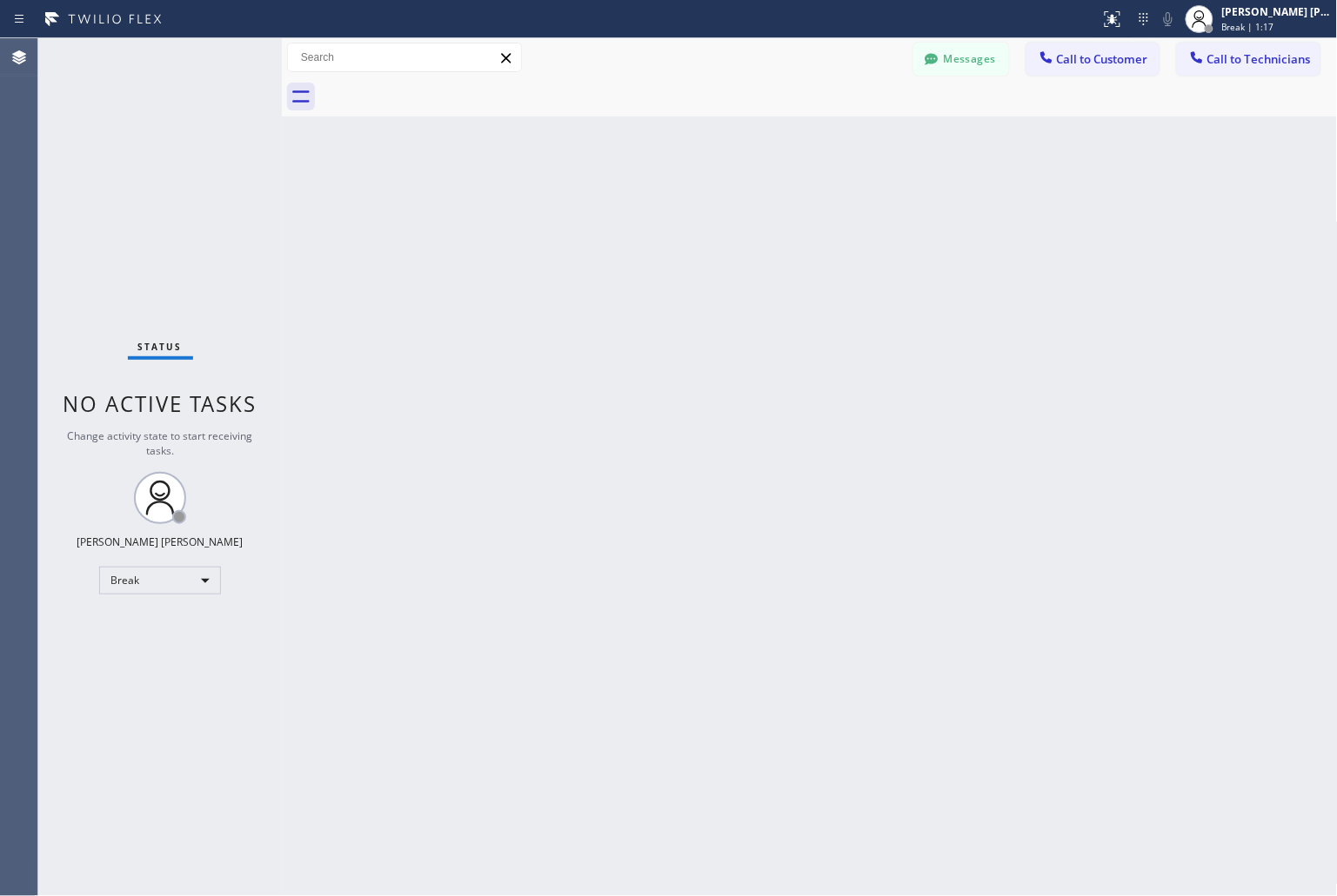
click at [635, 211] on div "Back to Dashboard Change Sender ID Customers Technicians KD Krissy Do [DATE] 02…" at bounding box center [809, 467] width 1056 height 858
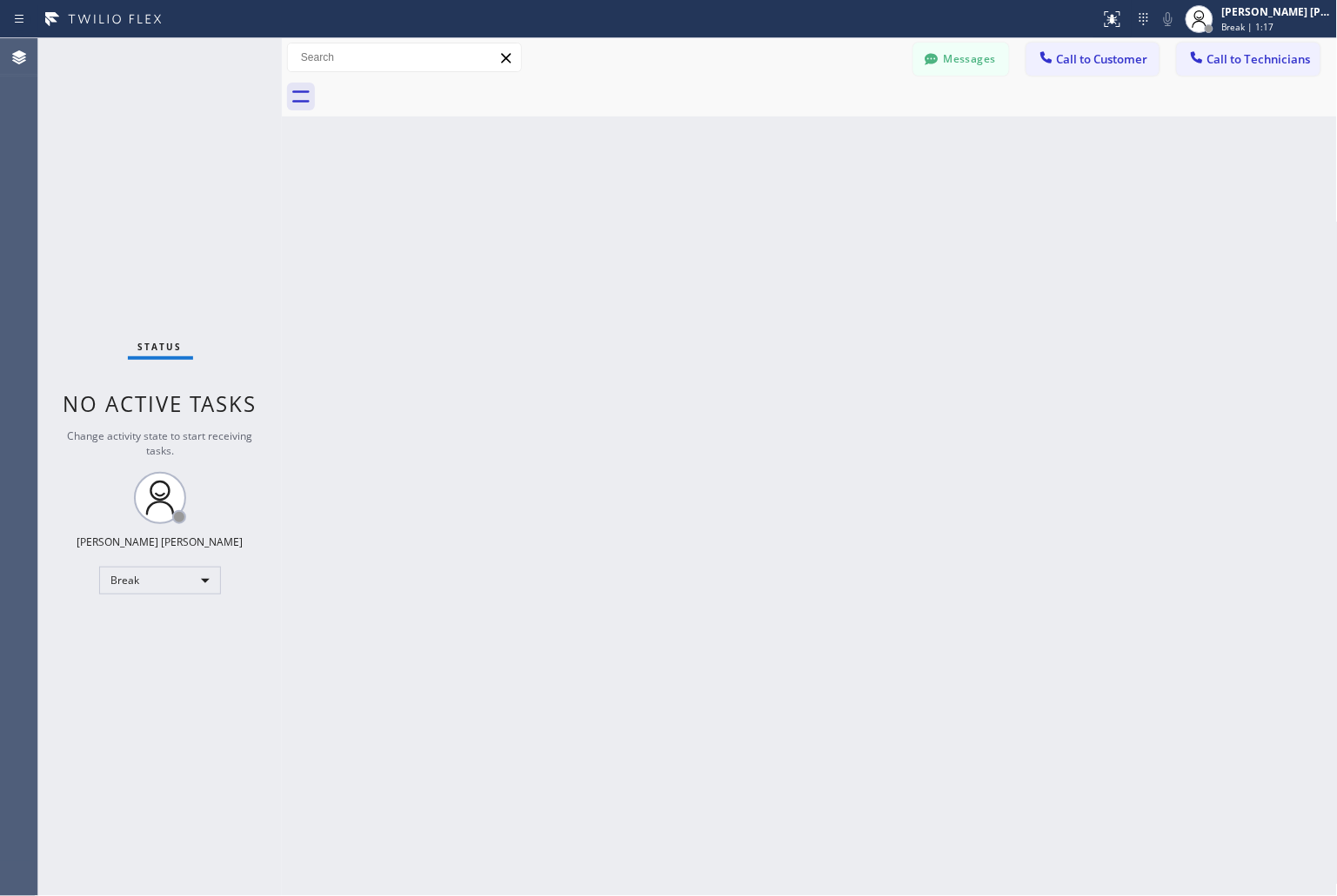
click at [635, 211] on div "Back to Dashboard Change Sender ID Customers Technicians KD Krissy Do [DATE] 02…" at bounding box center [809, 467] width 1056 height 858
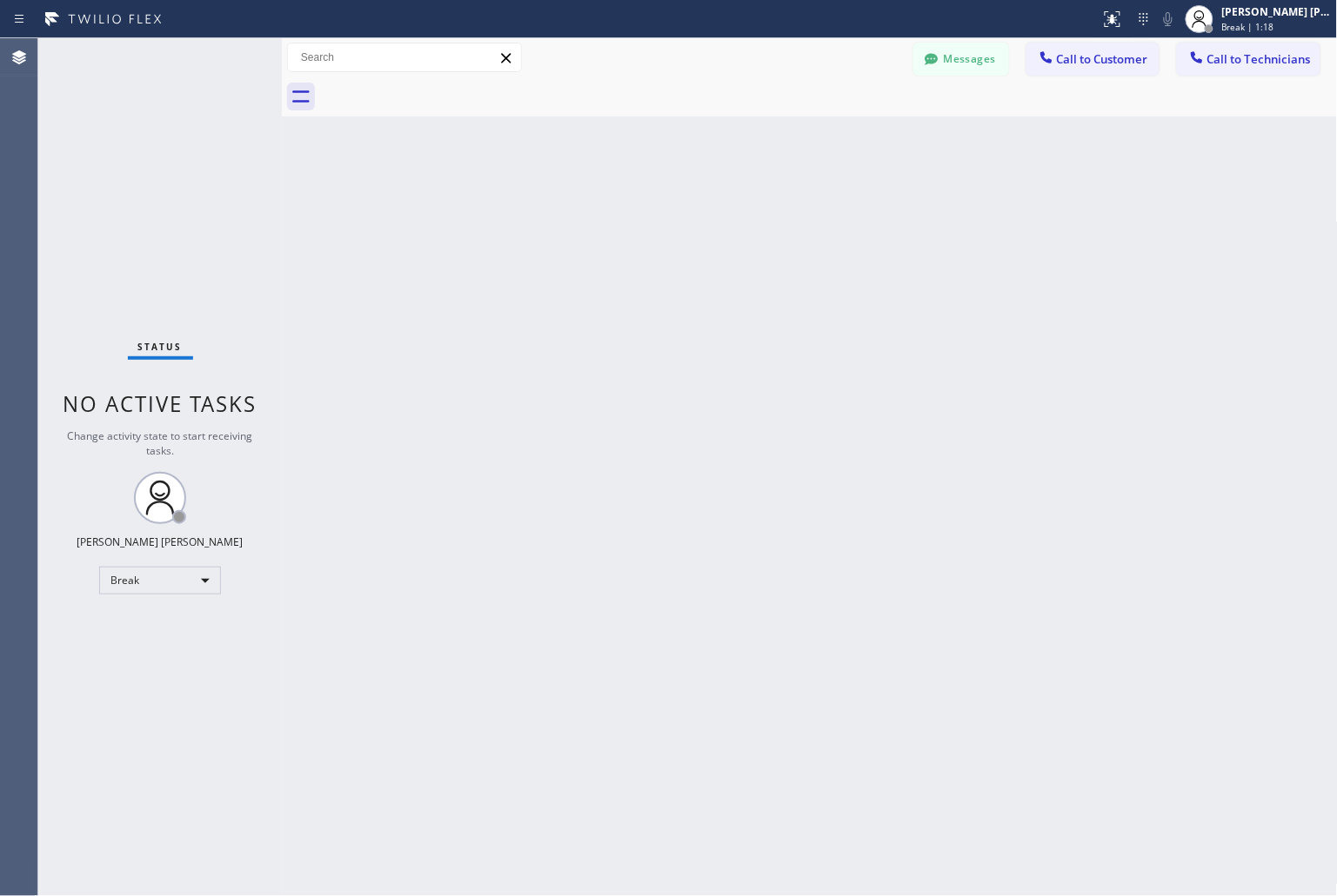
click at [635, 211] on div "Back to Dashboard Change Sender ID Customers Technicians KD Krissy Do [DATE] 02…" at bounding box center [809, 467] width 1056 height 858
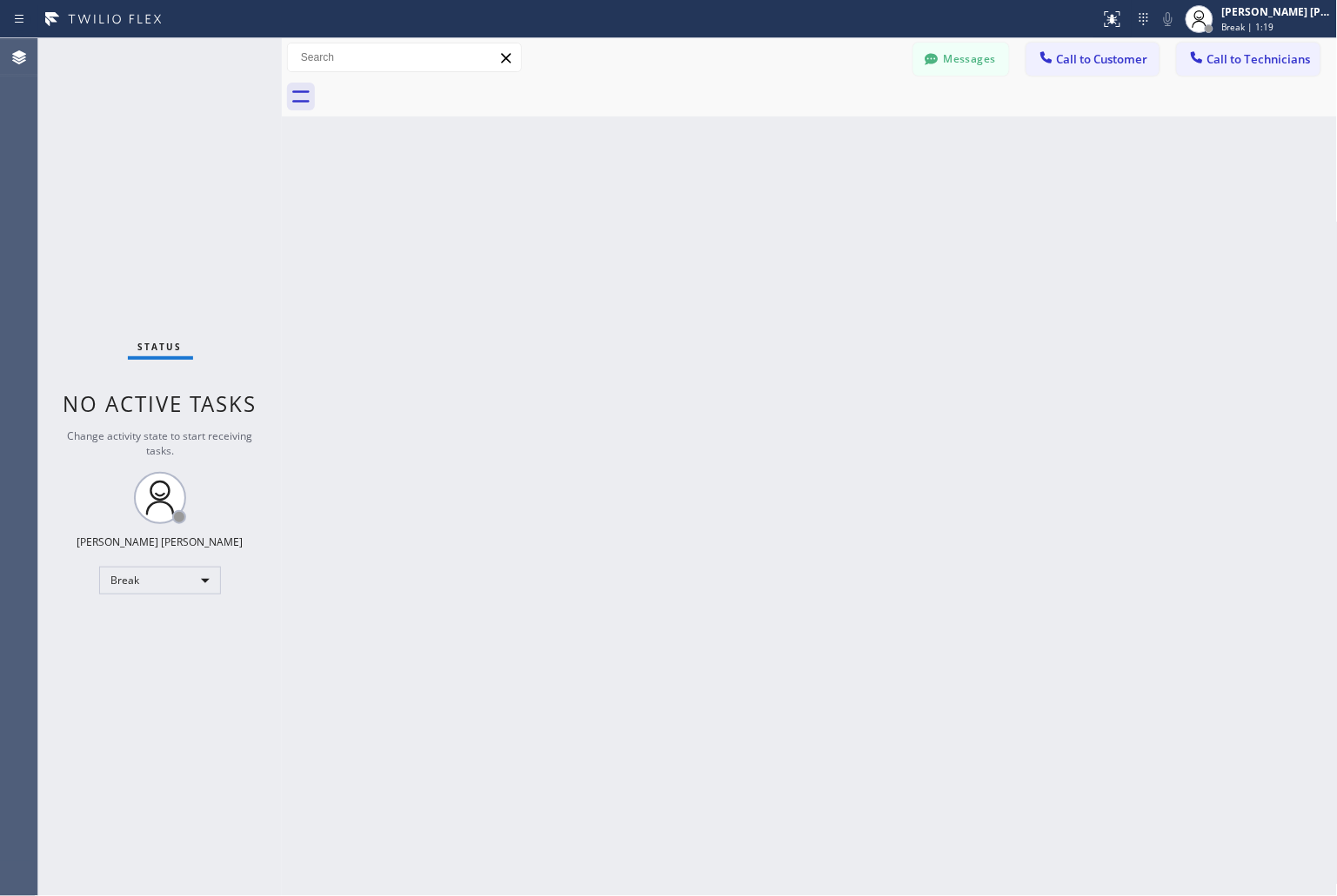
click at [635, 211] on div "Back to Dashboard Change Sender ID Customers Technicians KD Krissy Do [DATE] 02…" at bounding box center [809, 467] width 1056 height 858
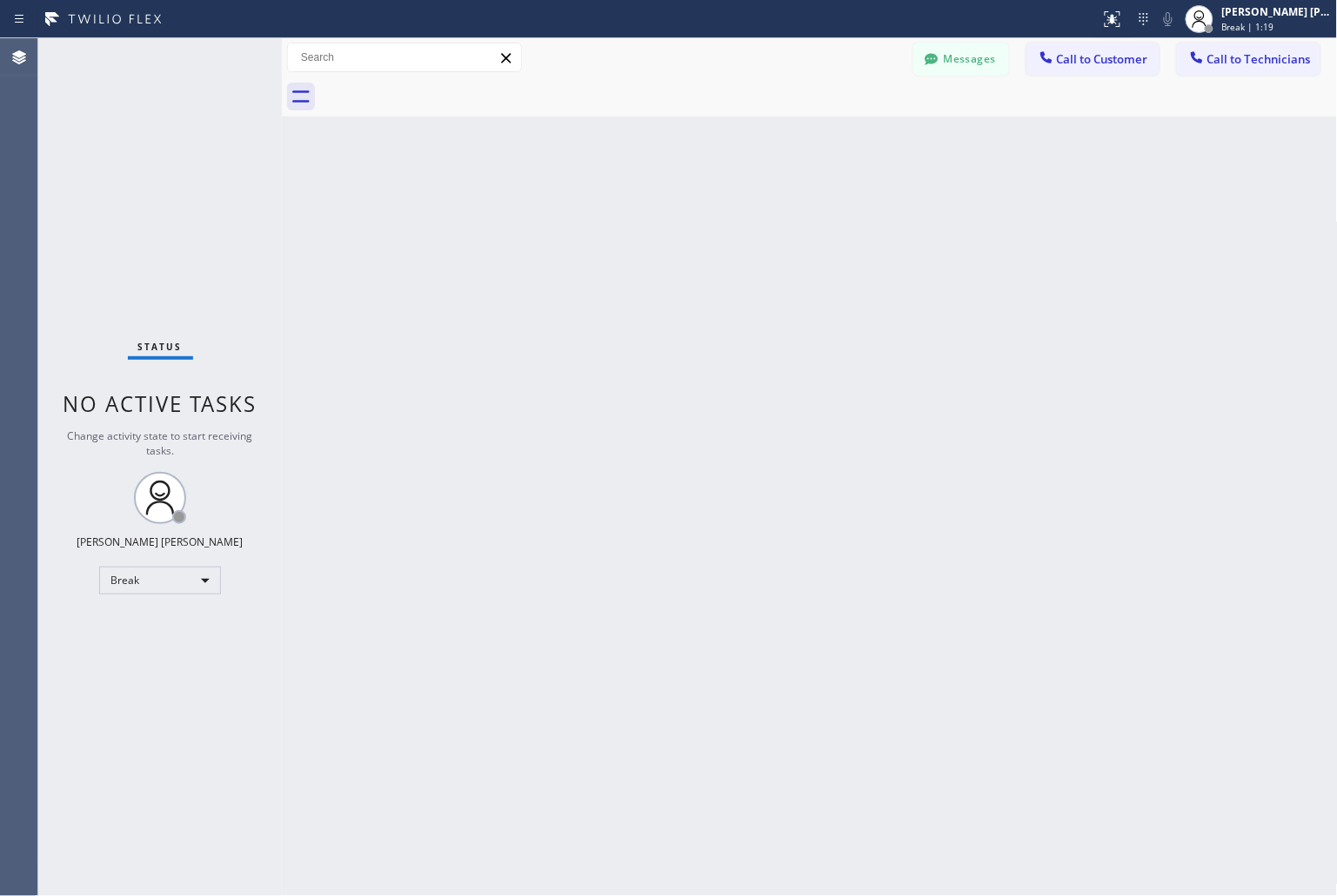
click at [635, 211] on div "Back to Dashboard Change Sender ID Customers Technicians KD Krissy Do [DATE] 02…" at bounding box center [809, 467] width 1056 height 858
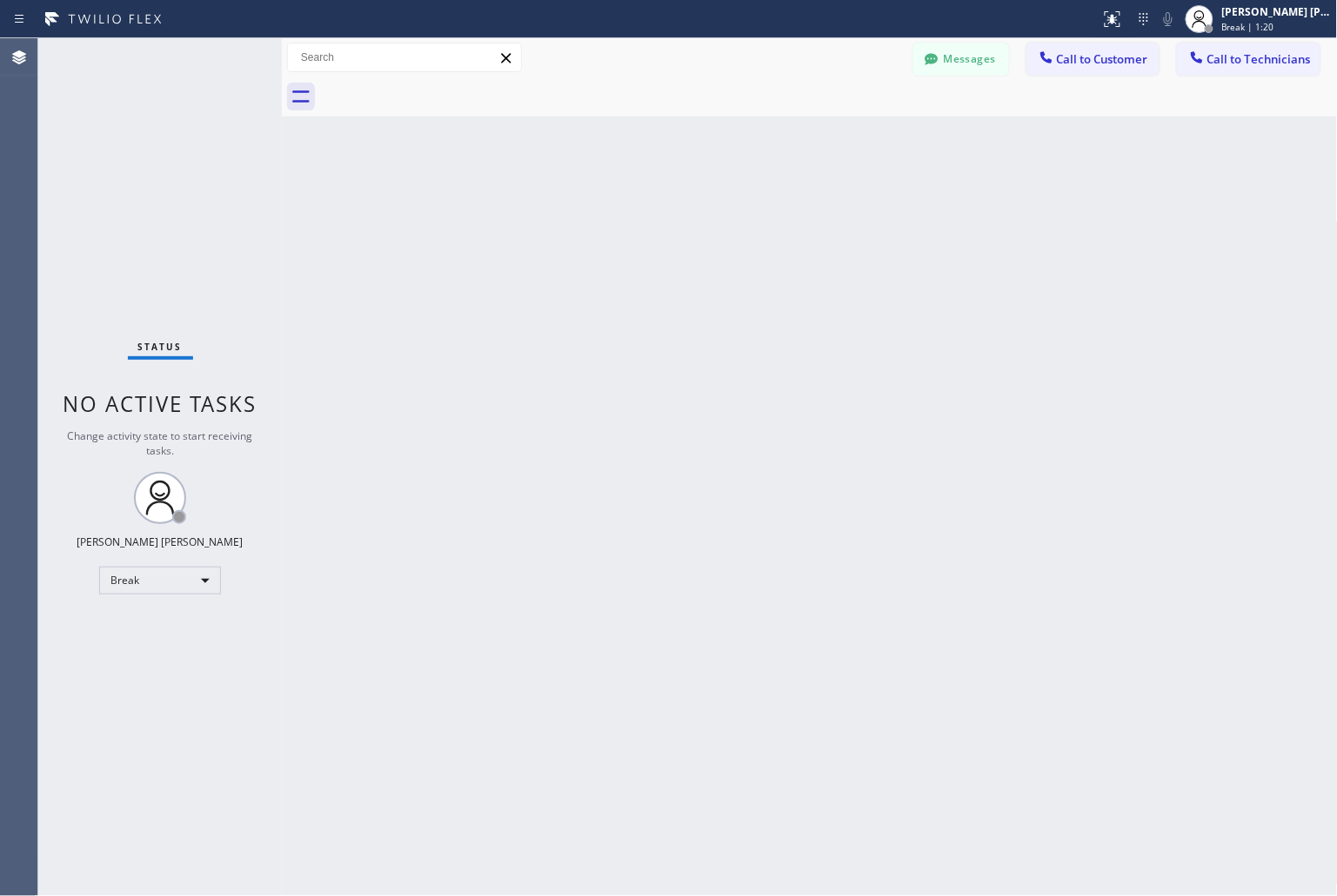
click at [635, 211] on div "Back to Dashboard Change Sender ID Customers Technicians KD Krissy Do [DATE] 02…" at bounding box center [809, 467] width 1056 height 858
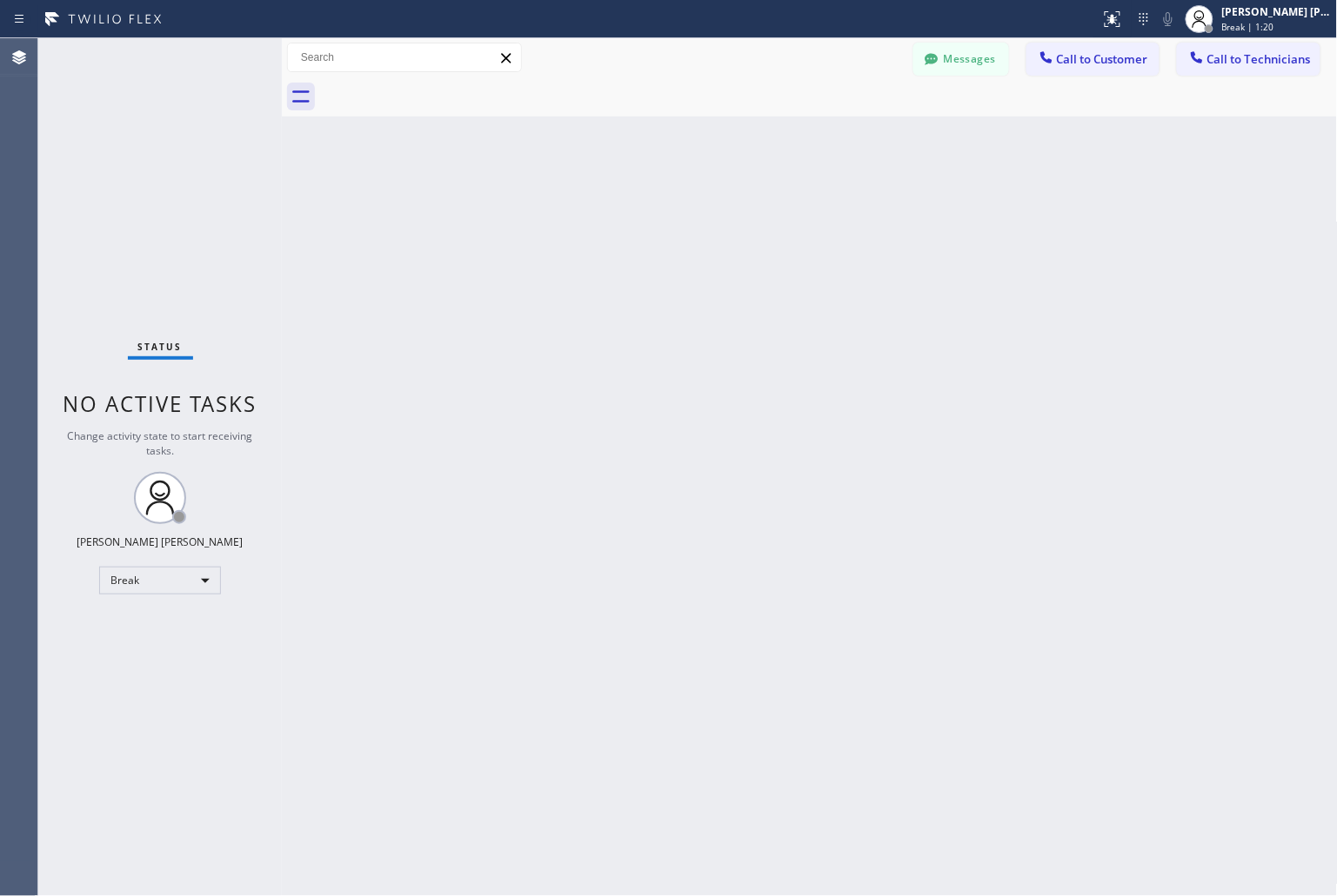
click at [635, 211] on div "Back to Dashboard Change Sender ID Customers Technicians KD Krissy Do [DATE] 02…" at bounding box center [809, 467] width 1056 height 858
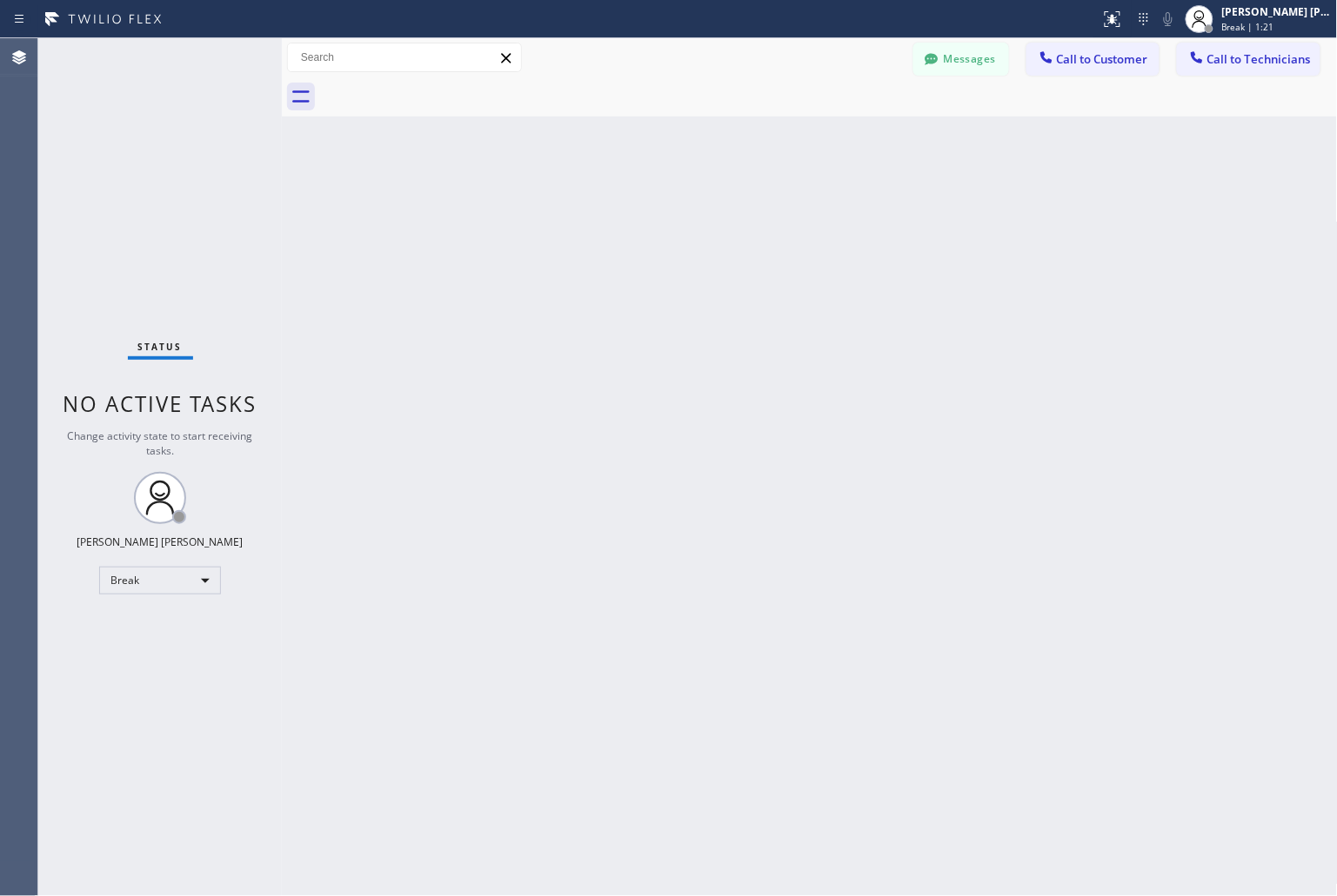
click at [635, 211] on div "Back to Dashboard Change Sender ID Customers Technicians KD Krissy Do [DATE] 02…" at bounding box center [809, 467] width 1056 height 858
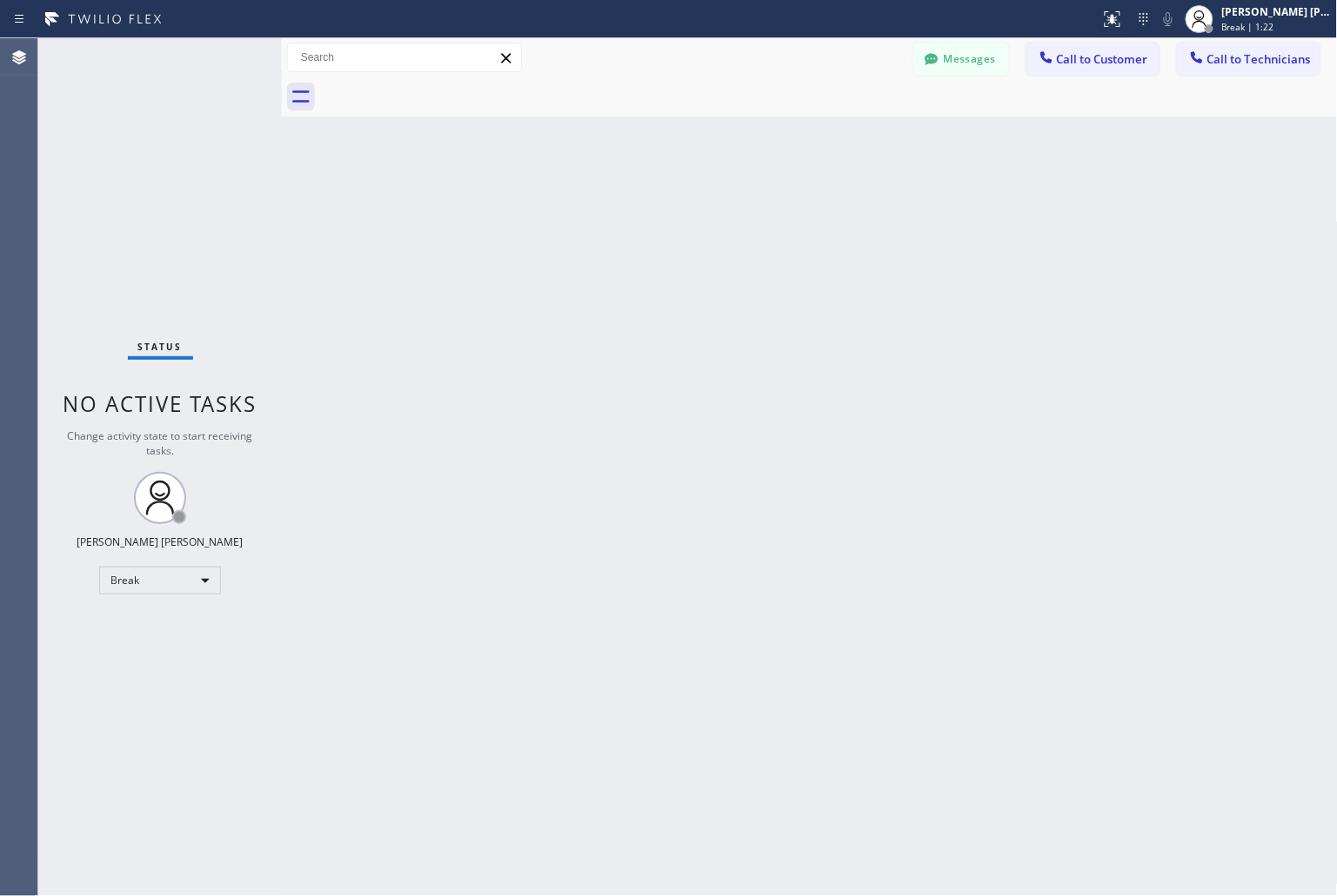
click at [635, 211] on div "Back to Dashboard Change Sender ID Customers Technicians KD Krissy Do [DATE] 02…" at bounding box center [809, 467] width 1056 height 858
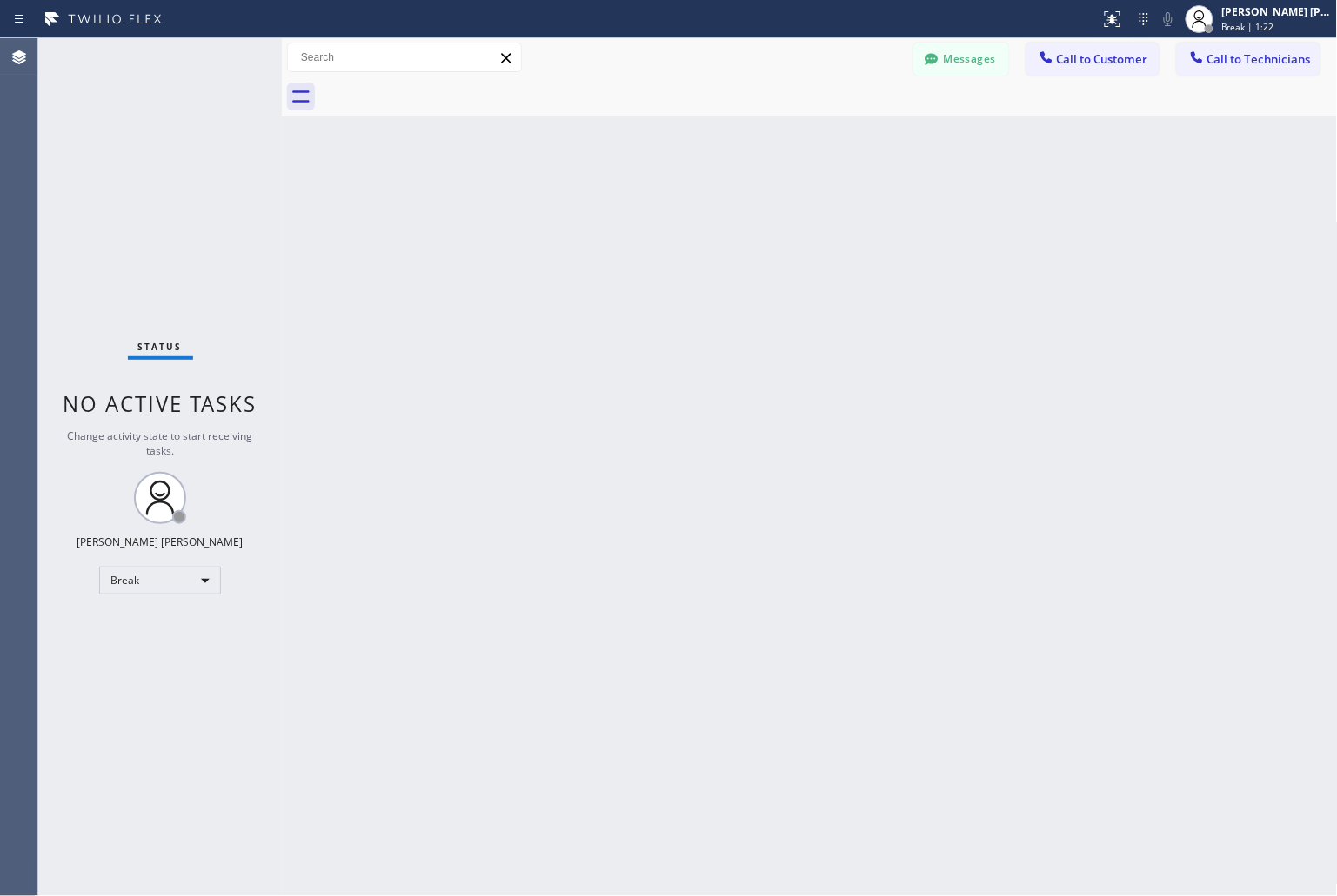
click at [635, 211] on div "Back to Dashboard Change Sender ID Customers Technicians KD Krissy Do [DATE] 02…" at bounding box center [809, 467] width 1056 height 858
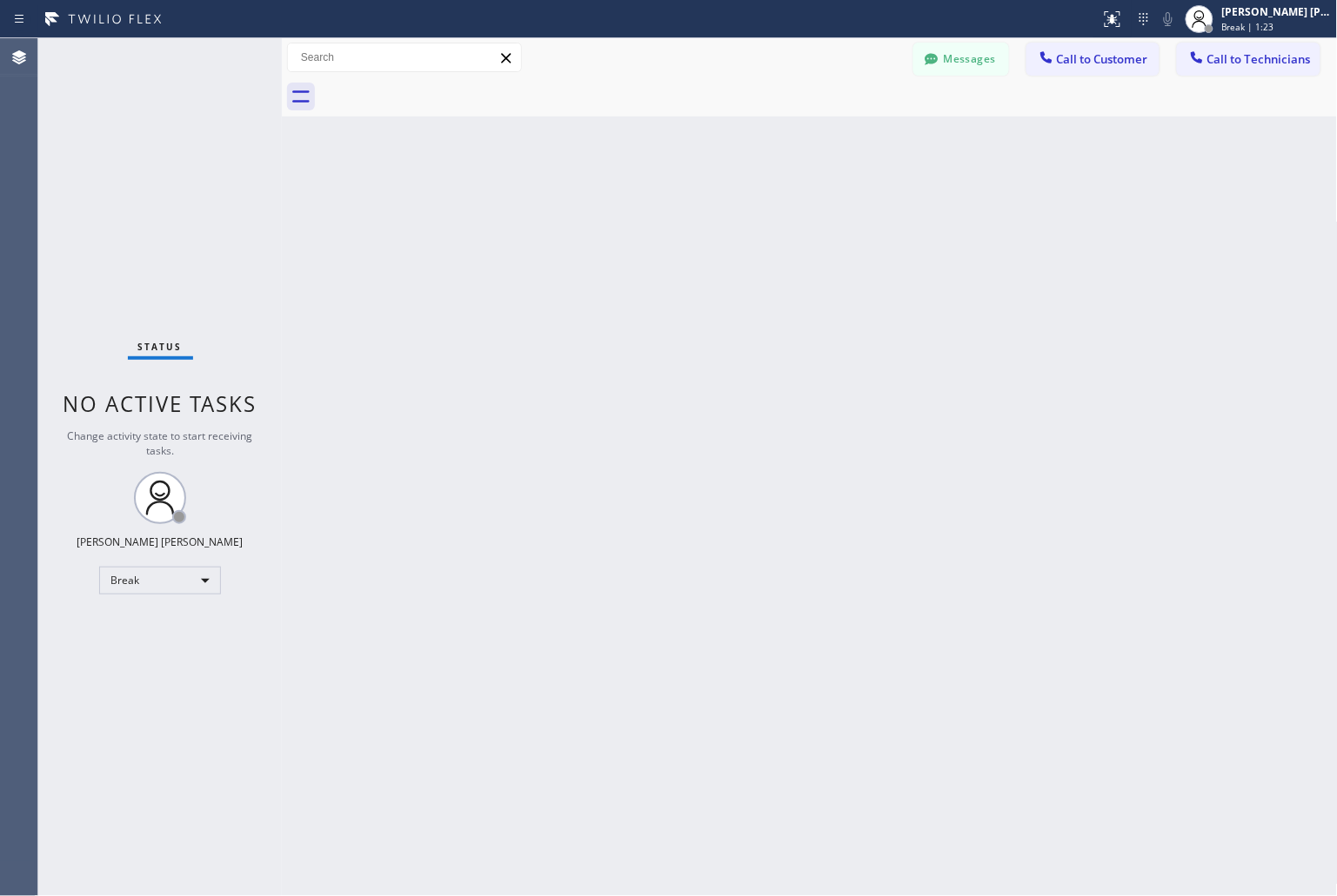
click at [635, 211] on div "Back to Dashboard Change Sender ID Customers Technicians KD Krissy Do [DATE] 02…" at bounding box center [809, 467] width 1056 height 858
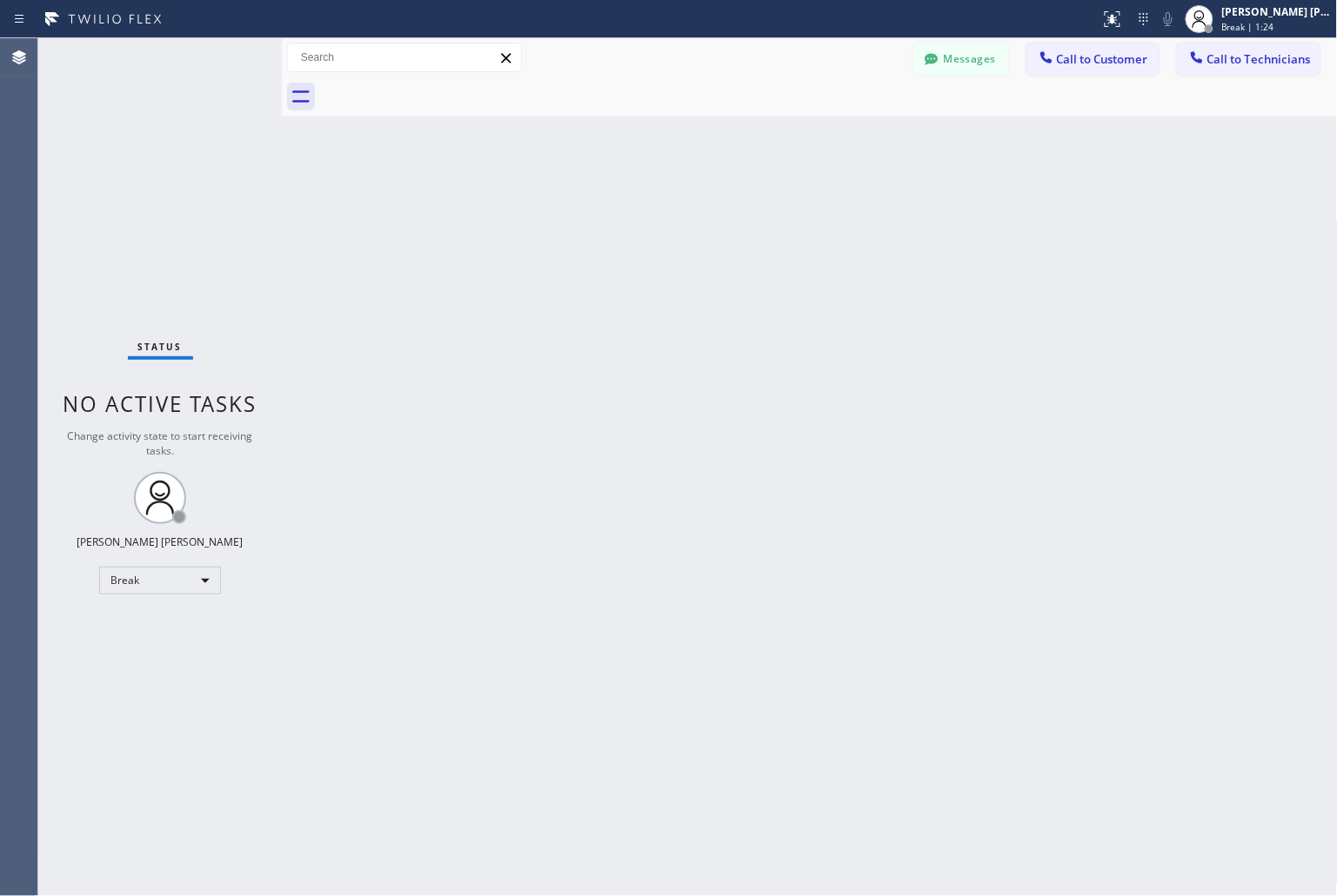
click at [635, 211] on div "Back to Dashboard Change Sender ID Customers Technicians KD Krissy Do [DATE] 02…" at bounding box center [809, 467] width 1056 height 858
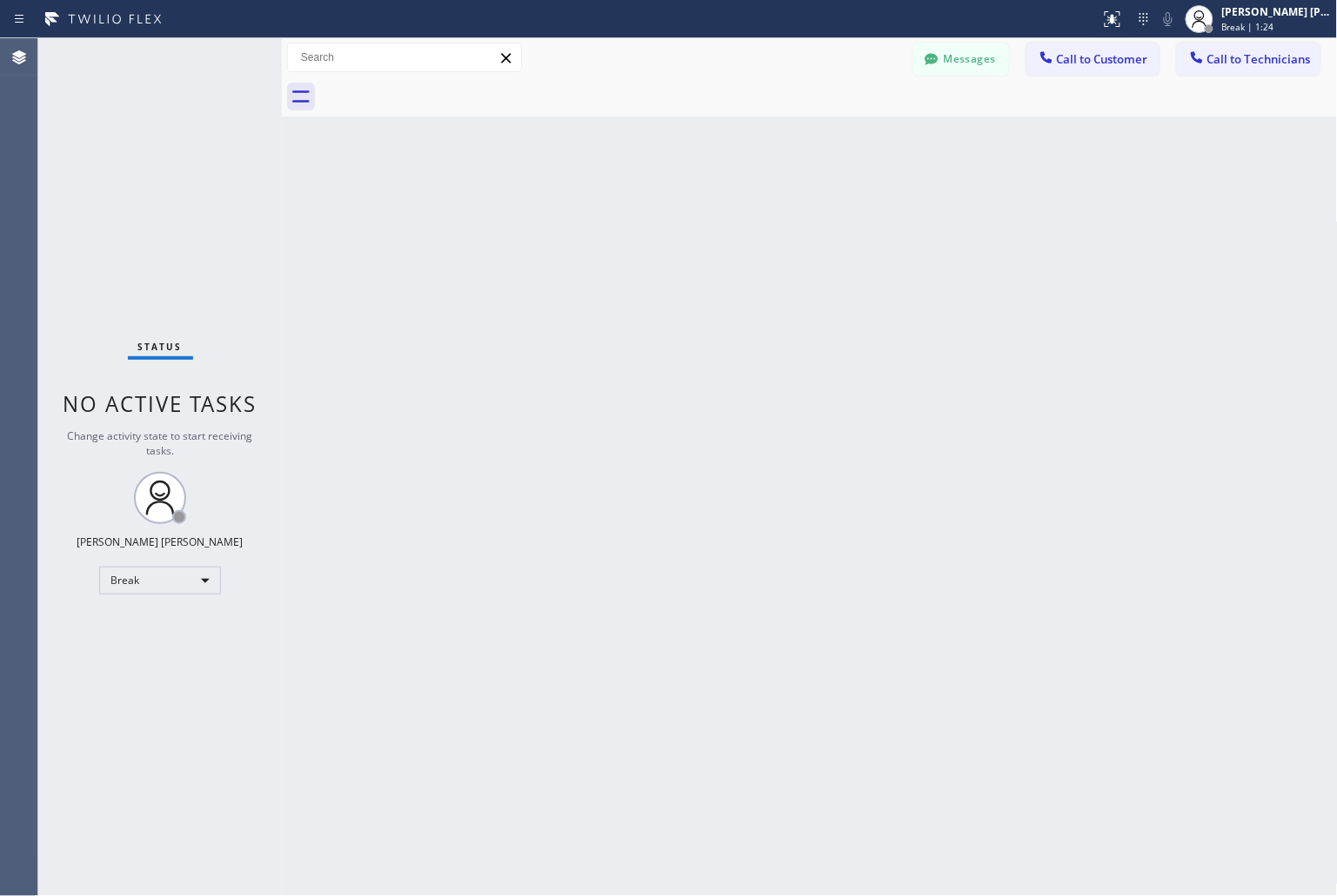
click at [635, 211] on div "Back to Dashboard Change Sender ID Customers Technicians KD Krissy Do [DATE] 02…" at bounding box center [809, 467] width 1056 height 858
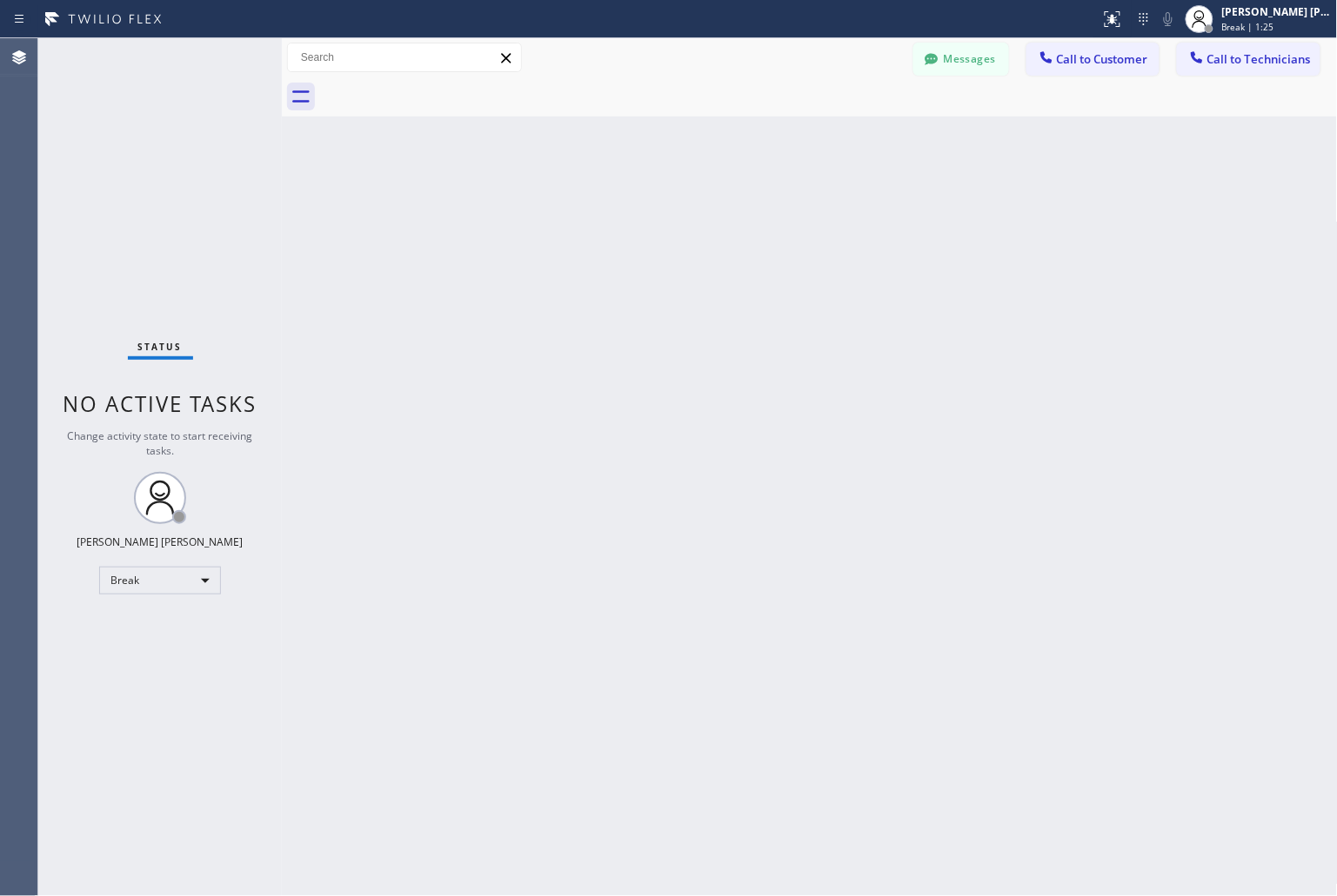
click at [635, 211] on div "Back to Dashboard Change Sender ID Customers Technicians KD Krissy Do [DATE] 02…" at bounding box center [809, 467] width 1056 height 858
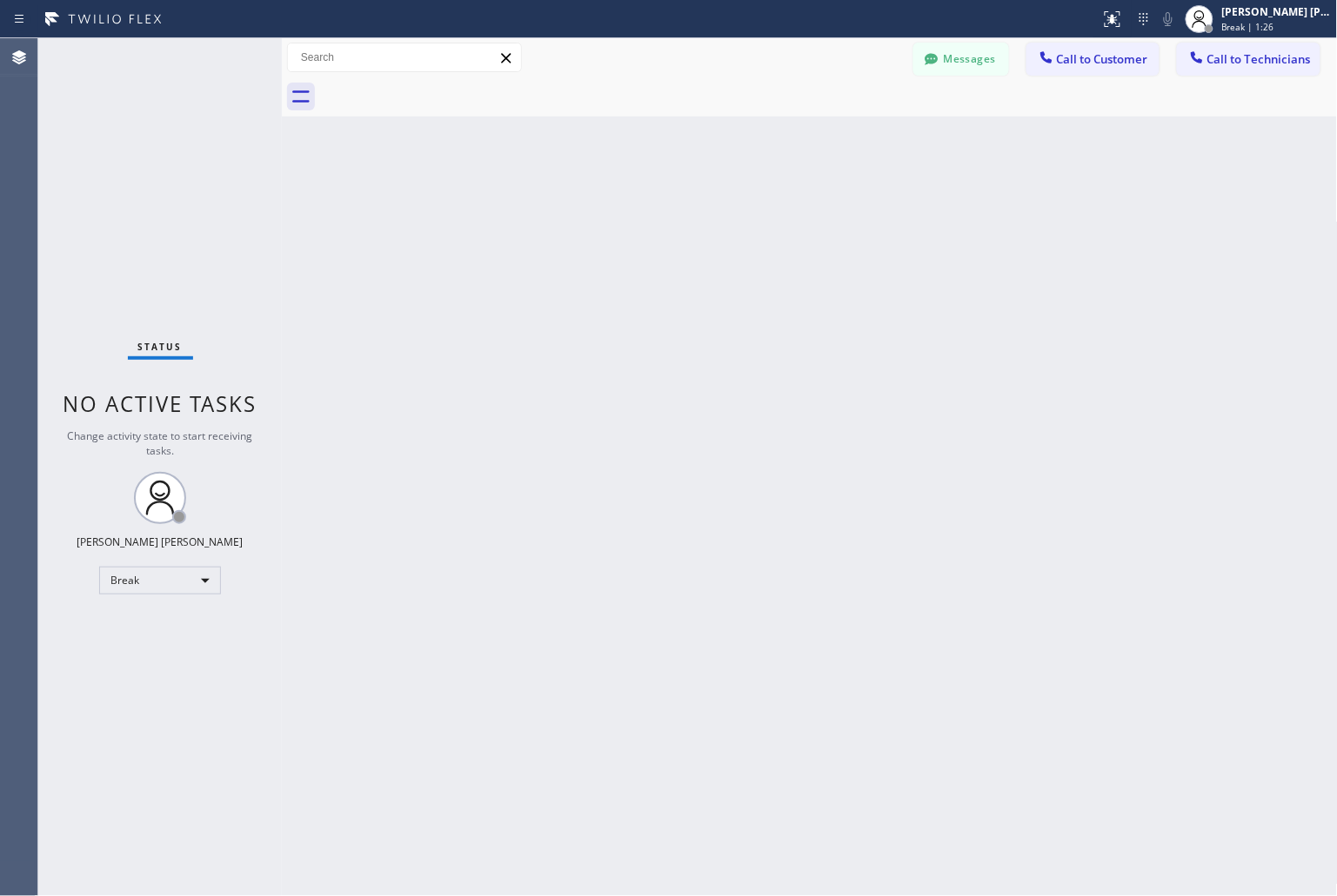
click at [635, 211] on div "Back to Dashboard Change Sender ID Customers Technicians KD Krissy Do [DATE] 02…" at bounding box center [809, 467] width 1056 height 858
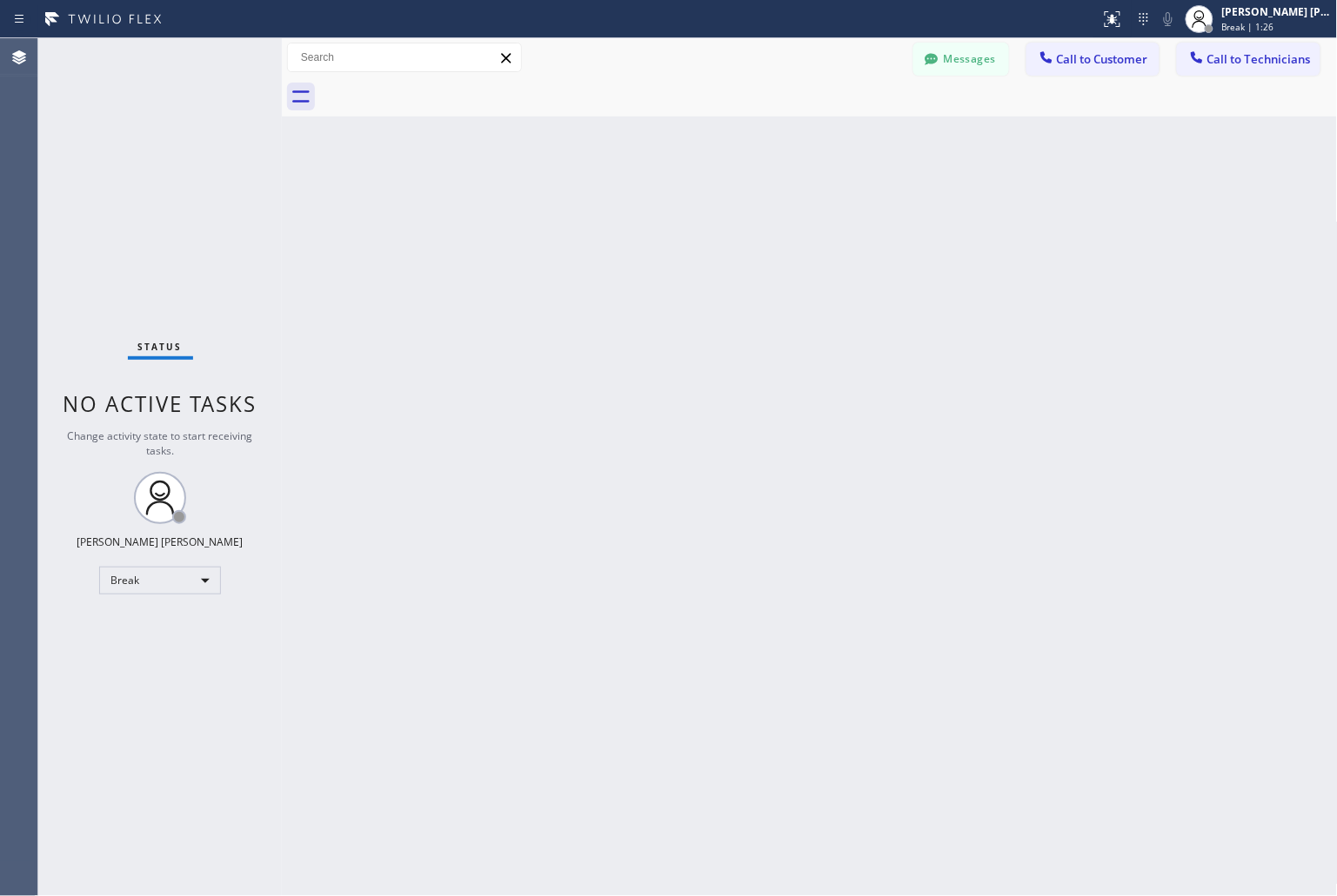
click at [635, 211] on div "Back to Dashboard Change Sender ID Customers Technicians KD Krissy Do [DATE] 02…" at bounding box center [809, 467] width 1056 height 858
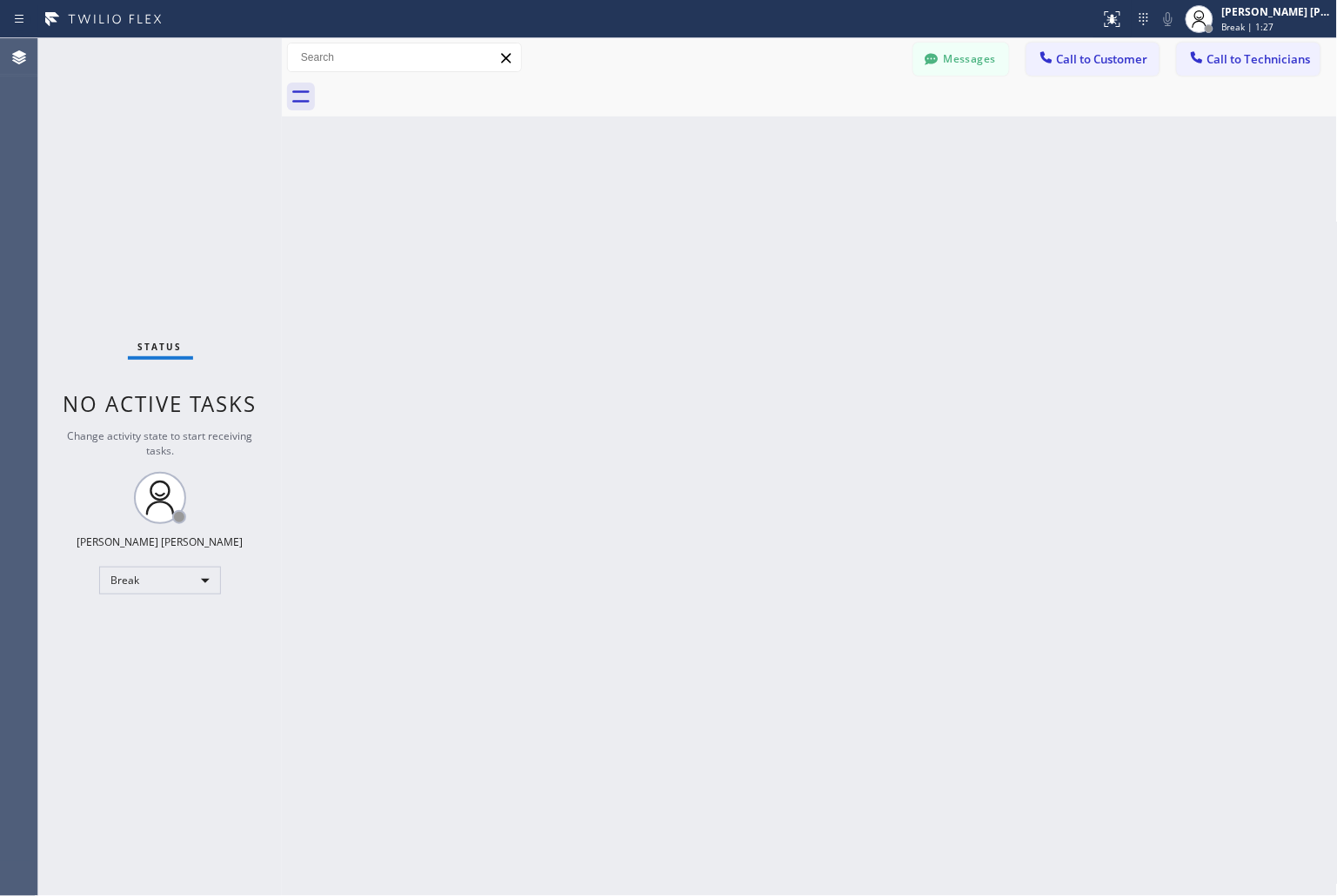
click at [635, 211] on div "Back to Dashboard Change Sender ID Customers Technicians KD Krissy Do [DATE] 02…" at bounding box center [809, 467] width 1056 height 858
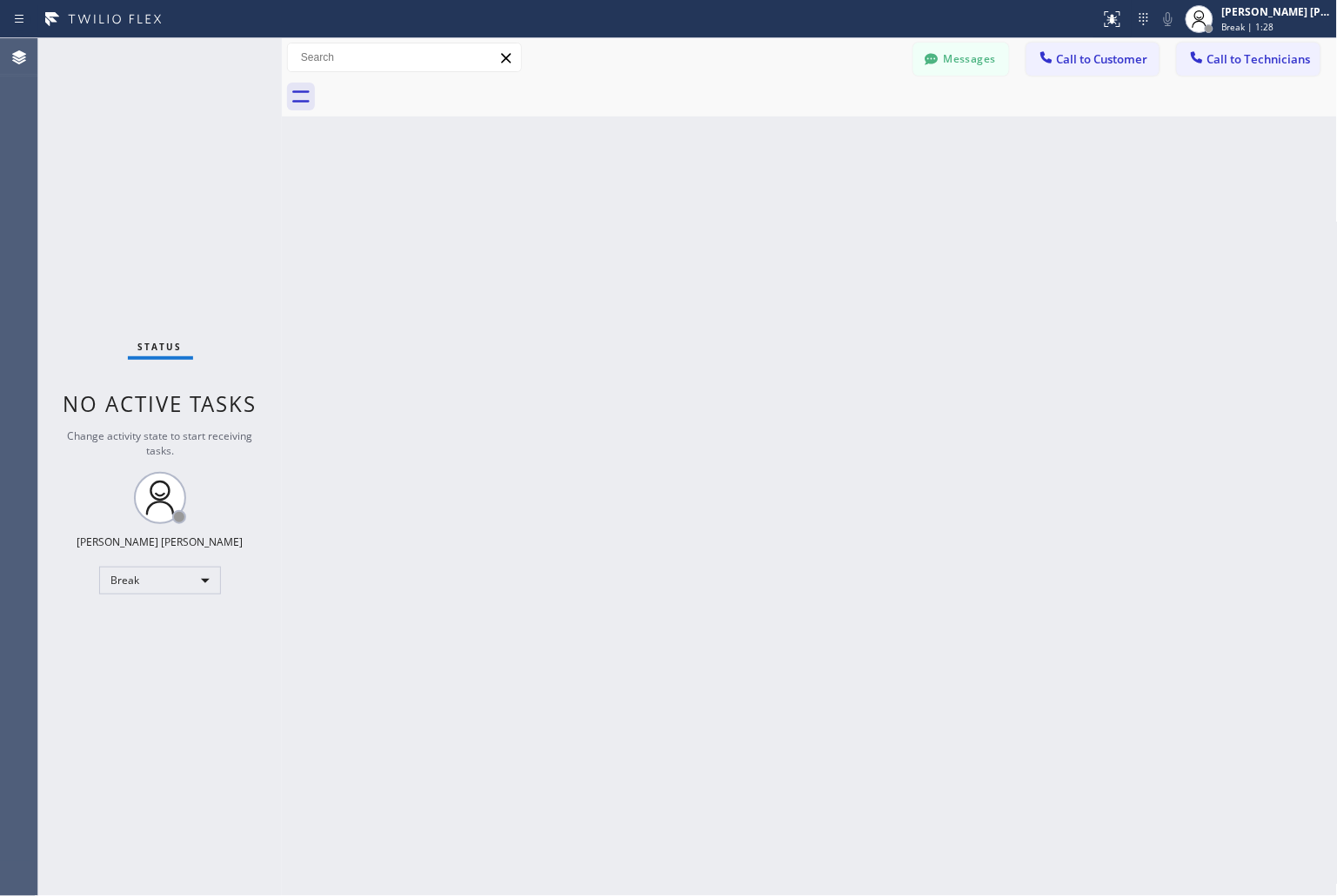
click at [635, 211] on div "Back to Dashboard Change Sender ID Customers Technicians KD Krissy Do [DATE] 02…" at bounding box center [809, 467] width 1056 height 858
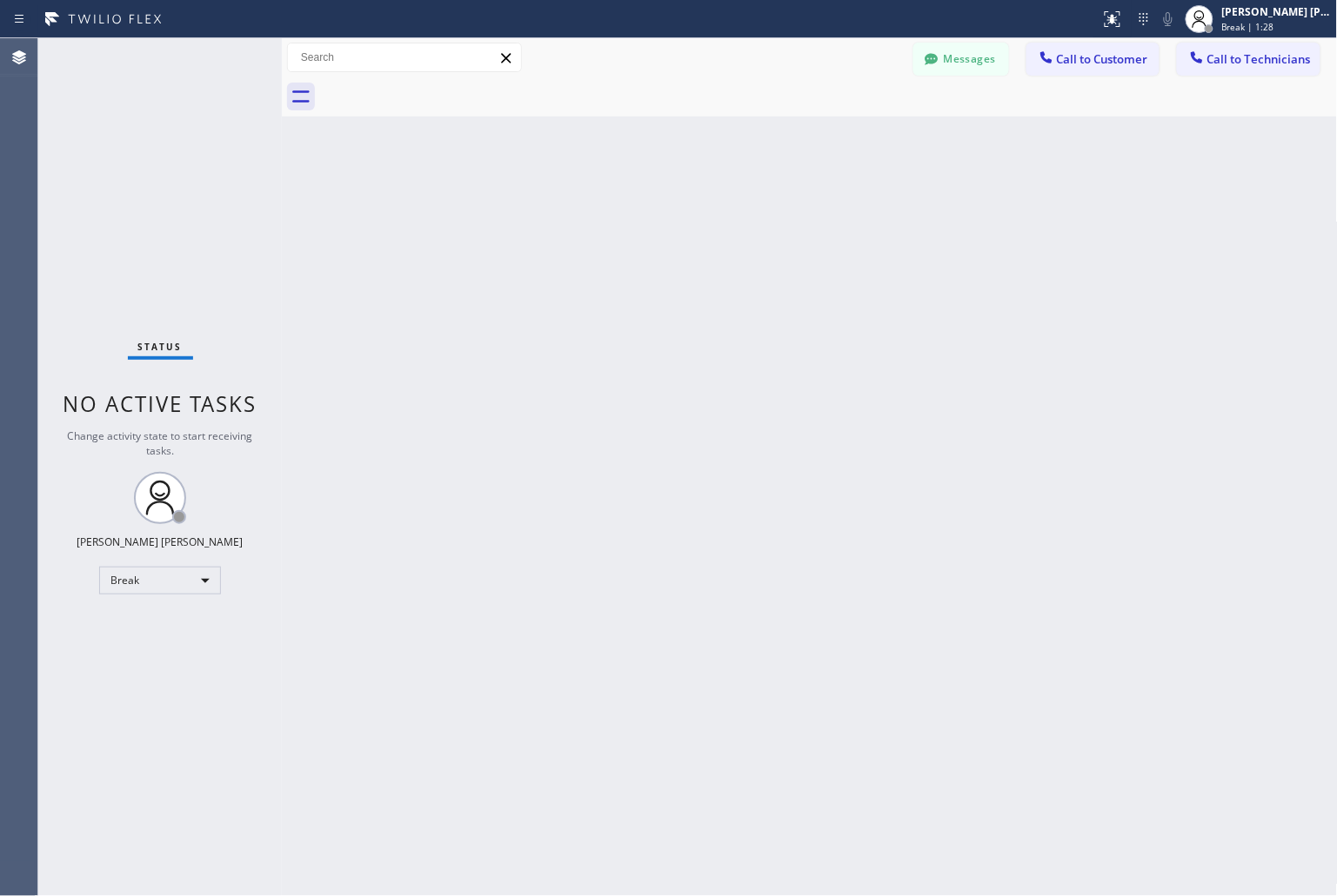
click at [635, 211] on div "Back to Dashboard Change Sender ID Customers Technicians KD Krissy Do [DATE] 02…" at bounding box center [809, 467] width 1056 height 858
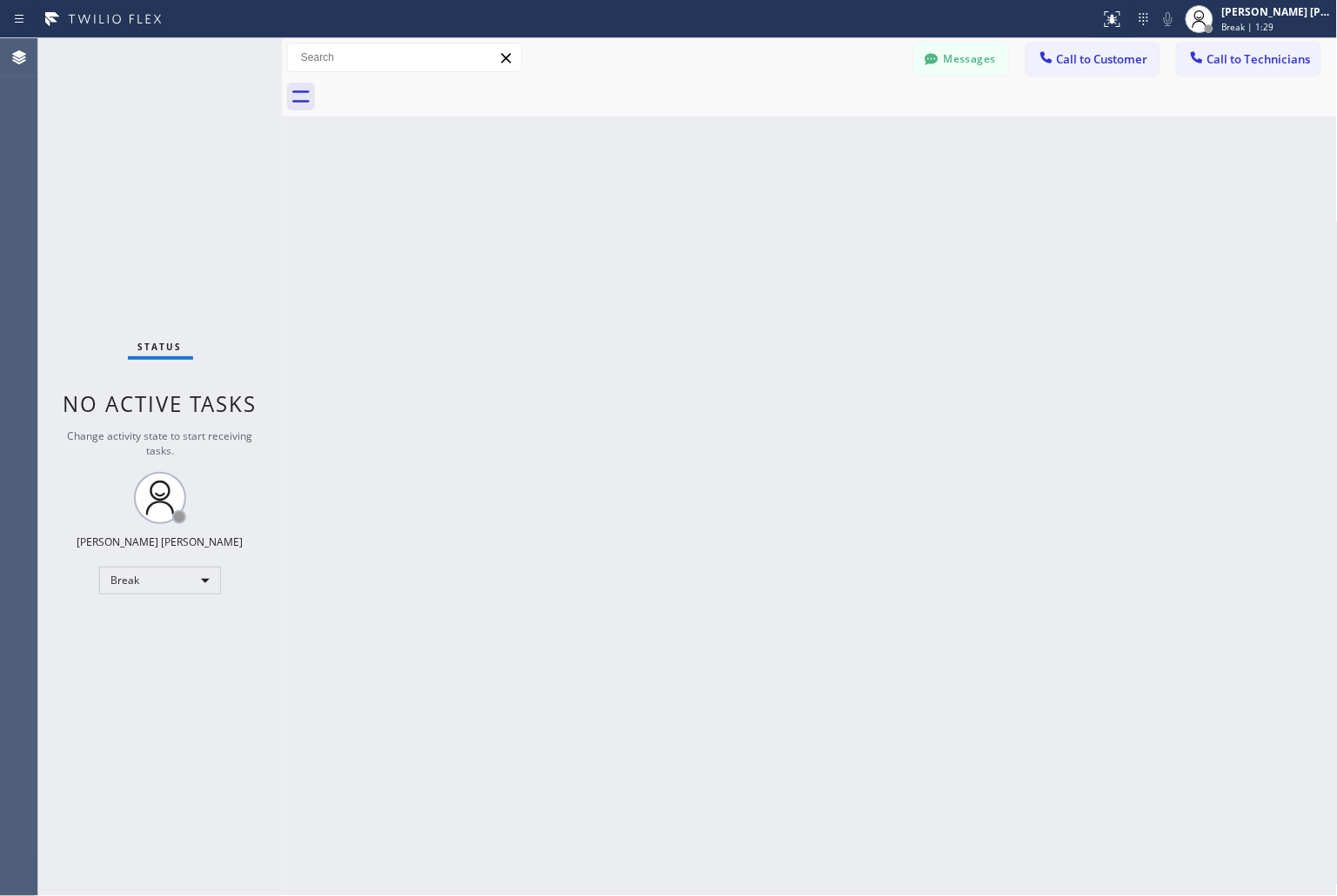
click at [635, 211] on div "Back to Dashboard Change Sender ID Customers Technicians KD Krissy Do [DATE] 02…" at bounding box center [809, 467] width 1056 height 858
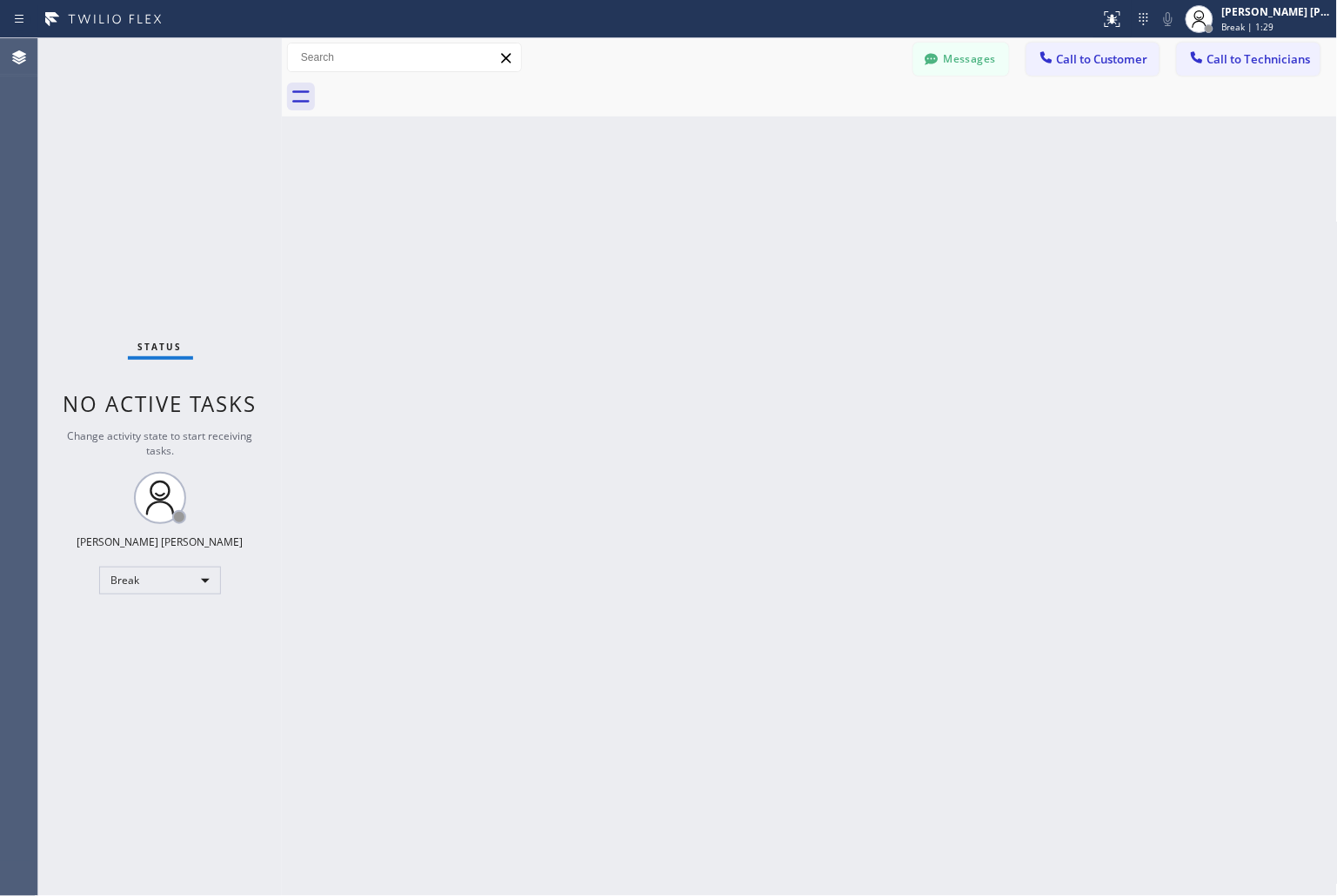
click at [635, 211] on div "Back to Dashboard Change Sender ID Customers Technicians KD Krissy Do [DATE] 02…" at bounding box center [809, 467] width 1056 height 858
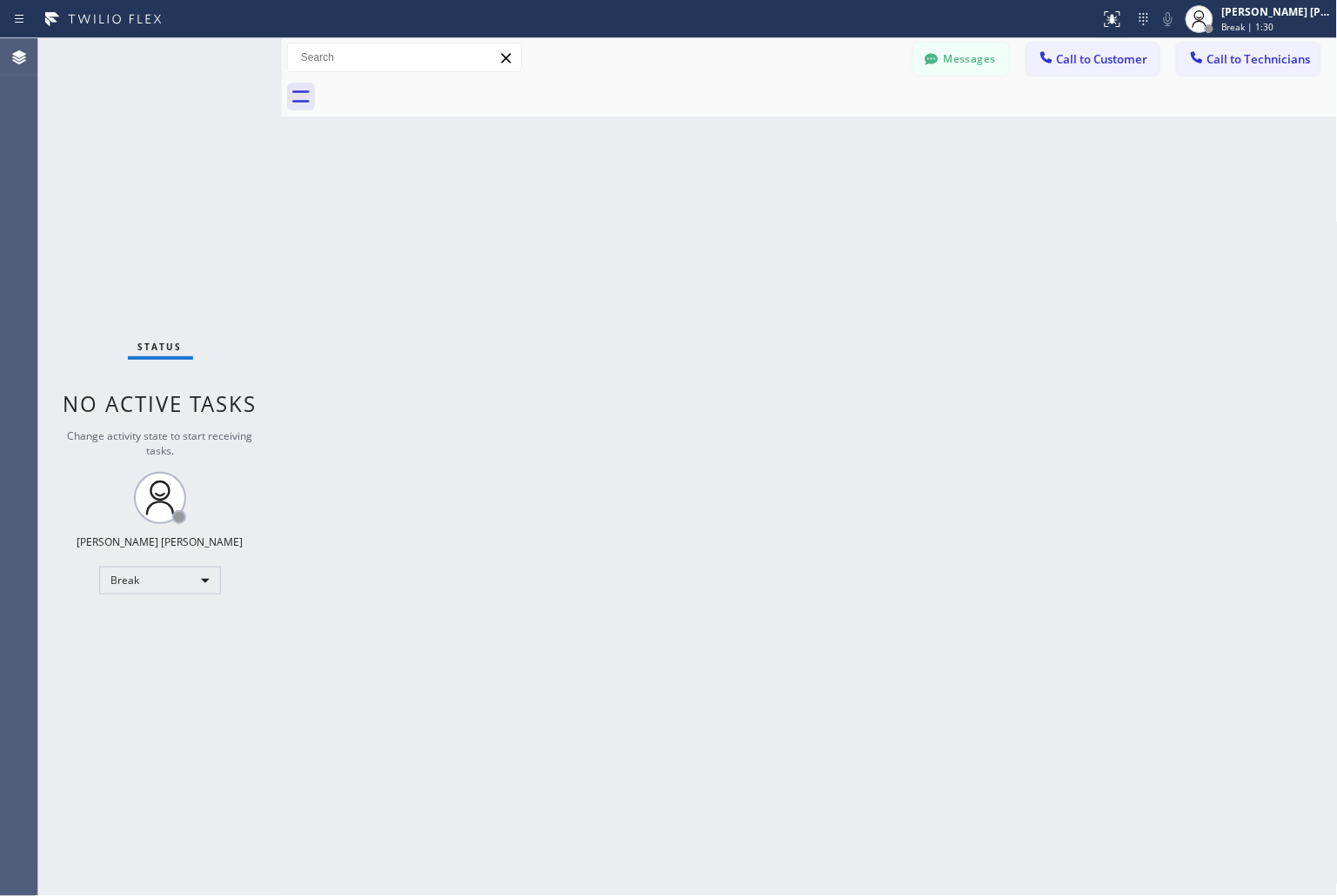
click at [635, 211] on div "Back to Dashboard Change Sender ID Customers Technicians KD Krissy Do [DATE] 02…" at bounding box center [809, 467] width 1056 height 858
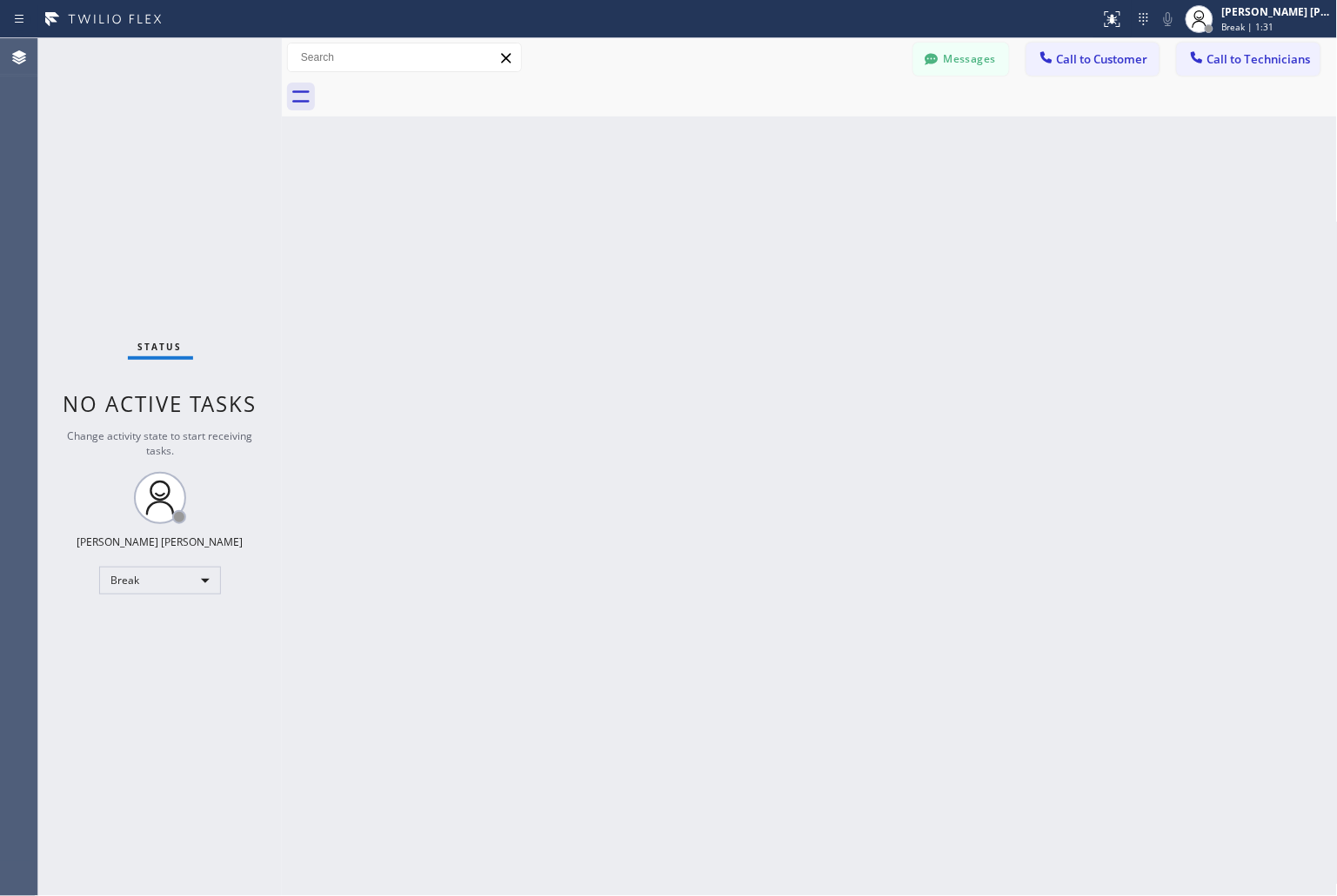
click at [635, 211] on div "Back to Dashboard Change Sender ID Customers Technicians KD Krissy Do [DATE] 02…" at bounding box center [809, 467] width 1056 height 858
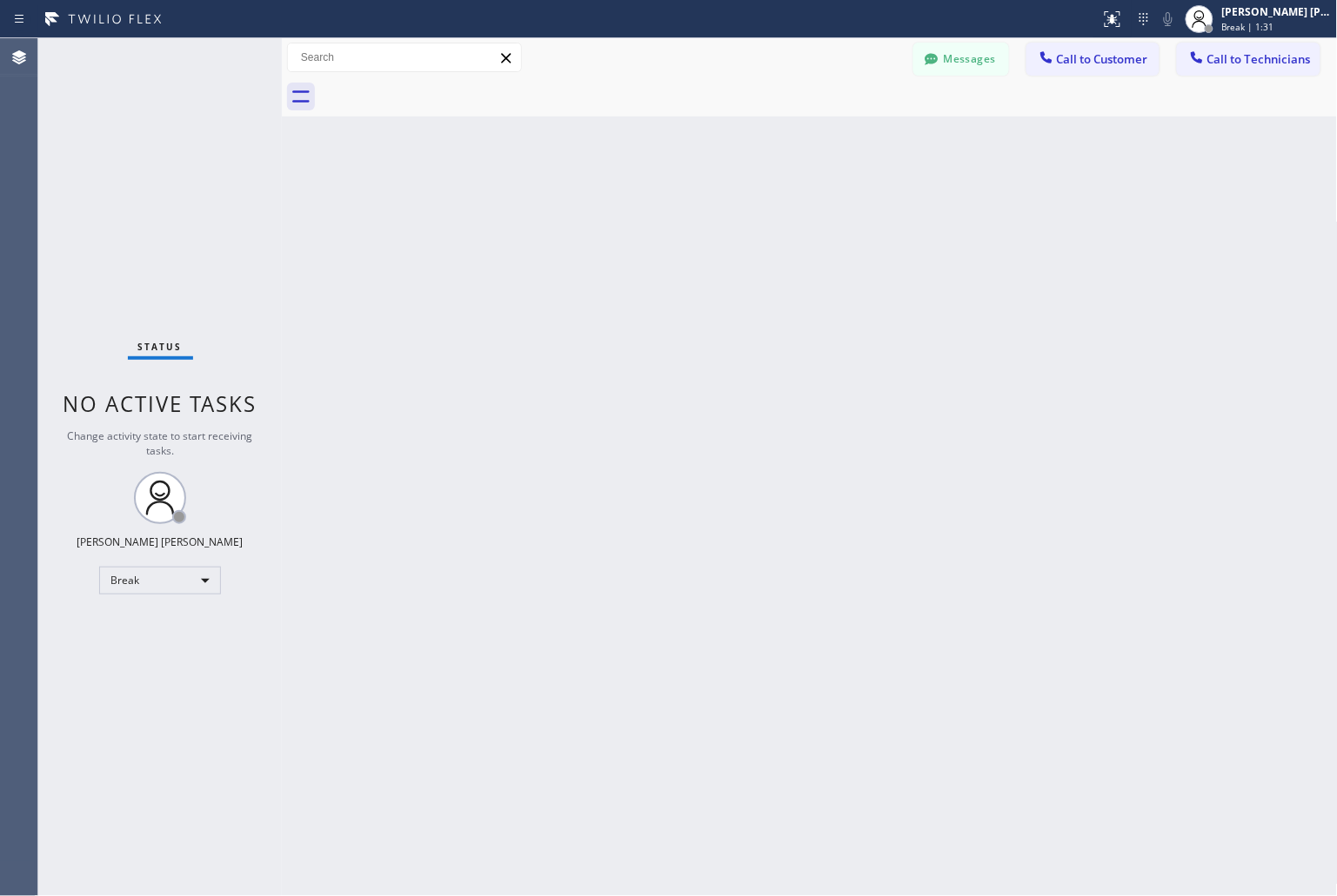
click at [635, 211] on div "Back to Dashboard Change Sender ID Customers Technicians KD Krissy Do [DATE] 02…" at bounding box center [809, 467] width 1056 height 858
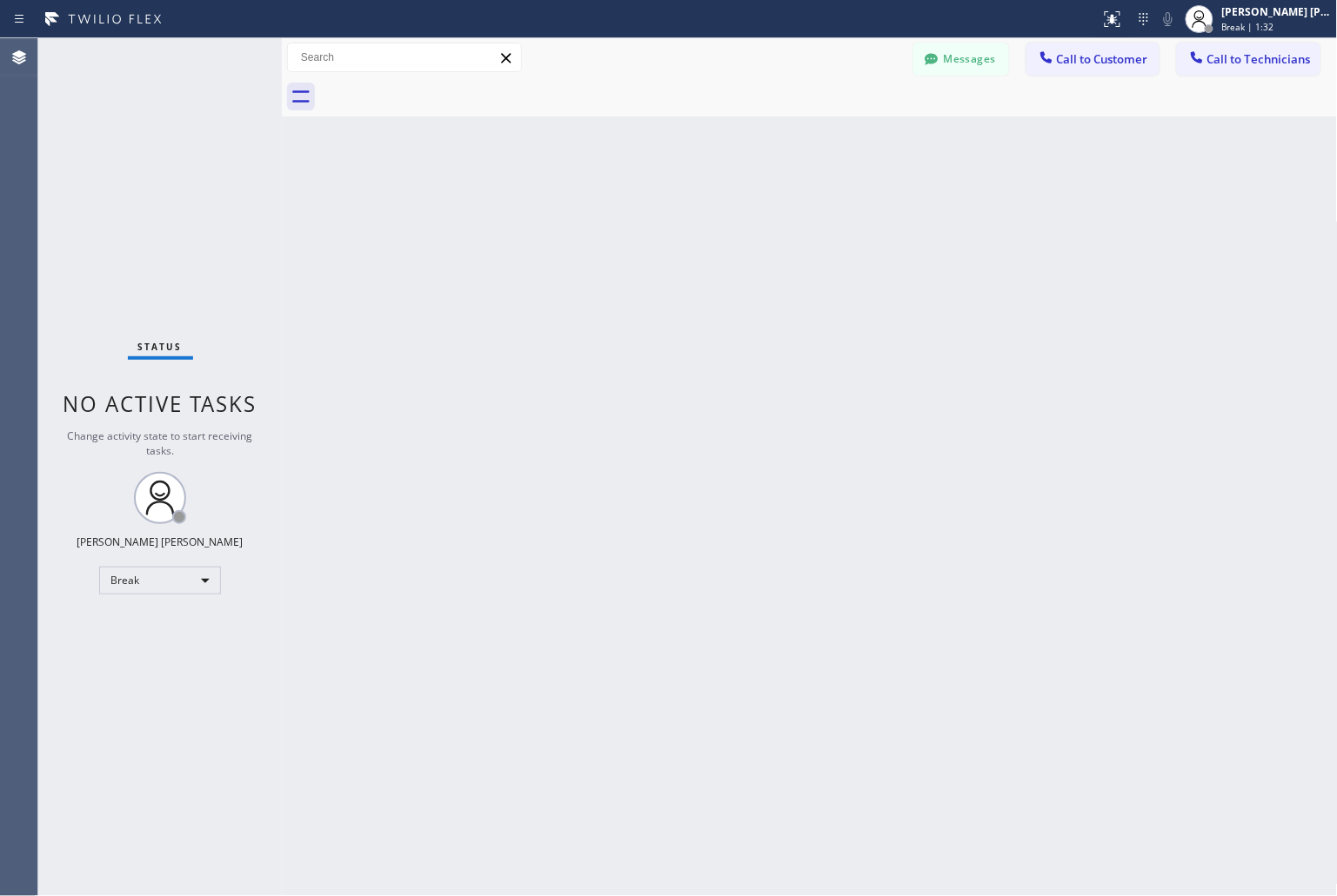
click at [635, 211] on div "Back to Dashboard Change Sender ID Customers Technicians KD Krissy Do [DATE] 02…" at bounding box center [809, 467] width 1056 height 858
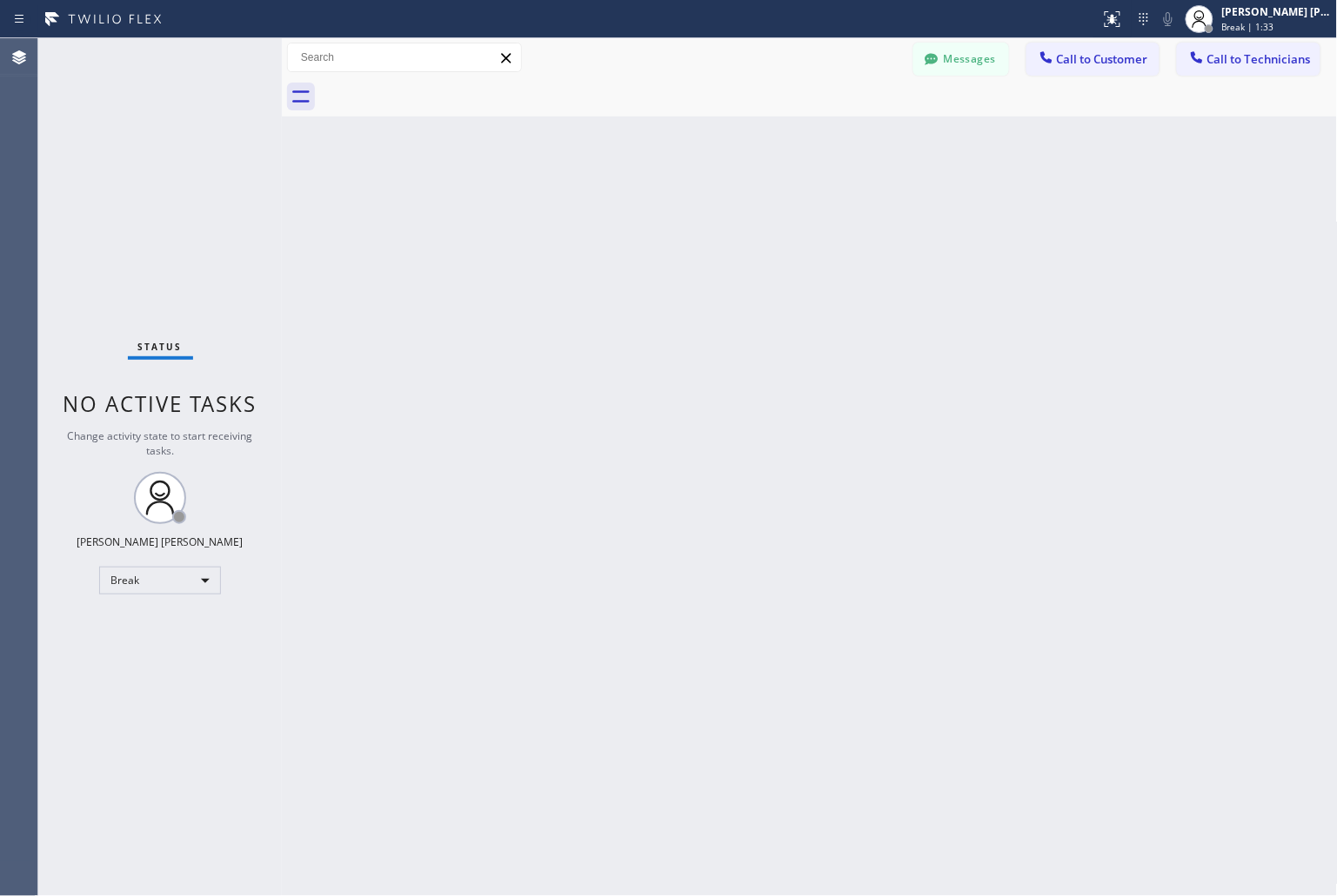
click at [635, 211] on div "Back to Dashboard Change Sender ID Customers Technicians KD Krissy Do [DATE] 02…" at bounding box center [809, 467] width 1056 height 858
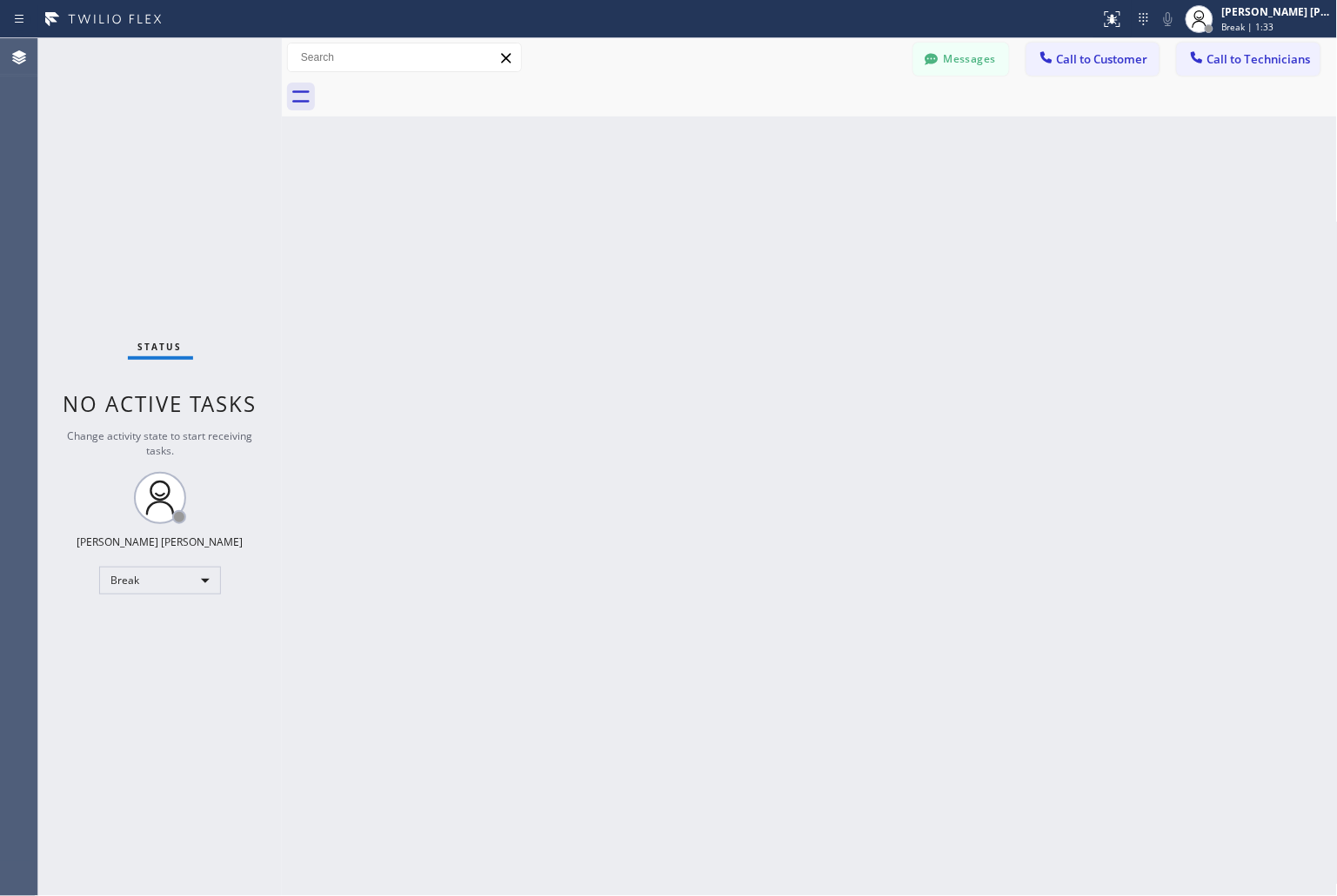
click at [635, 211] on div "Back to Dashboard Change Sender ID Customers Technicians KD Krissy Do [DATE] 02…" at bounding box center [809, 467] width 1056 height 858
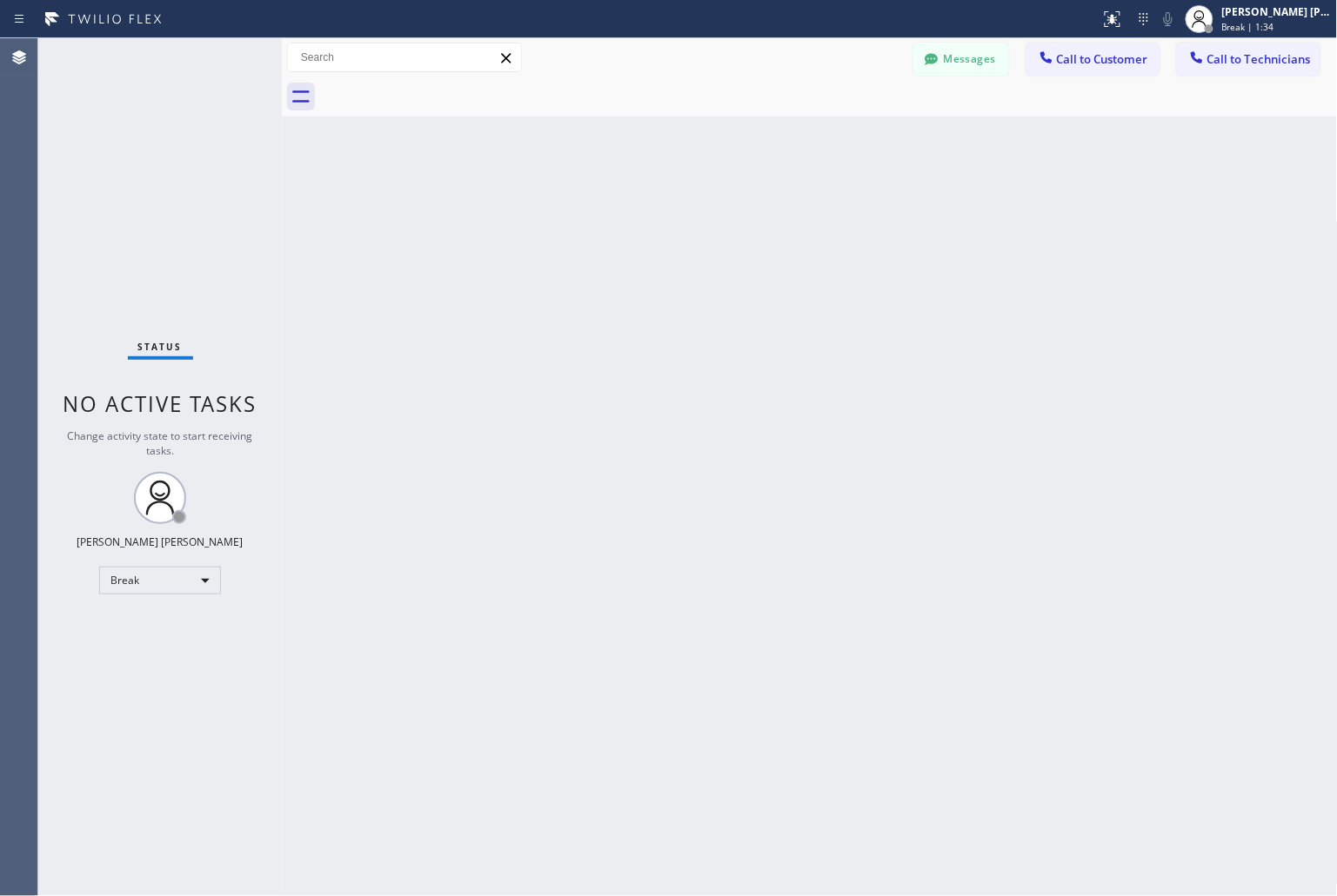
click at [635, 211] on div "Back to Dashboard Change Sender ID Customers Technicians KD Krissy Do [DATE] 02…" at bounding box center [809, 467] width 1056 height 858
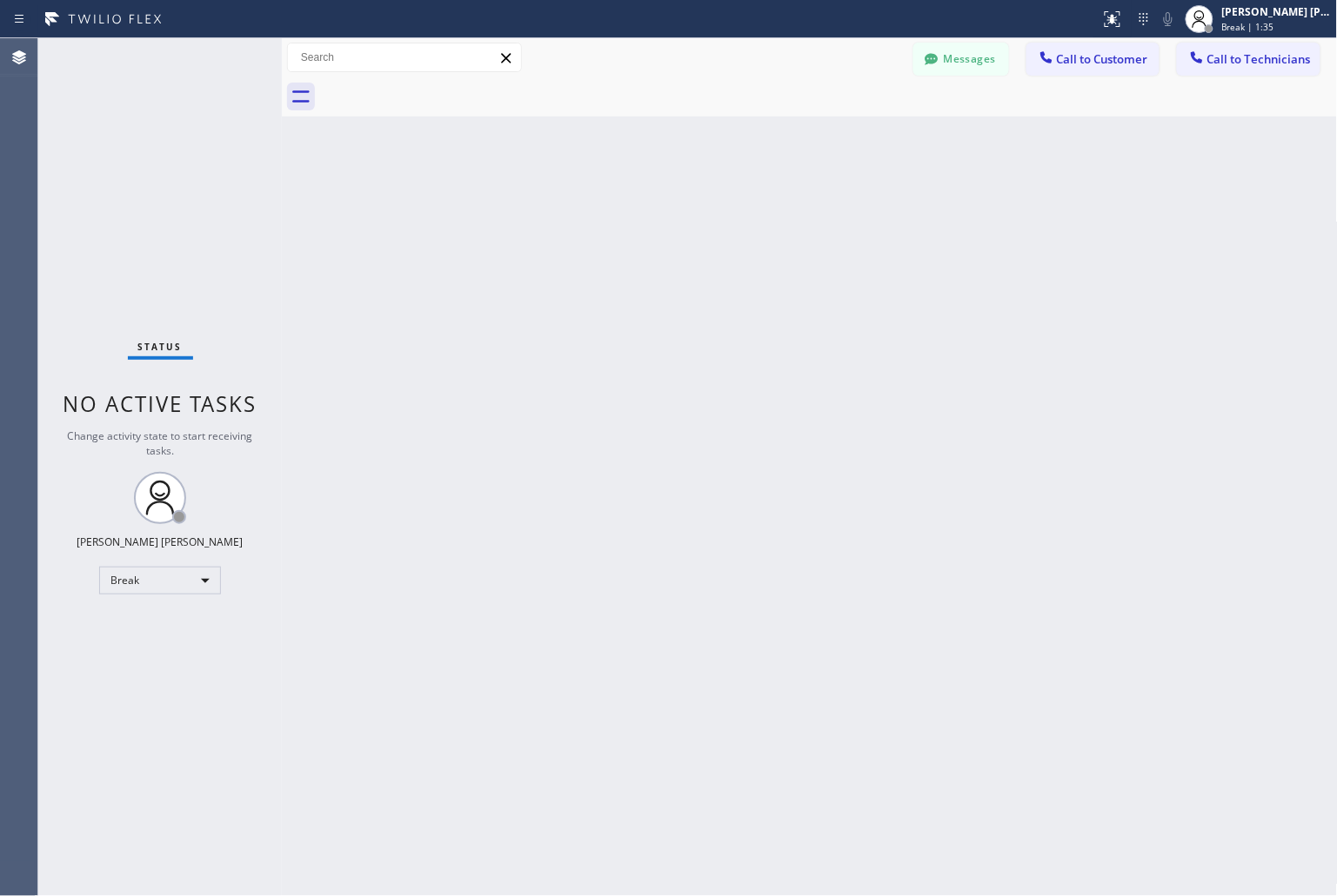
click at [635, 211] on div "Back to Dashboard Change Sender ID Customers Technicians KD Krissy Do [DATE] 02…" at bounding box center [809, 467] width 1056 height 858
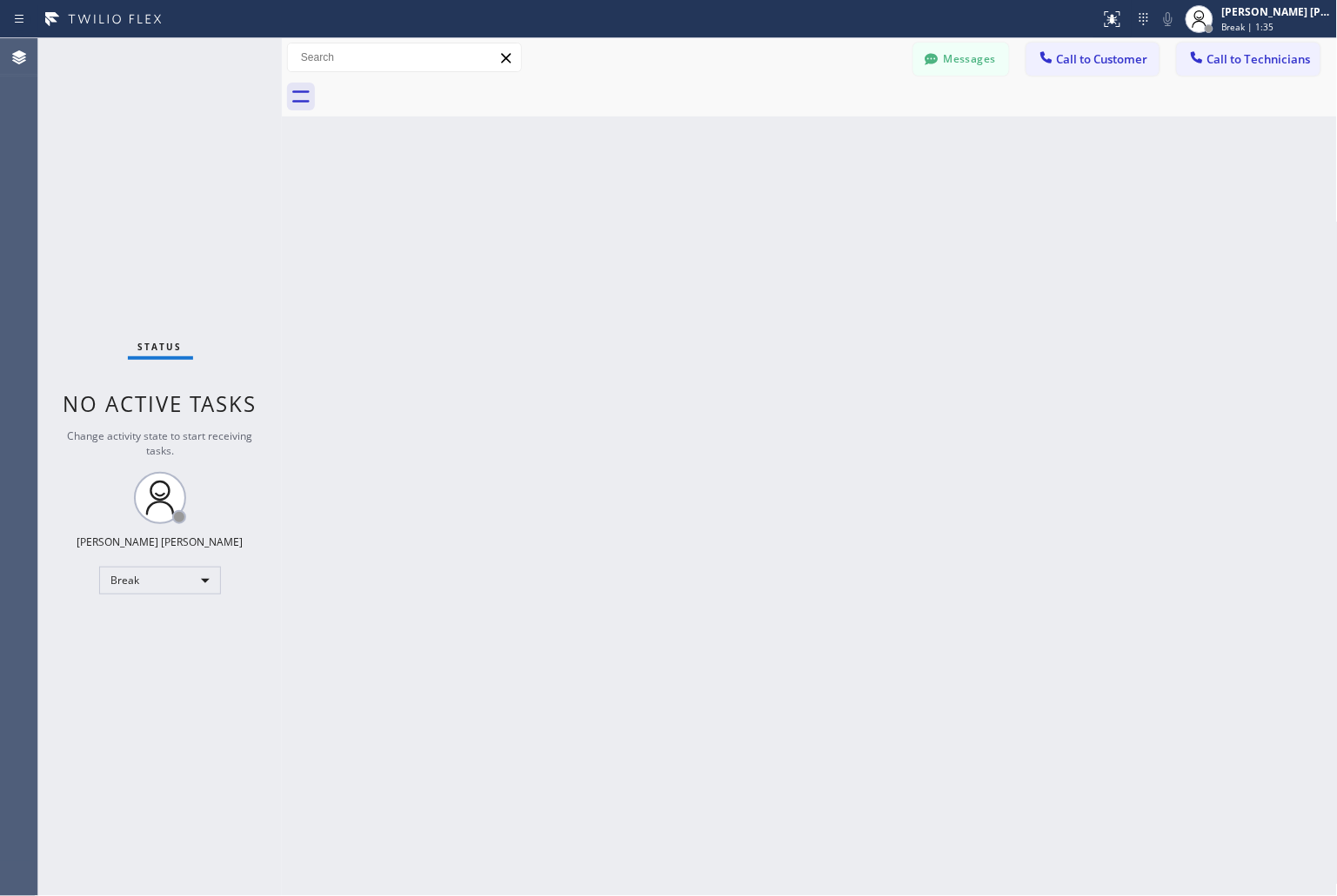
click at [635, 211] on div "Back to Dashboard Change Sender ID Customers Technicians KD Krissy Do [DATE] 02…" at bounding box center [809, 467] width 1056 height 858
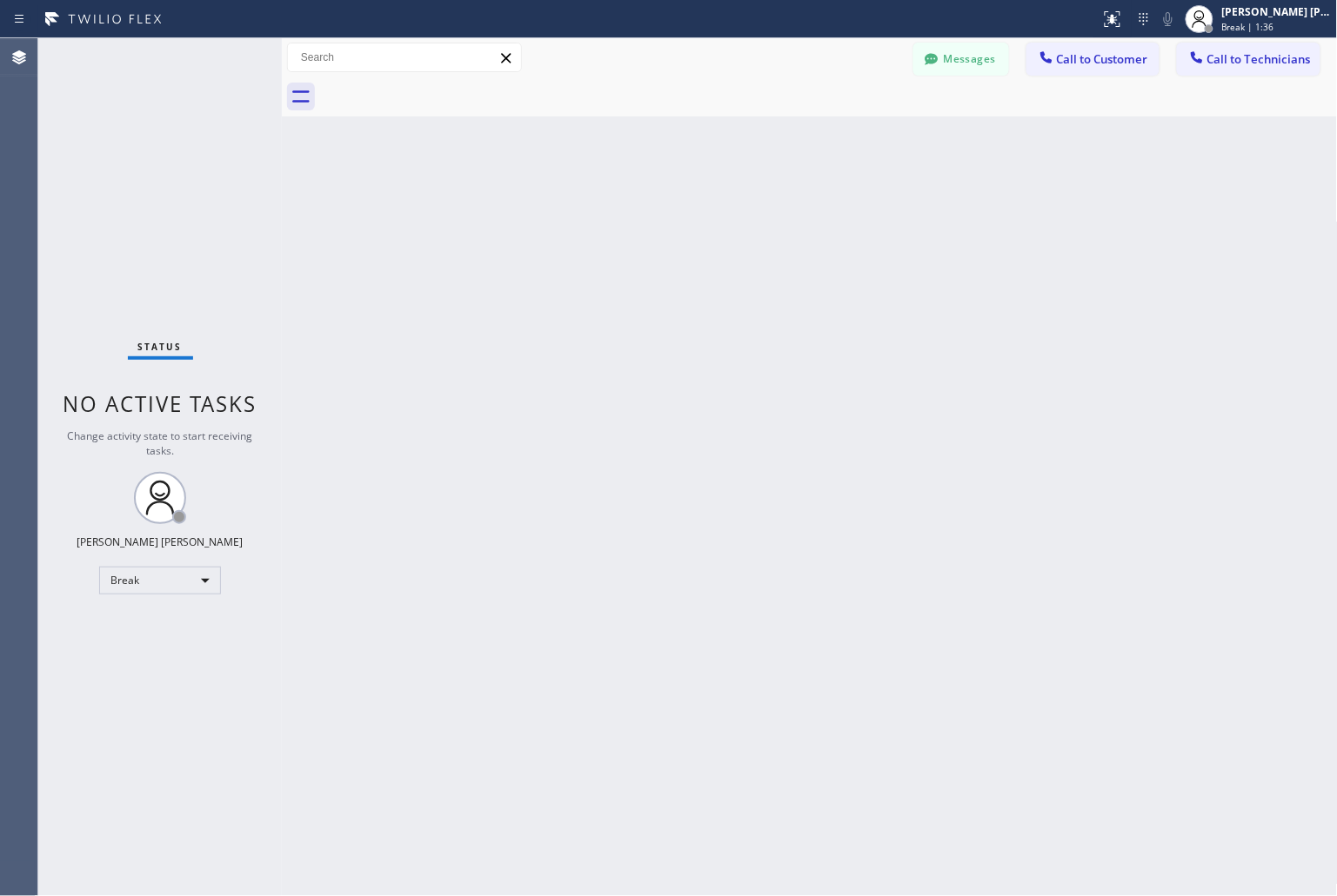
click at [635, 211] on div "Back to Dashboard Change Sender ID Customers Technicians KD Krissy Do [DATE] 02…" at bounding box center [809, 467] width 1056 height 858
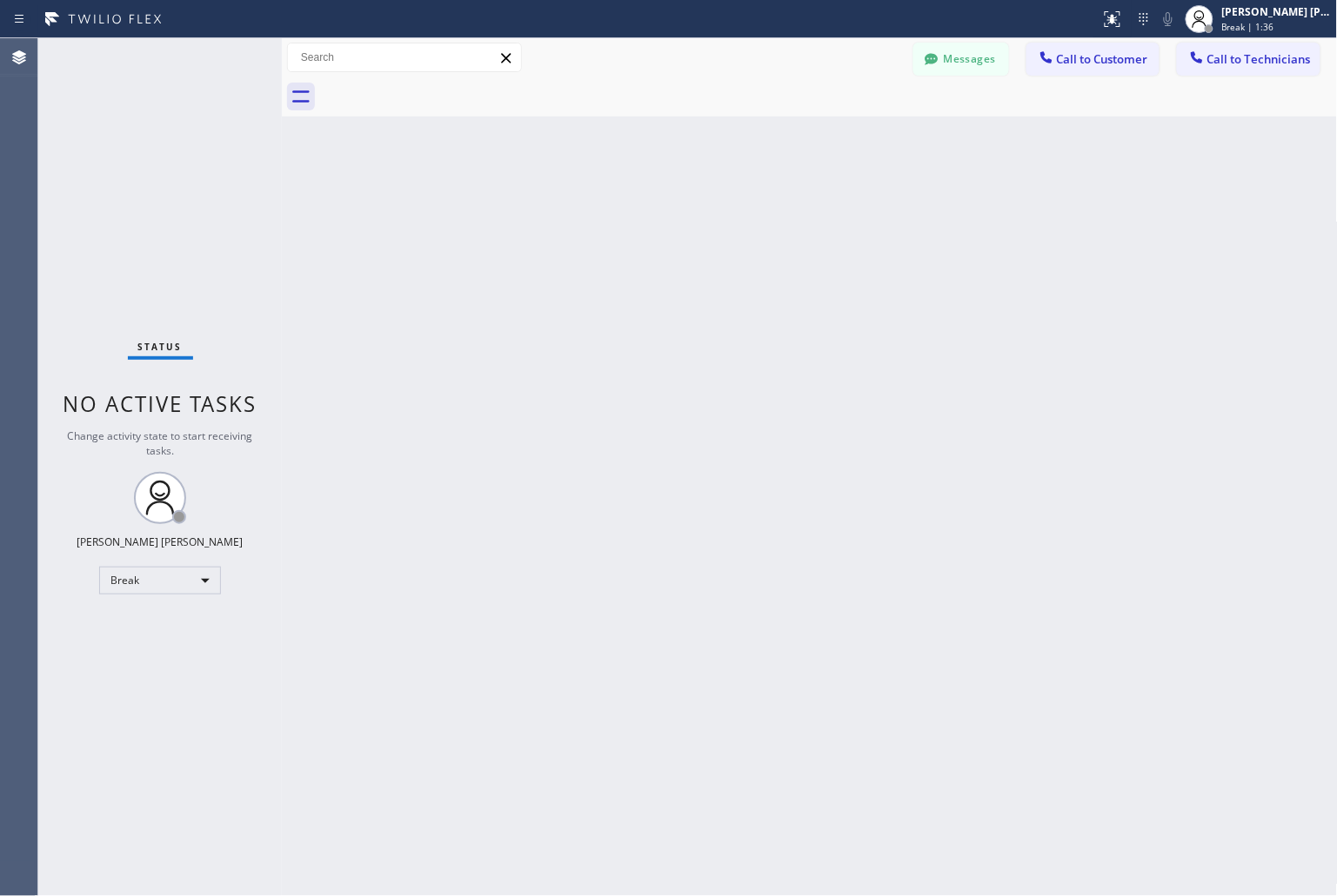
click at [635, 211] on div "Back to Dashboard Change Sender ID Customers Technicians KD Krissy Do [DATE] 02…" at bounding box center [809, 467] width 1056 height 858
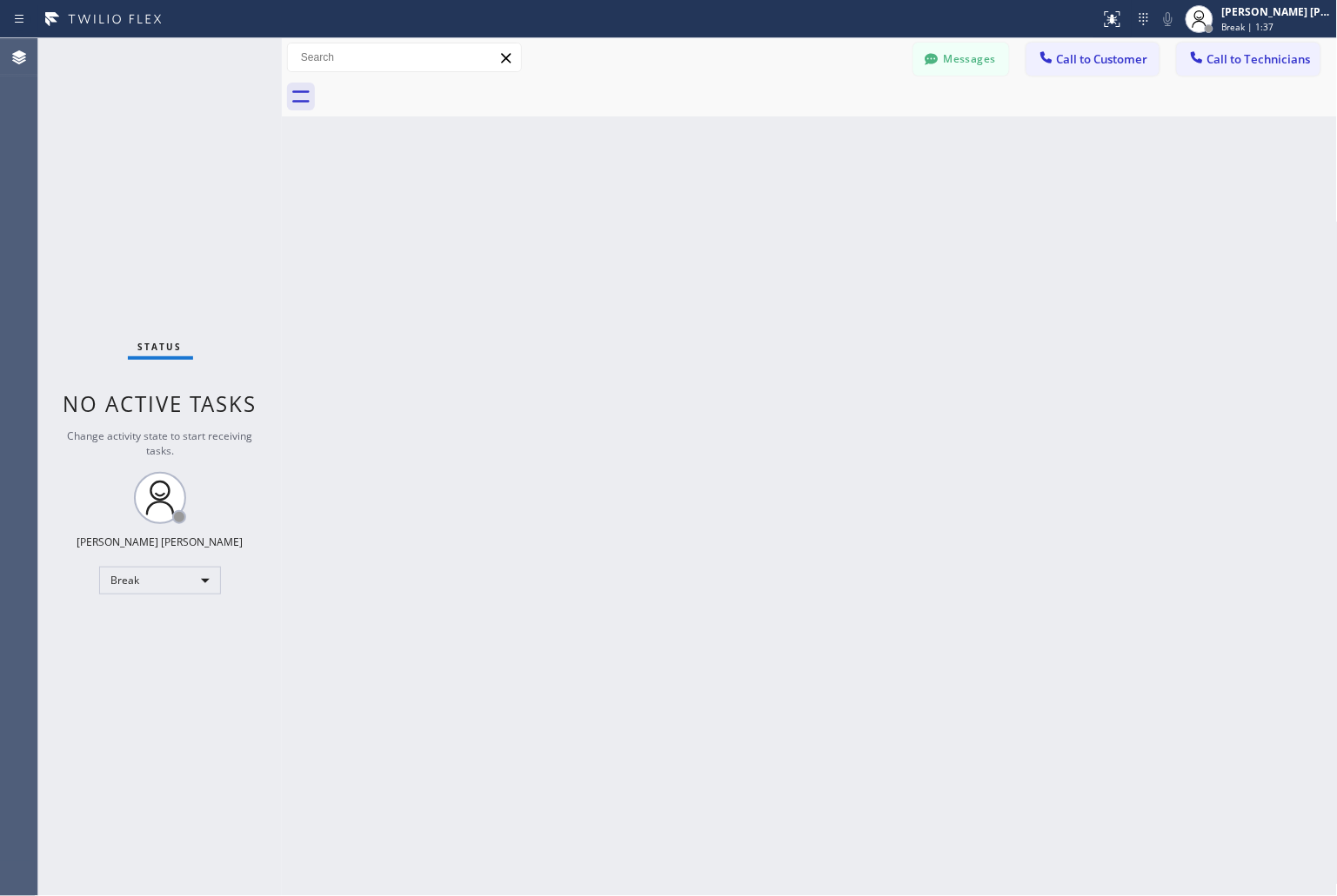
click at [635, 211] on div "Back to Dashboard Change Sender ID Customers Technicians KD Krissy Do [DATE] 02…" at bounding box center [809, 467] width 1056 height 858
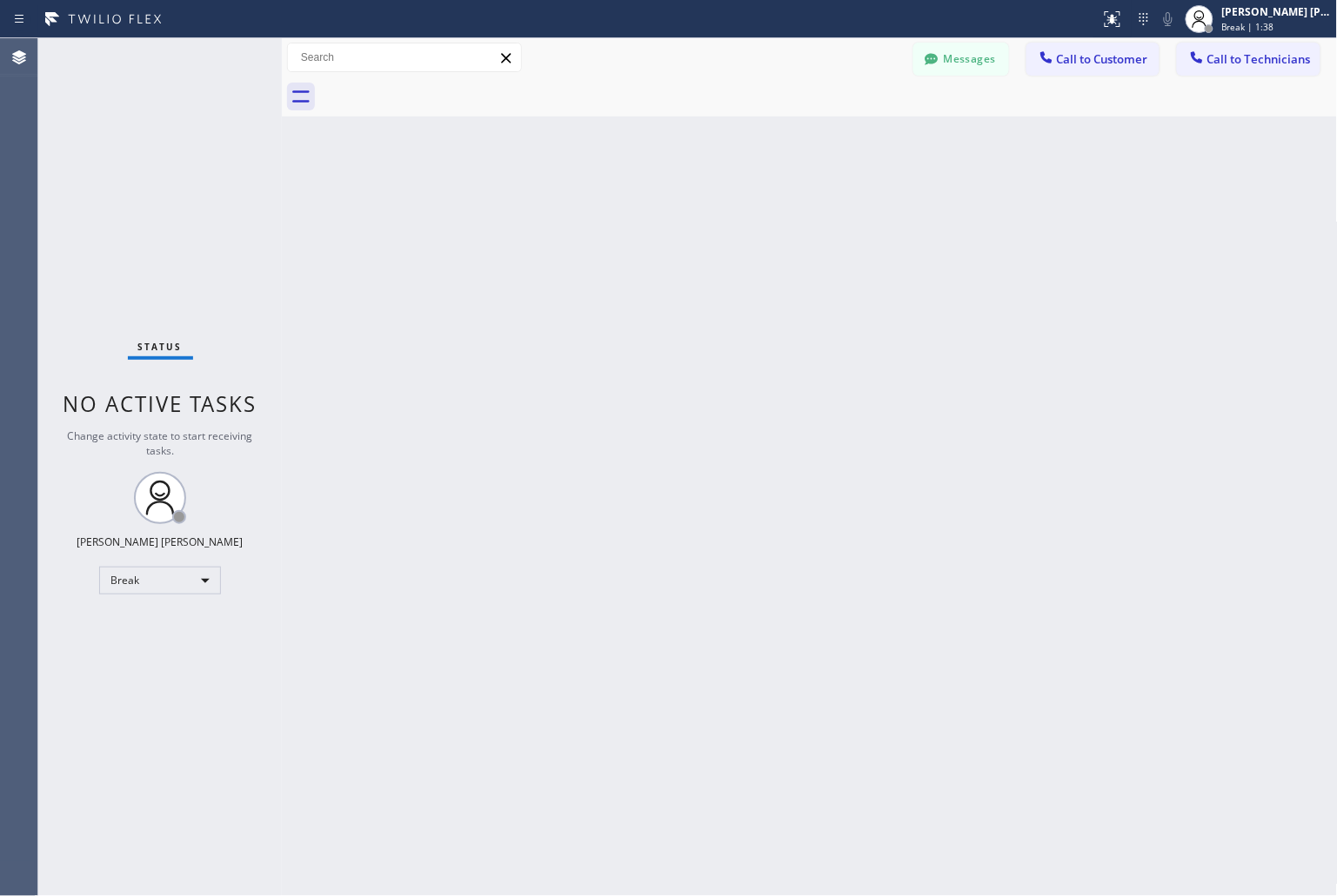
click at [635, 211] on div "Back to Dashboard Change Sender ID Customers Technicians KD Krissy Do [DATE] 02…" at bounding box center [809, 467] width 1056 height 858
click
